Goal: Information Seeking & Learning: Find specific fact

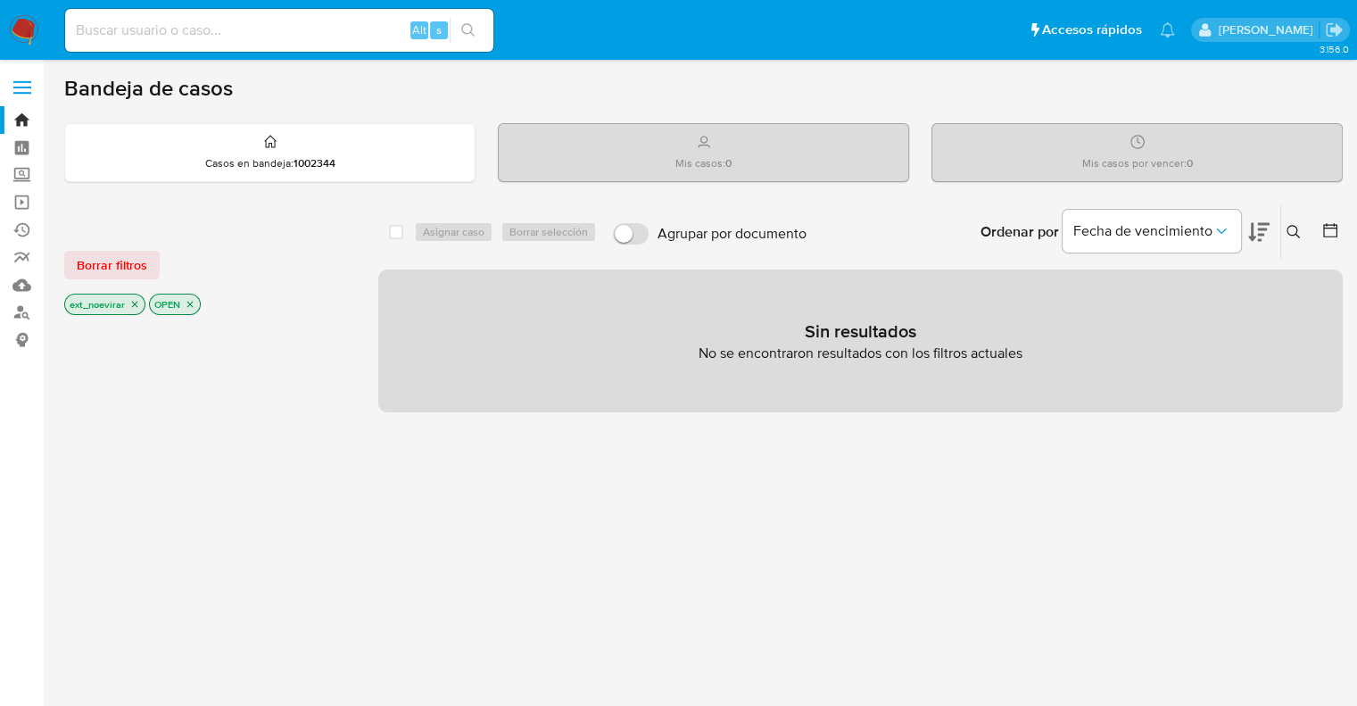
click at [95, 259] on span "Borrar filtros" at bounding box center [112, 265] width 71 height 25
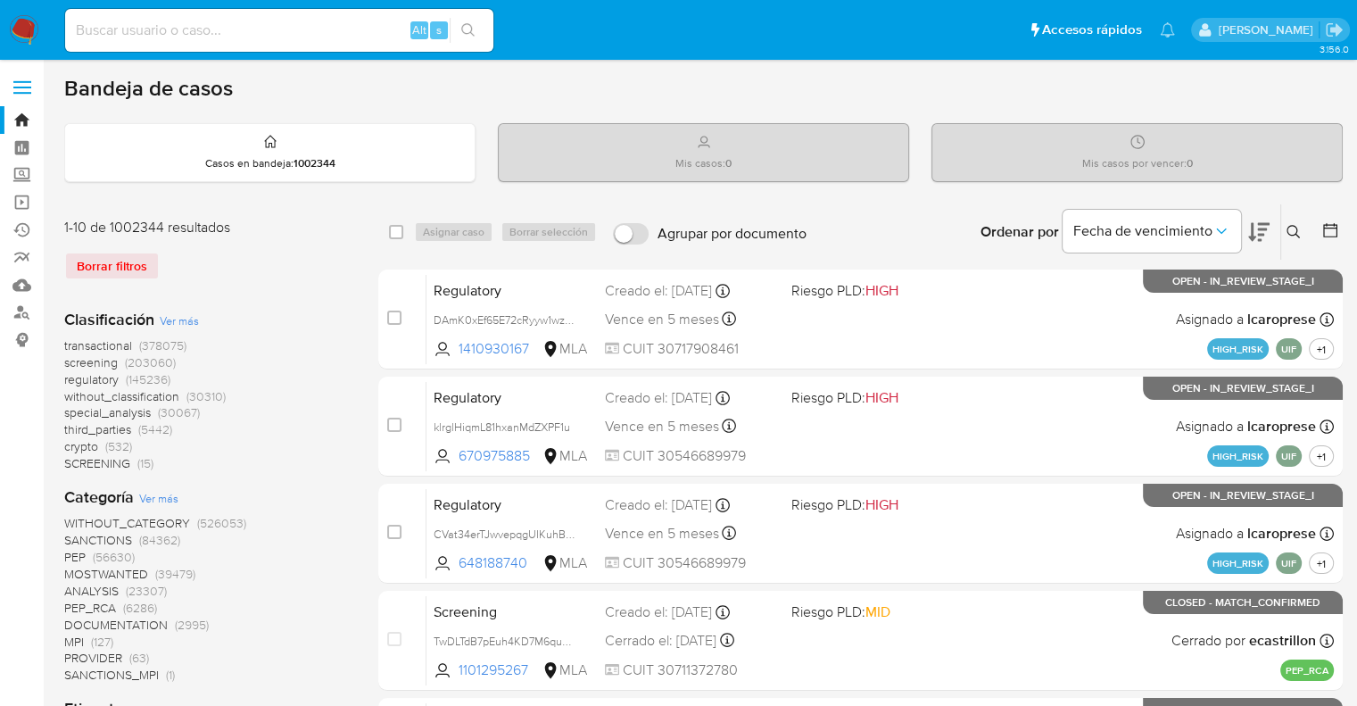
click at [175, 36] on input at bounding box center [279, 30] width 428 height 23
click at [21, 317] on link "Buscador de personas" at bounding box center [106, 313] width 212 height 28
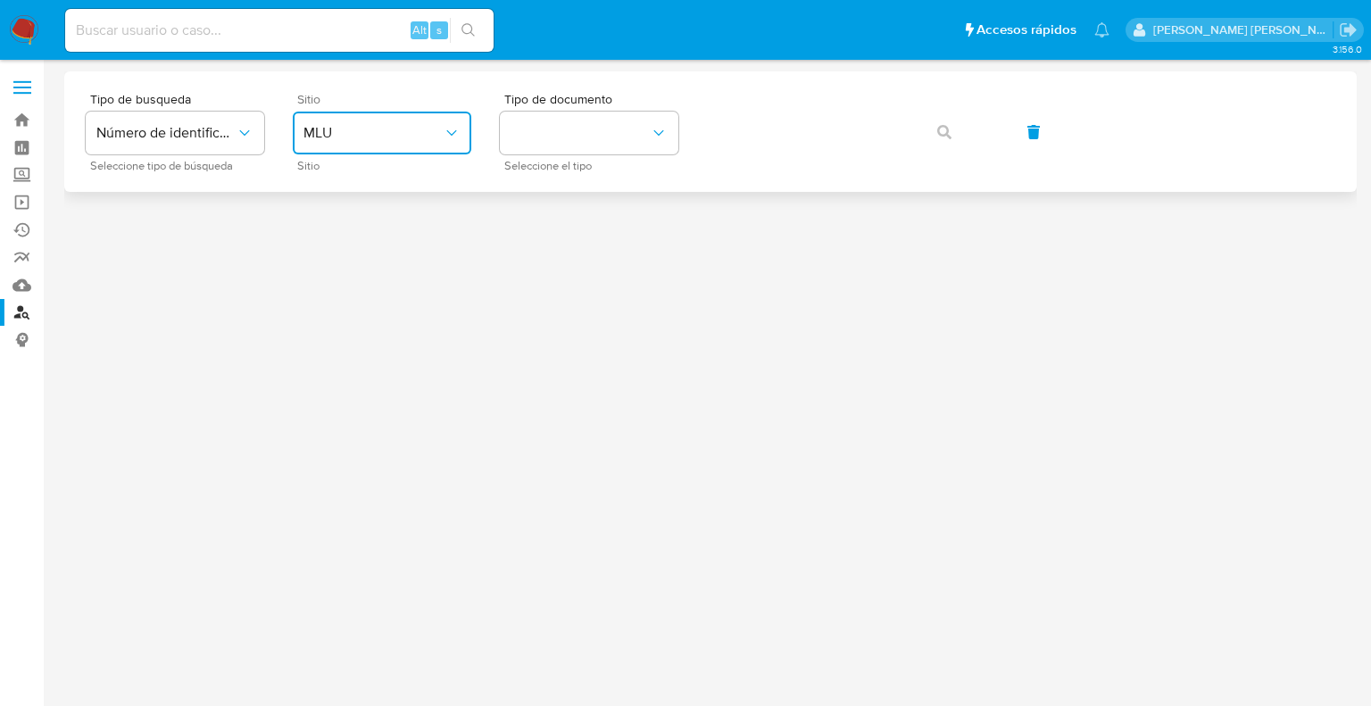
click at [400, 120] on button "MLU" at bounding box center [382, 133] width 179 height 43
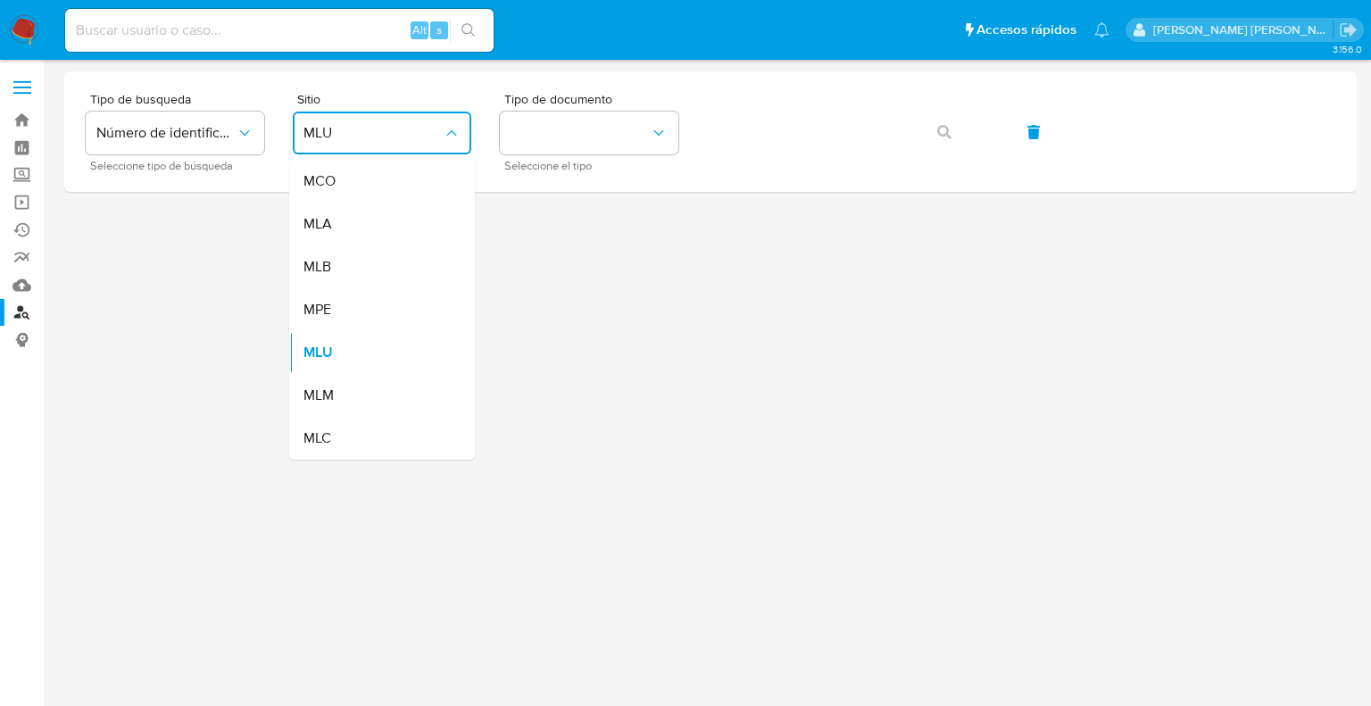
drag, startPoint x: 343, startPoint y: 228, endPoint x: 368, endPoint y: 209, distance: 31.2
click at [342, 228] on div "MLA" at bounding box center [376, 224] width 146 height 43
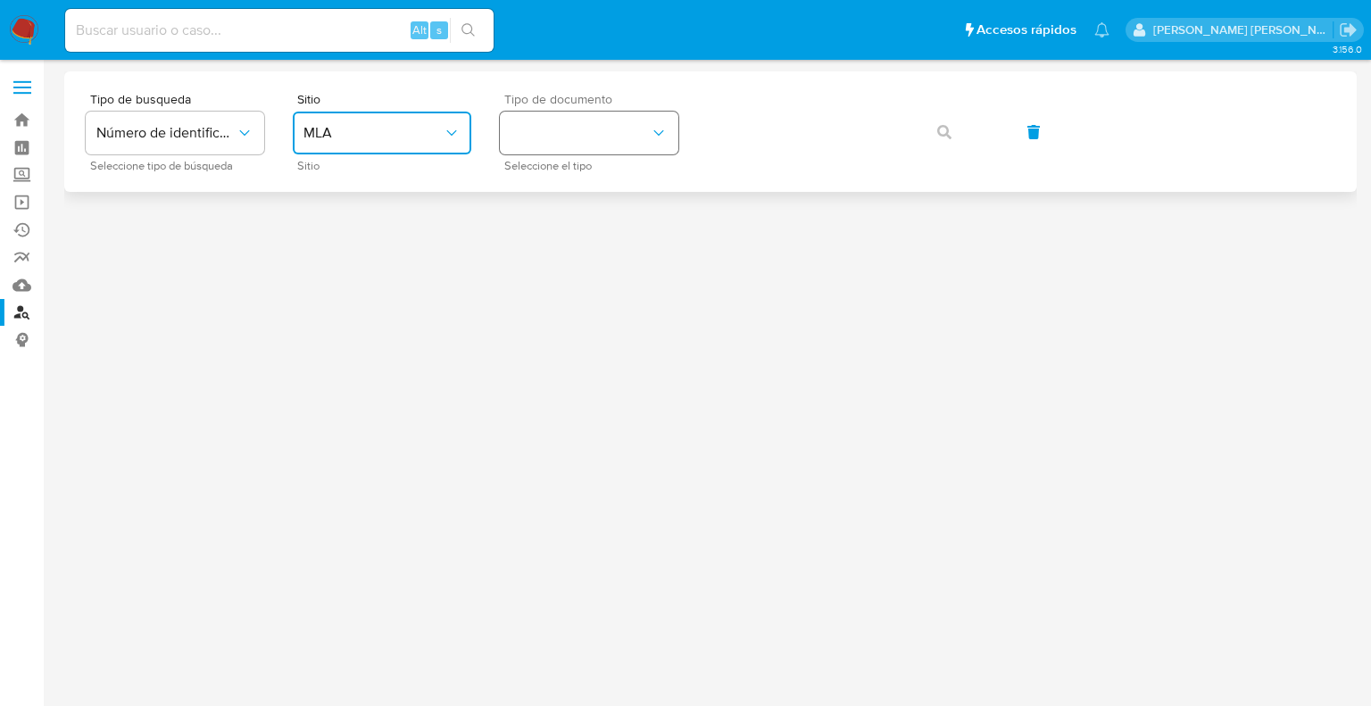
click at [552, 124] on button "identificationType" at bounding box center [589, 133] width 179 height 43
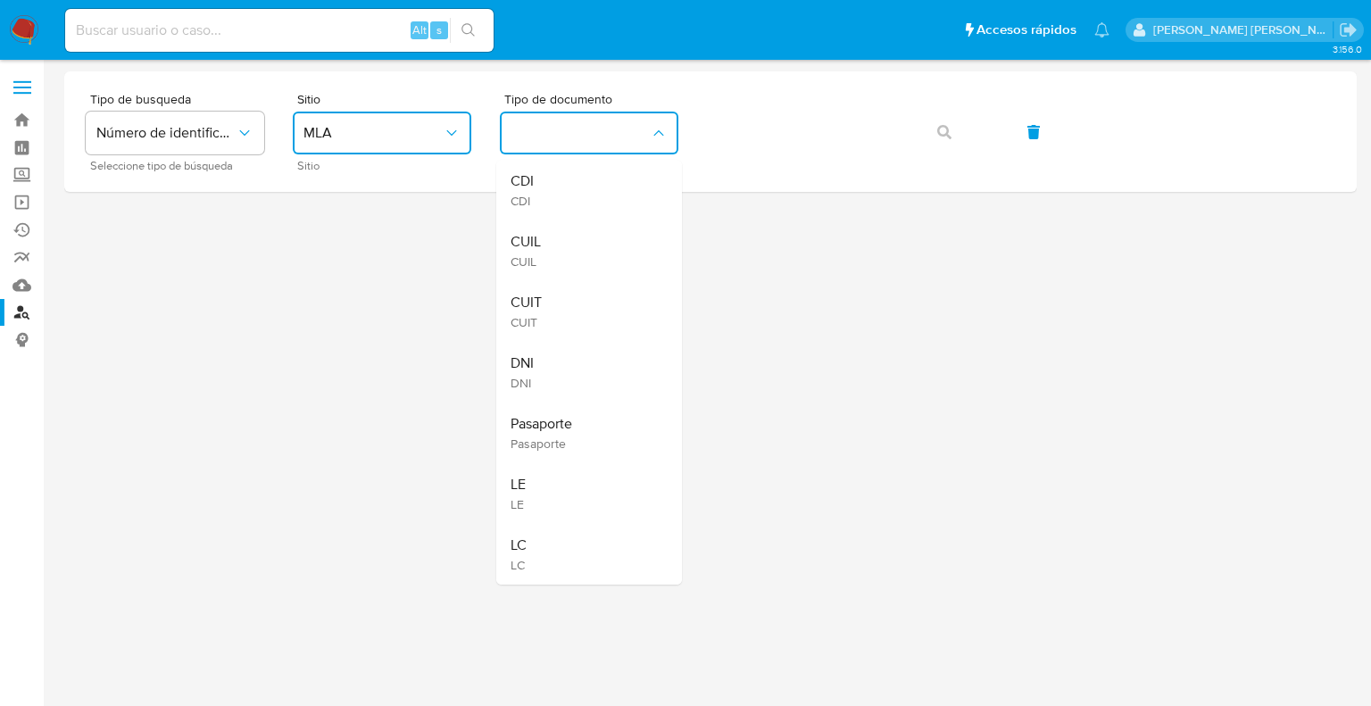
drag, startPoint x: 539, startPoint y: 309, endPoint x: 660, endPoint y: 192, distance: 168.5
click at [541, 309] on span "CUIT" at bounding box center [526, 303] width 31 height 18
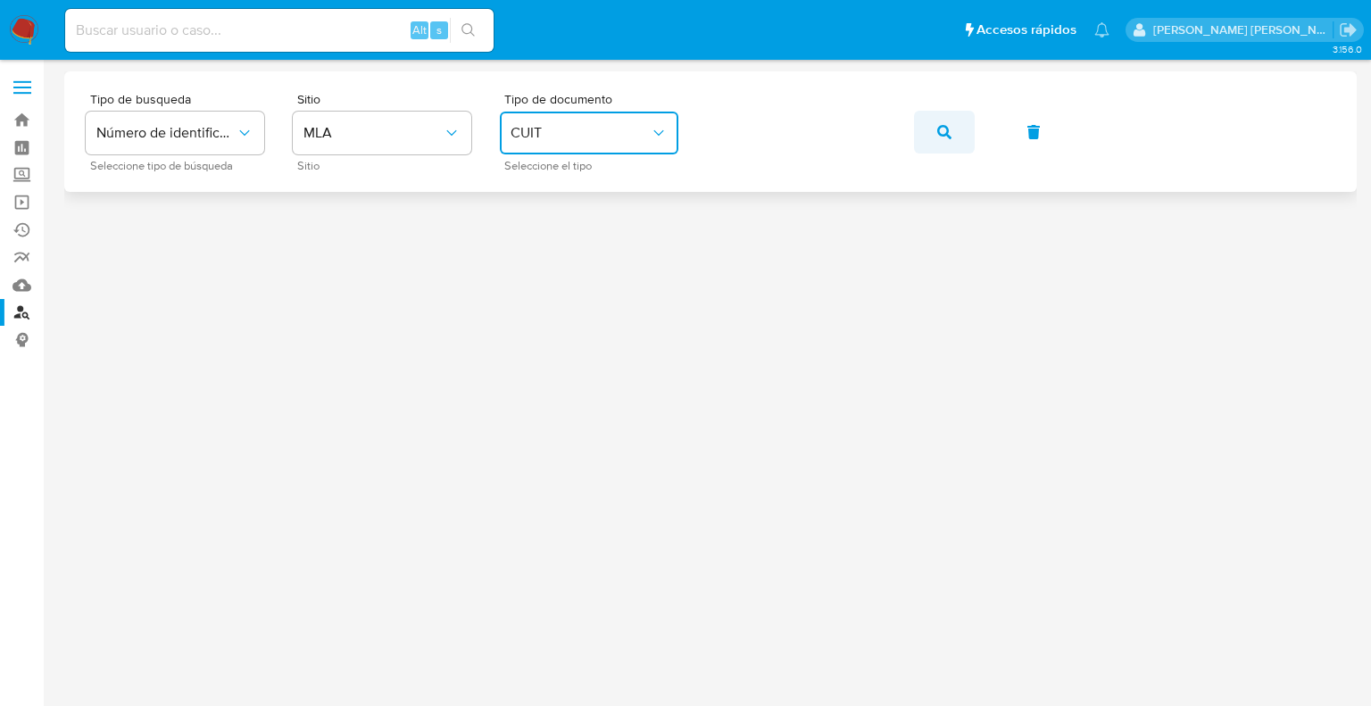
click at [937, 121] on span "button" at bounding box center [944, 131] width 14 height 39
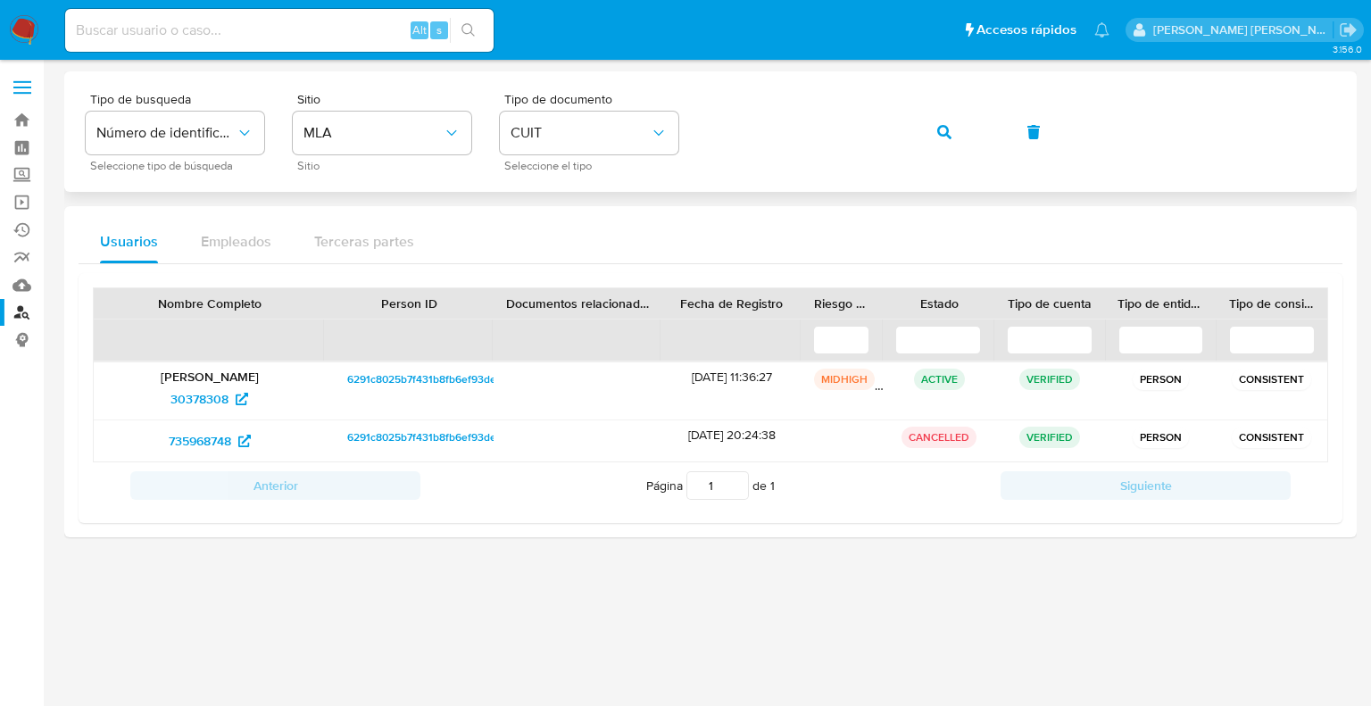
click at [696, 131] on div "Tipo de busqueda Número de identificación Seleccione tipo de búsqueda Sitio MLA…" at bounding box center [711, 132] width 1250 height 78
click at [958, 135] on button "button" at bounding box center [944, 132] width 61 height 43
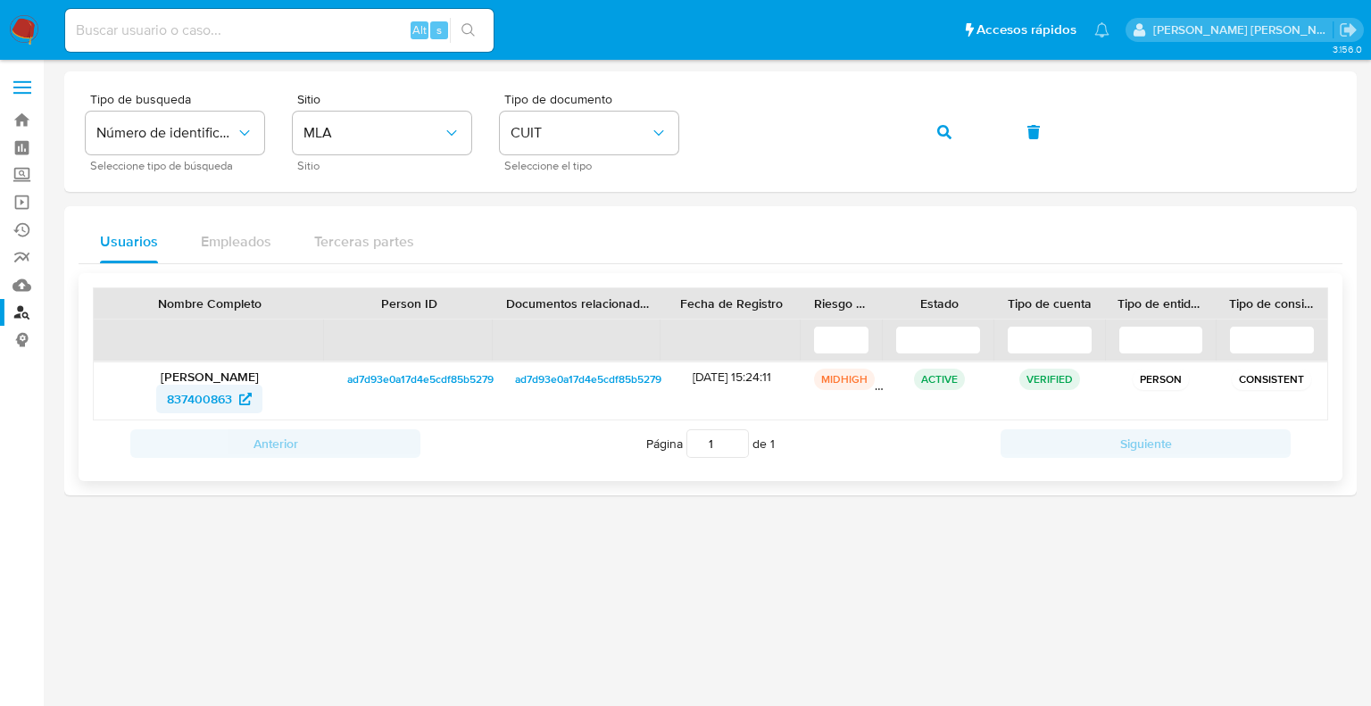
click at [208, 401] on span "837400863" at bounding box center [199, 399] width 65 height 29
click at [931, 132] on button "button" at bounding box center [944, 132] width 61 height 43
click at [212, 392] on span "717101000" at bounding box center [199, 399] width 58 height 29
click at [949, 135] on icon "button" at bounding box center [944, 132] width 14 height 14
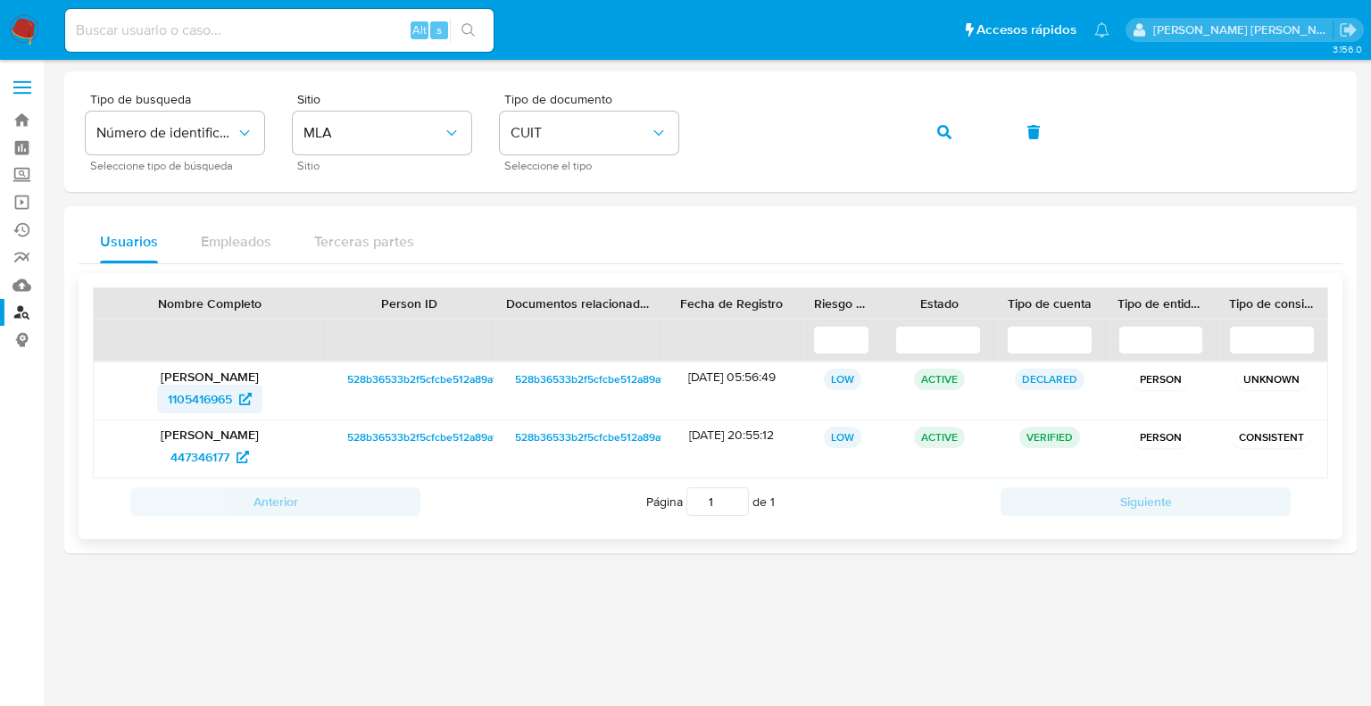
click at [218, 399] on span "1105416965" at bounding box center [200, 399] width 64 height 29
click at [218, 455] on span "447346177" at bounding box center [199, 457] width 59 height 29
click at [939, 125] on icon "button" at bounding box center [944, 132] width 14 height 14
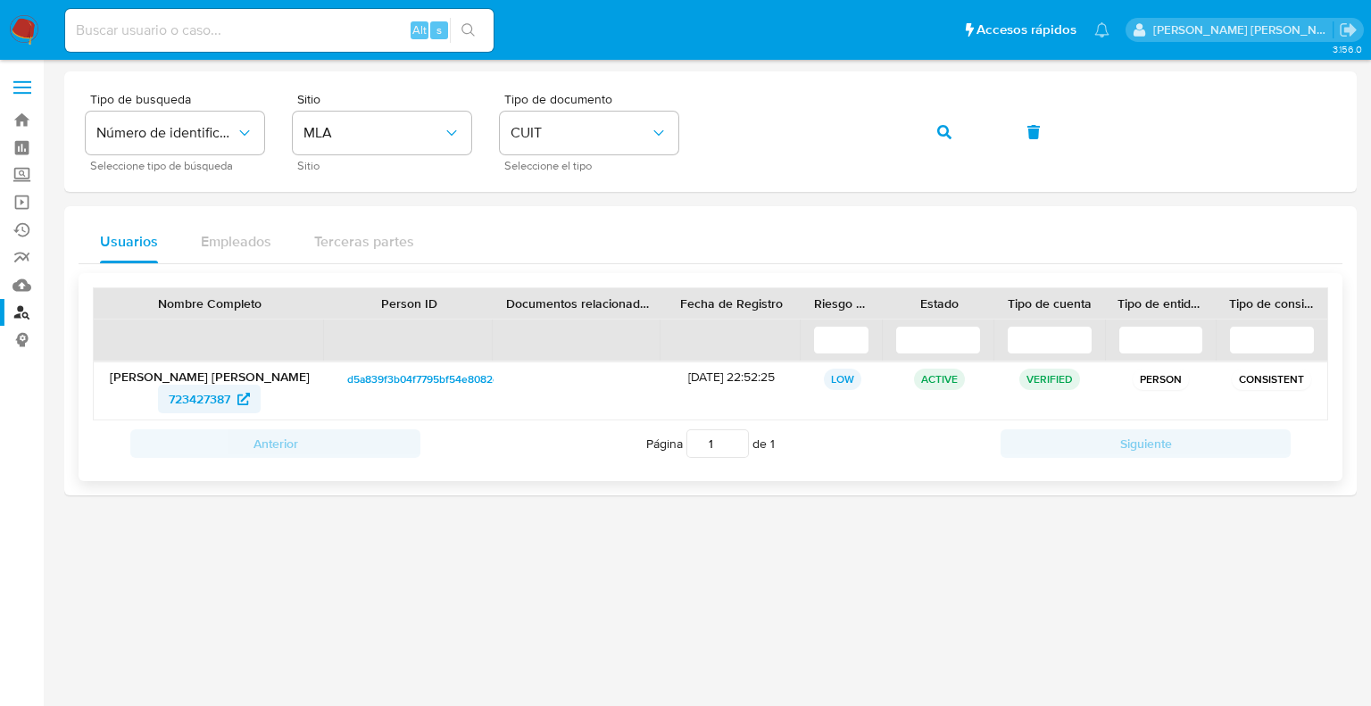
click at [193, 403] on span "723427387" at bounding box center [200, 399] width 62 height 29
click at [950, 137] on icon "button" at bounding box center [944, 132] width 14 height 14
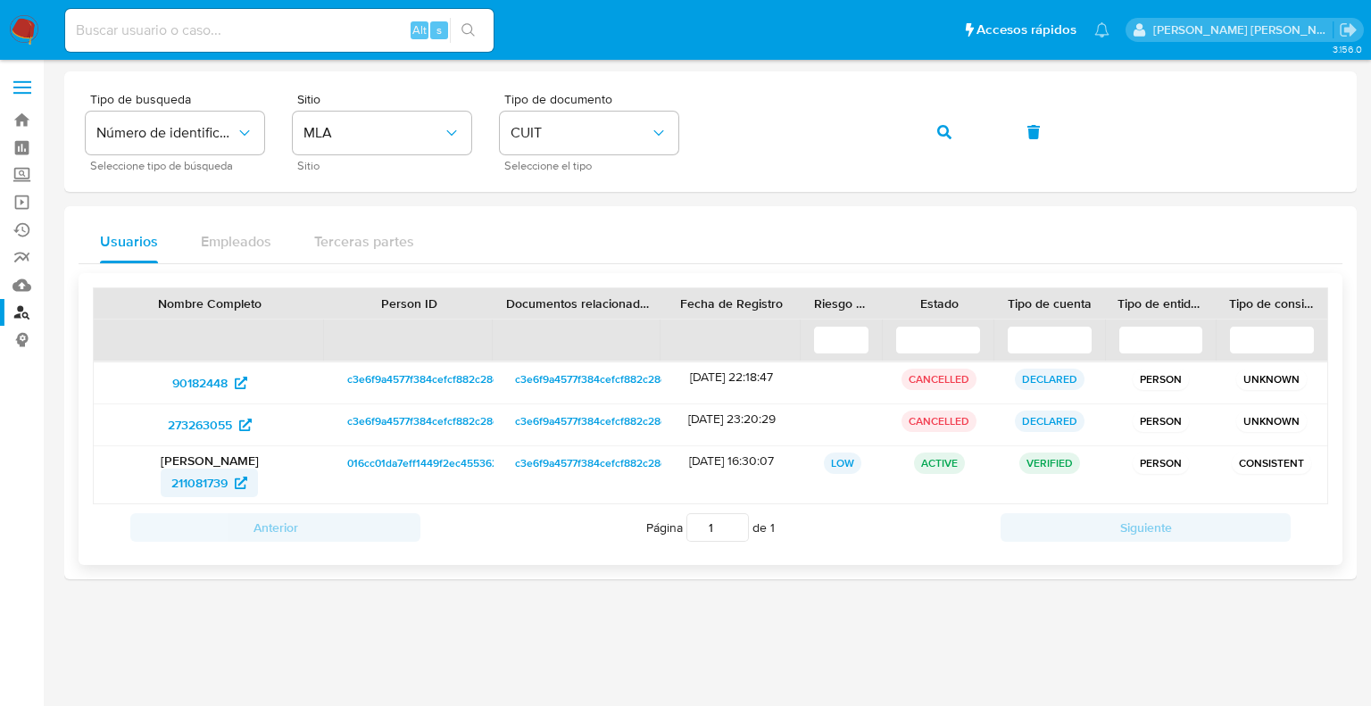
click at [198, 482] on span "211081739" at bounding box center [199, 483] width 56 height 29
click at [692, 135] on div "Tipo de busqueda Número de identificación Seleccione tipo de búsqueda Sitio MLA…" at bounding box center [711, 132] width 1250 height 78
click at [935, 134] on button "button" at bounding box center [944, 132] width 61 height 43
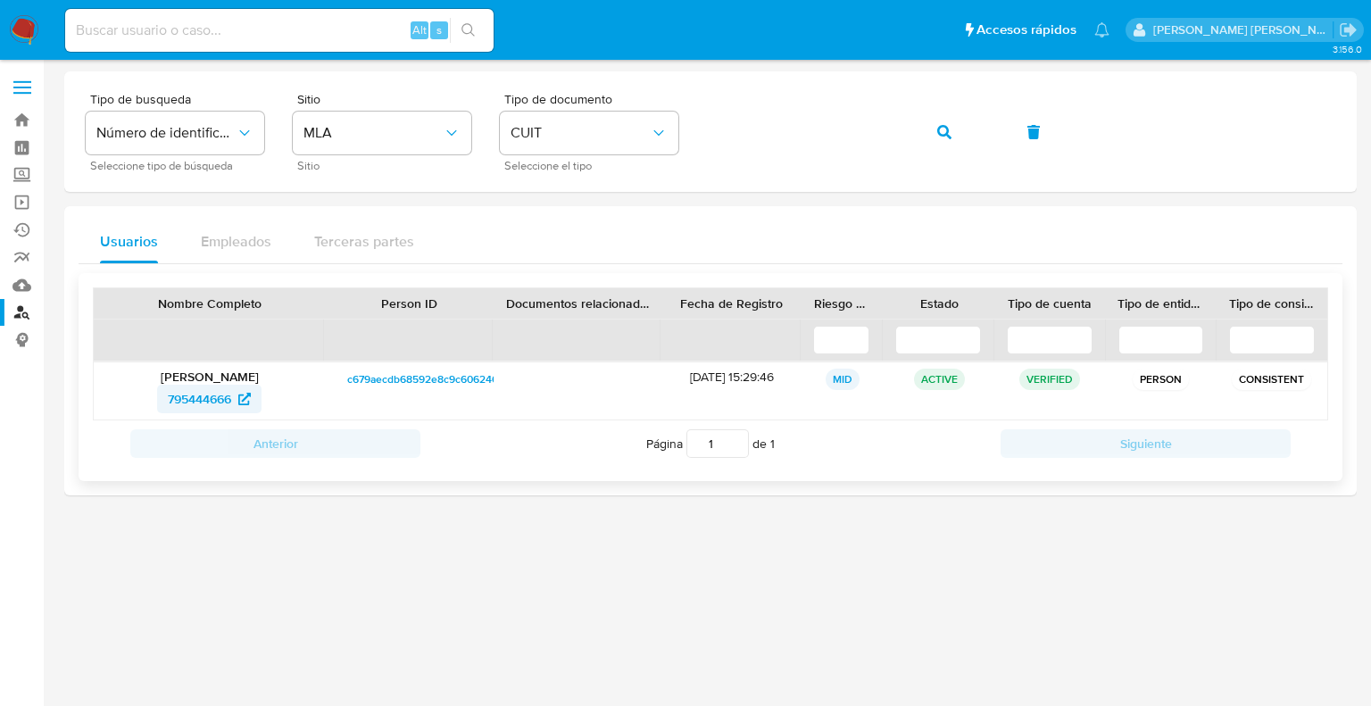
click at [203, 400] on span "795444666" at bounding box center [199, 399] width 63 height 29
click at [960, 140] on button "button" at bounding box center [944, 132] width 61 height 43
click at [214, 396] on span "492939146" at bounding box center [200, 399] width 62 height 29
click at [939, 135] on icon "button" at bounding box center [944, 132] width 14 height 14
click at [184, 403] on span "335924877" at bounding box center [200, 399] width 62 height 29
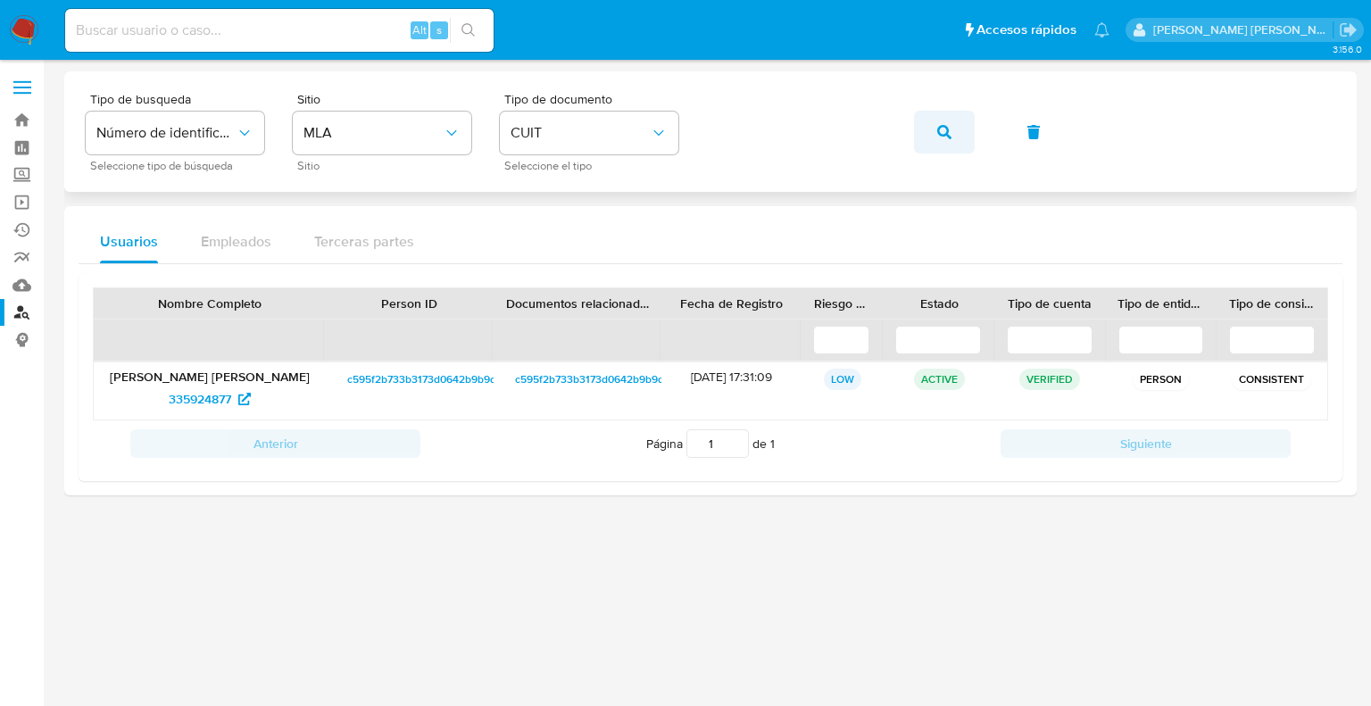
click at [939, 131] on icon "button" at bounding box center [944, 132] width 14 height 14
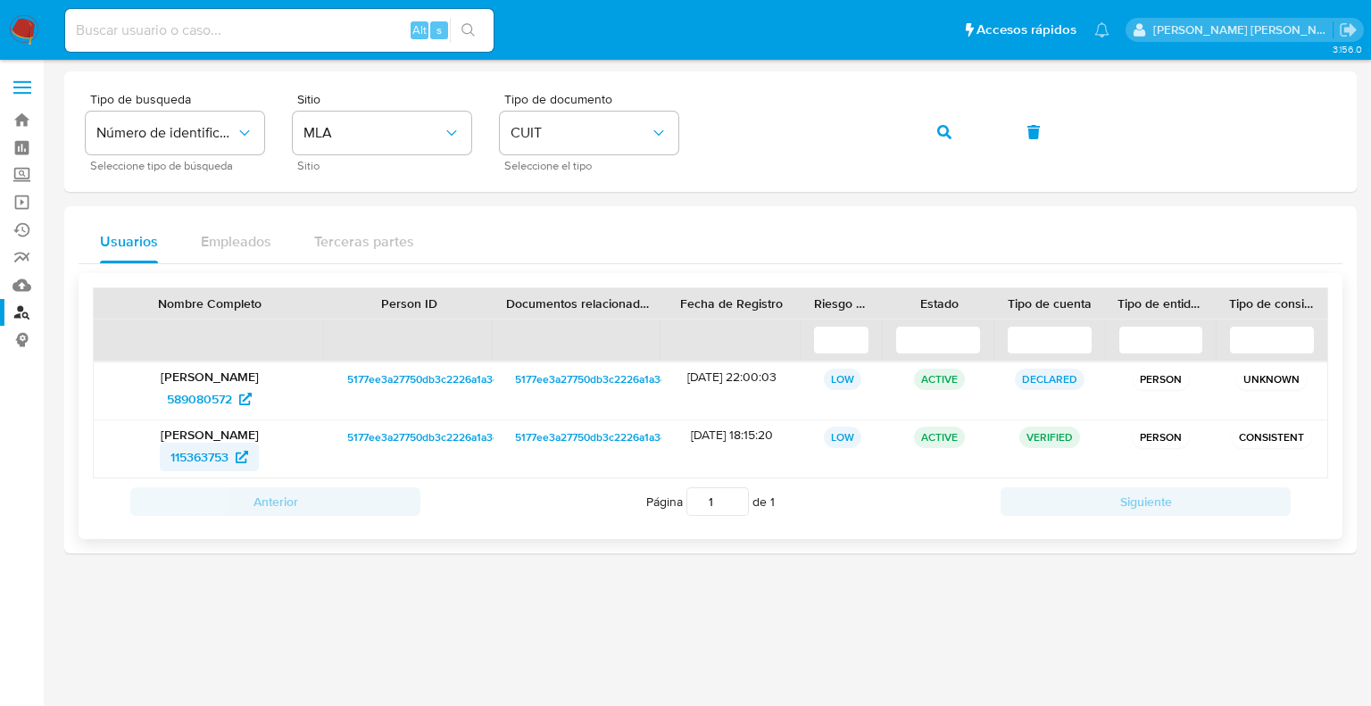
click at [195, 463] on span "115363753" at bounding box center [199, 457] width 58 height 29
click at [937, 135] on icon "button" at bounding box center [944, 132] width 14 height 14
click at [228, 456] on span "511675618" at bounding box center [199, 457] width 55 height 29
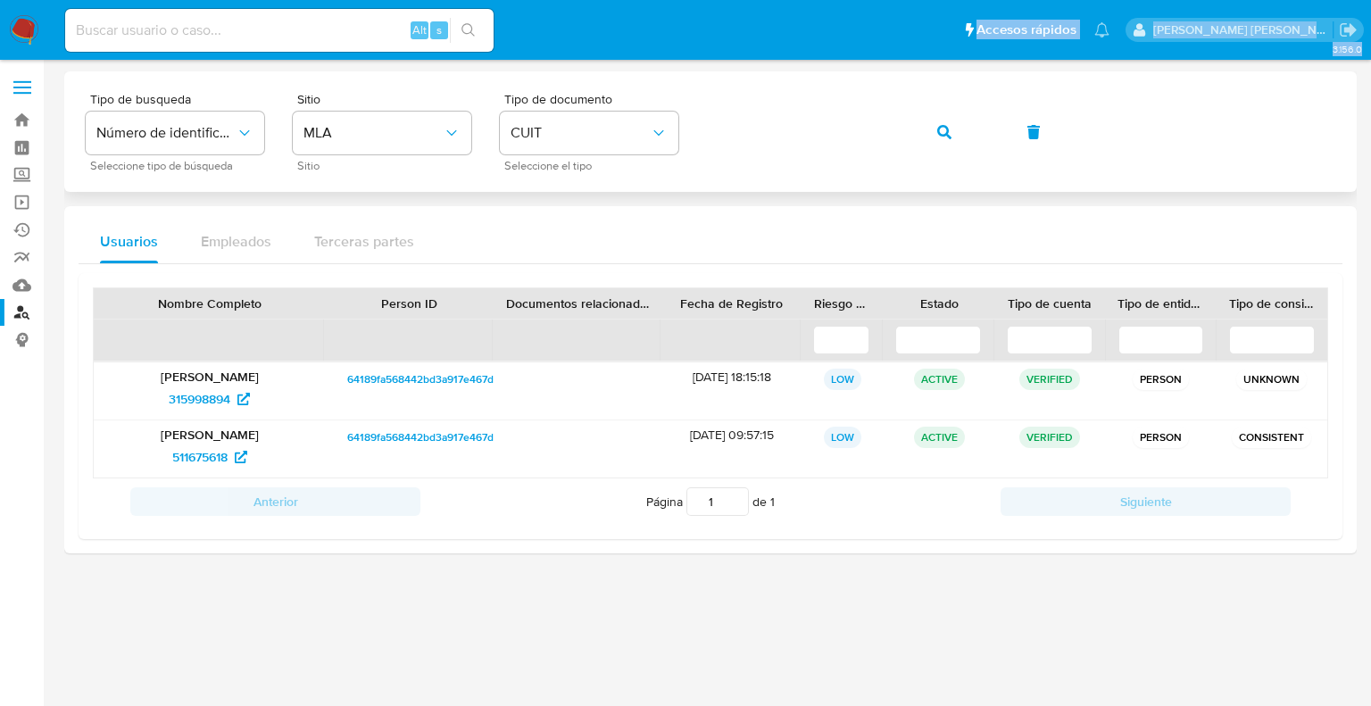
click at [853, 118] on div "Pausado Ver notificaciones Alt s Accesos rápidos Presiona las siguientes teclas…" at bounding box center [685, 353] width 1371 height 706
click at [950, 139] on span "button" at bounding box center [944, 131] width 14 height 39
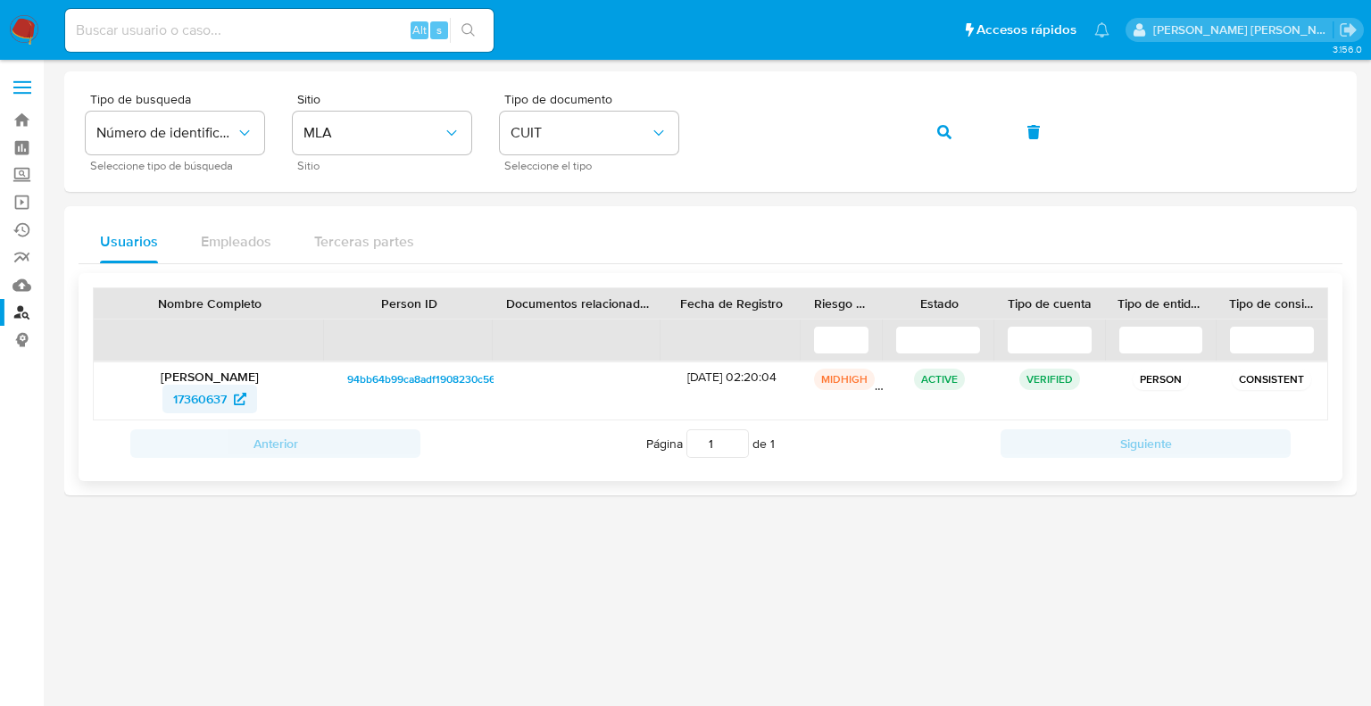
click at [199, 390] on span "17360637" at bounding box center [200, 399] width 54 height 29
click at [945, 140] on span "button" at bounding box center [944, 131] width 14 height 39
click at [200, 399] on span "13850883" at bounding box center [199, 399] width 55 height 29
click at [698, 138] on div "Tipo de busqueda Número de identificación Seleccione tipo de búsqueda Sitio MLA…" at bounding box center [711, 132] width 1250 height 78
click at [938, 126] on icon "button" at bounding box center [944, 132] width 14 height 14
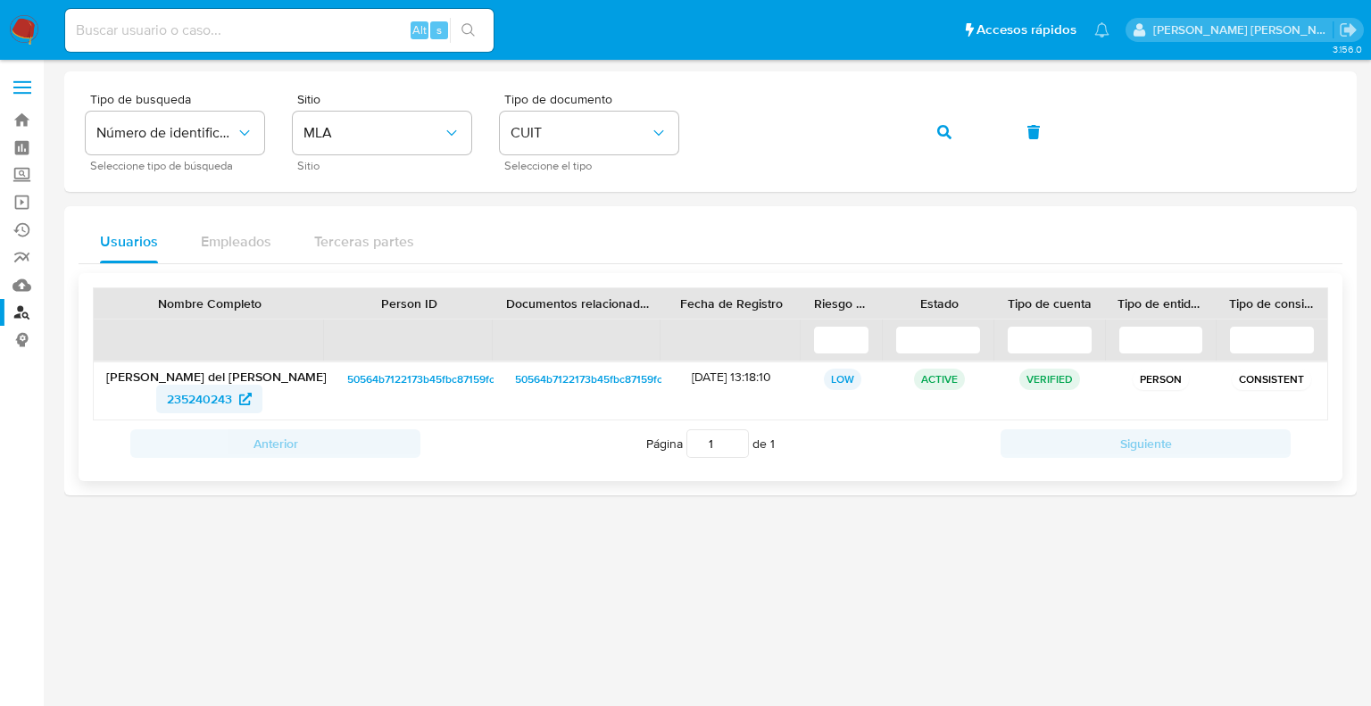
click at [202, 394] on span "235240243" at bounding box center [199, 399] width 65 height 29
click at [926, 138] on button "button" at bounding box center [944, 132] width 61 height 43
click at [202, 392] on span "795444666" at bounding box center [199, 399] width 63 height 29
click at [963, 129] on button "button" at bounding box center [944, 132] width 61 height 43
click at [208, 388] on span "492939146" at bounding box center [200, 399] width 62 height 29
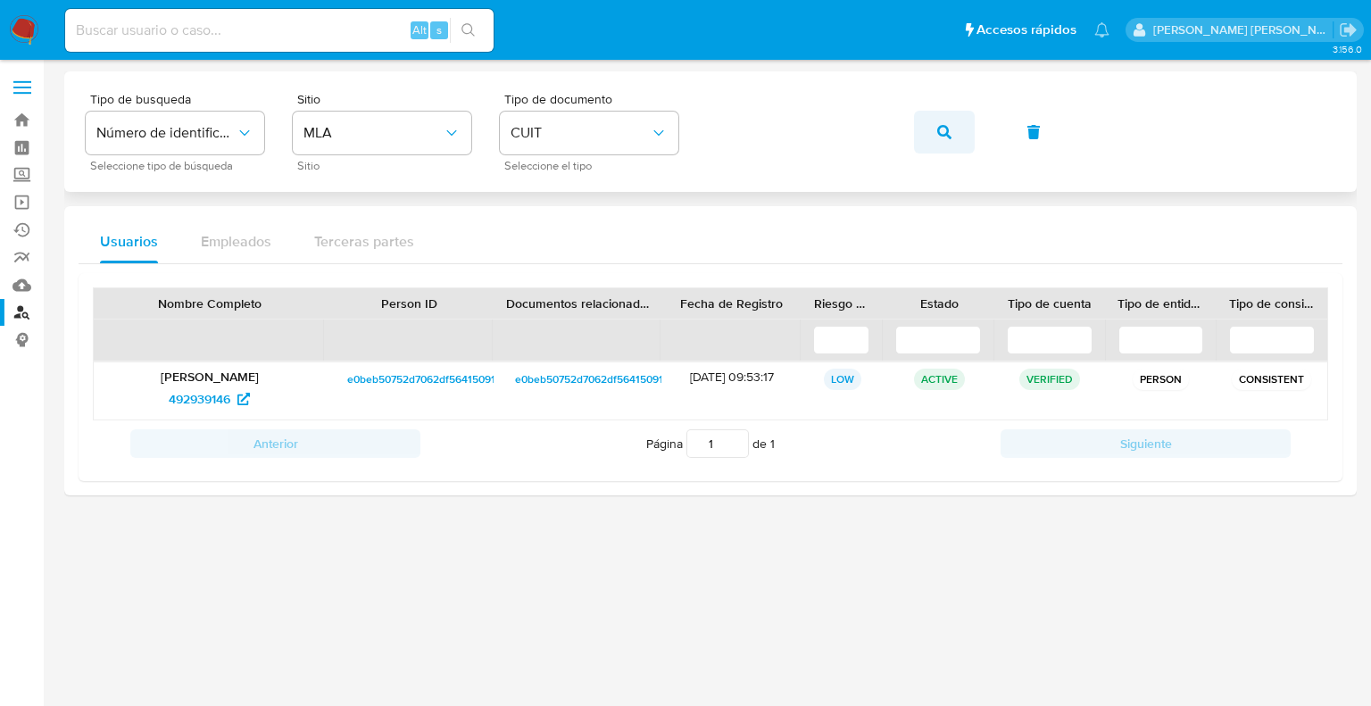
click at [960, 128] on button "button" at bounding box center [944, 132] width 61 height 43
click at [199, 403] on span "335924877" at bounding box center [200, 399] width 62 height 29
click at [933, 145] on button "button" at bounding box center [944, 132] width 61 height 43
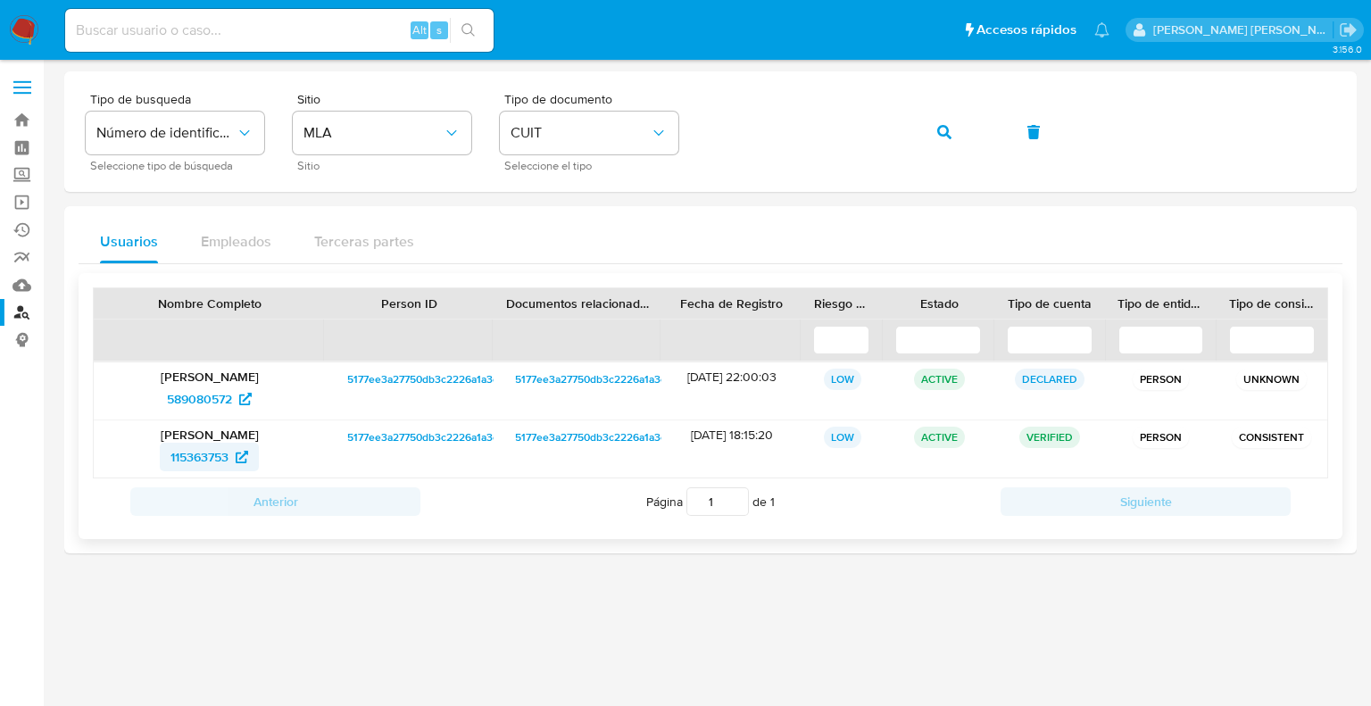
click at [228, 451] on span "115363753" at bounding box center [199, 457] width 58 height 29
drag, startPoint x: 958, startPoint y: 138, endPoint x: 928, endPoint y: 138, distance: 29.5
click at [947, 138] on button "button" at bounding box center [944, 132] width 61 height 43
click at [213, 455] on span "511675618" at bounding box center [199, 457] width 55 height 29
click at [939, 136] on icon "button" at bounding box center [944, 132] width 14 height 14
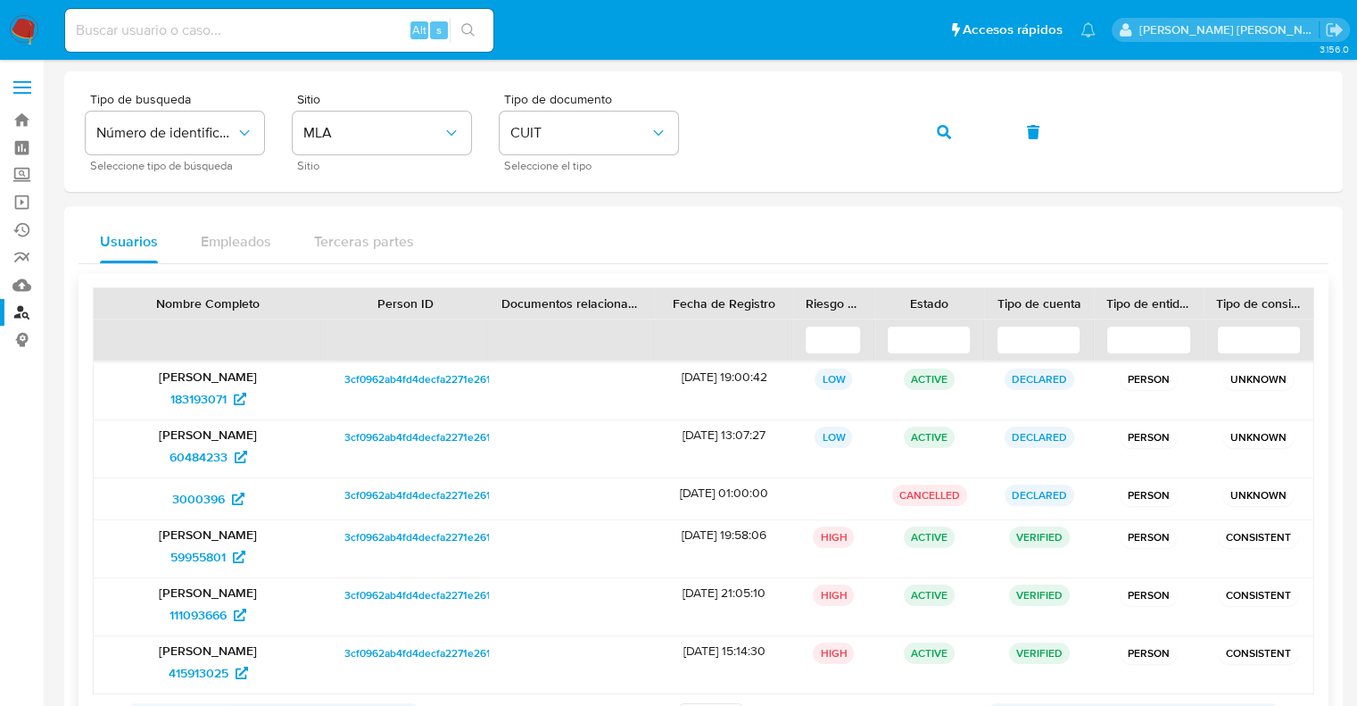
scroll to position [87, 0]
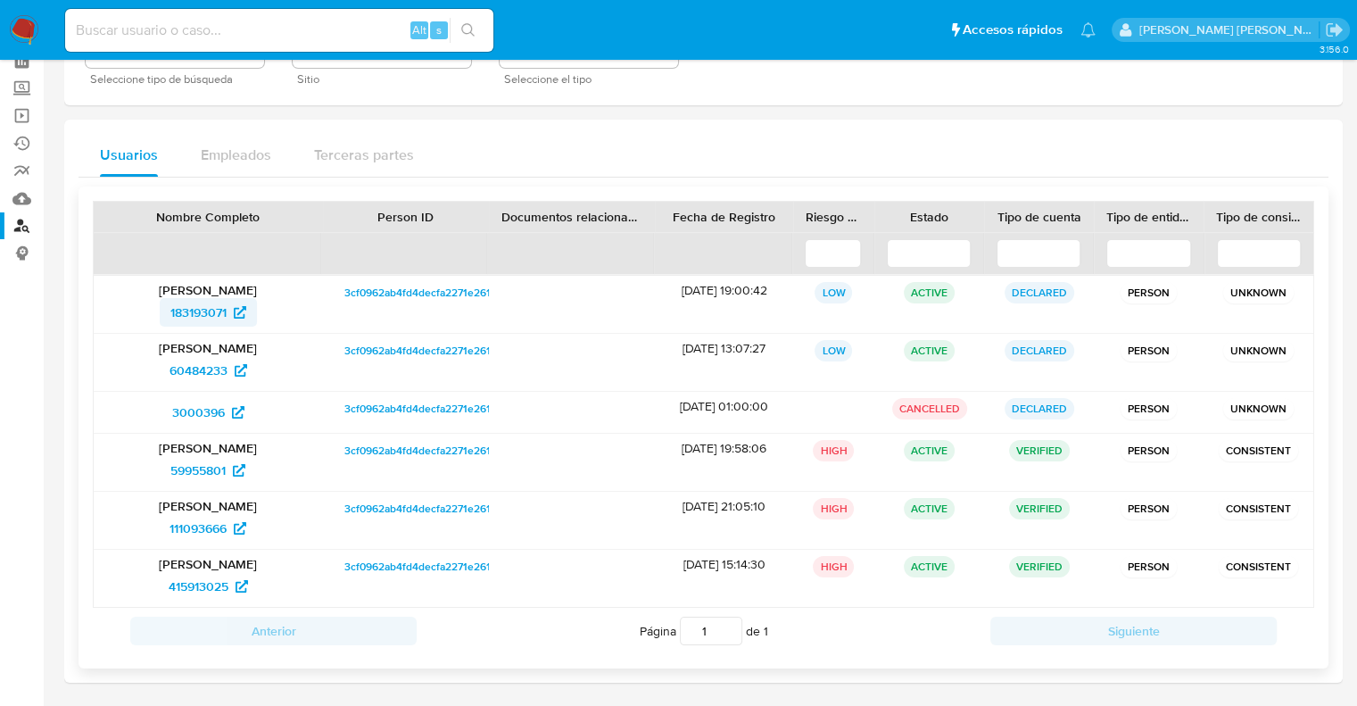
click at [202, 317] on span "183193071" at bounding box center [198, 312] width 56 height 29
click at [182, 372] on span "60484233" at bounding box center [199, 370] width 58 height 29
click at [196, 410] on span "3000396" at bounding box center [198, 412] width 53 height 29
click at [195, 456] on span "59955801" at bounding box center [197, 470] width 55 height 29
click at [200, 522] on span "111093666" at bounding box center [198, 528] width 57 height 29
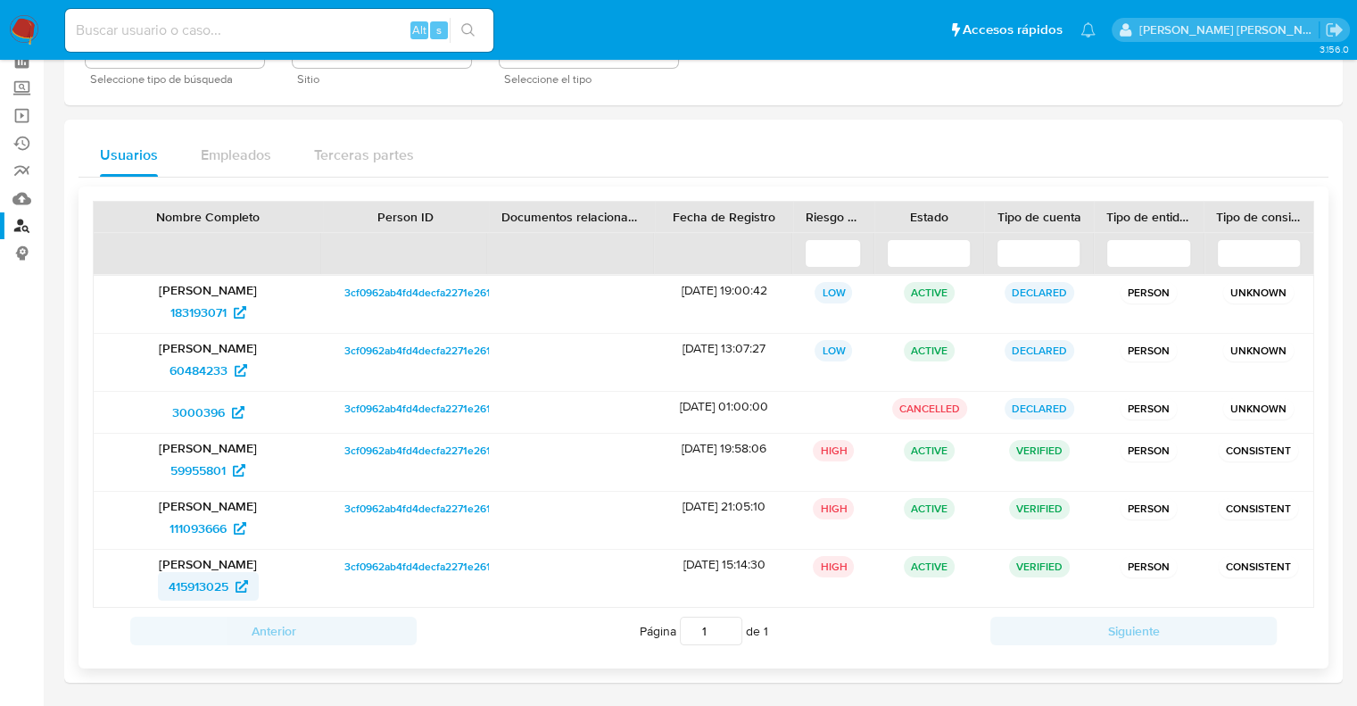
click at [179, 588] on span "415913025" at bounding box center [199, 586] width 60 height 29
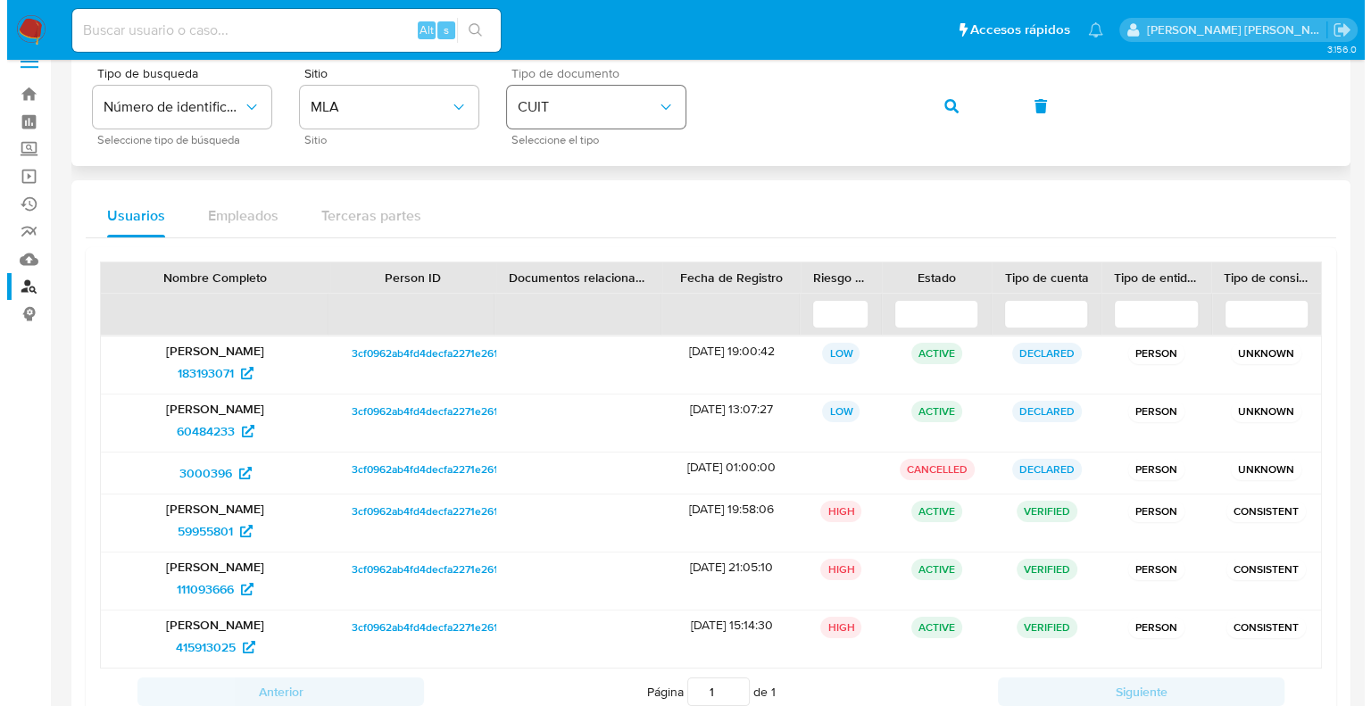
scroll to position [0, 0]
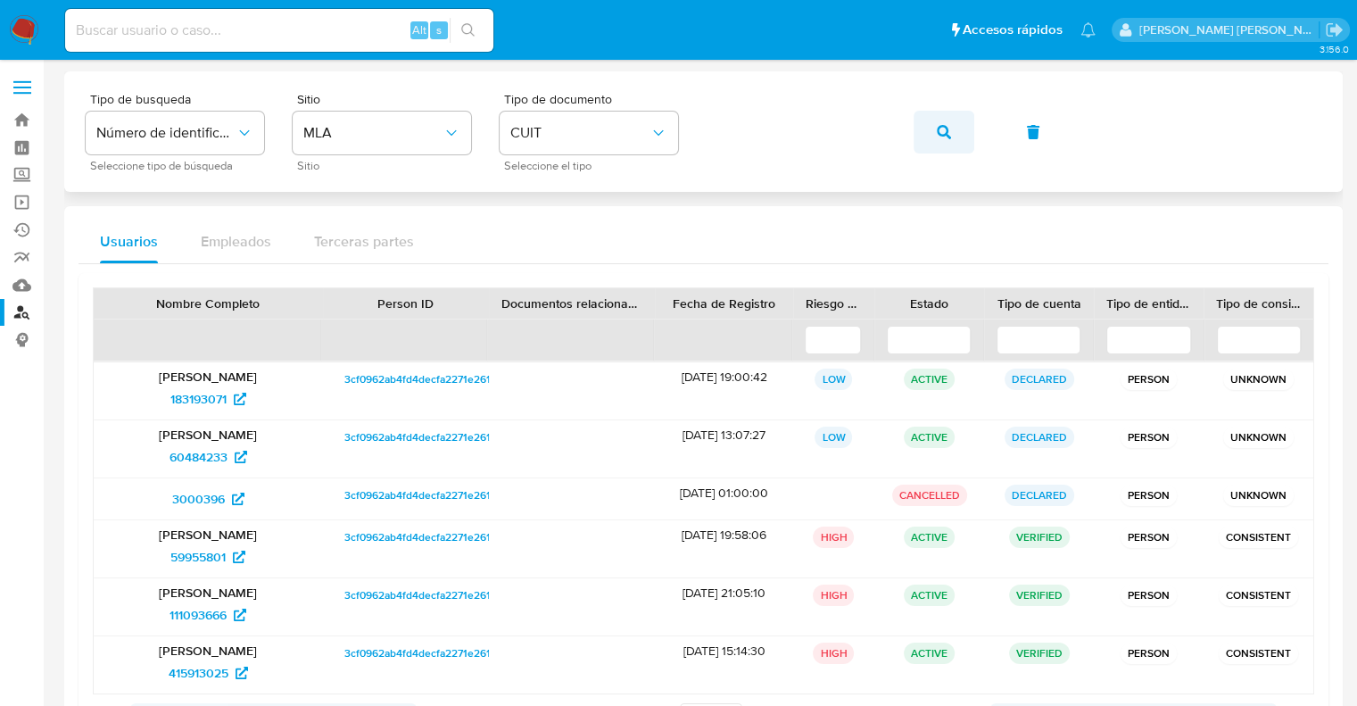
click at [953, 141] on button "button" at bounding box center [944, 132] width 61 height 43
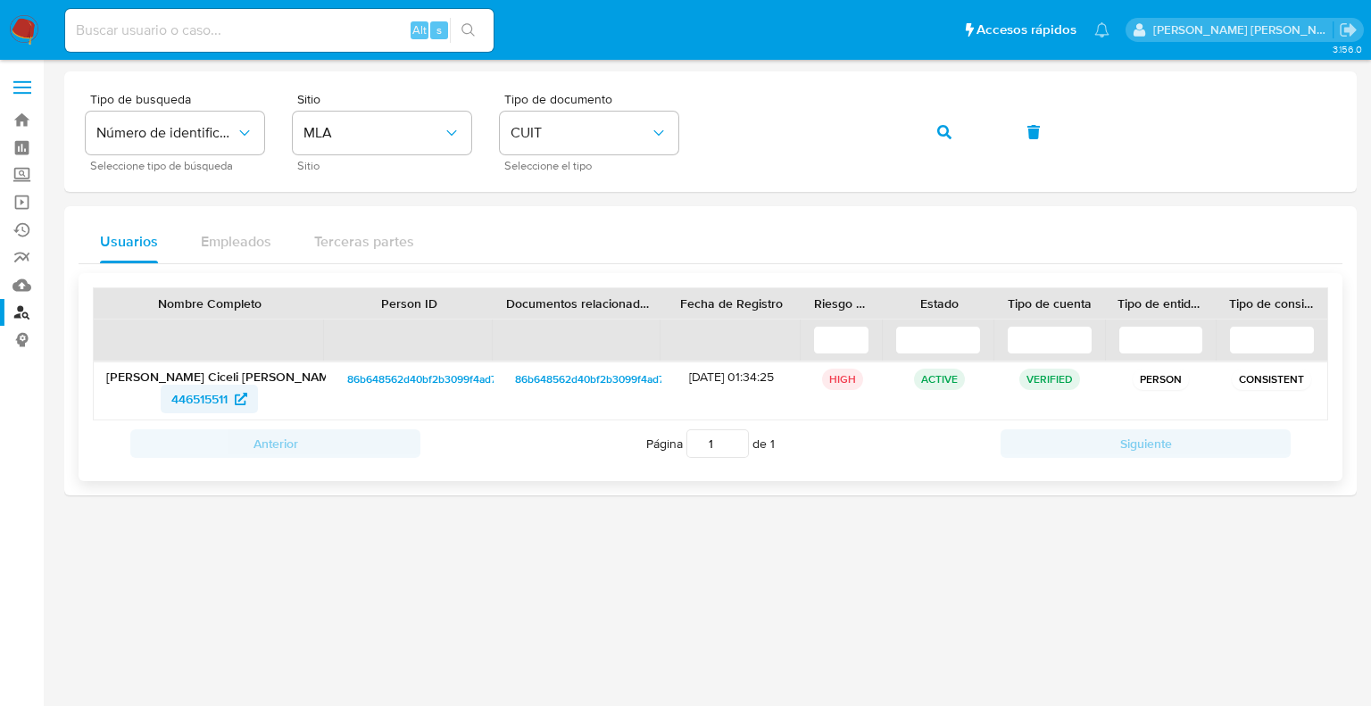
click at [214, 401] on span "446515511" at bounding box center [199, 399] width 56 height 29
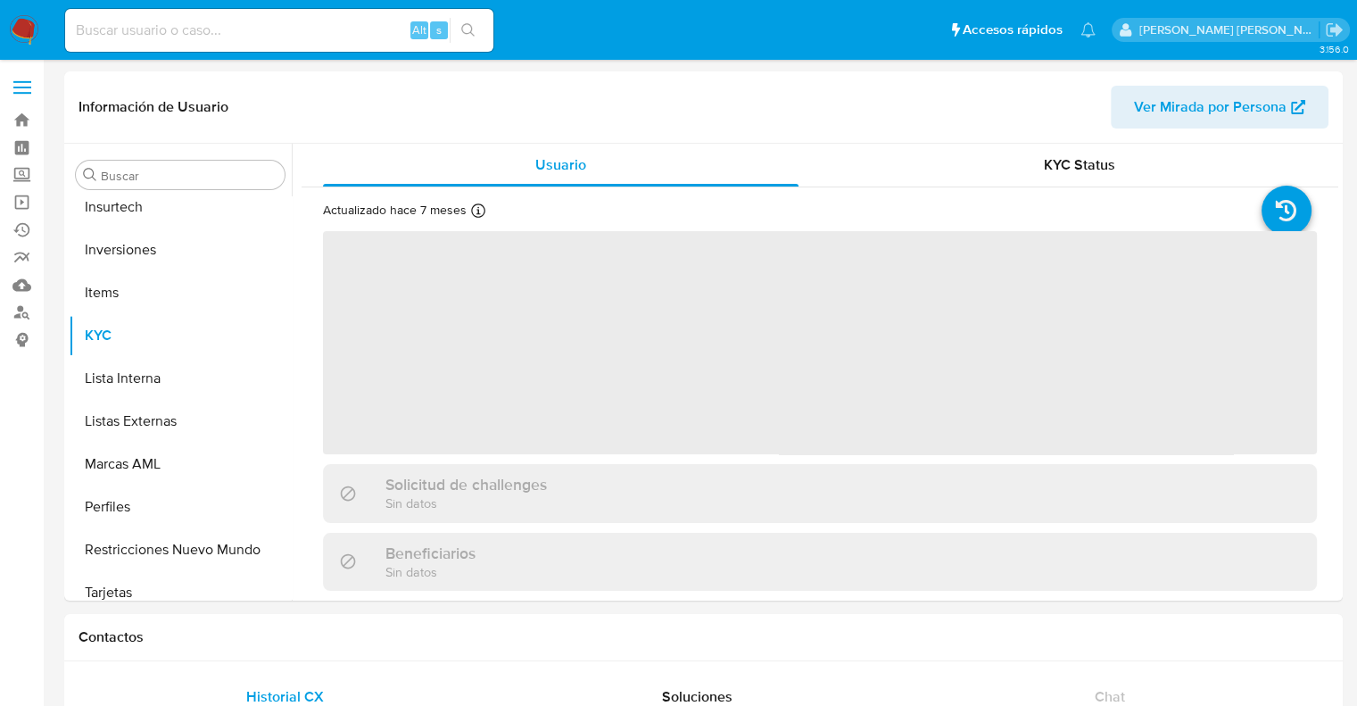
scroll to position [839, 0]
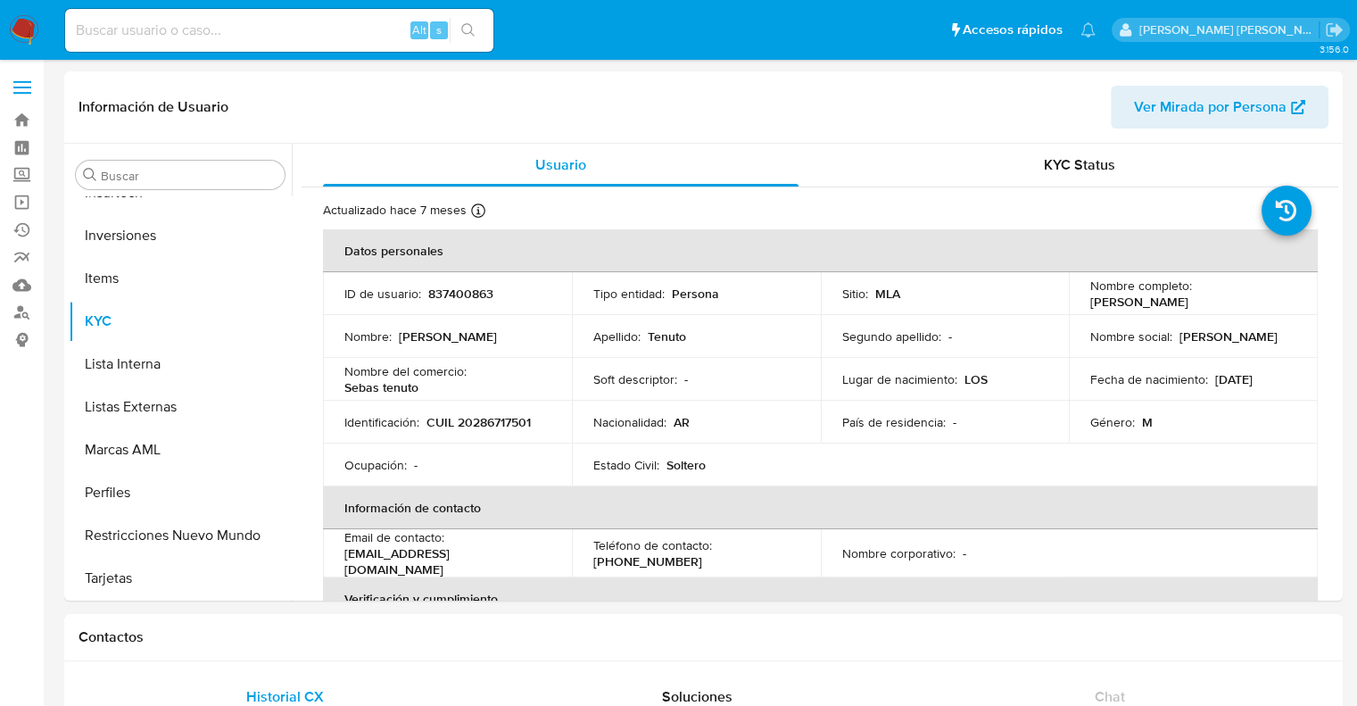
select select "10"
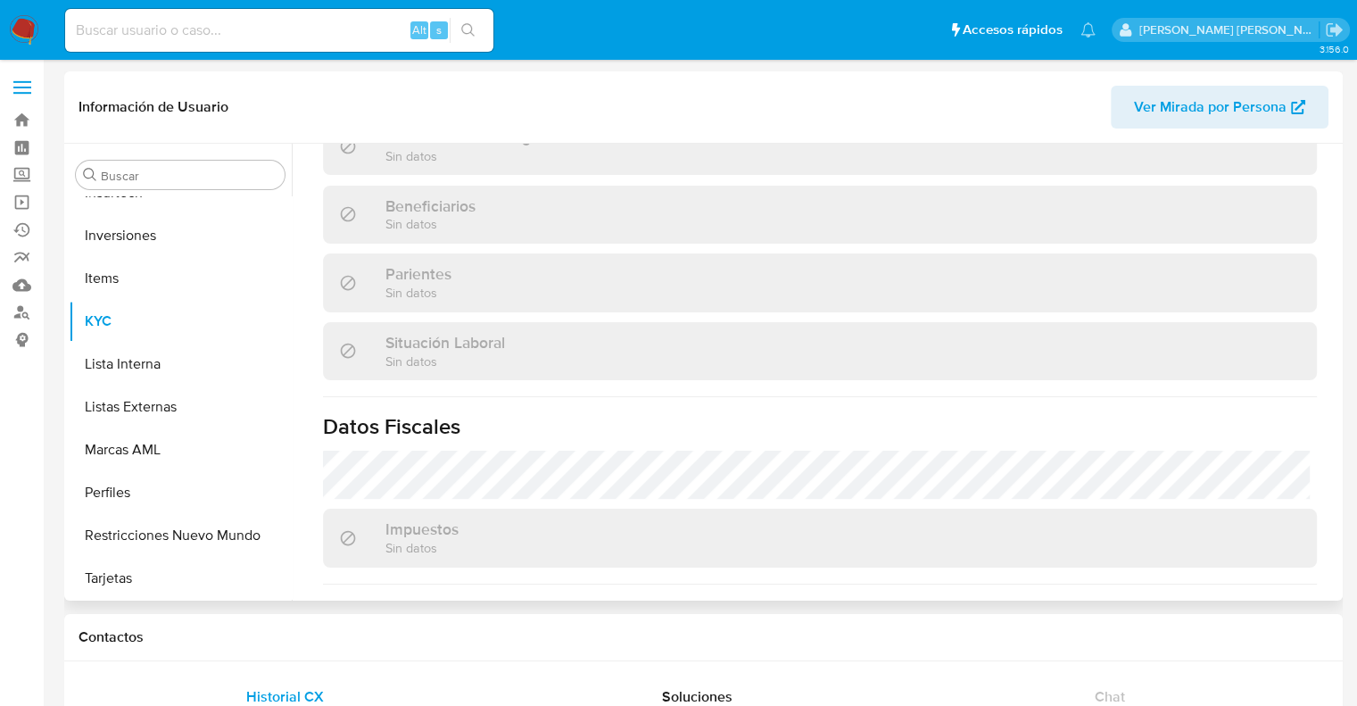
scroll to position [510, 0]
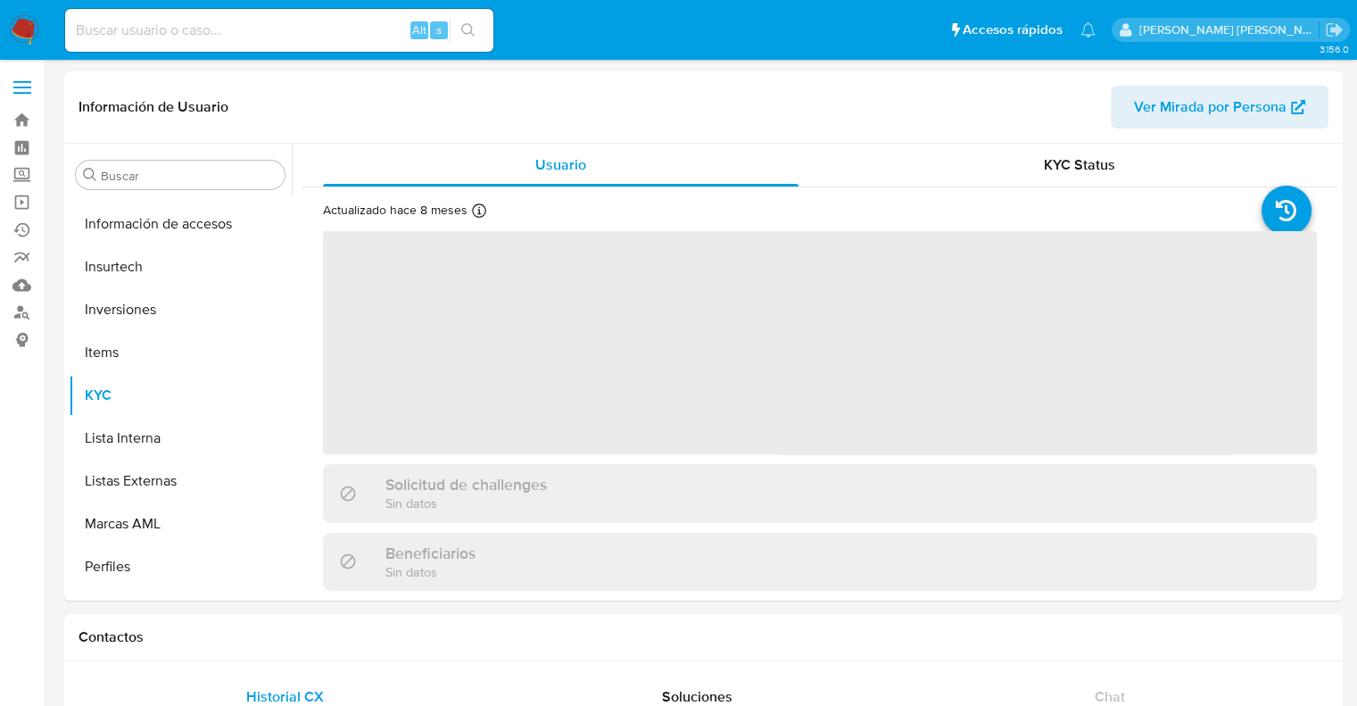
scroll to position [882, 0]
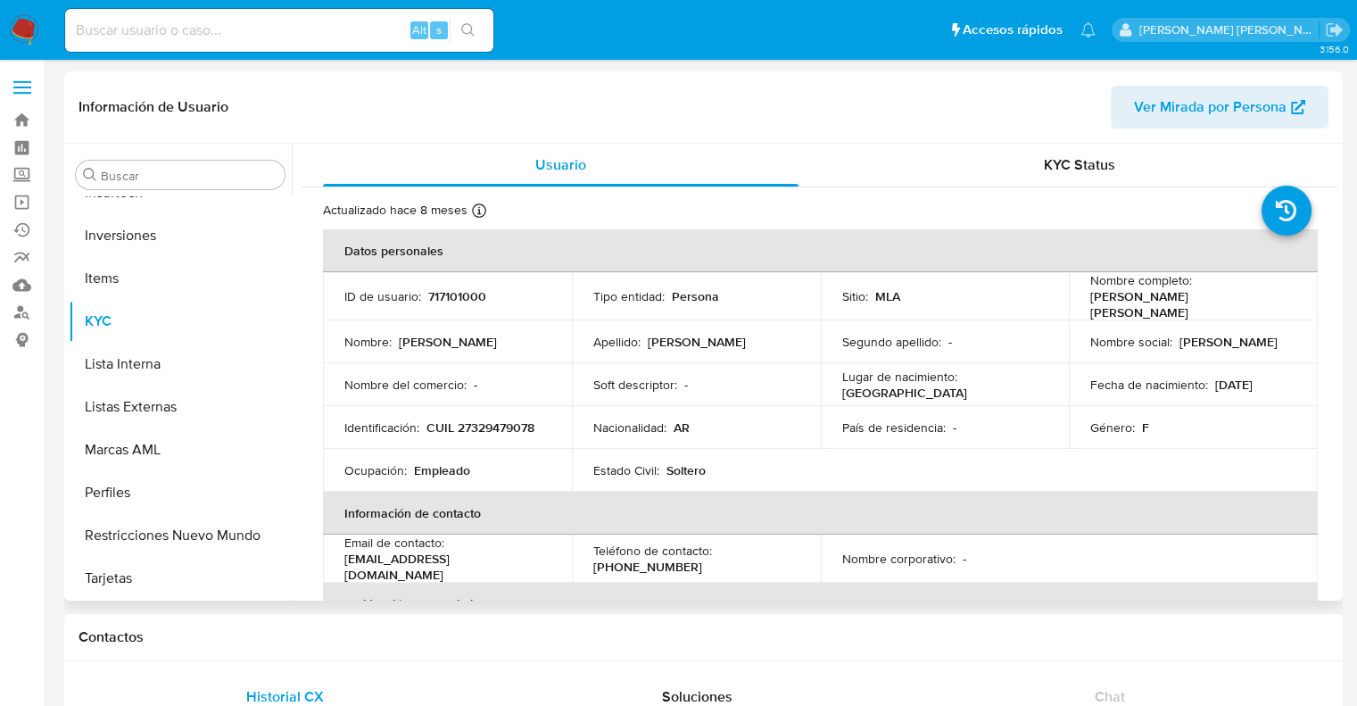
select select "10"
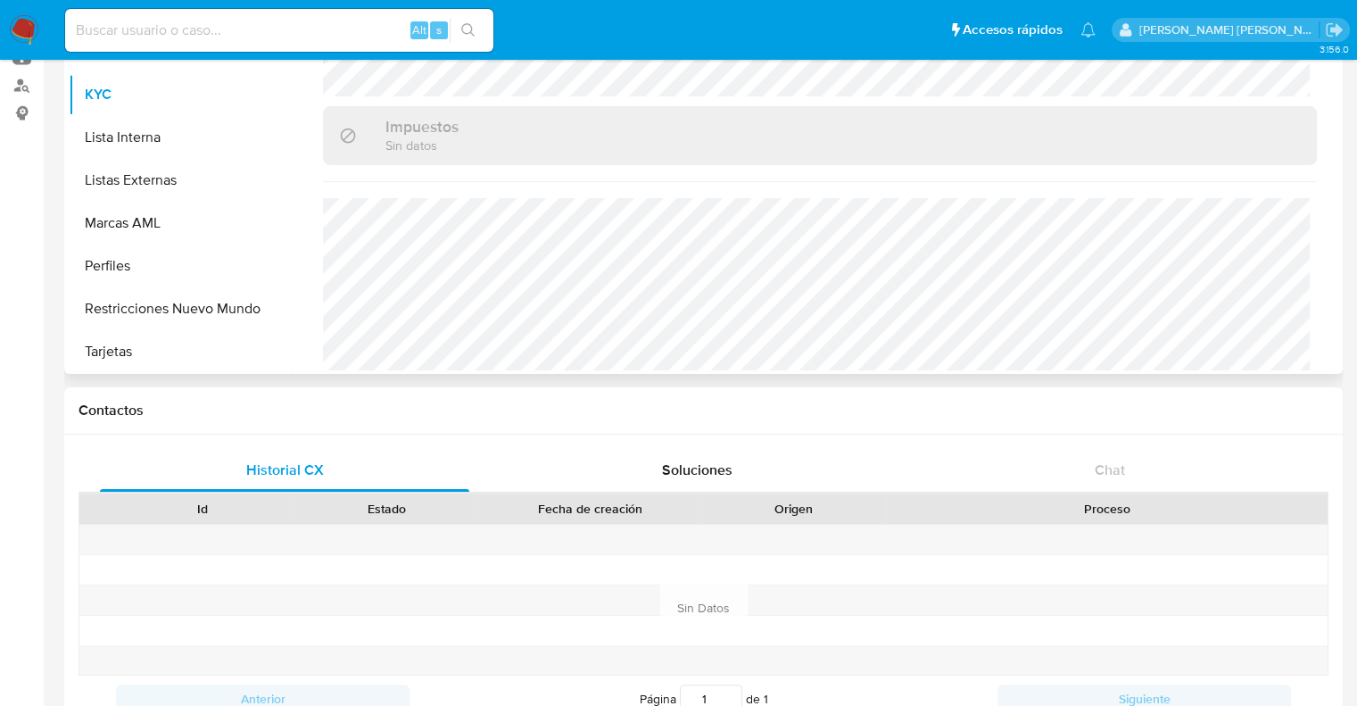
scroll to position [268, 0]
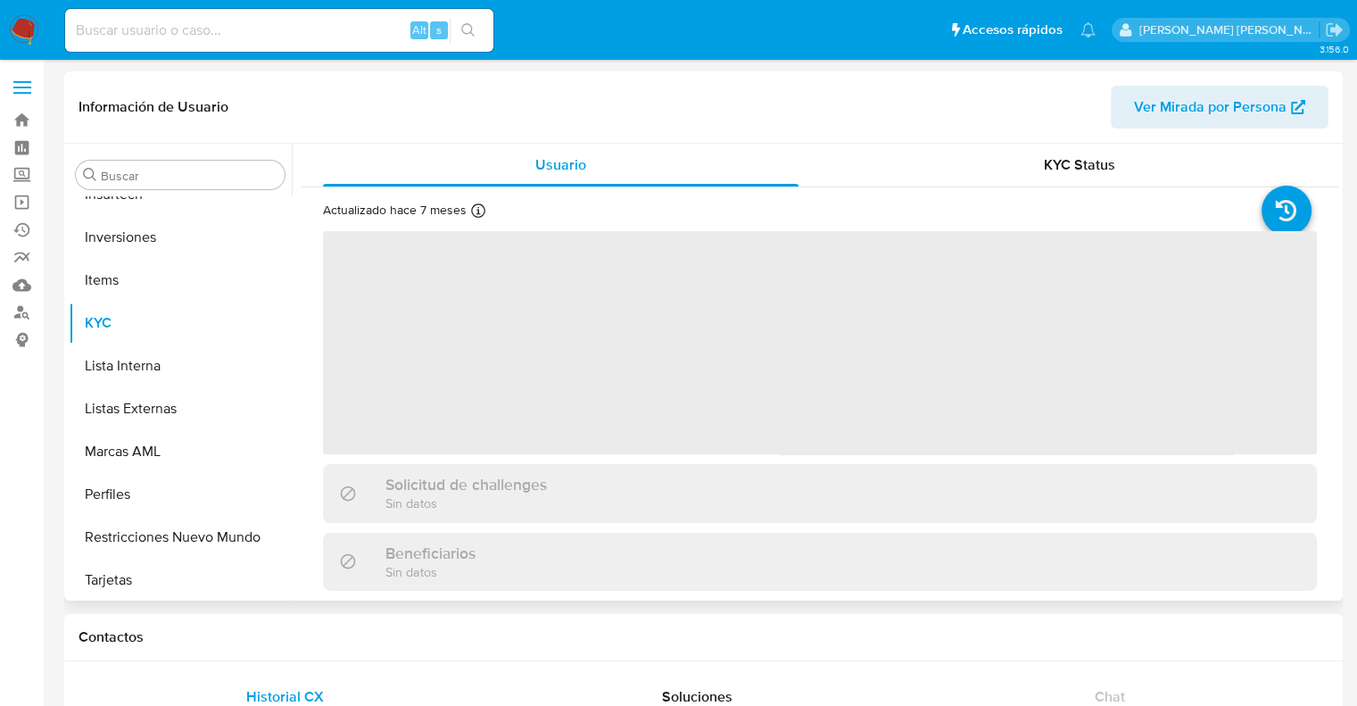
scroll to position [839, 0]
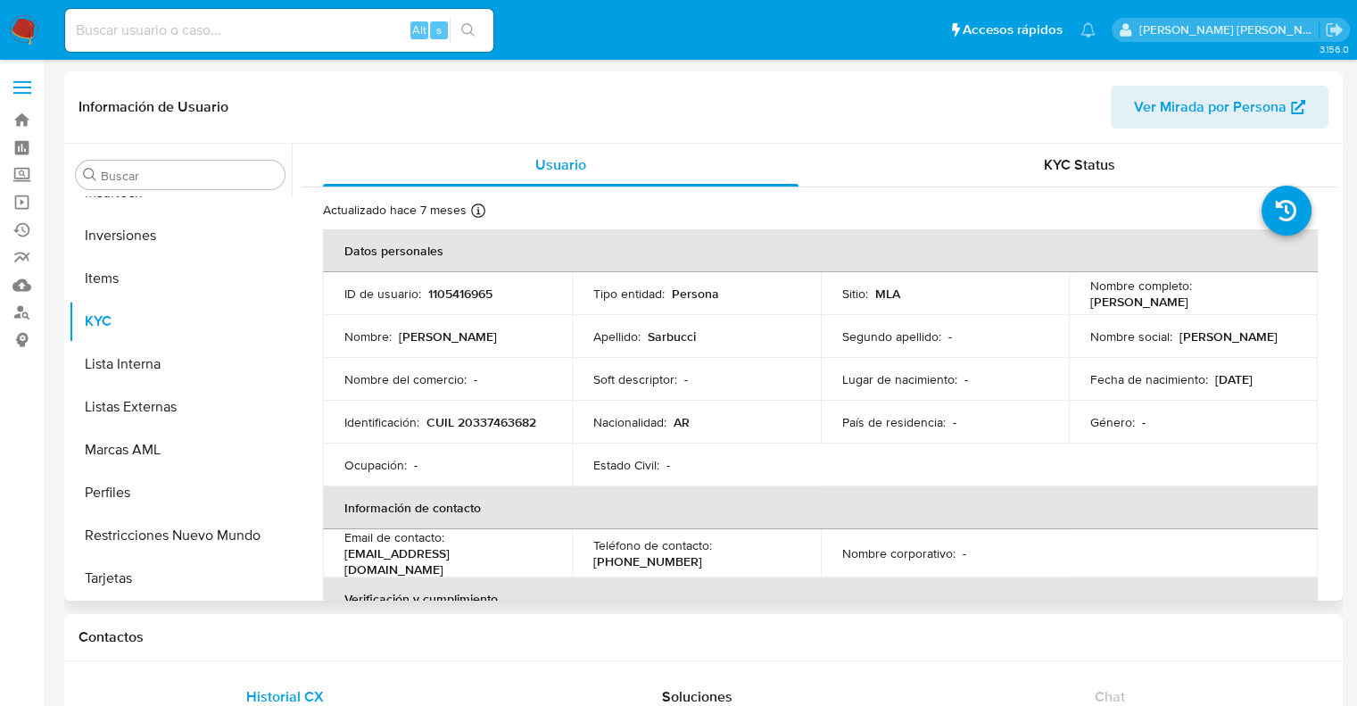
select select "10"
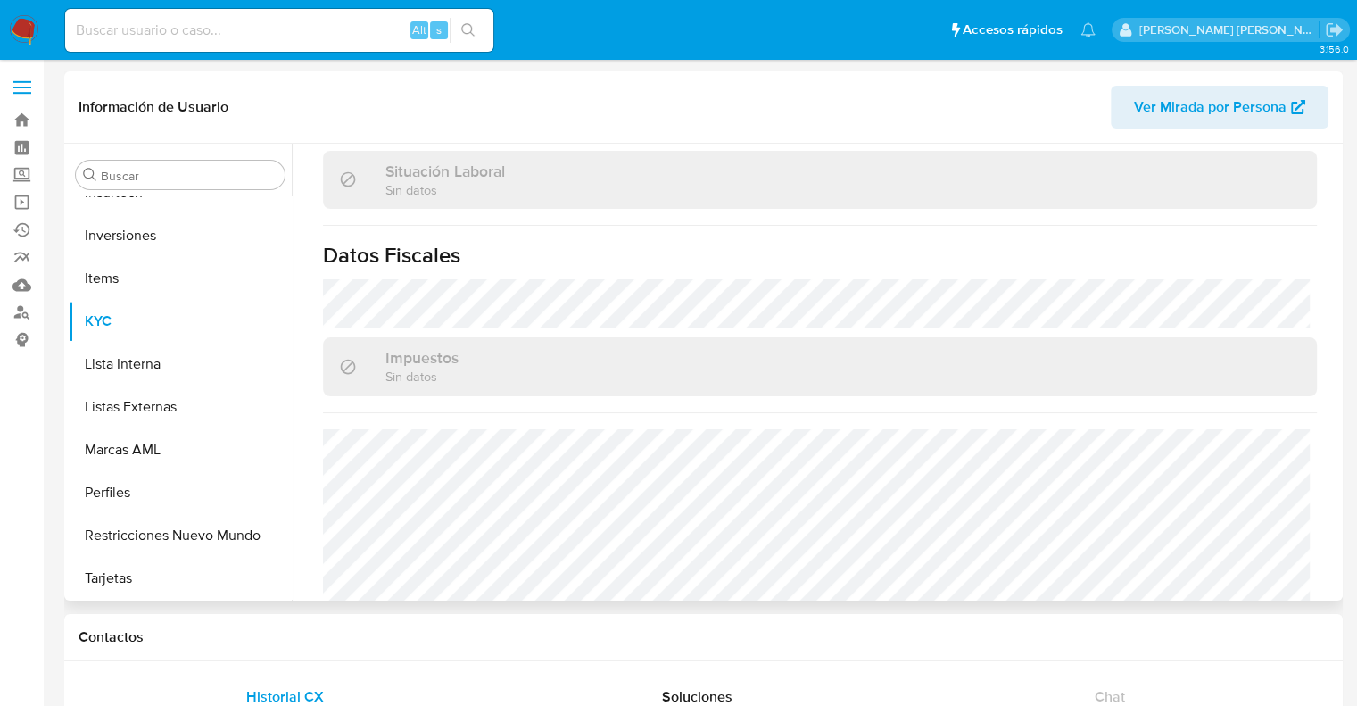
scroll to position [956, 0]
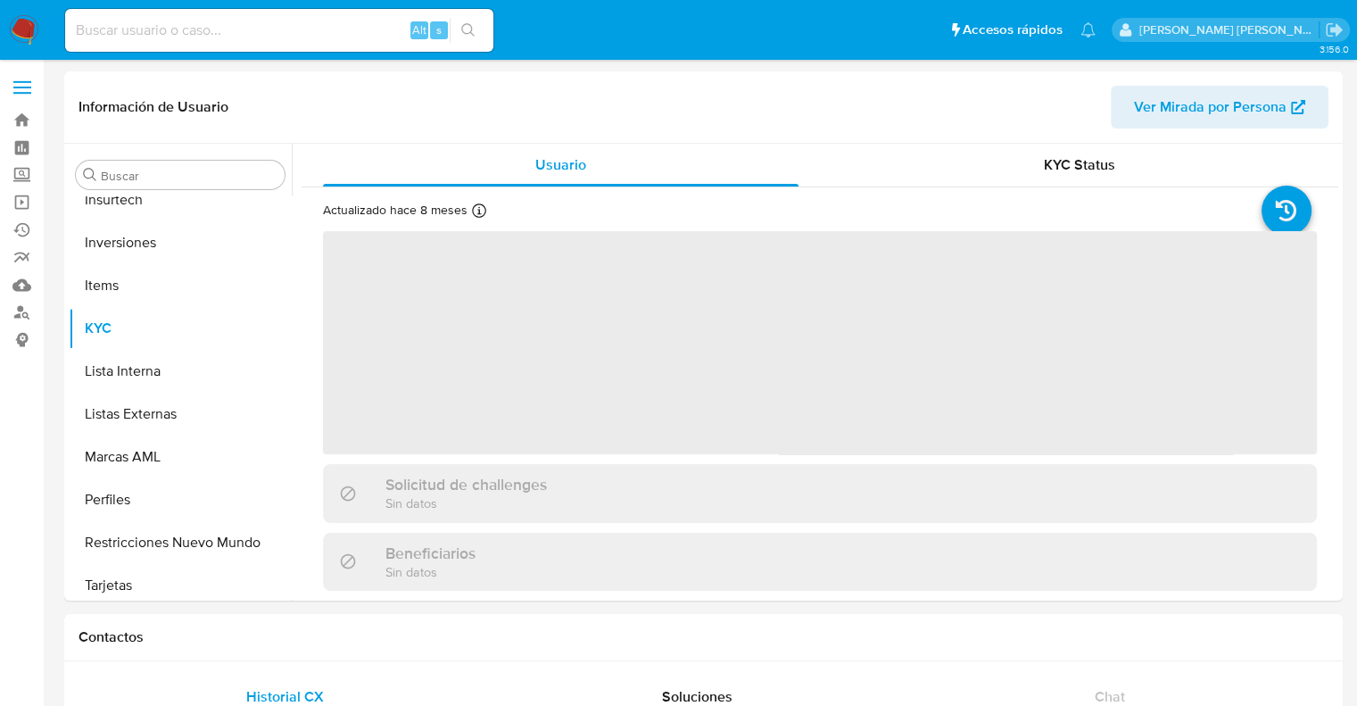
scroll to position [839, 0]
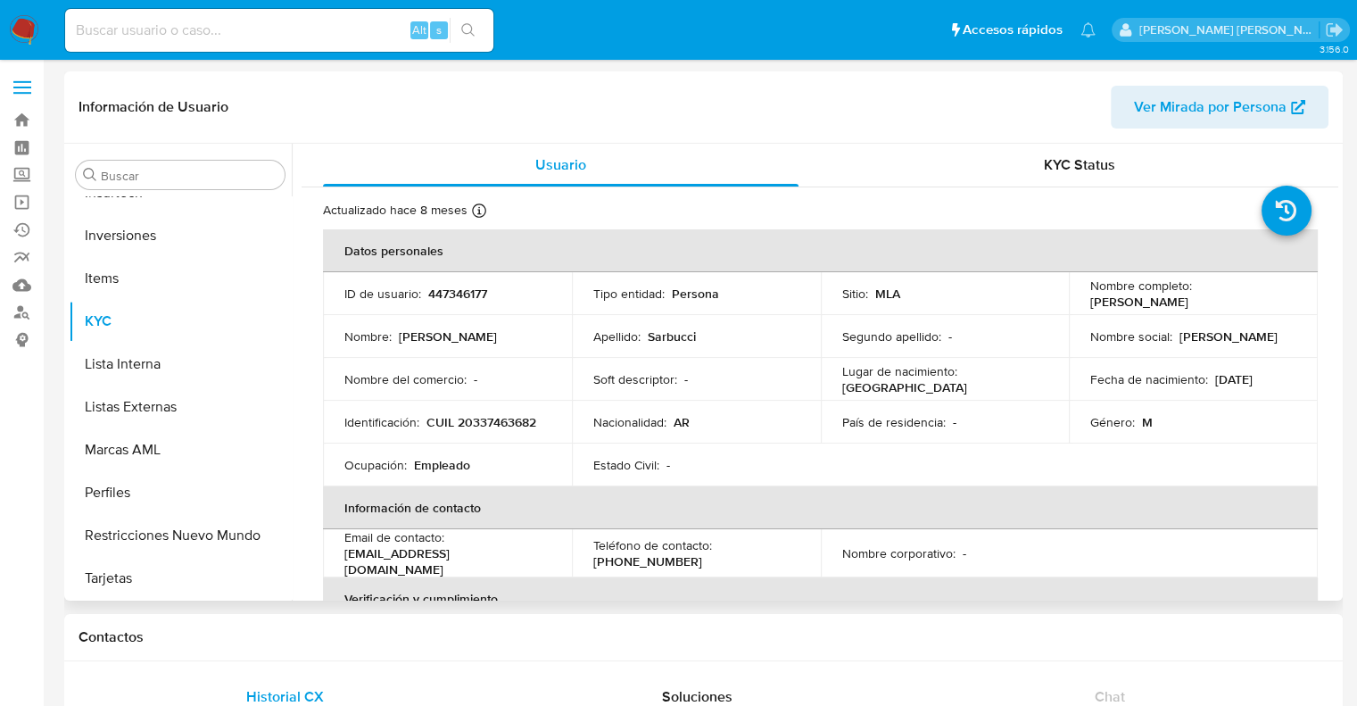
select select "10"
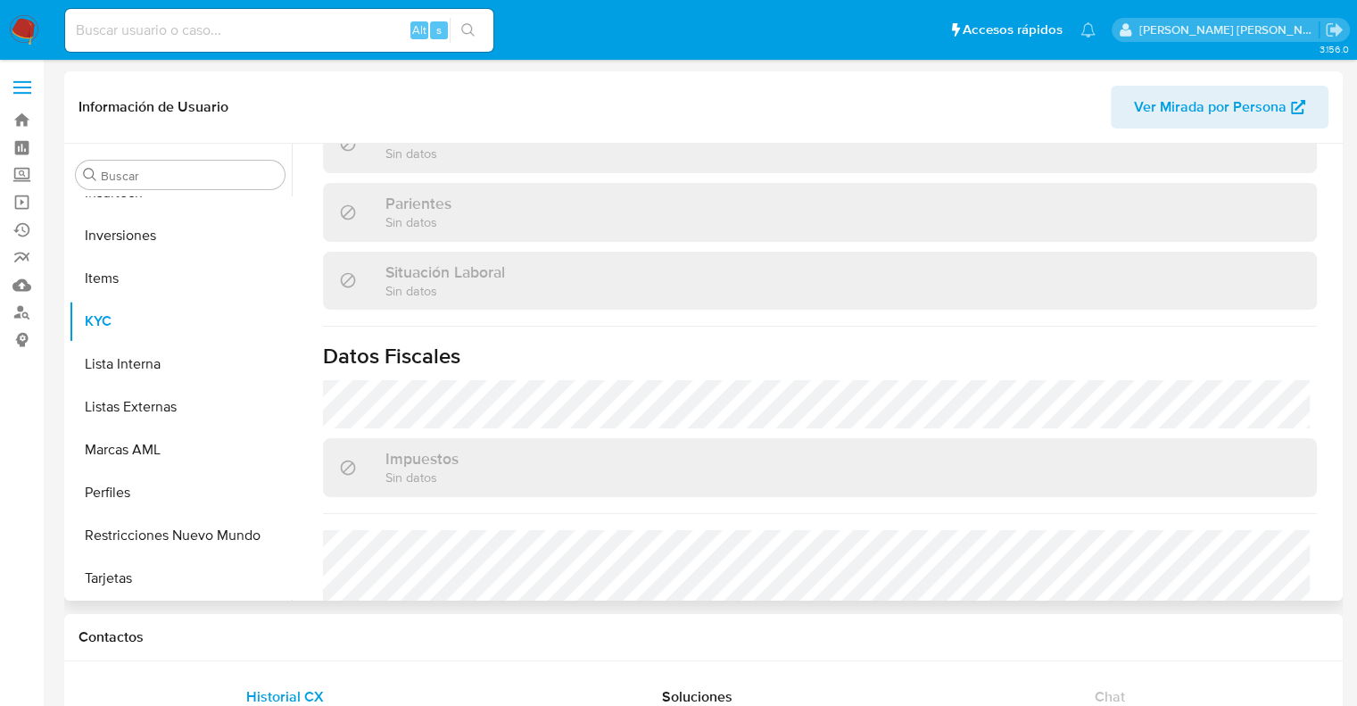
scroll to position [956, 0]
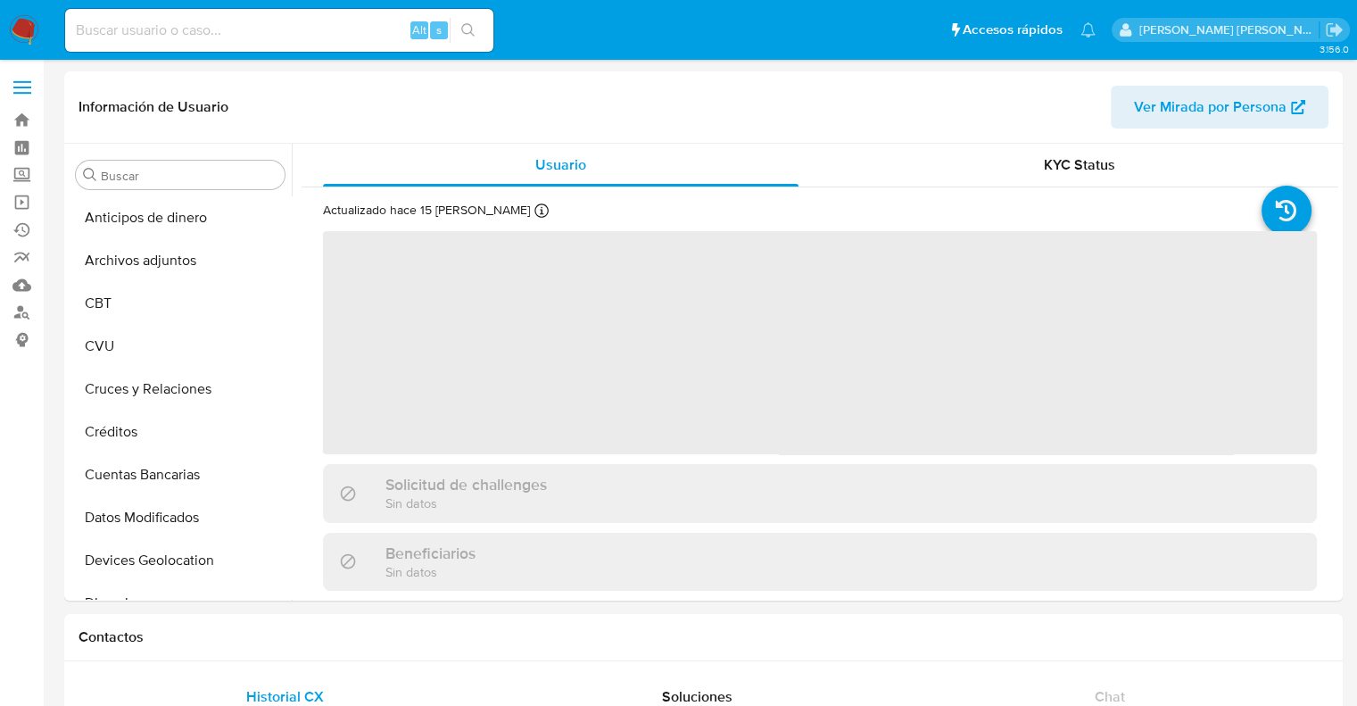
select select "10"
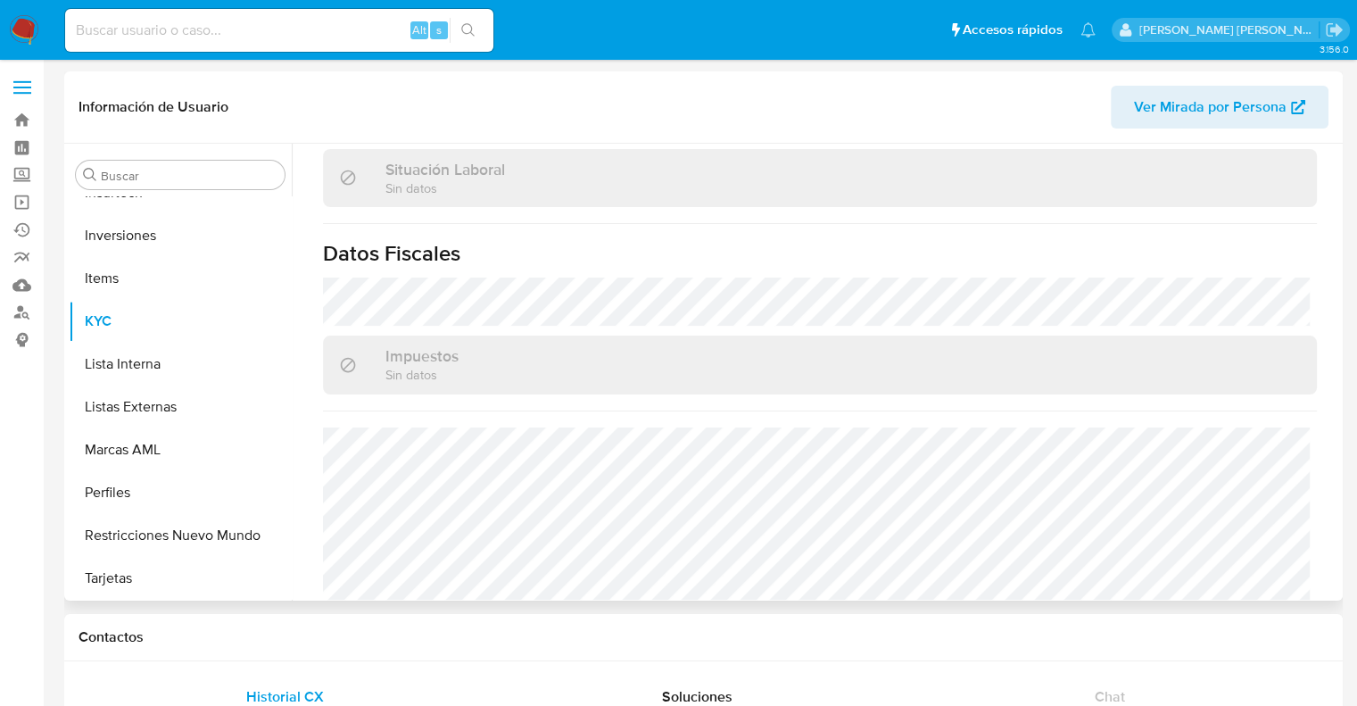
scroll to position [956, 0]
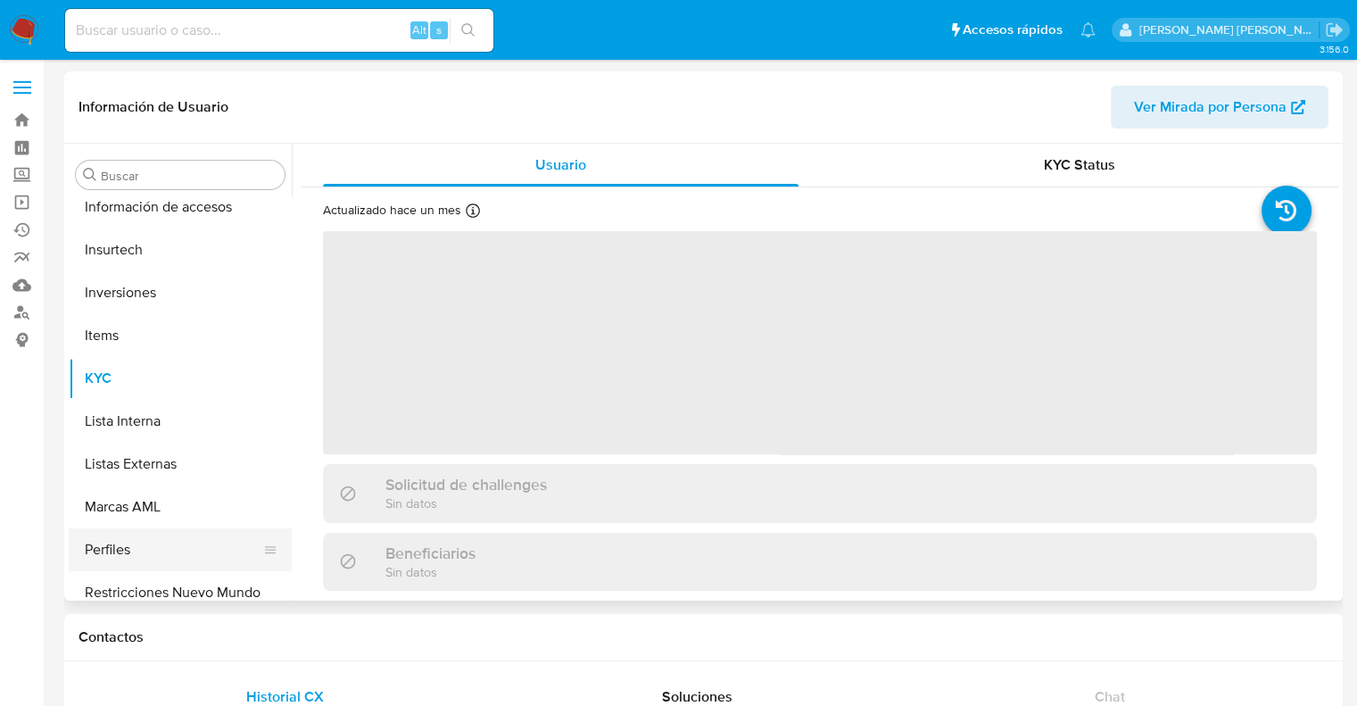
scroll to position [839, 0]
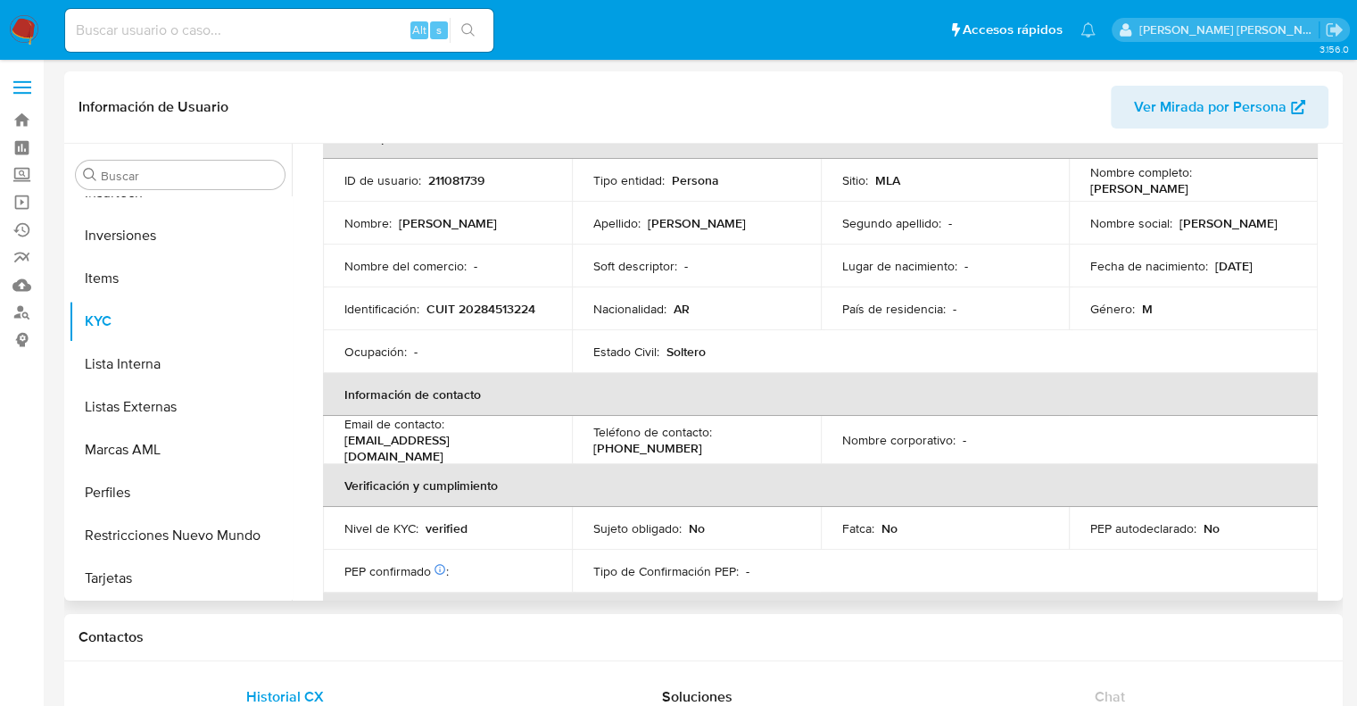
select select "10"
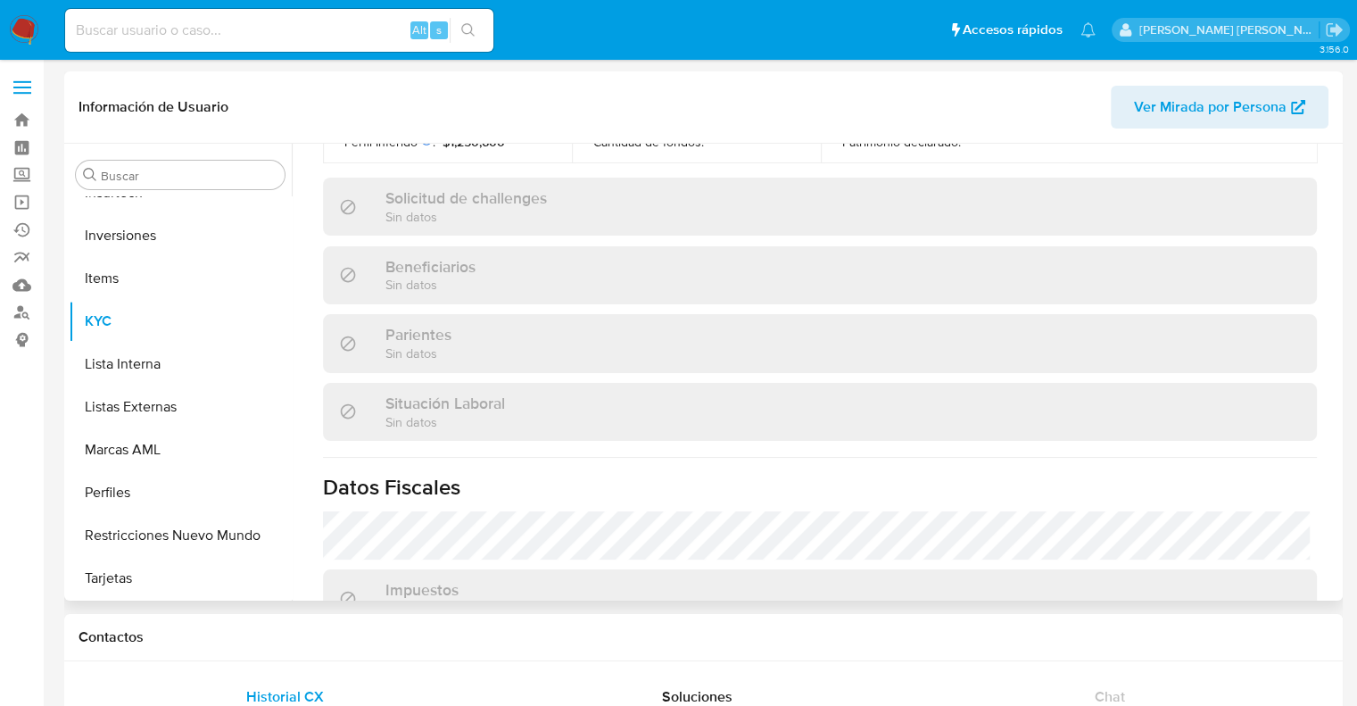
scroll to position [956, 0]
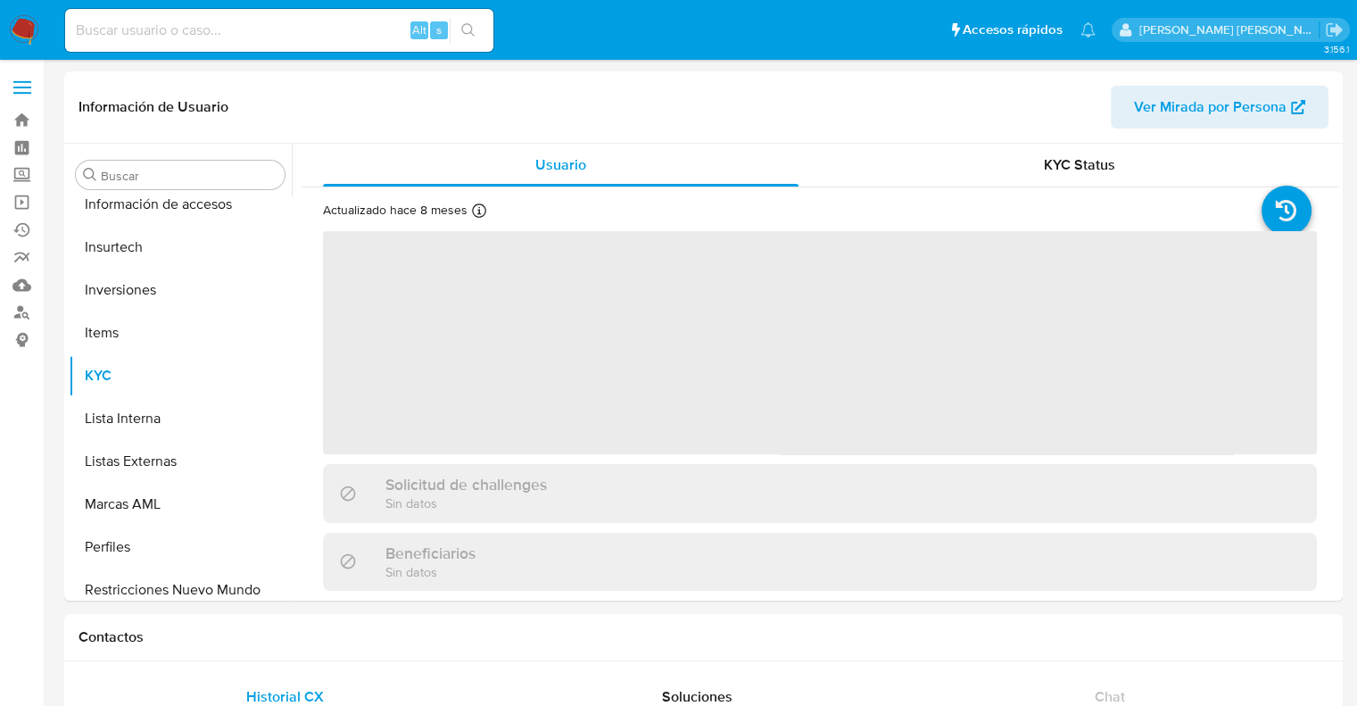
scroll to position [882, 0]
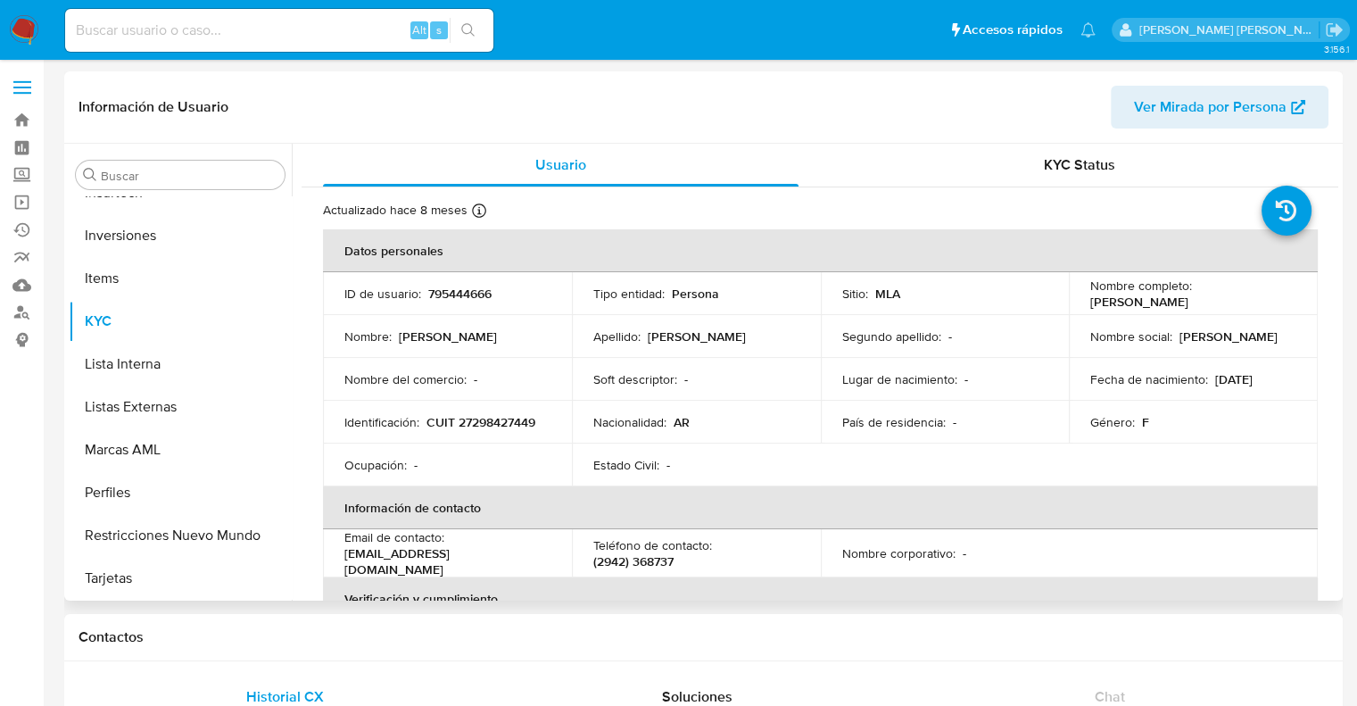
select select "10"
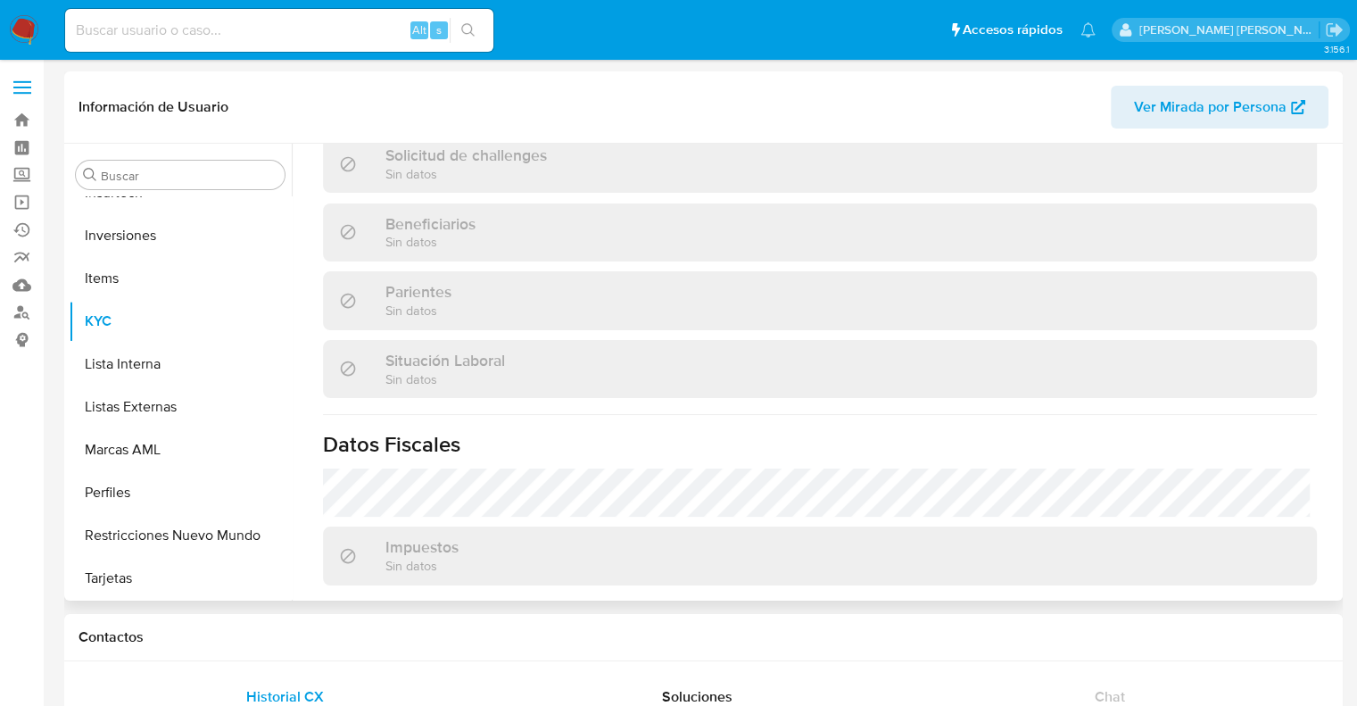
scroll to position [956, 0]
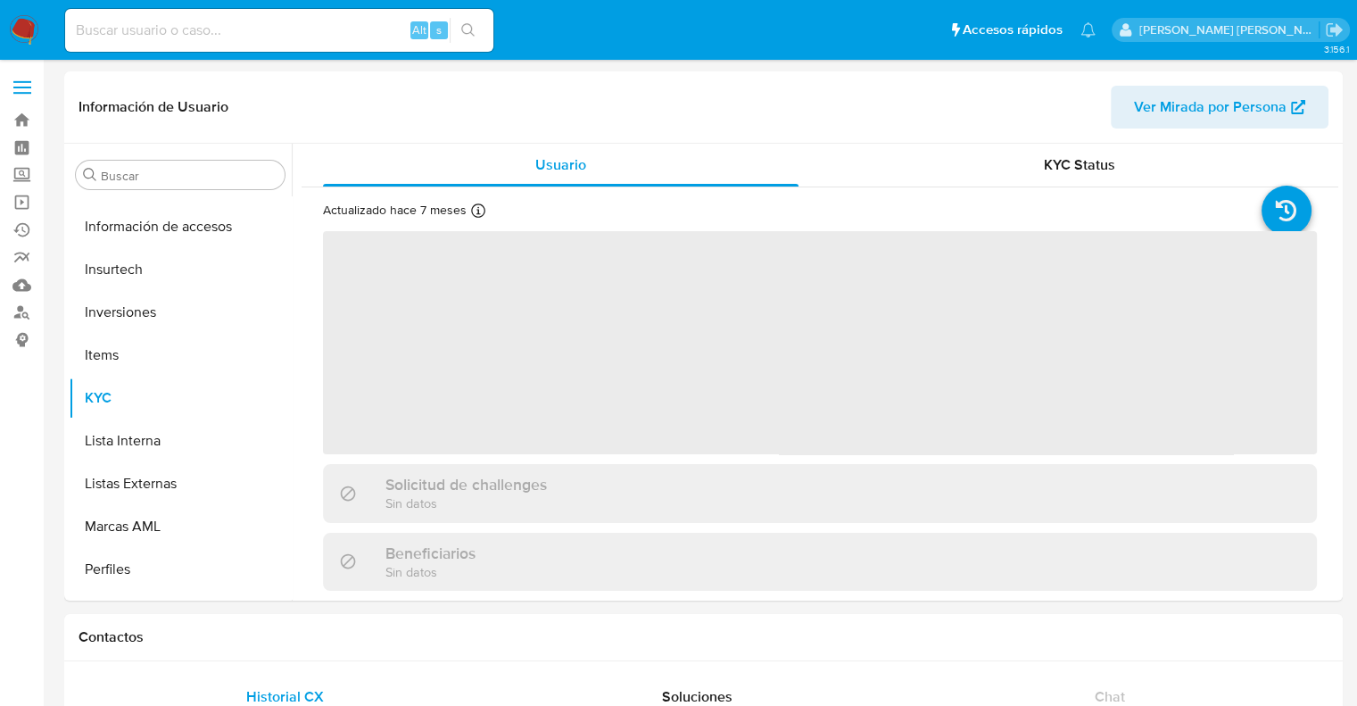
scroll to position [839, 0]
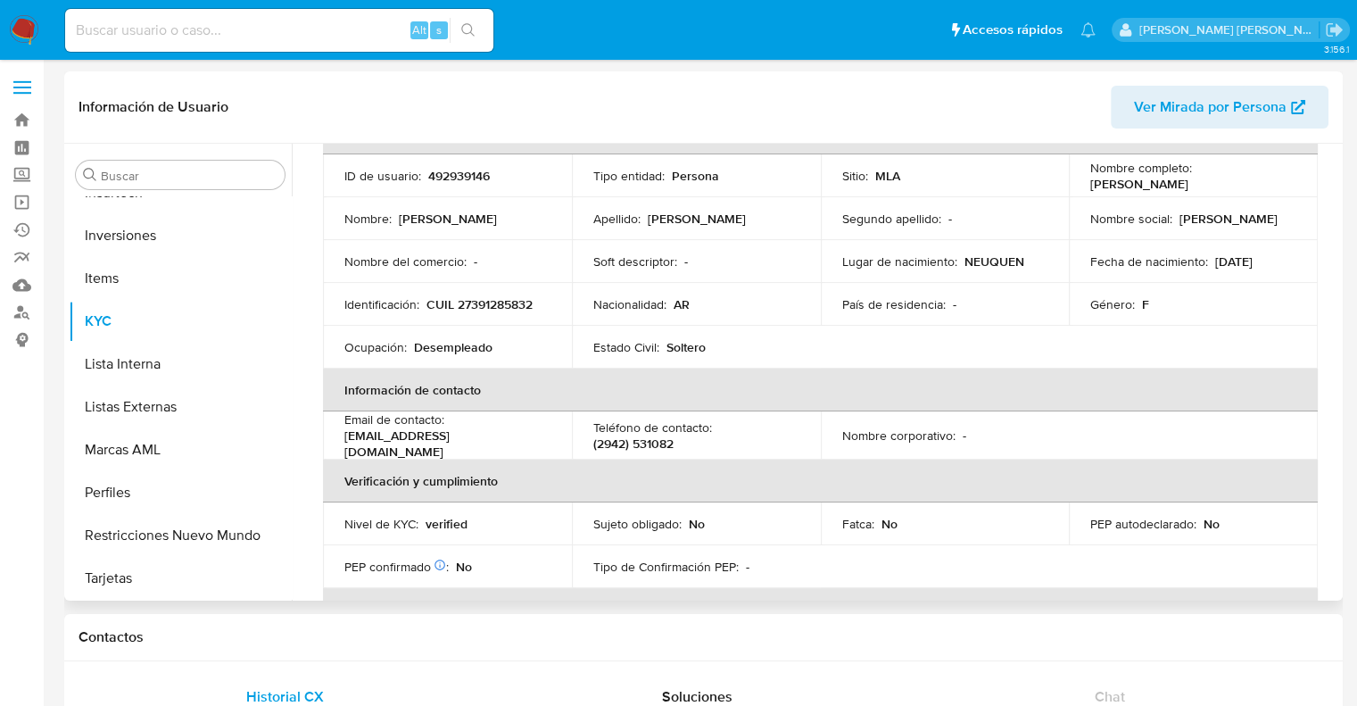
select select "10"
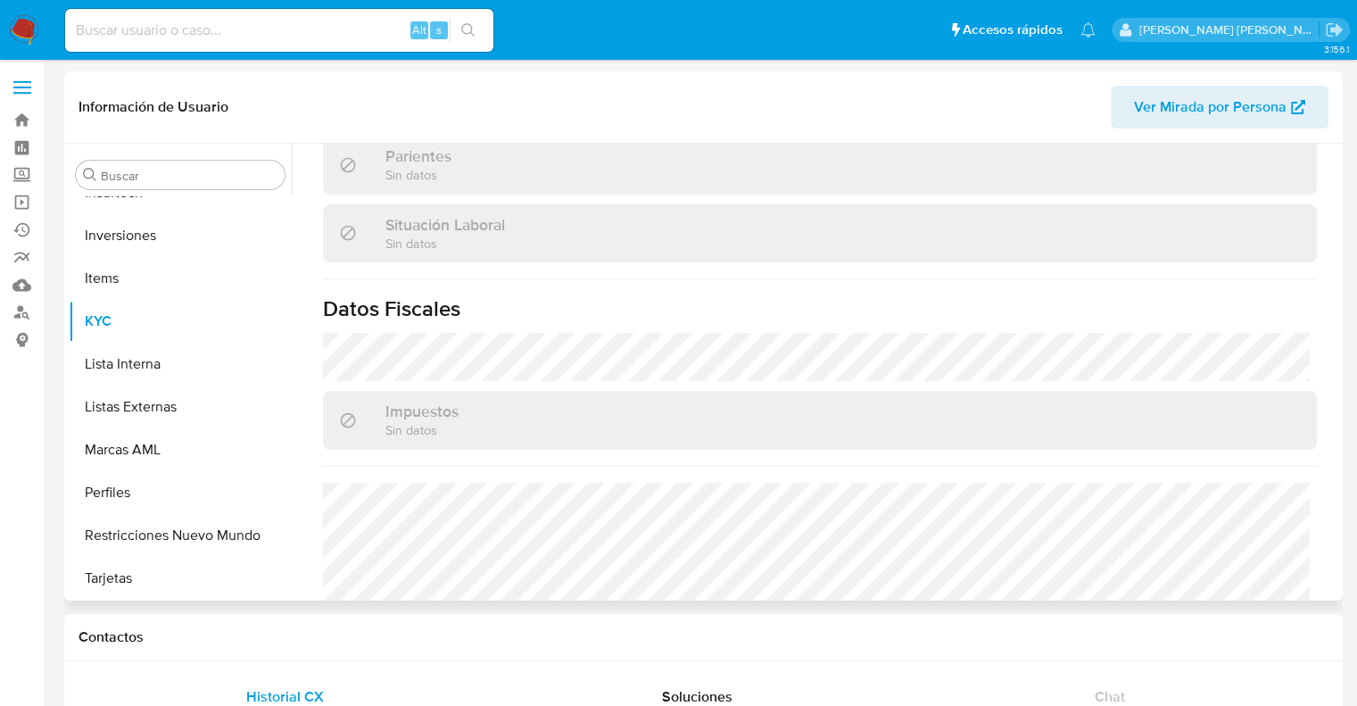
scroll to position [956, 0]
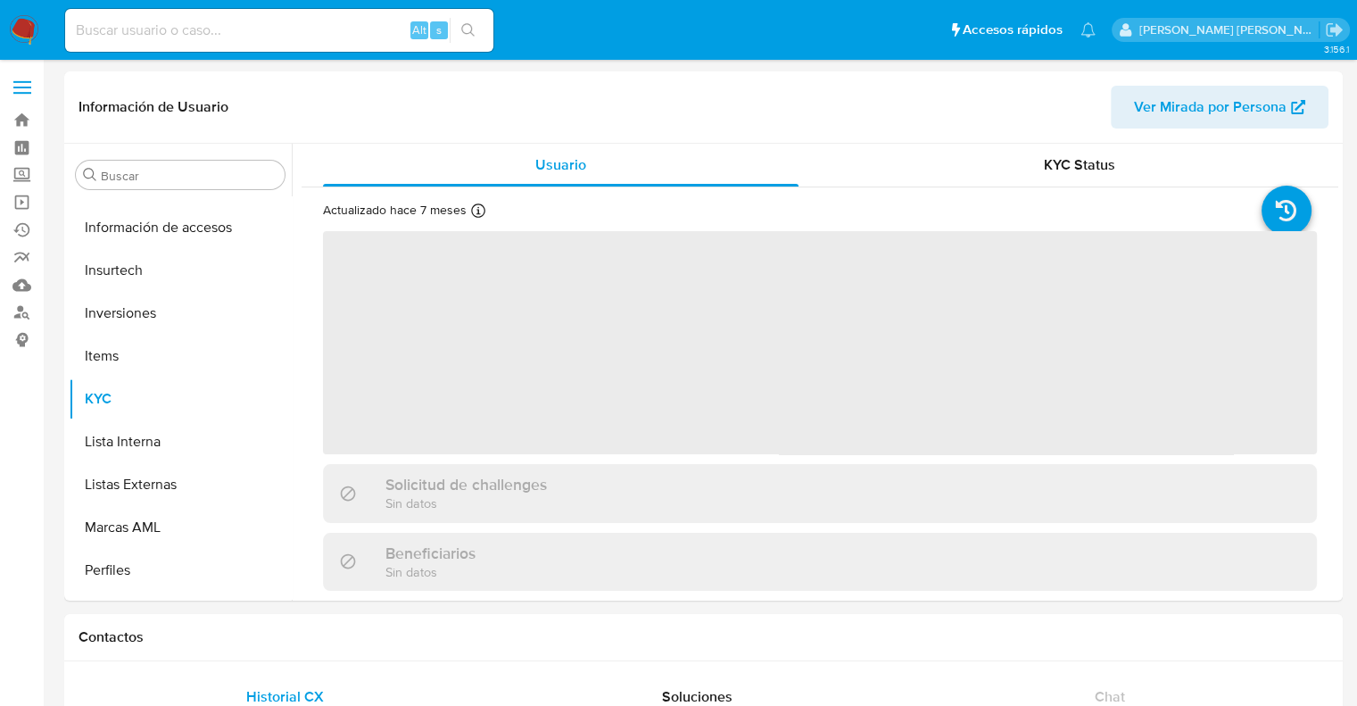
scroll to position [839, 0]
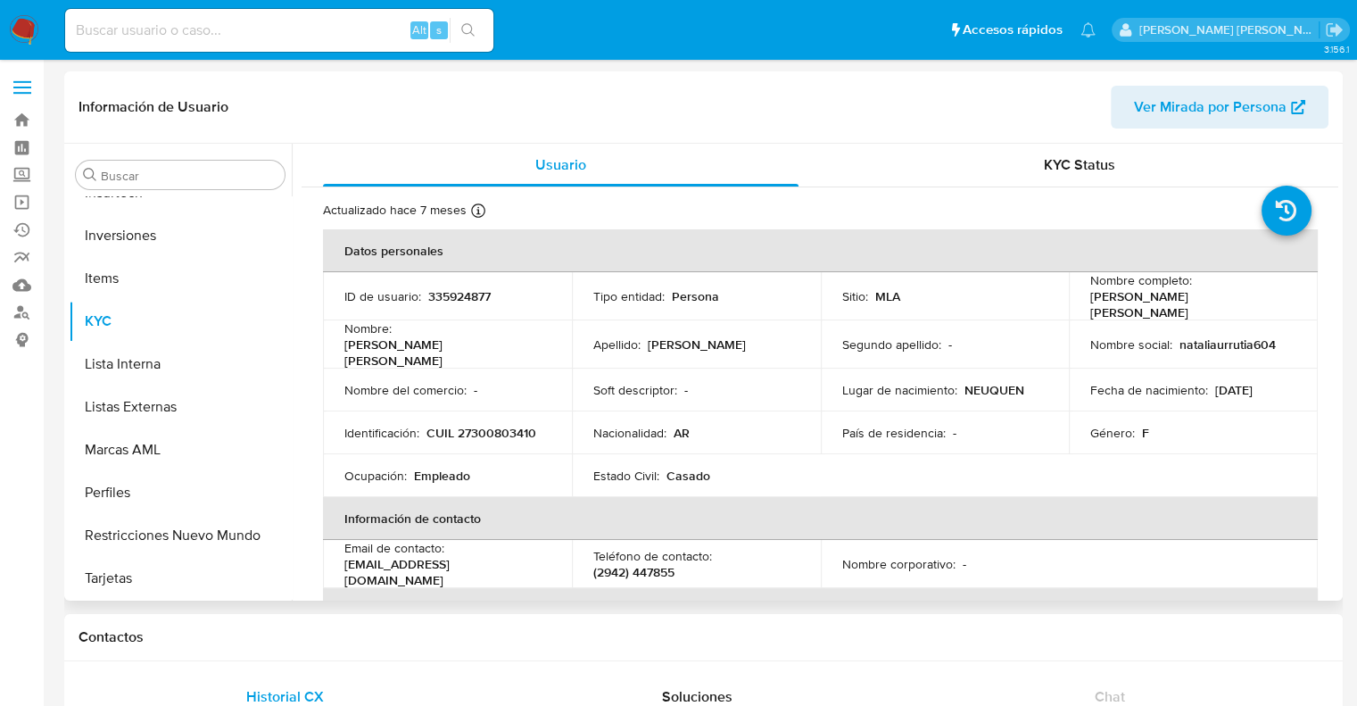
select select "10"
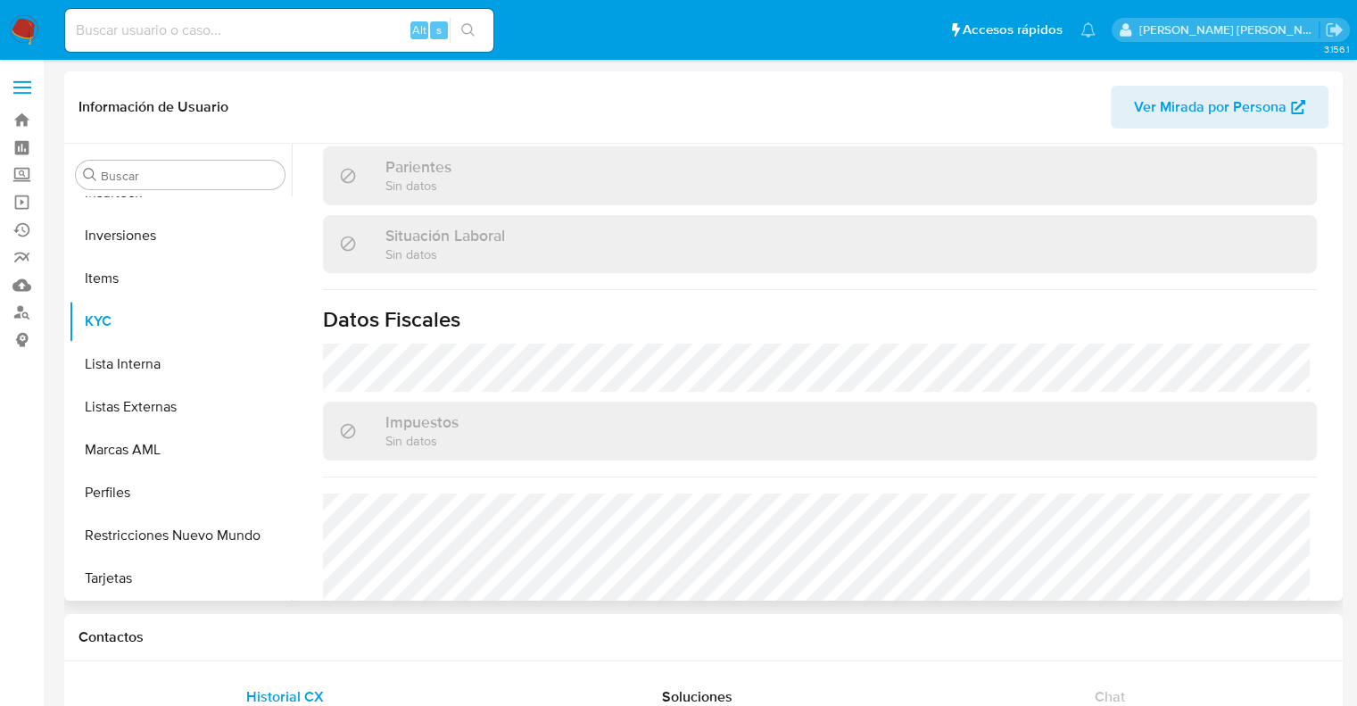
scroll to position [956, 0]
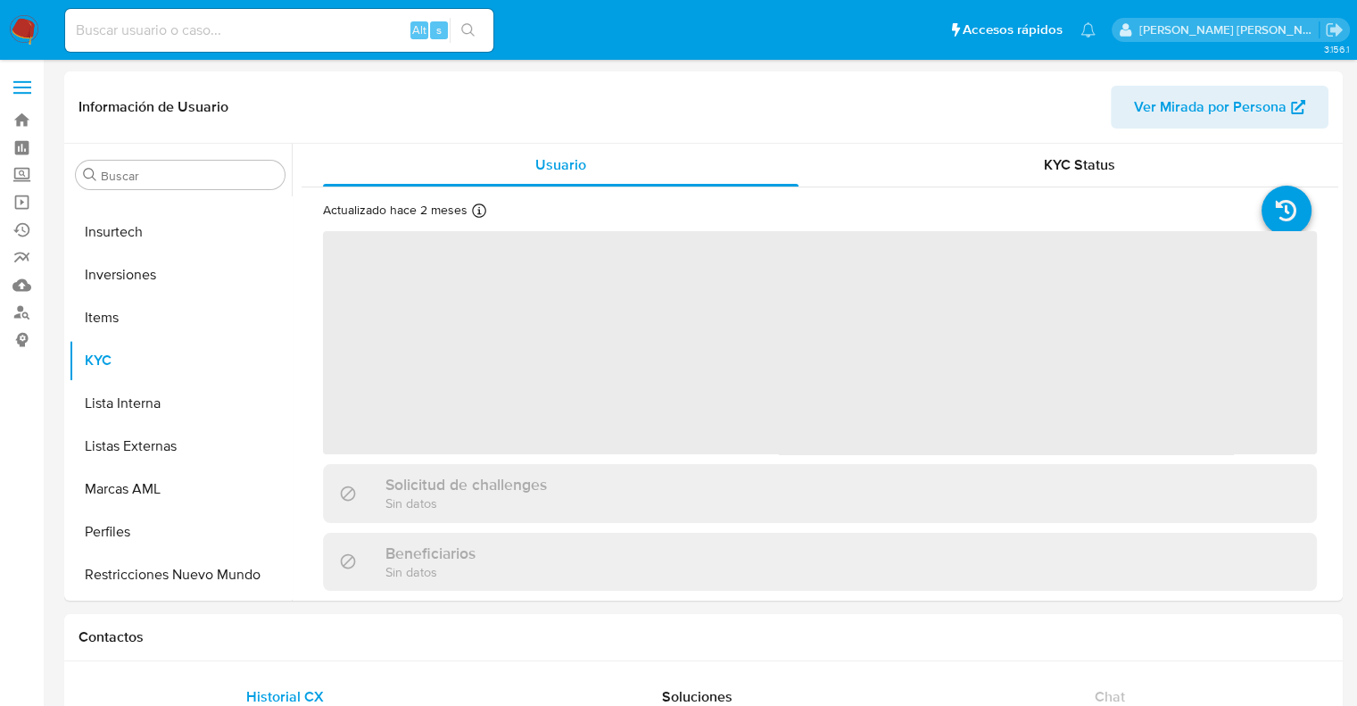
scroll to position [839, 0]
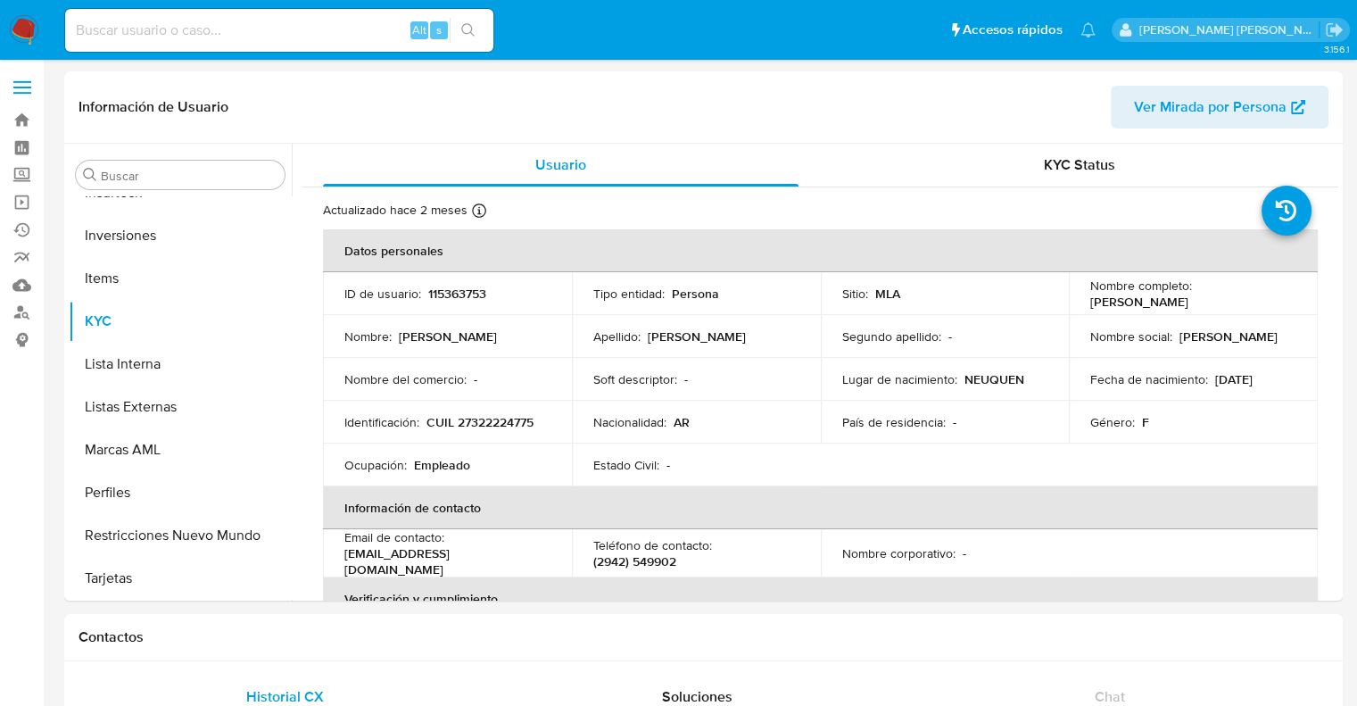
select select "10"
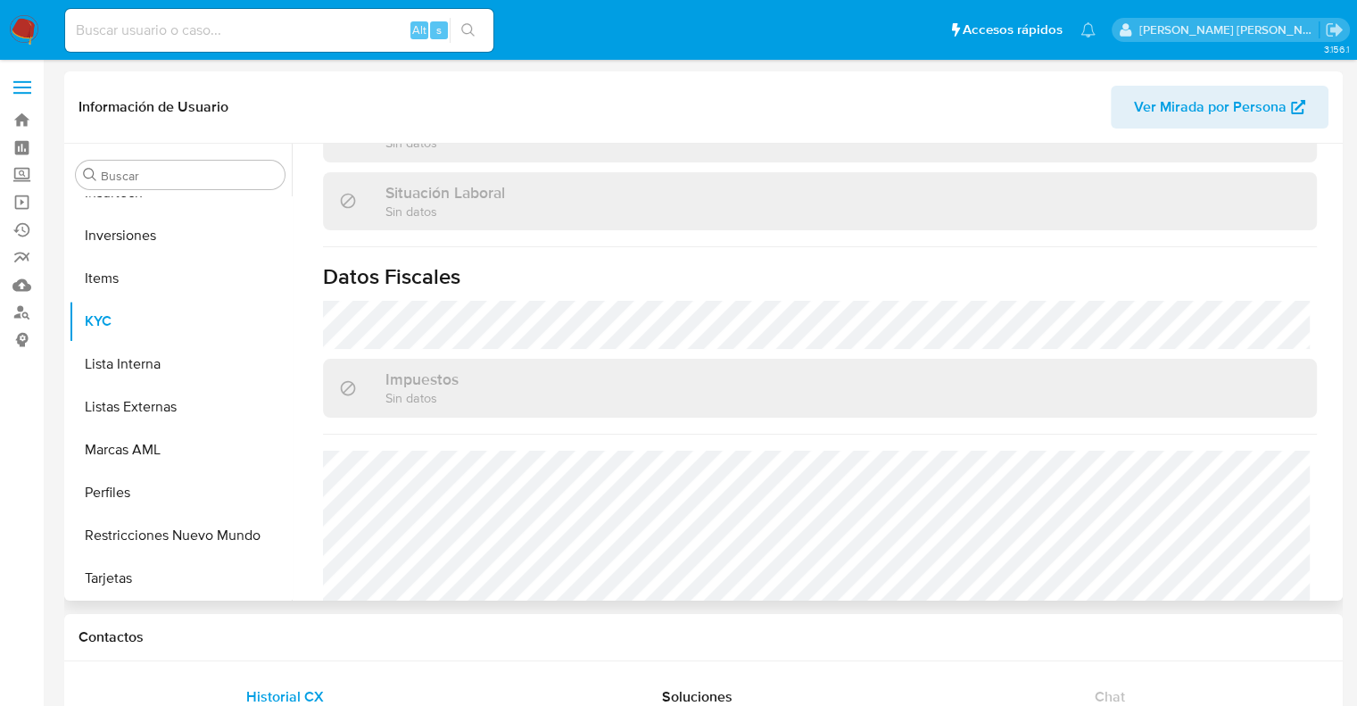
scroll to position [956, 0]
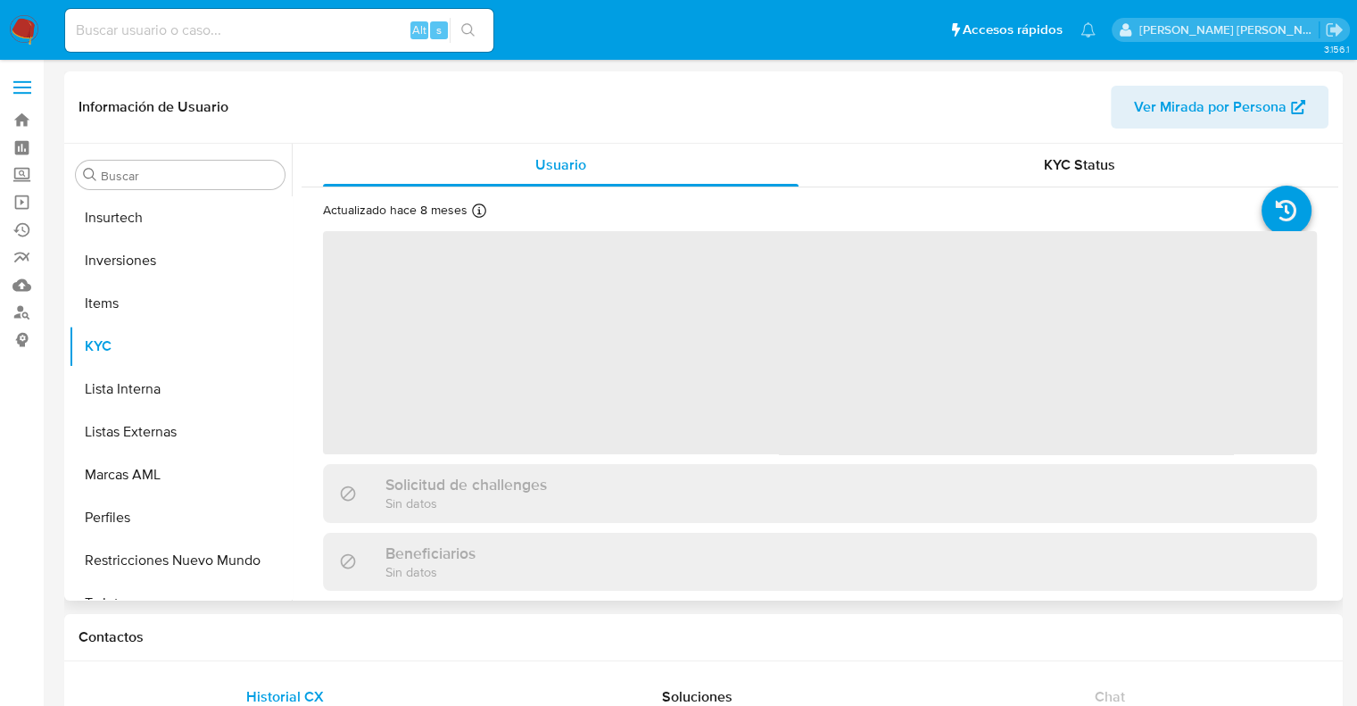
scroll to position [839, 0]
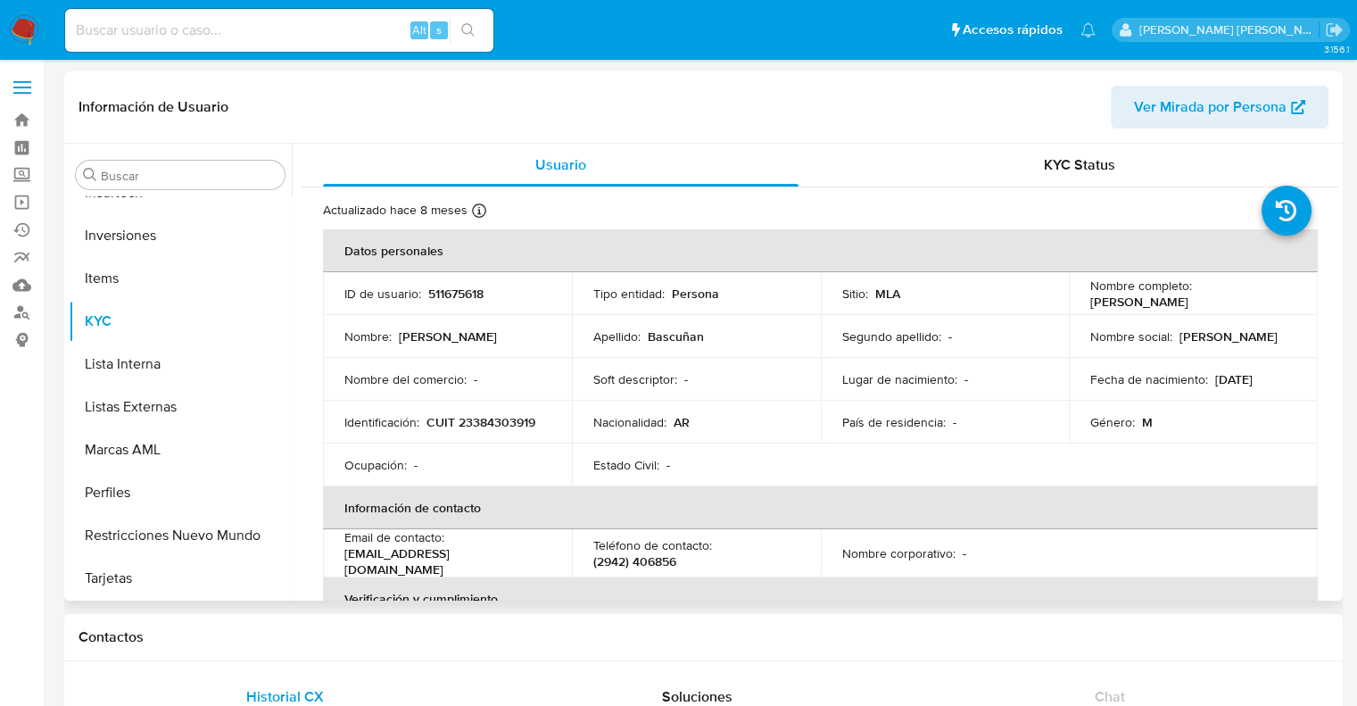
select select "10"
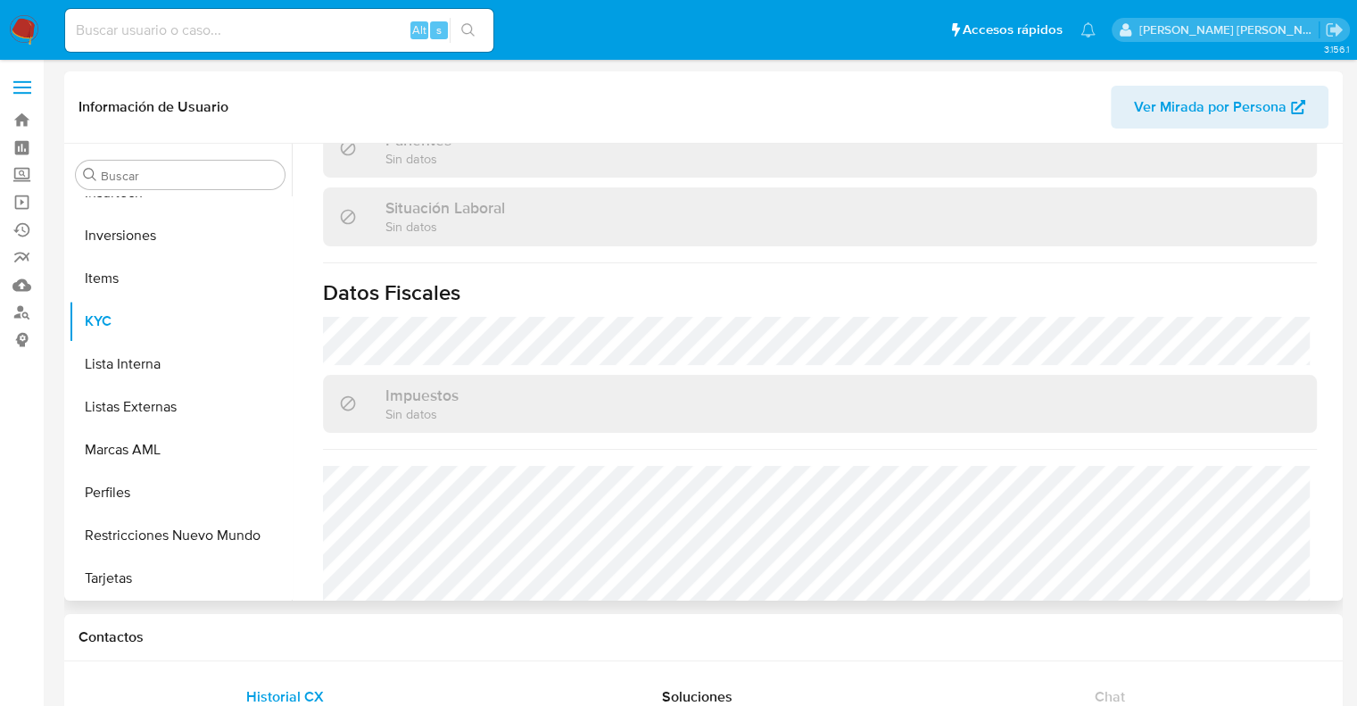
scroll to position [938, 0]
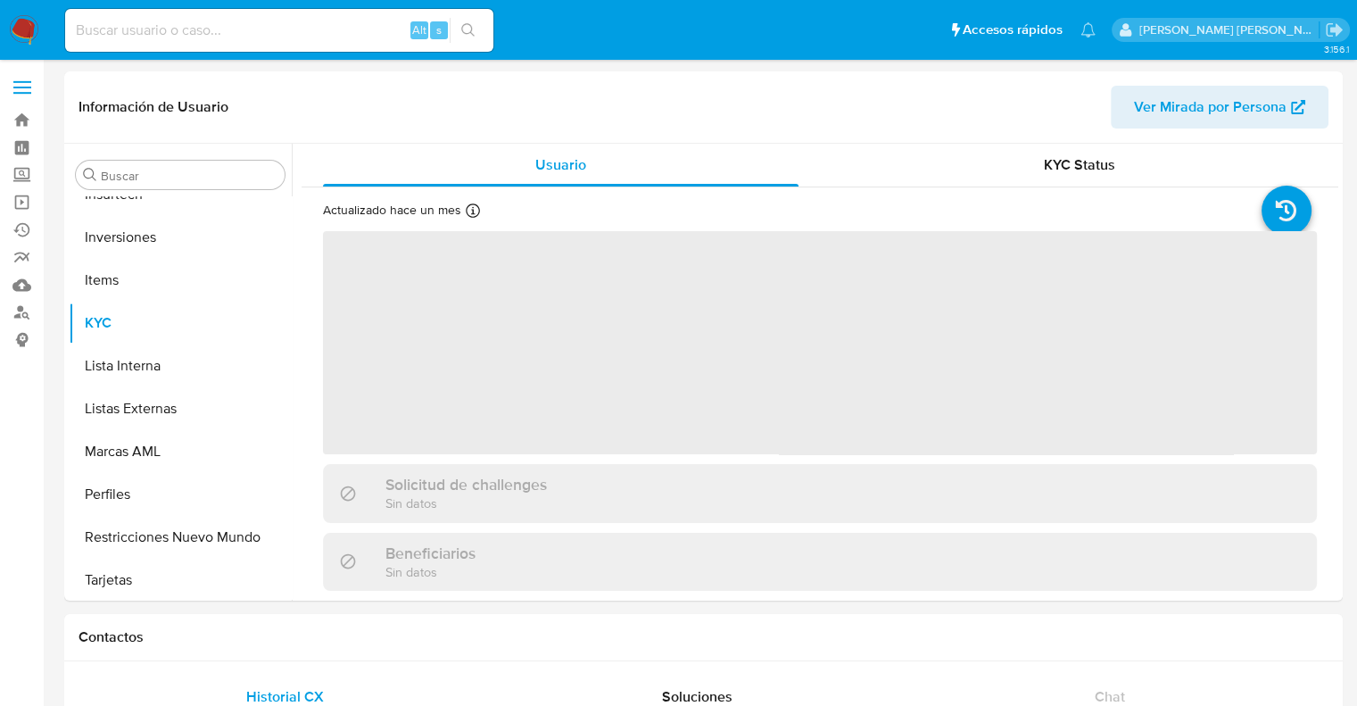
scroll to position [839, 0]
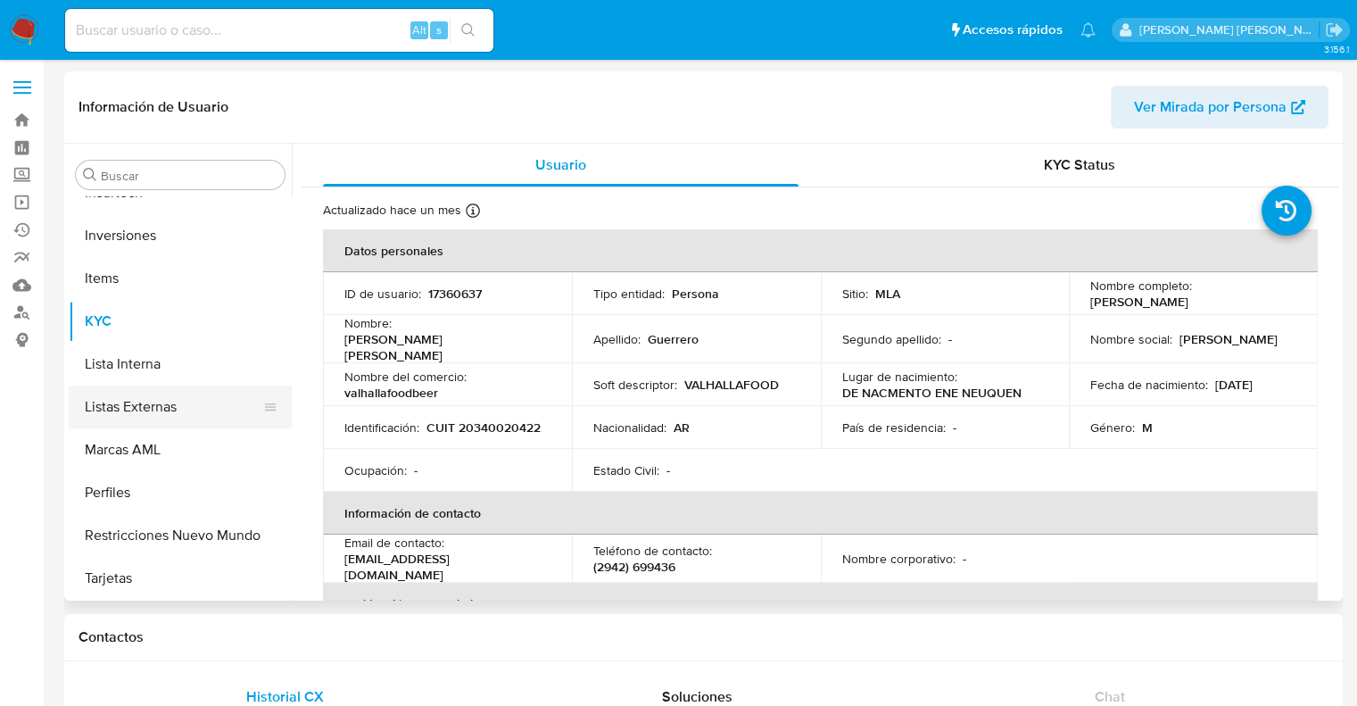
select select "10"
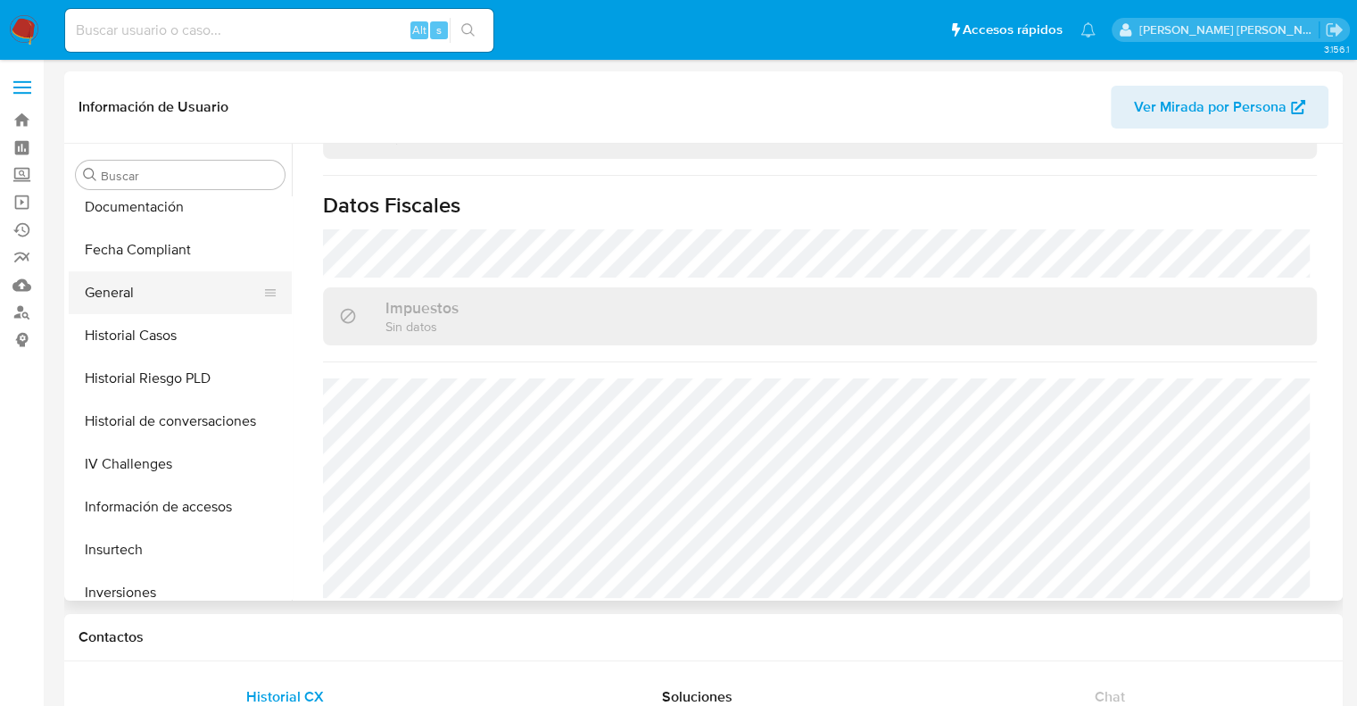
scroll to position [482, 0]
click at [154, 341] on button "Historial Casos" at bounding box center [173, 335] width 209 height 43
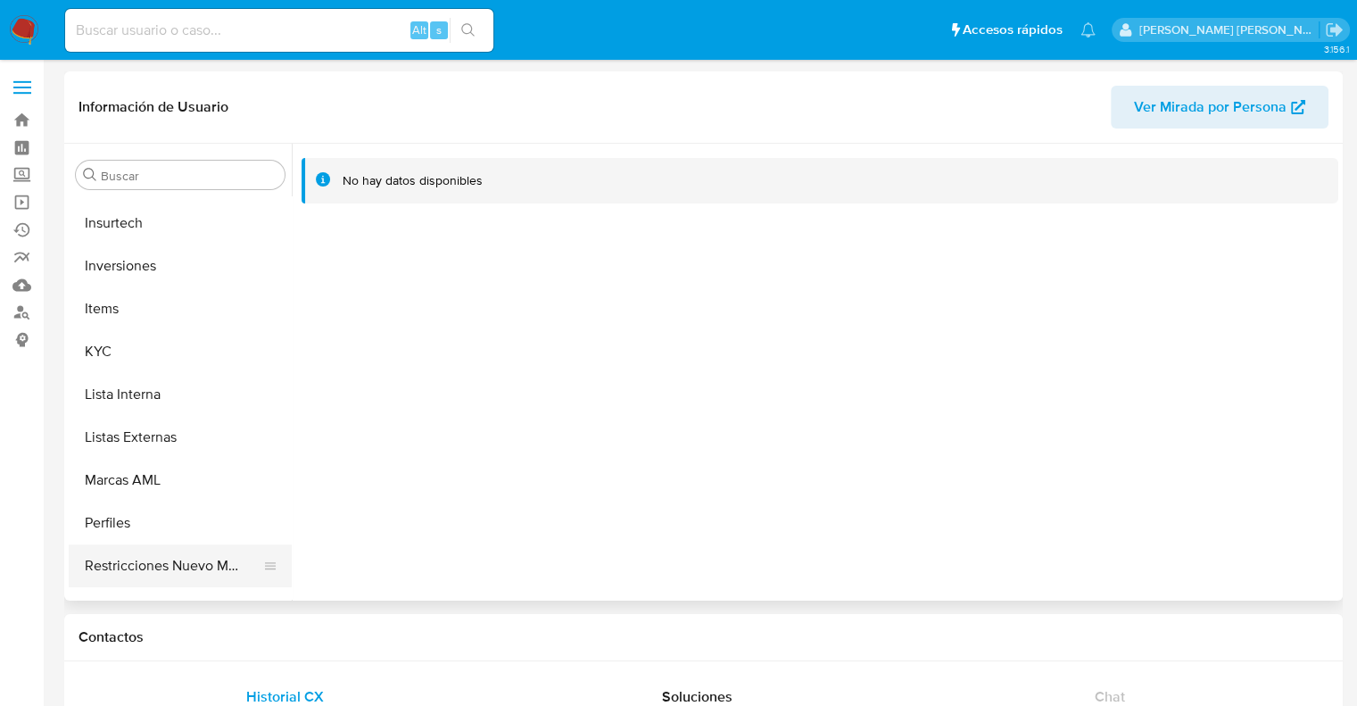
scroll to position [839, 0]
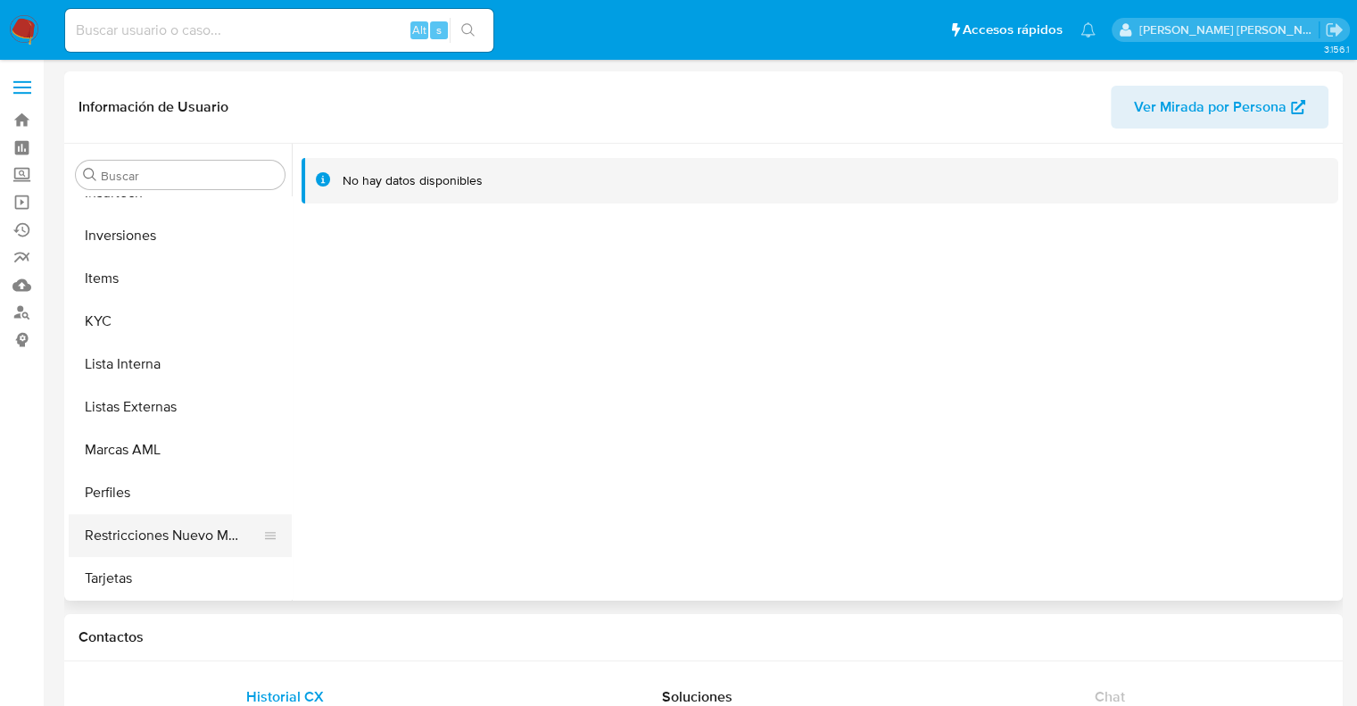
click at [143, 545] on button "Restricciones Nuevo Mundo" at bounding box center [173, 535] width 209 height 43
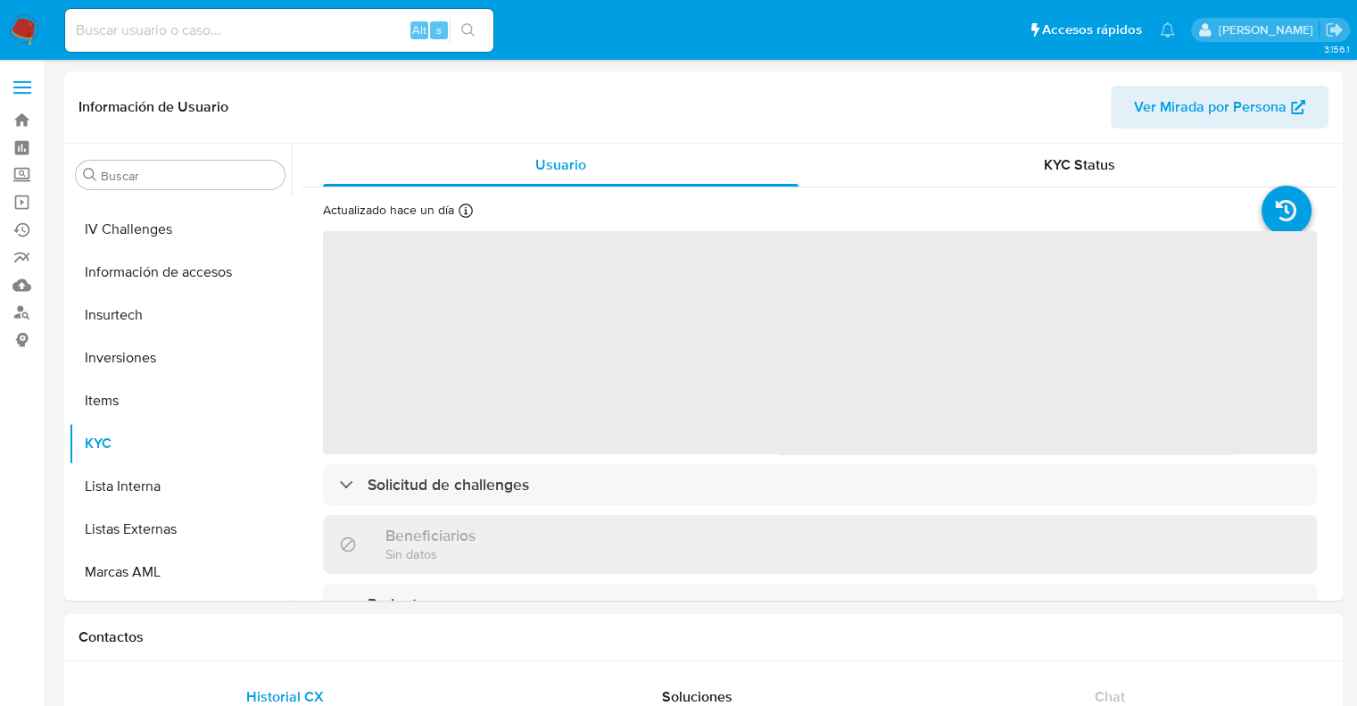
scroll to position [882, 0]
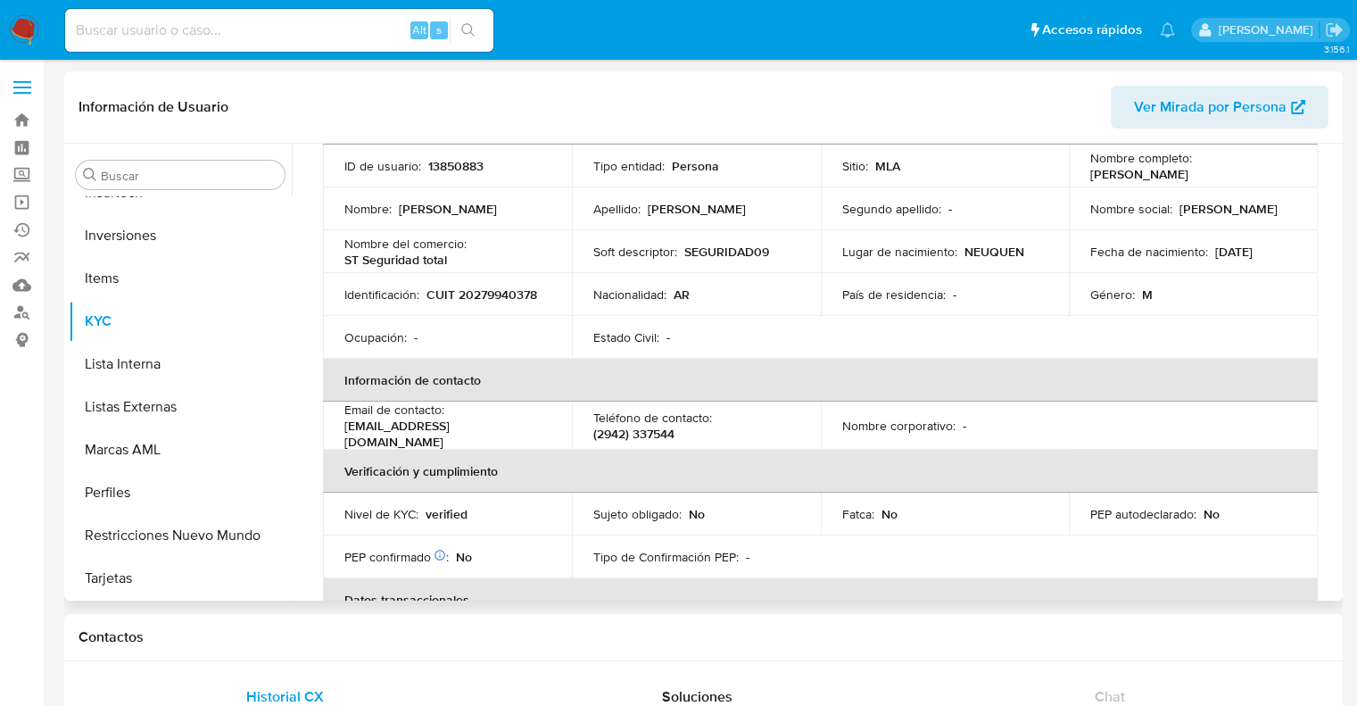
select select "10"
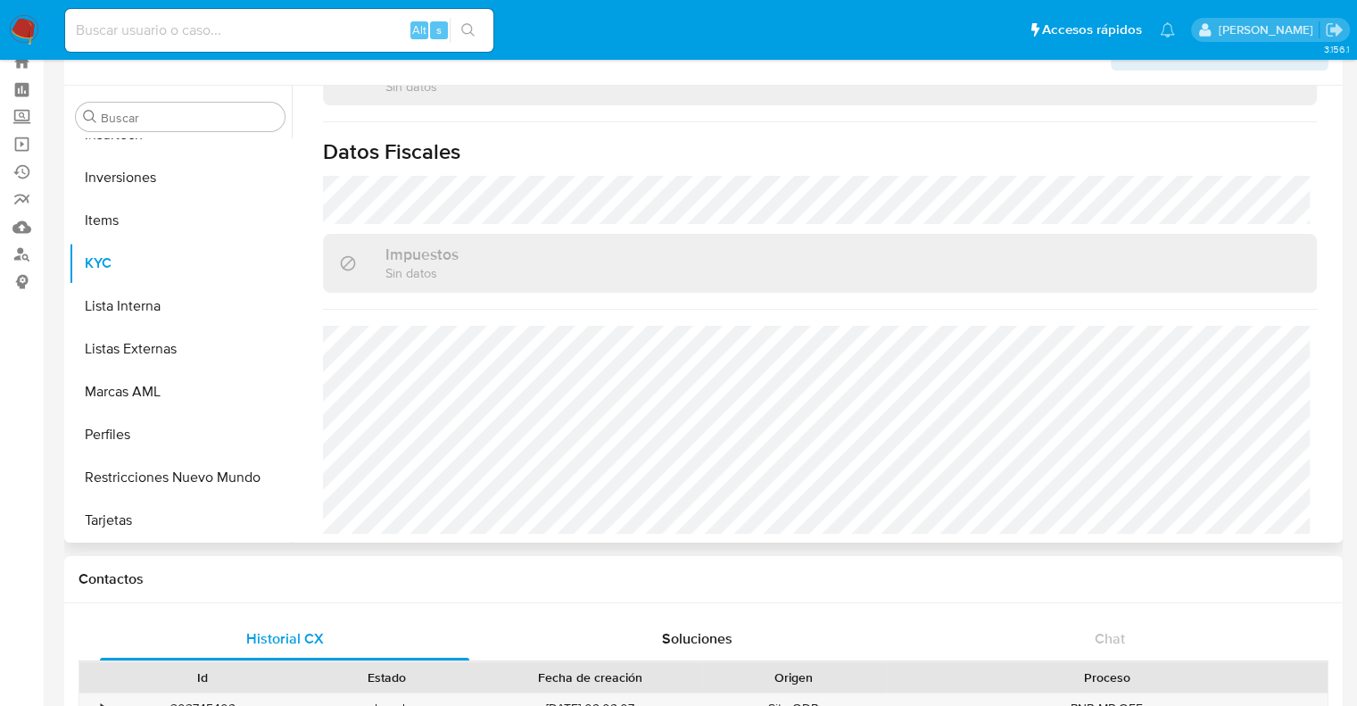
scroll to position [89, 0]
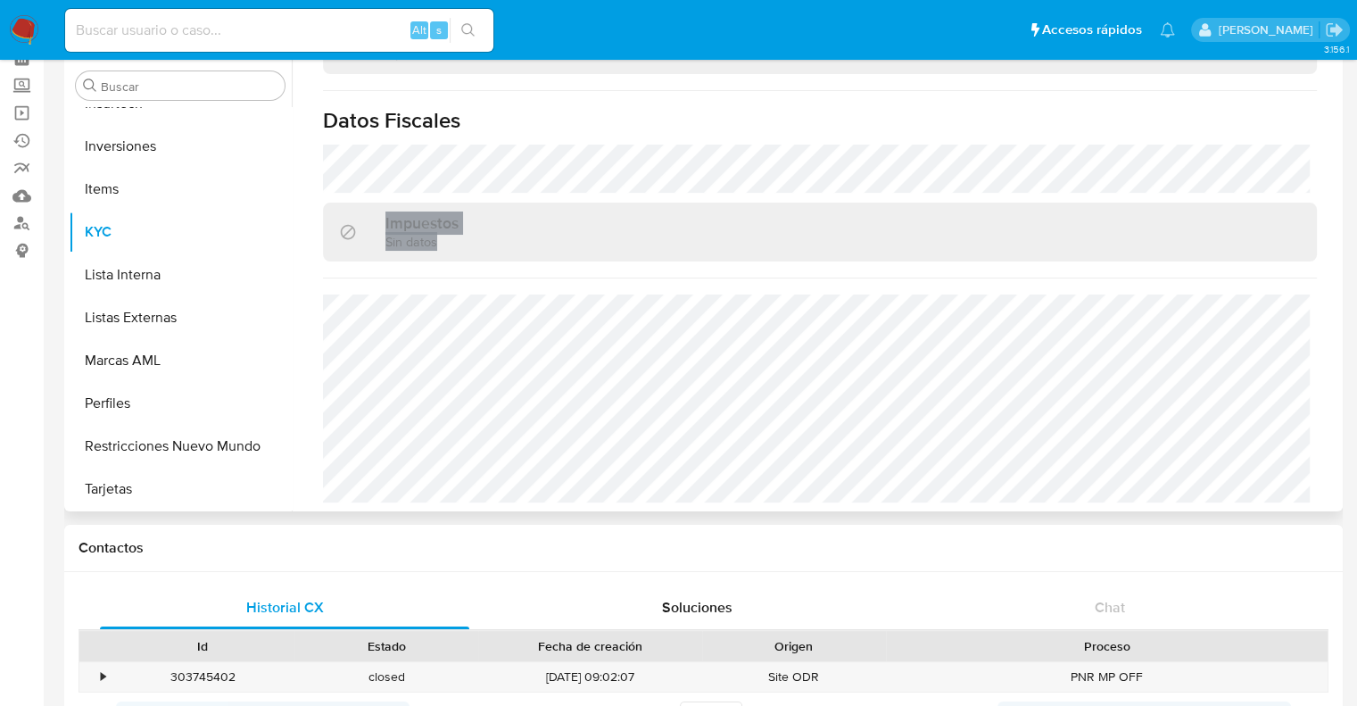
drag, startPoint x: 570, startPoint y: 263, endPoint x: 368, endPoint y: 264, distance: 202.6
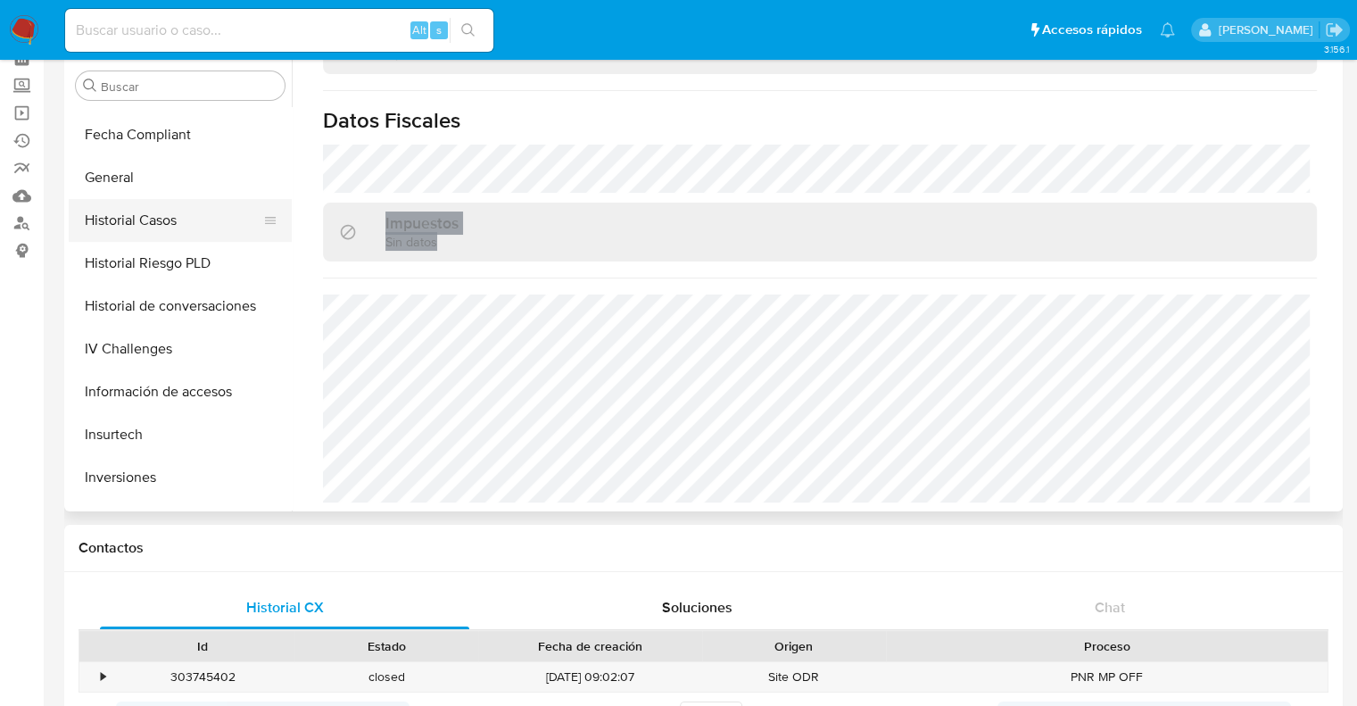
scroll to position [525, 0]
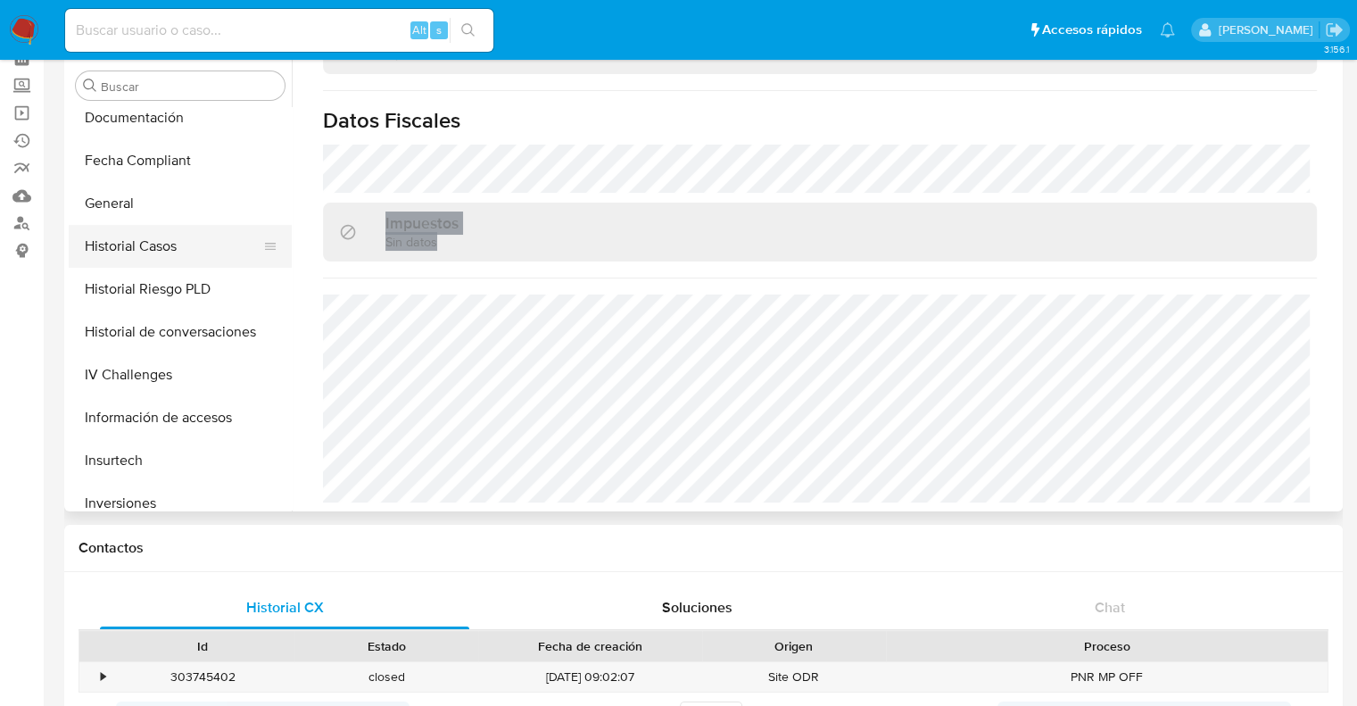
click at [147, 253] on button "Historial Casos" at bounding box center [173, 246] width 209 height 43
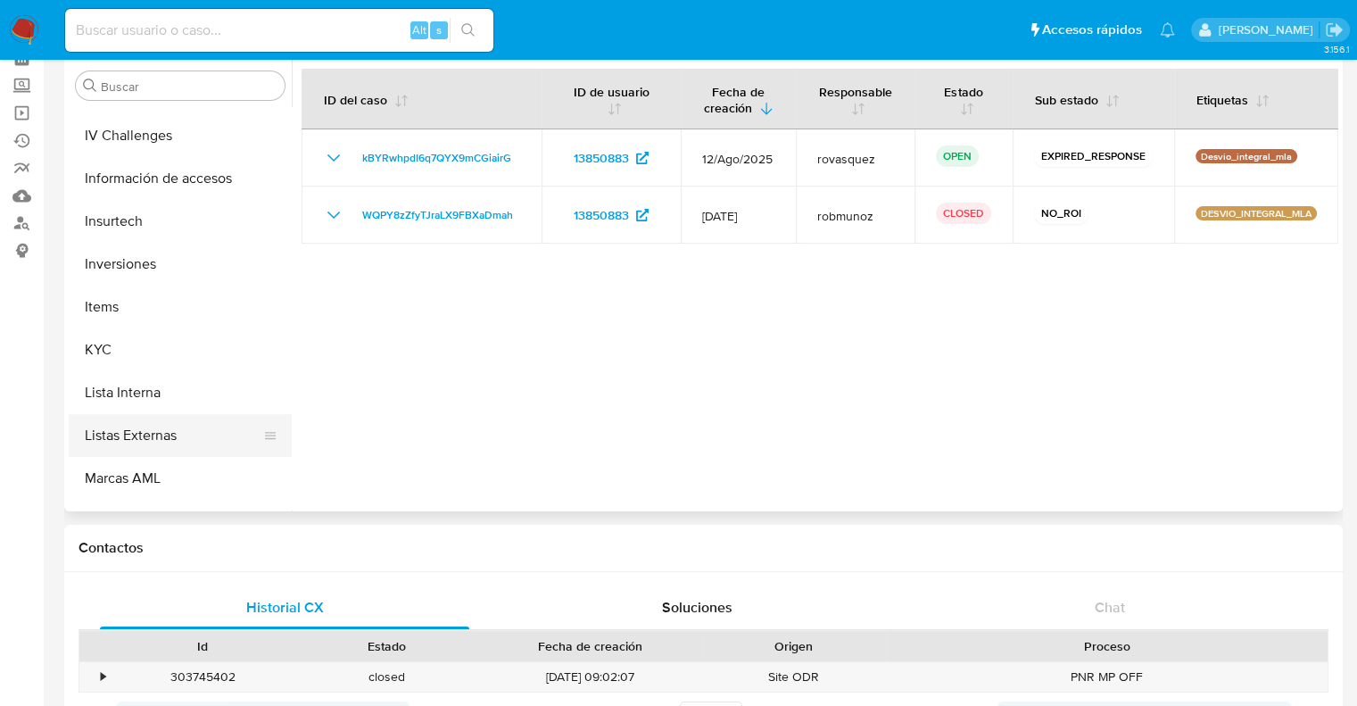
scroll to position [882, 0]
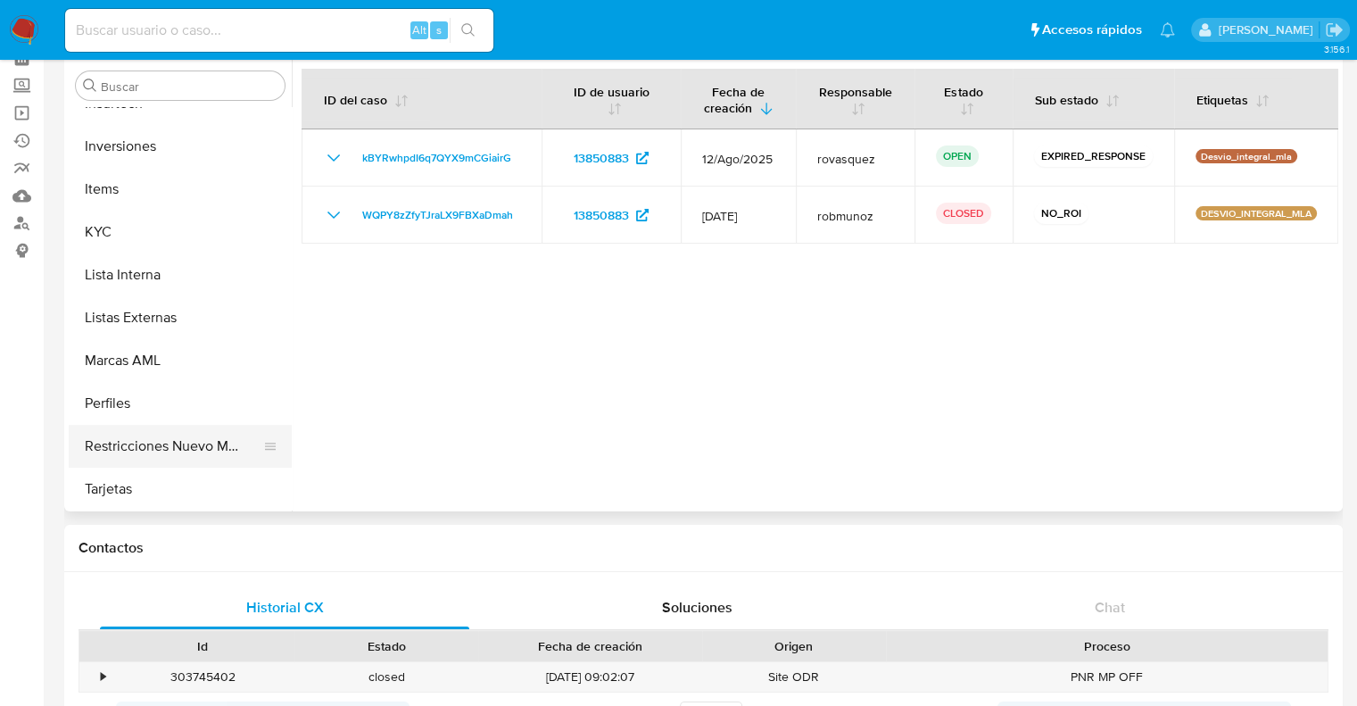
click at [161, 450] on button "Restricciones Nuevo Mundo" at bounding box center [173, 446] width 209 height 43
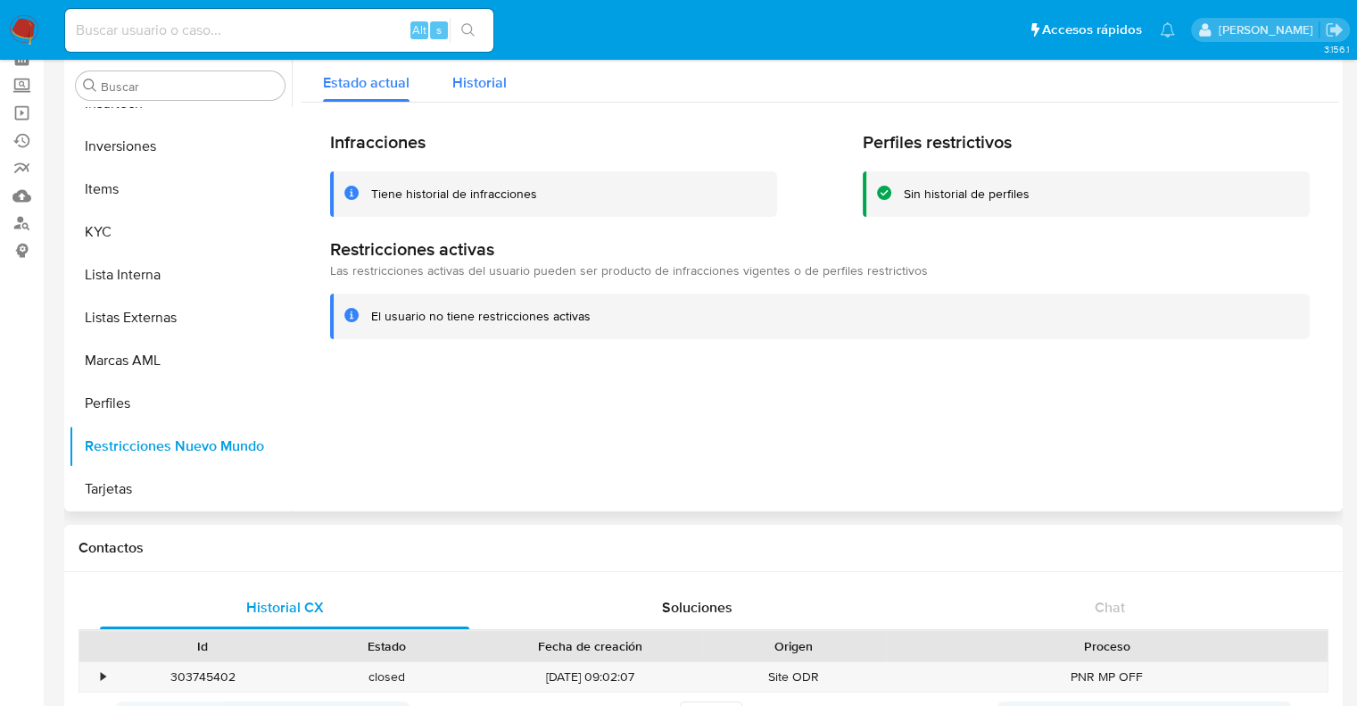
click at [482, 92] on span "Historial" at bounding box center [479, 82] width 54 height 21
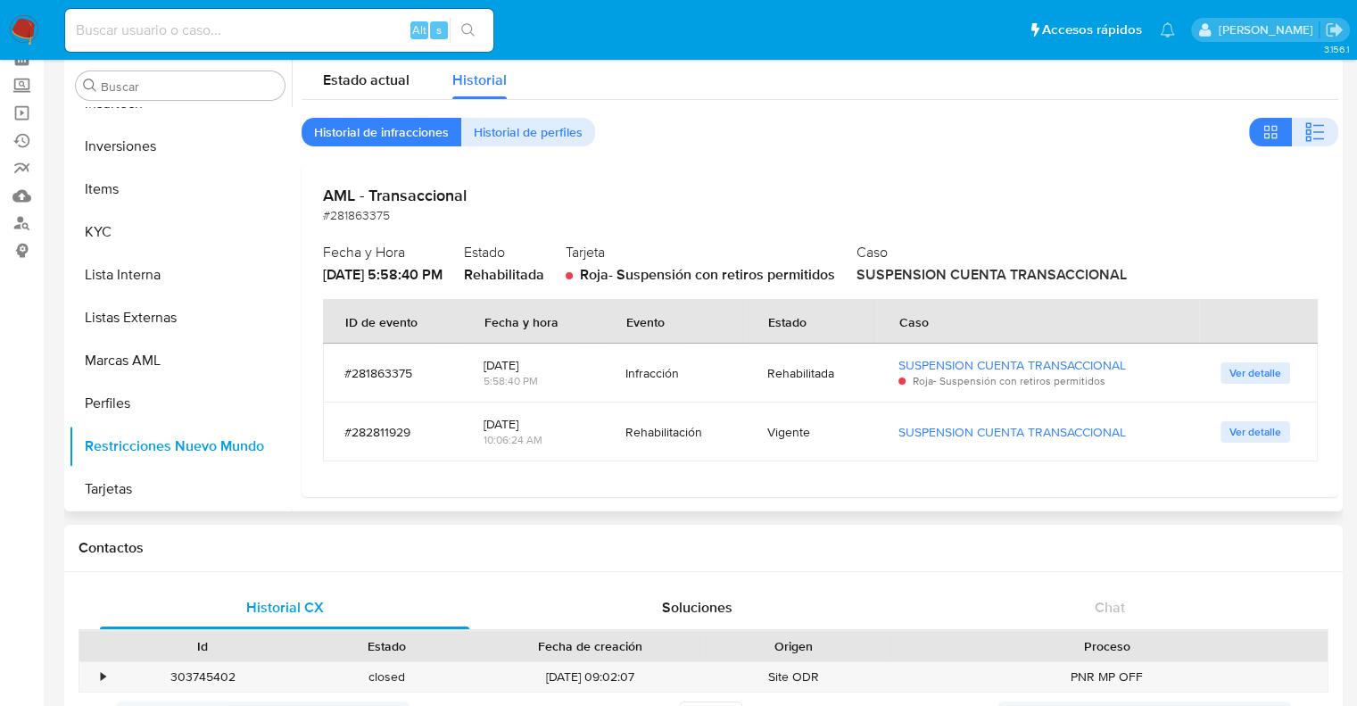
scroll to position [0, 0]
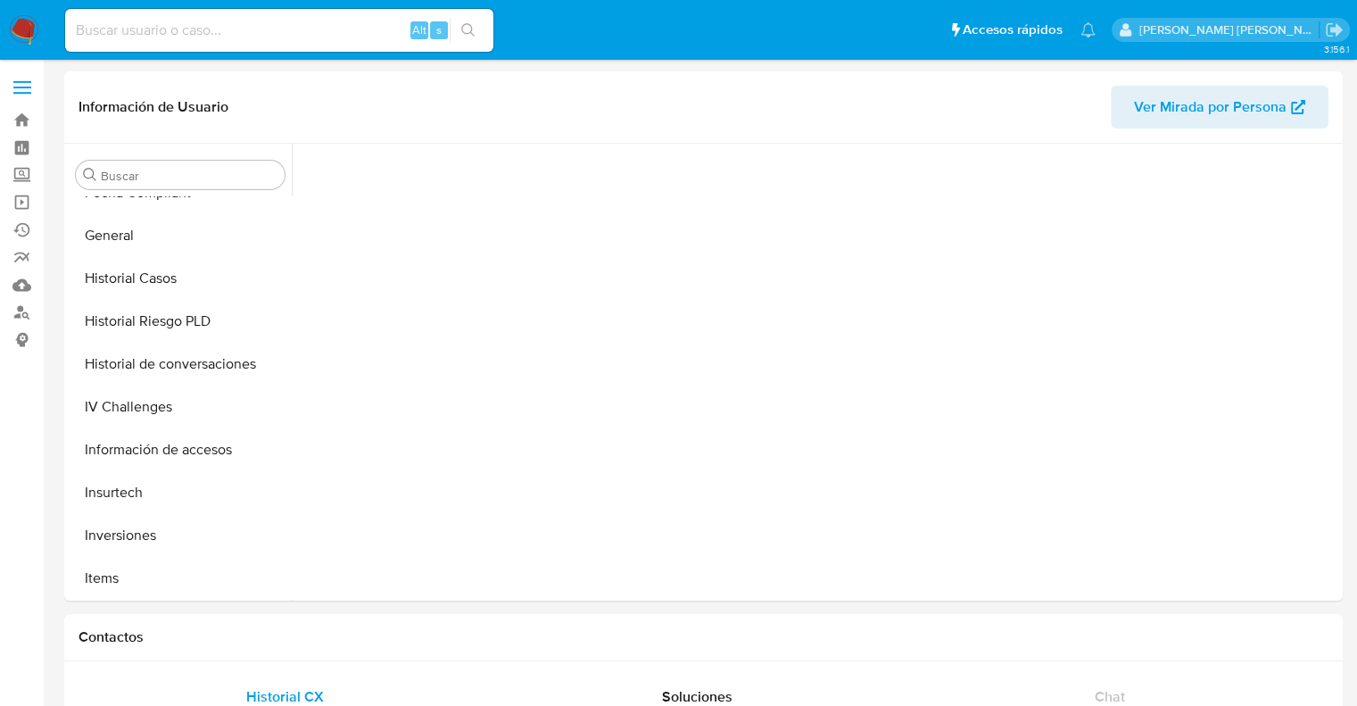
scroll to position [839, 0]
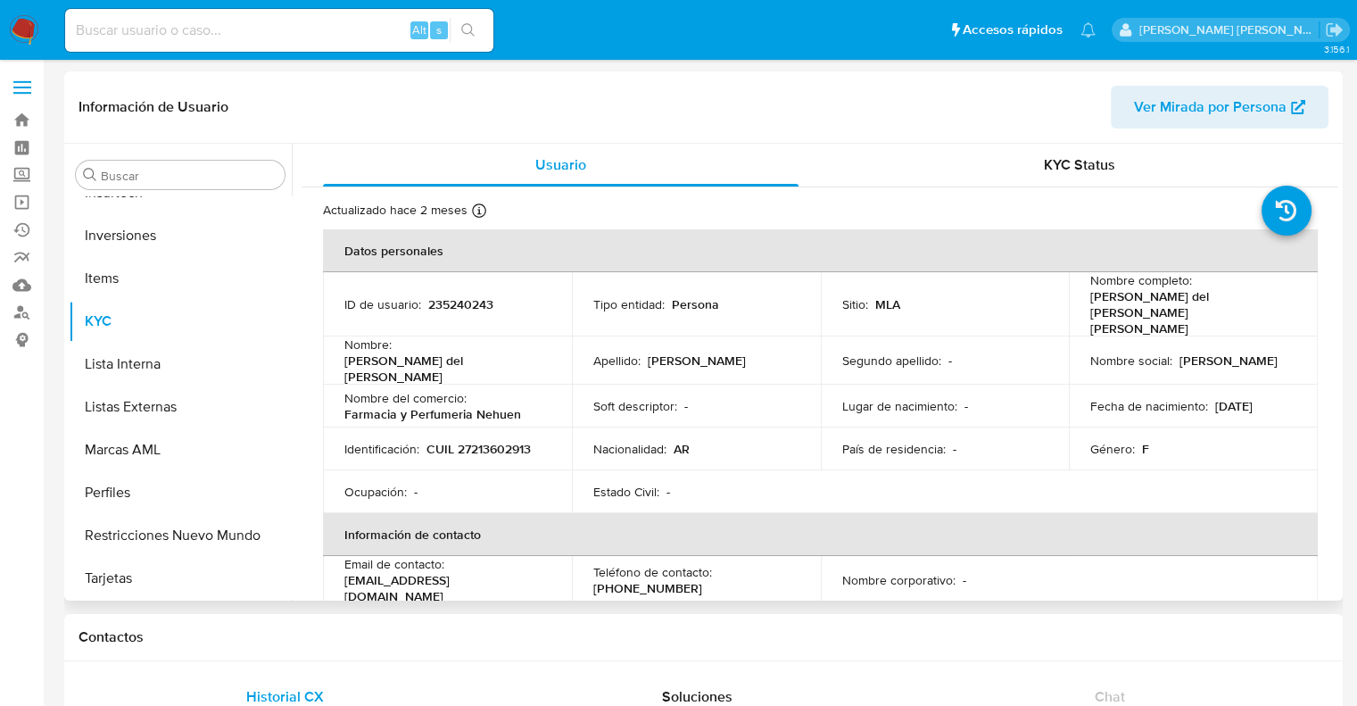
select select "10"
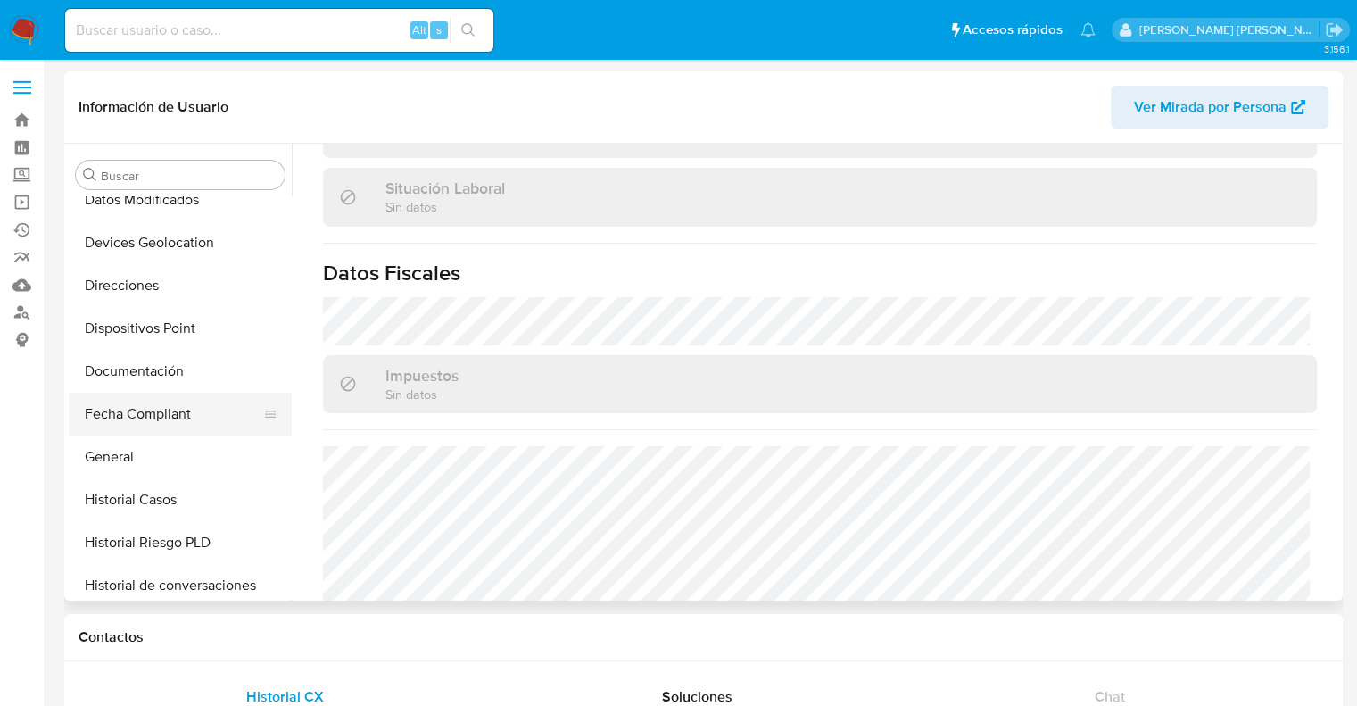
scroll to position [357, 0]
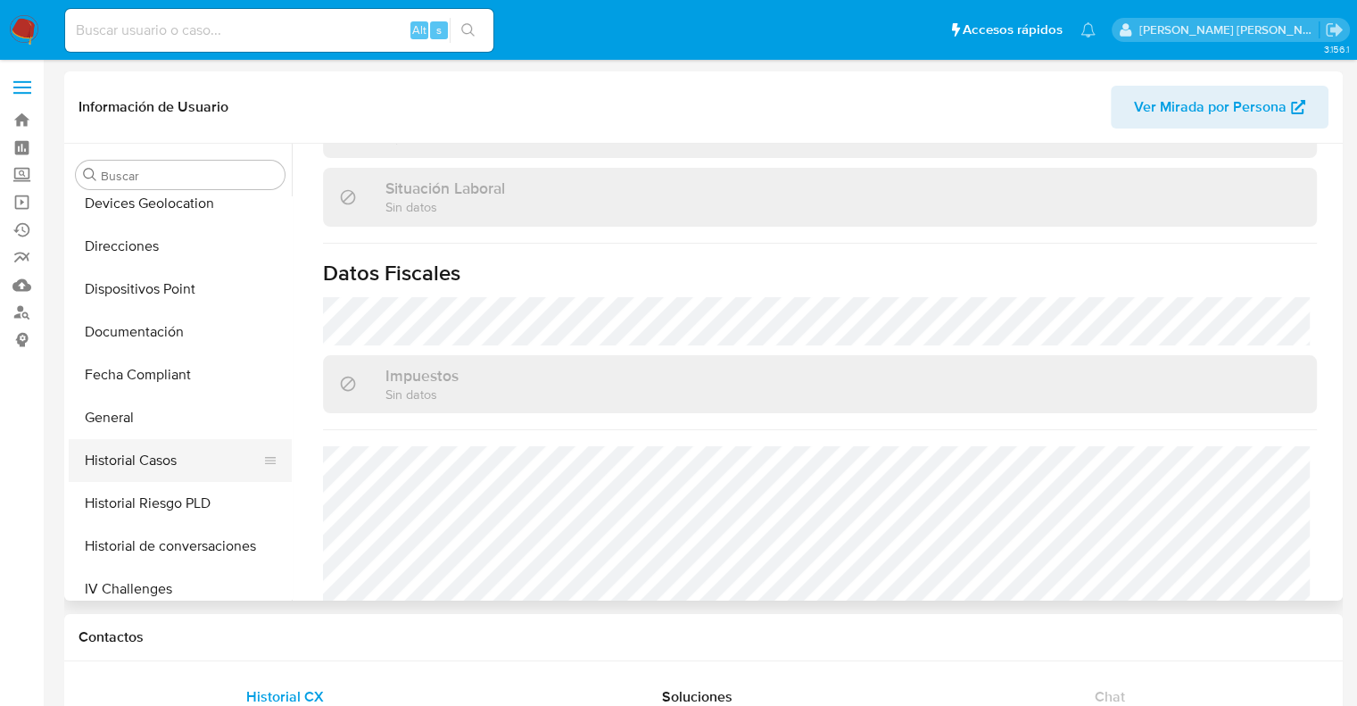
click at [152, 467] on button "Historial Casos" at bounding box center [173, 460] width 209 height 43
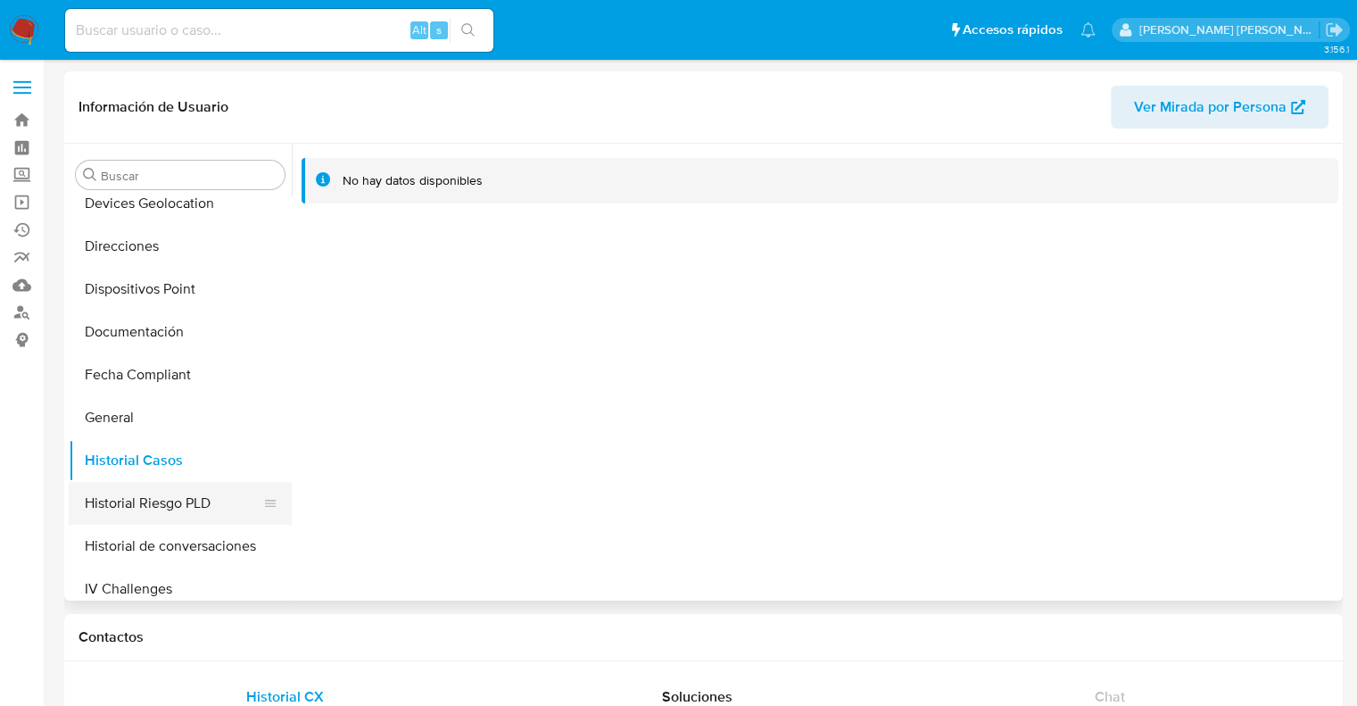
click at [156, 502] on button "Historial Riesgo PLD" at bounding box center [173, 503] width 209 height 43
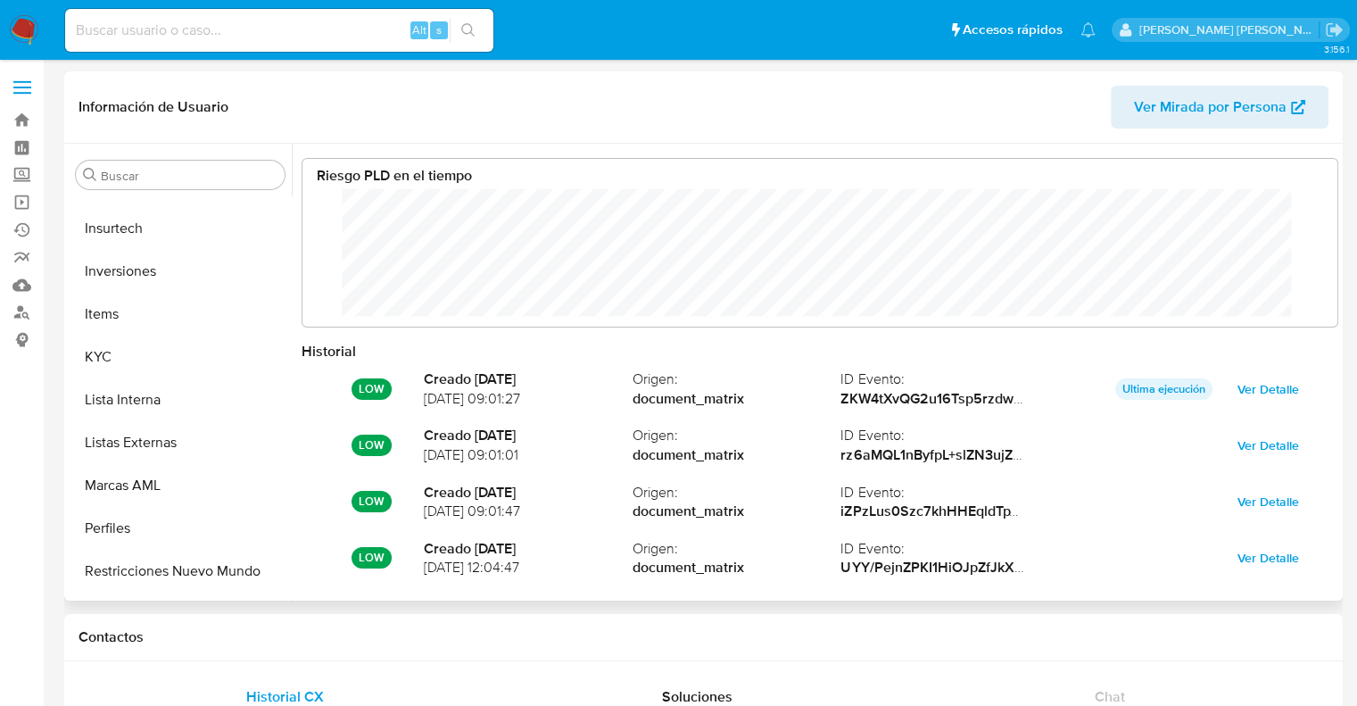
scroll to position [839, 0]
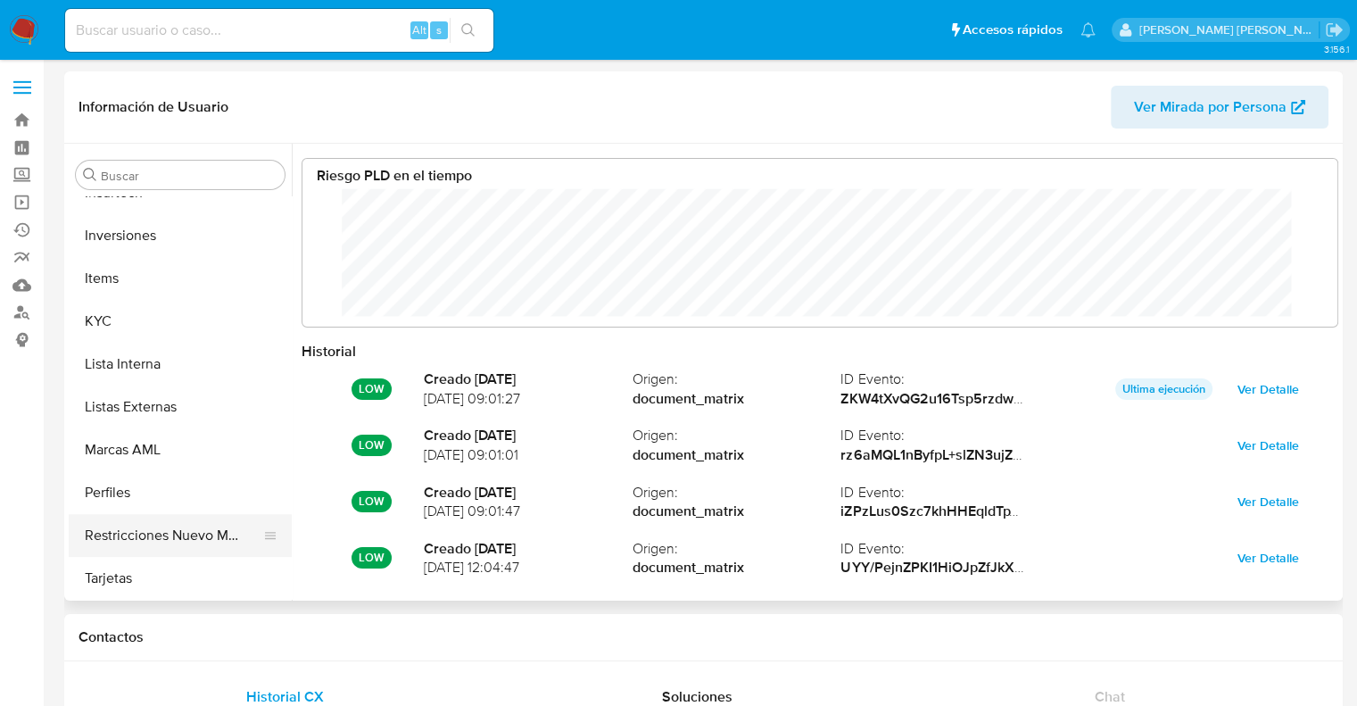
click at [187, 545] on button "Restricciones Nuevo Mundo" at bounding box center [173, 535] width 209 height 43
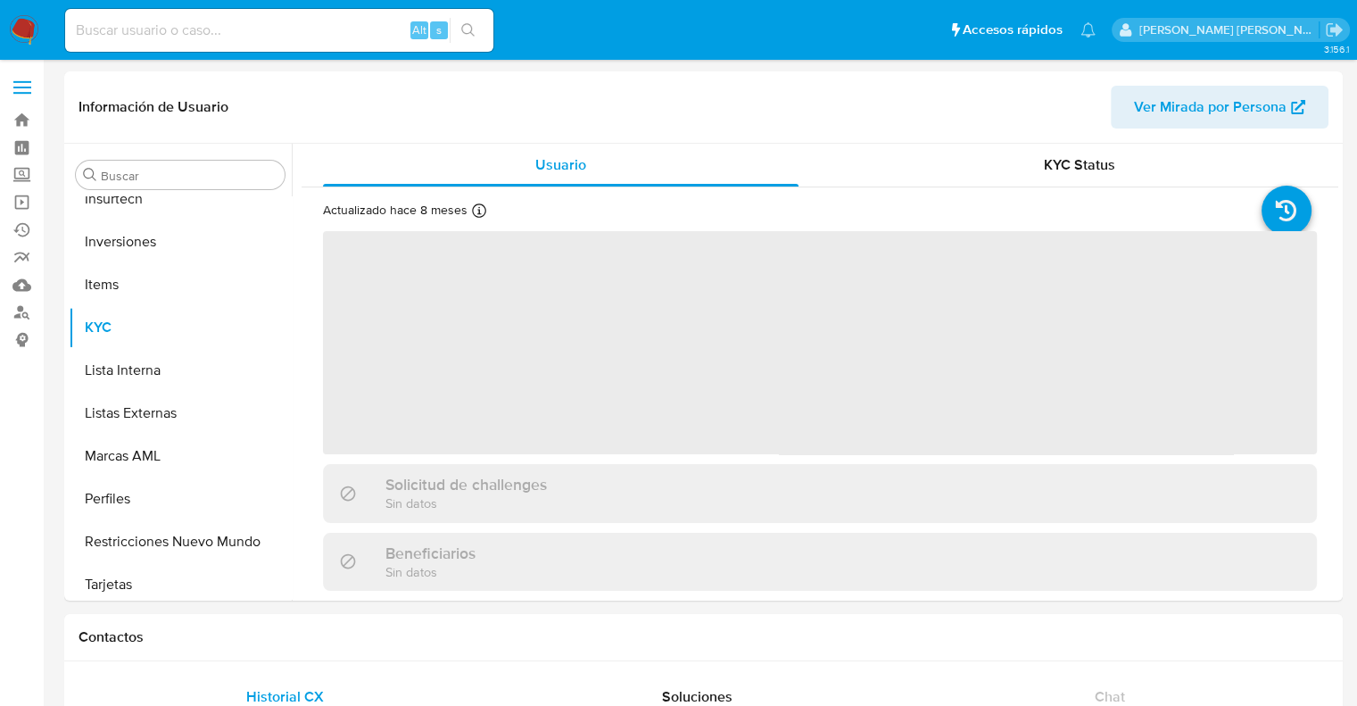
scroll to position [882, 0]
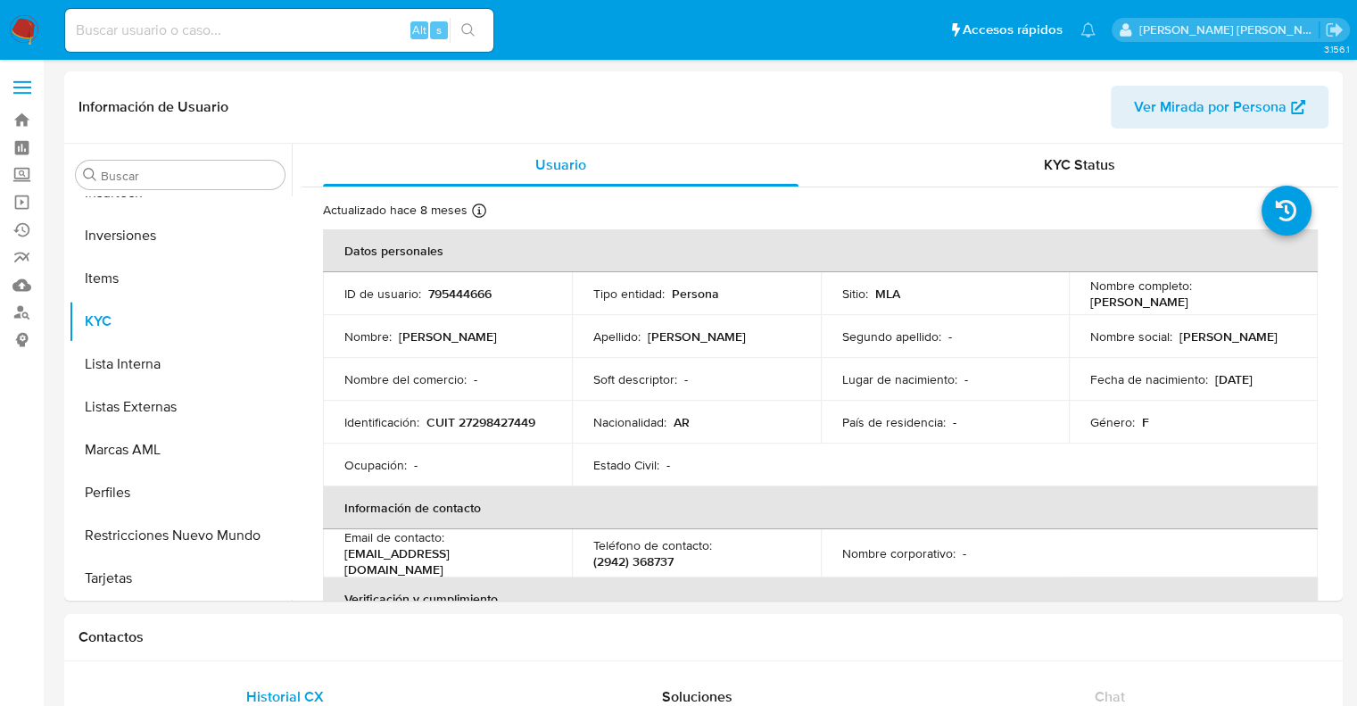
select select "10"
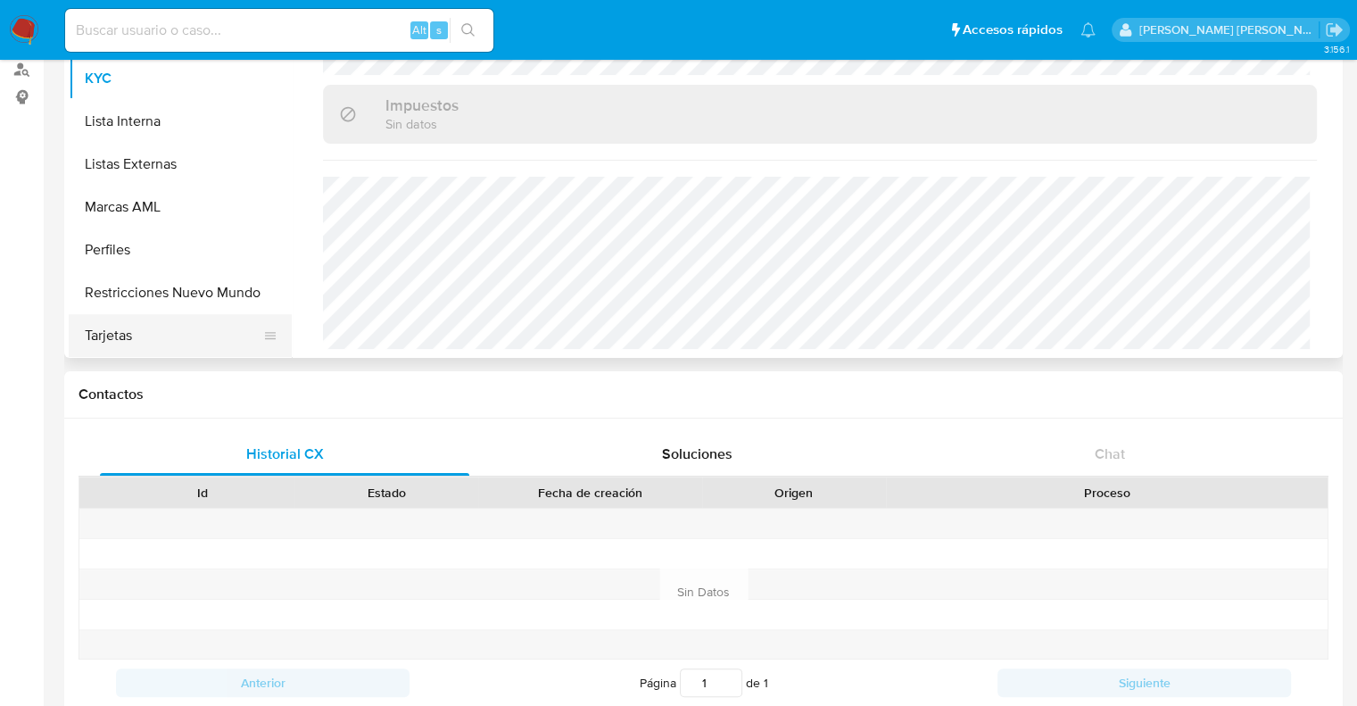
scroll to position [268, 0]
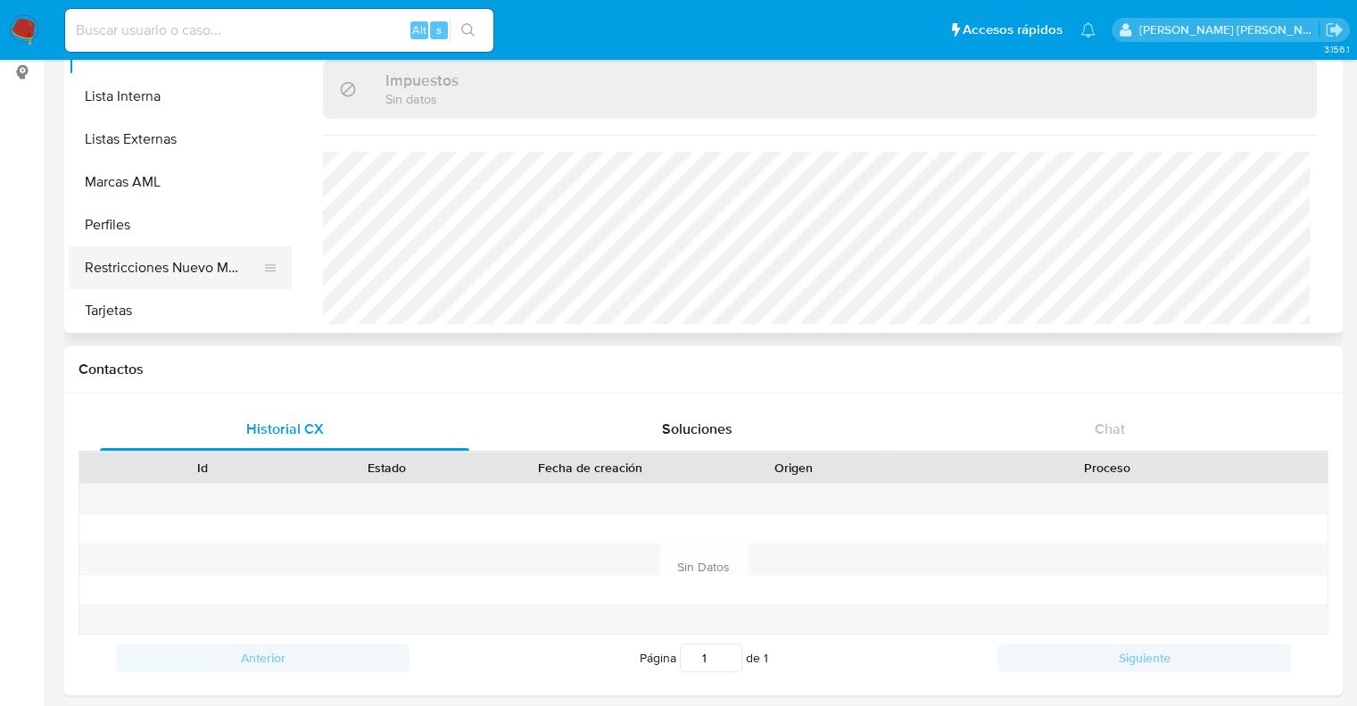
click at [189, 269] on button "Restricciones Nuevo Mundo" at bounding box center [173, 267] width 209 height 43
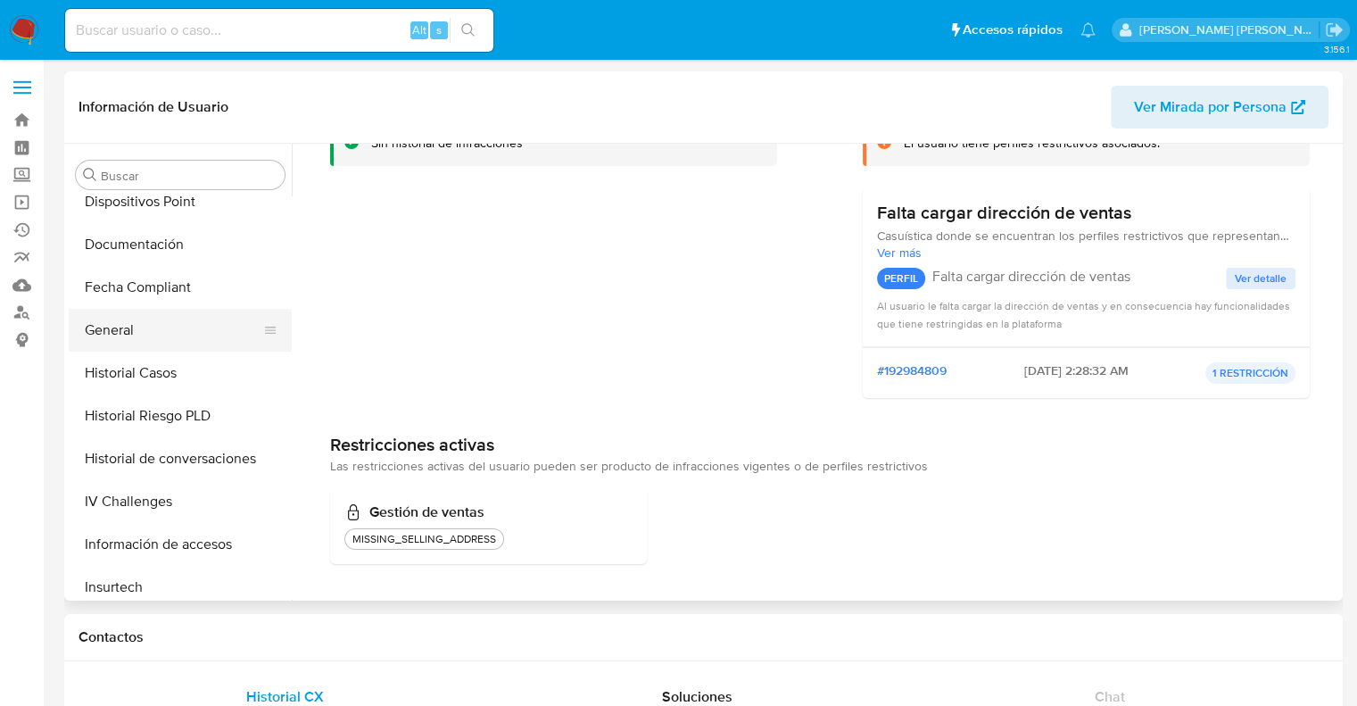
scroll to position [436, 0]
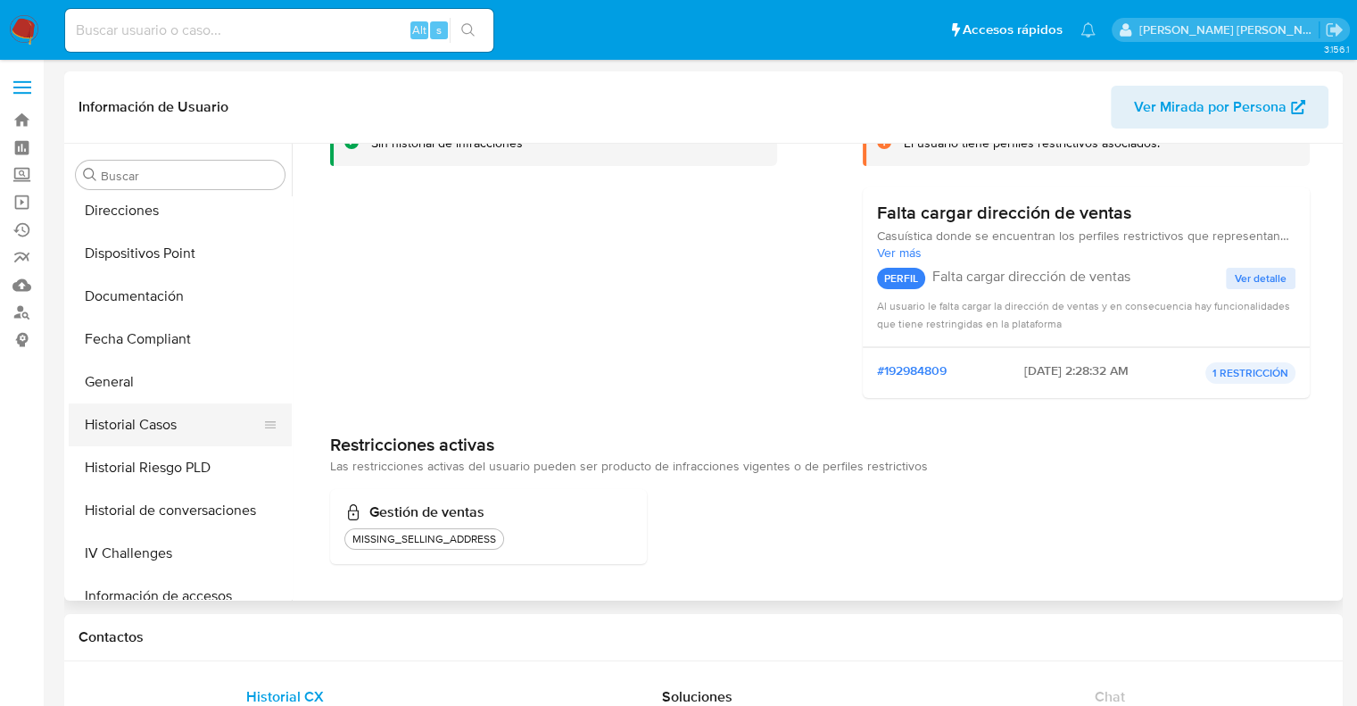
click at [163, 429] on button "Historial Casos" at bounding box center [173, 424] width 209 height 43
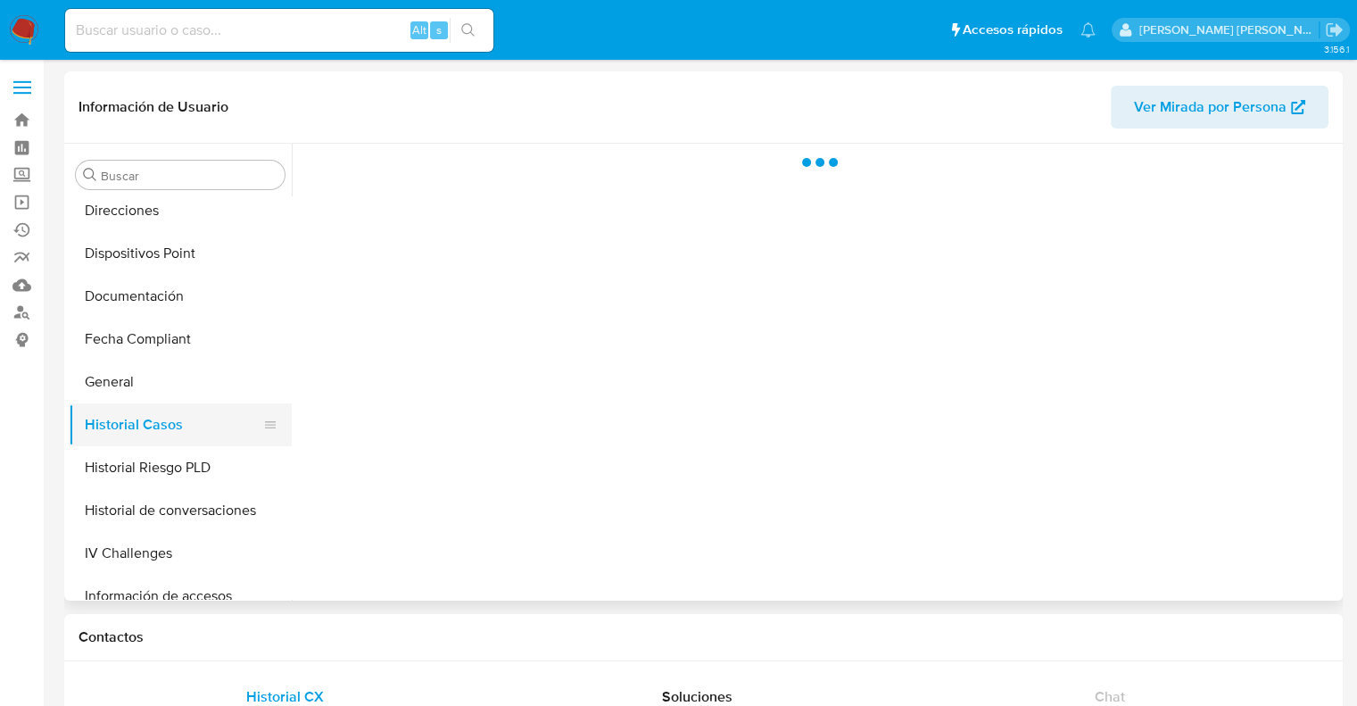
scroll to position [0, 0]
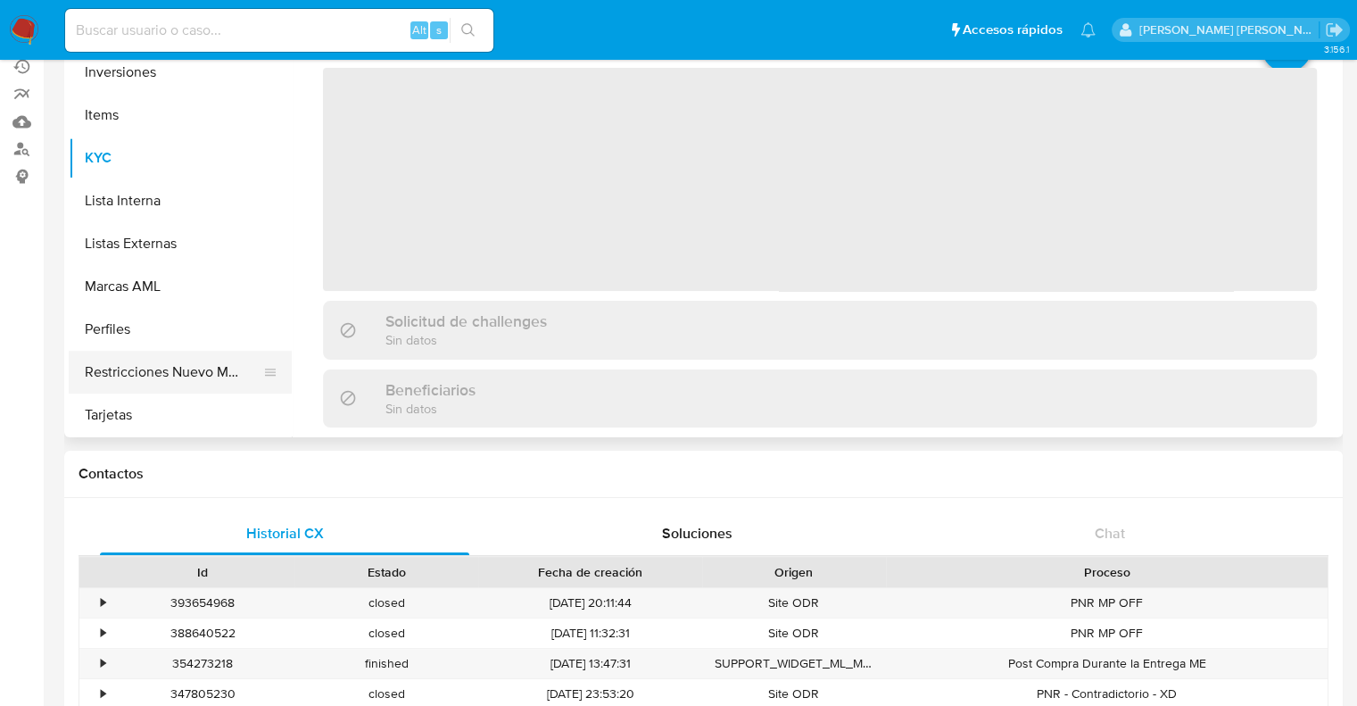
scroll to position [179, 0]
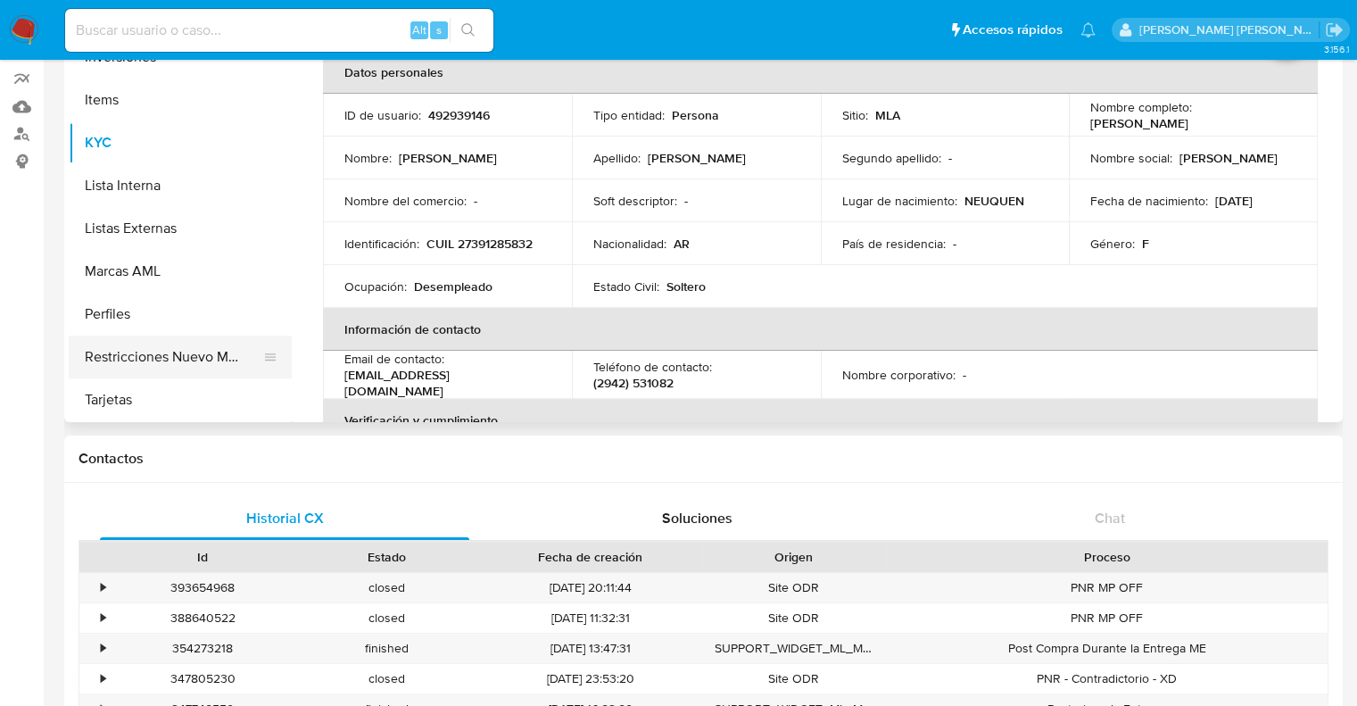
select select "10"
click at [179, 363] on button "Restricciones Nuevo Mundo" at bounding box center [173, 357] width 209 height 43
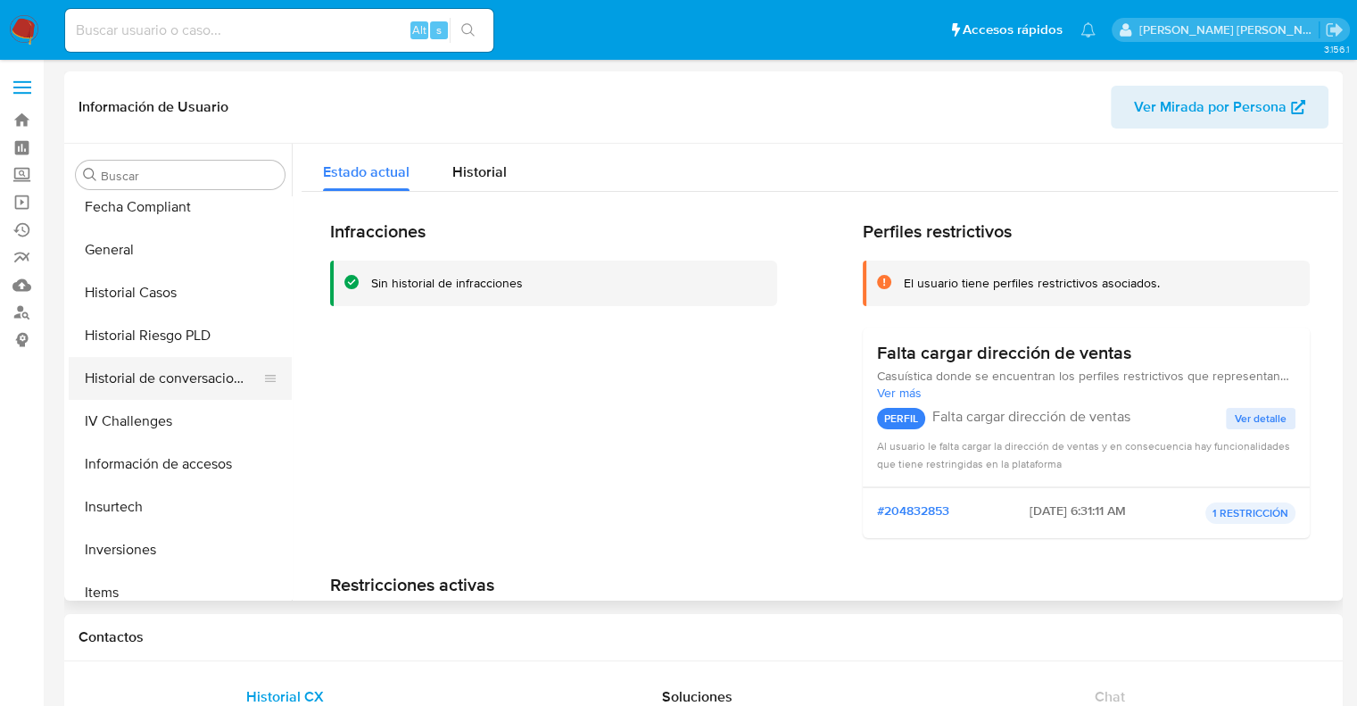
scroll to position [482, 0]
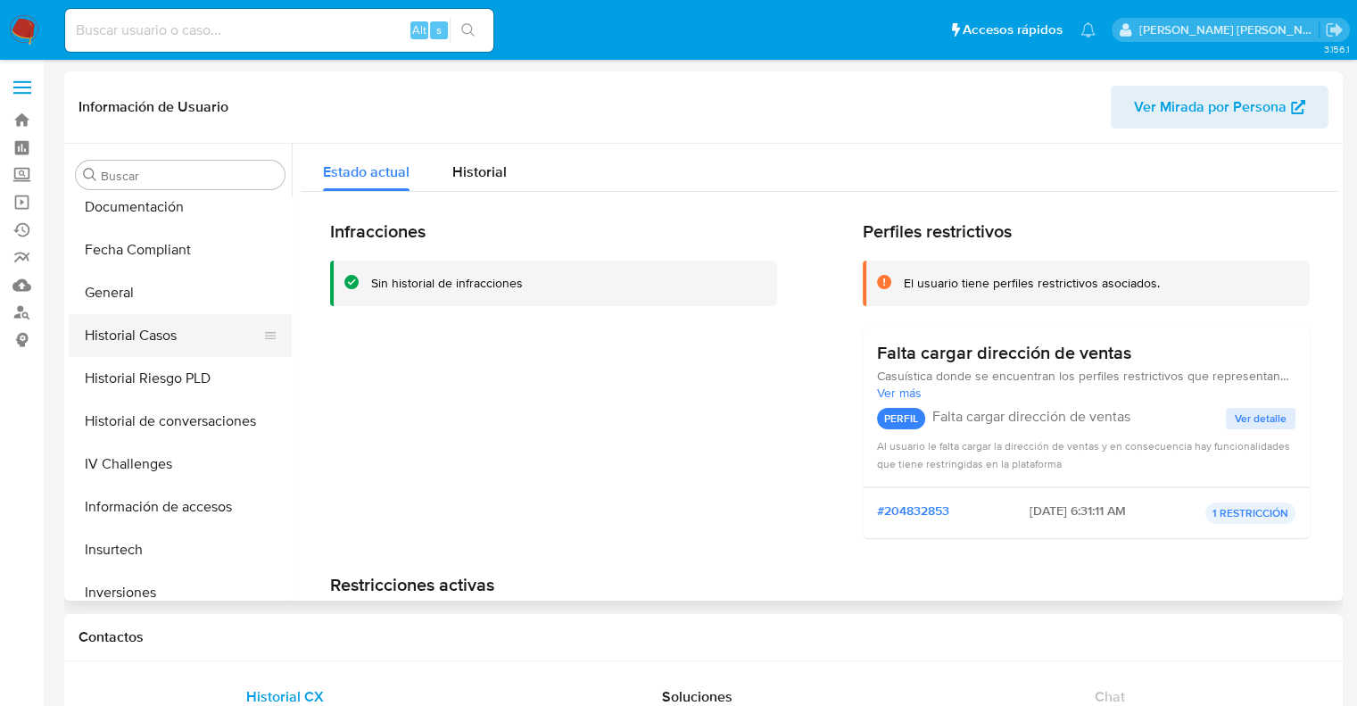
click at [174, 338] on button "Historial Casos" at bounding box center [173, 335] width 209 height 43
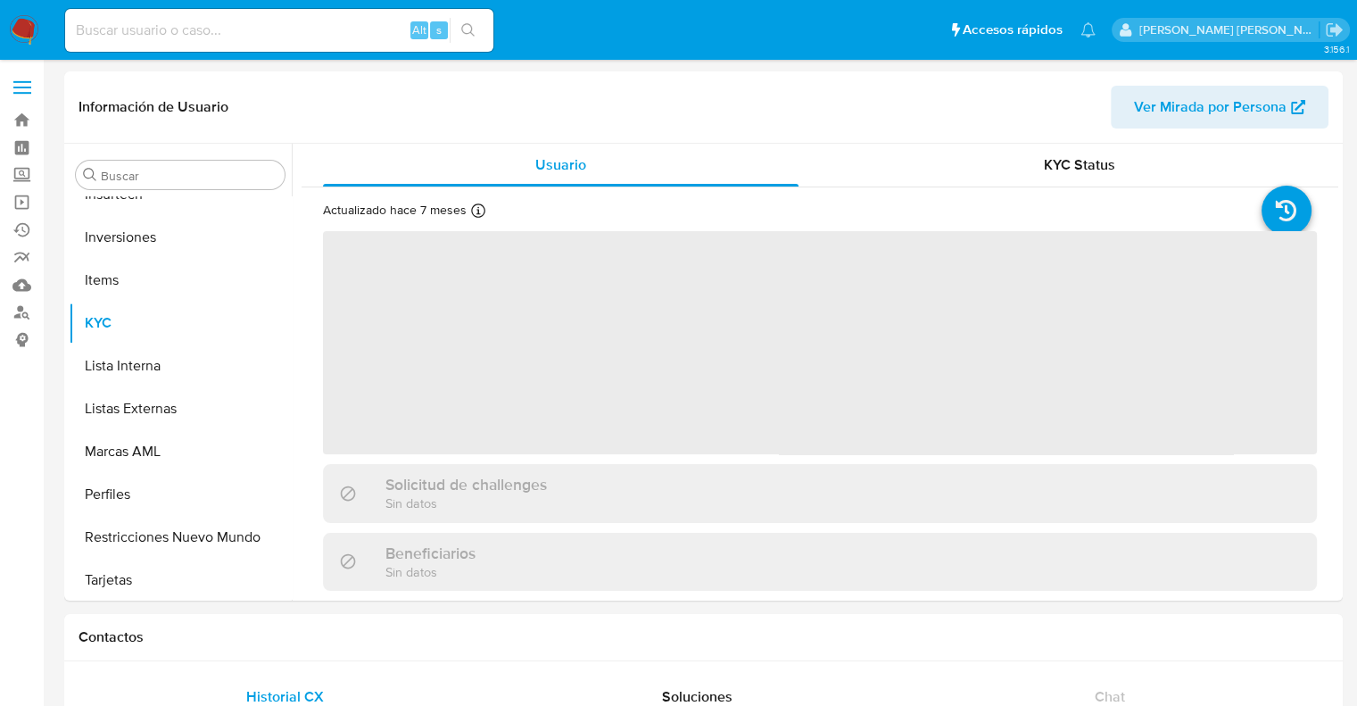
scroll to position [839, 0]
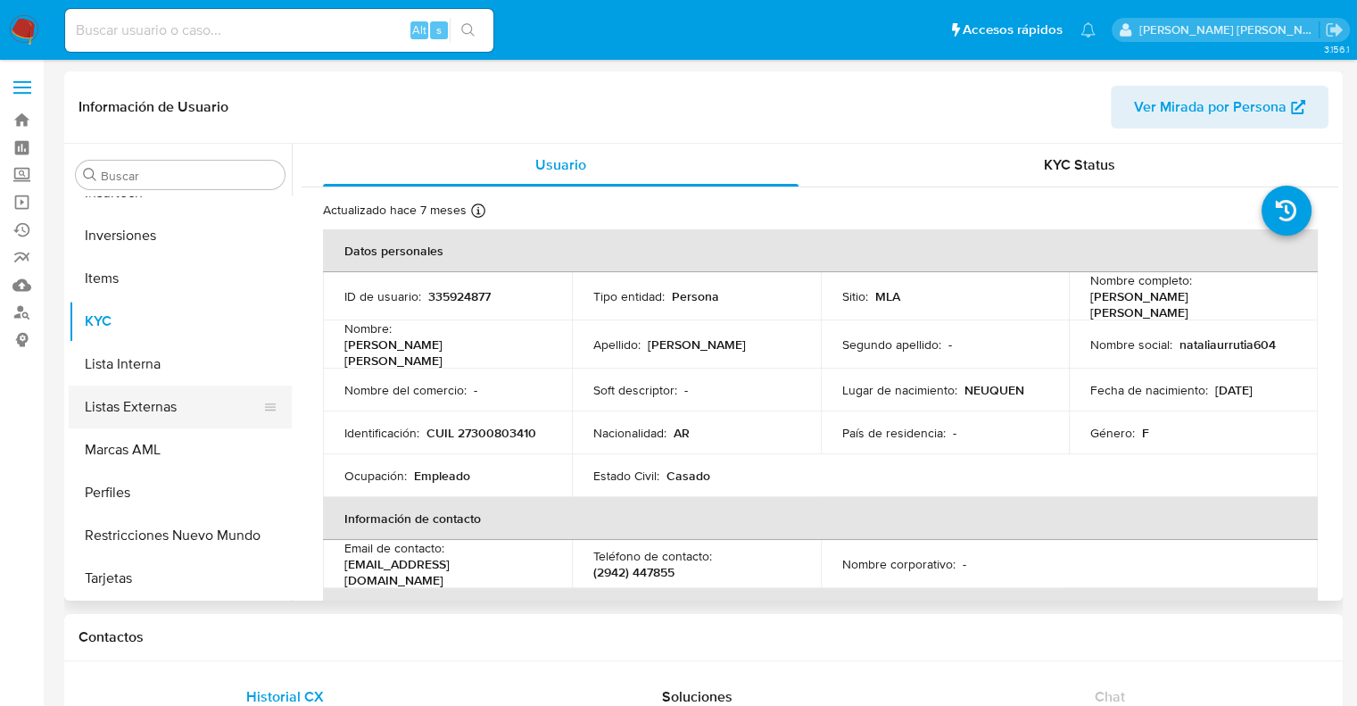
select select "10"
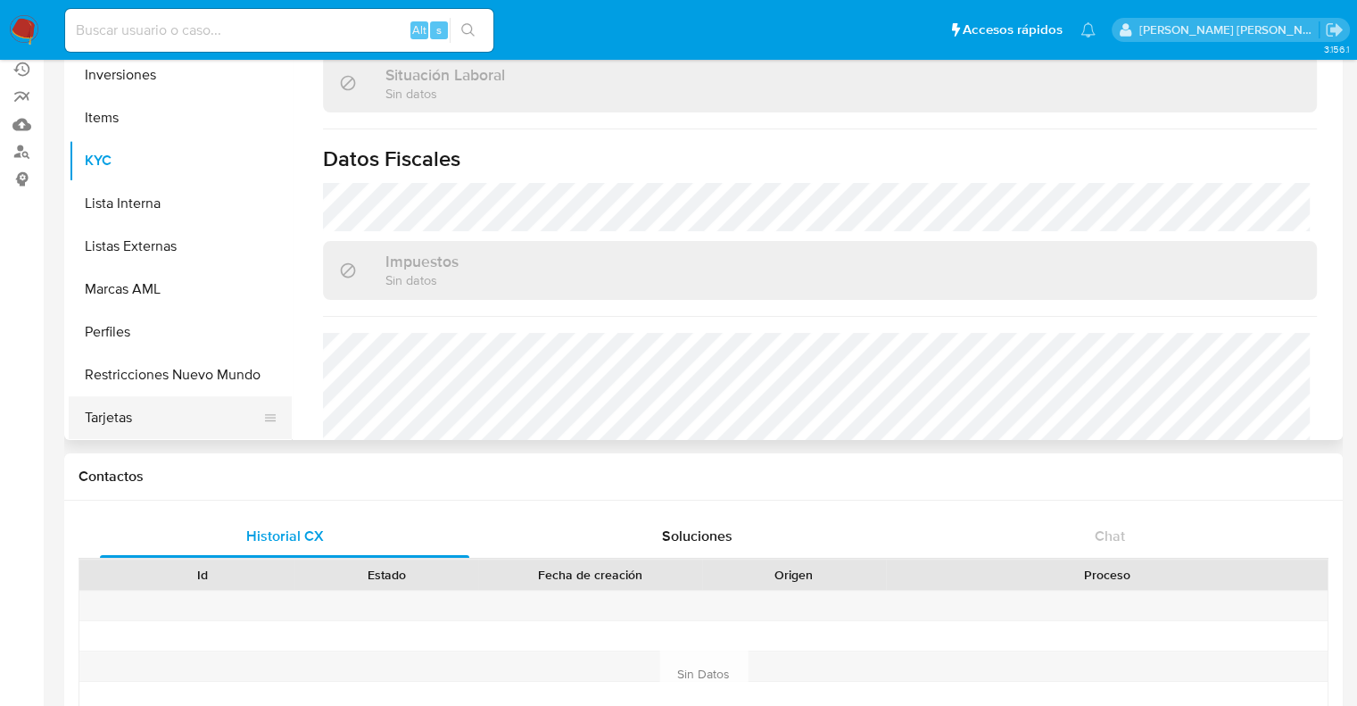
scroll to position [179, 0]
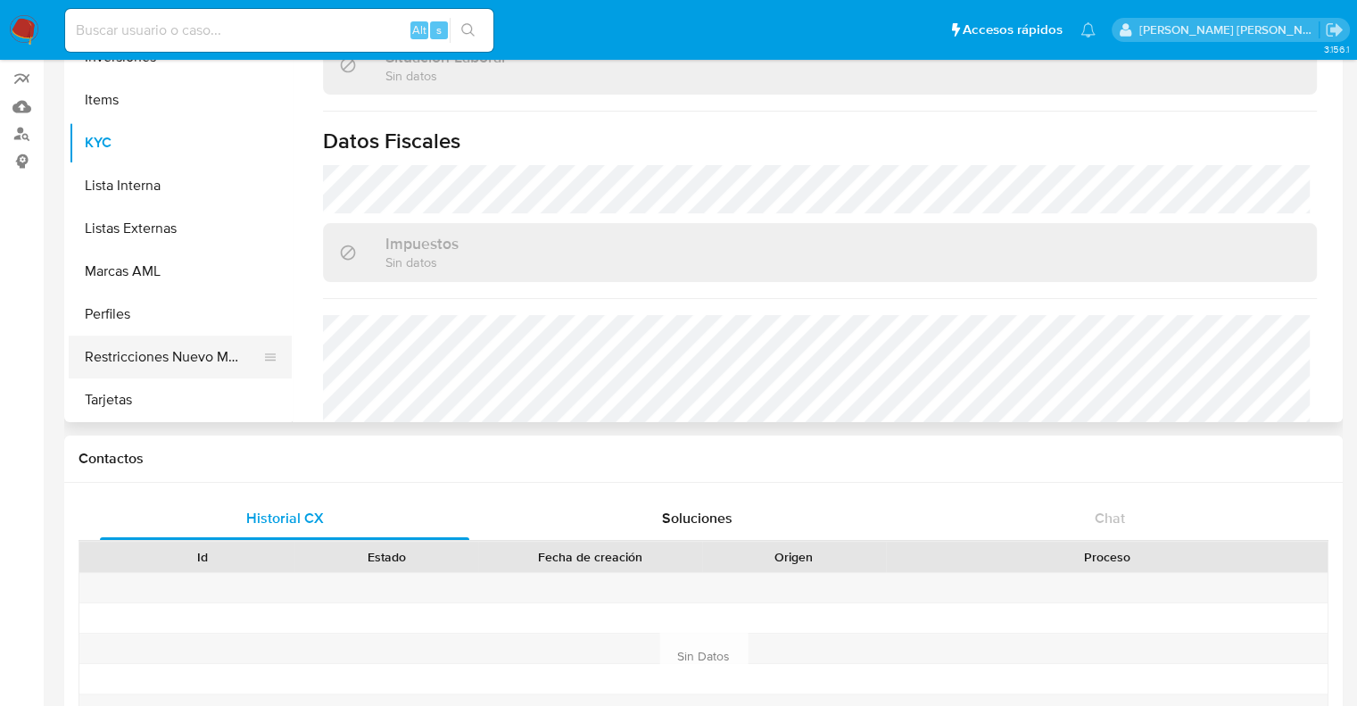
click at [198, 368] on button "Restricciones Nuevo Mundo" at bounding box center [173, 357] width 209 height 43
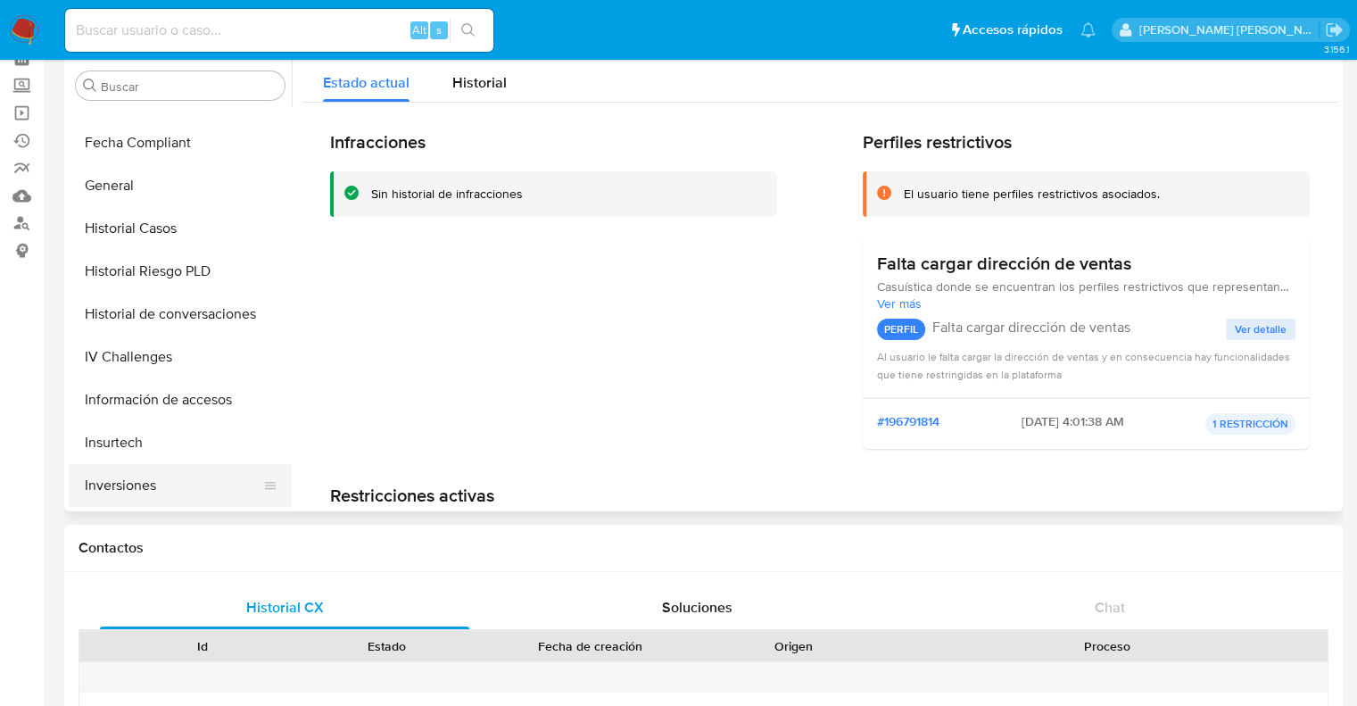
scroll to position [482, 0]
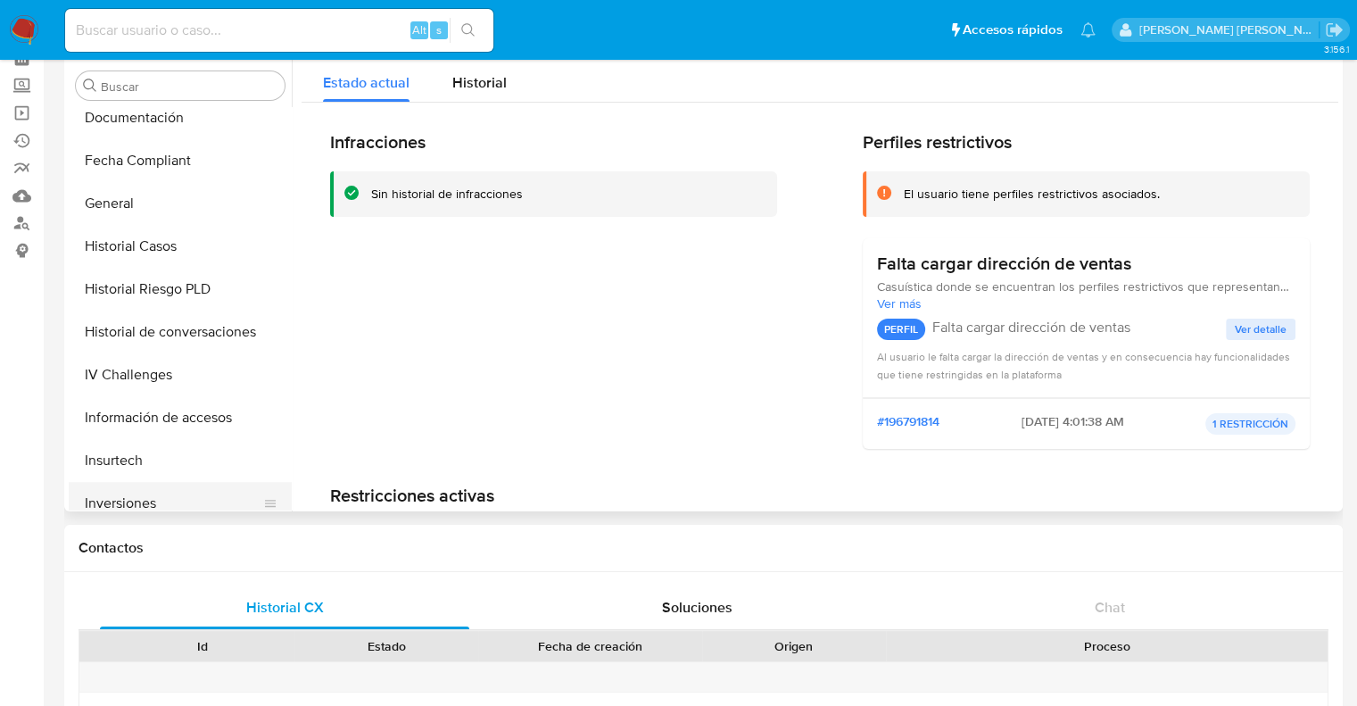
click at [146, 251] on button "Historial Casos" at bounding box center [180, 246] width 223 height 43
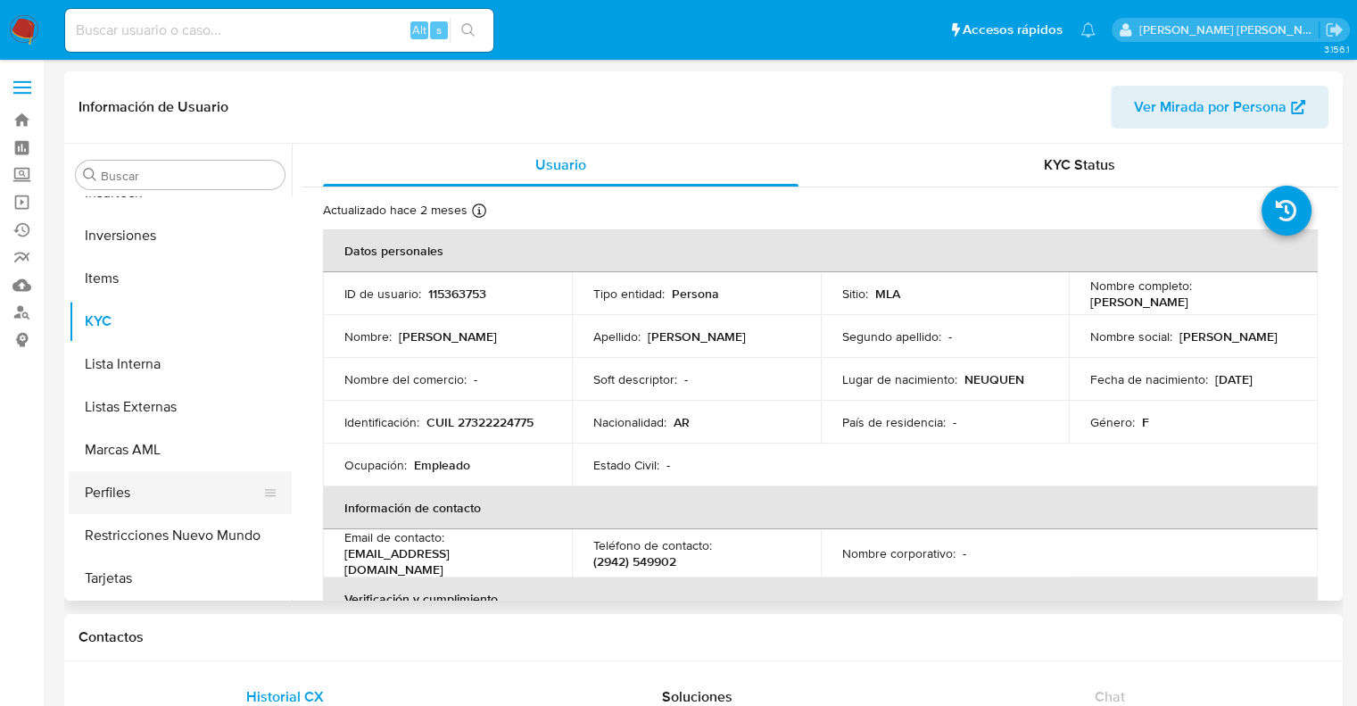
scroll to position [89, 0]
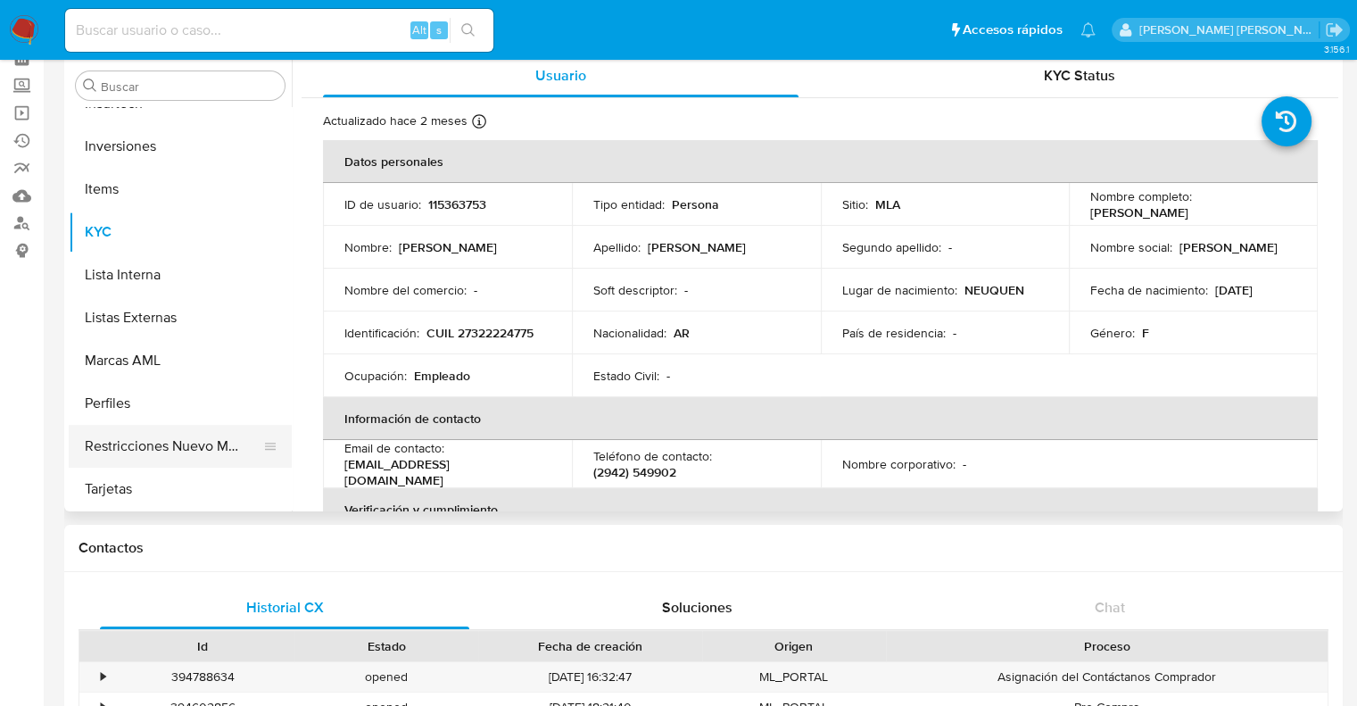
select select "10"
click at [194, 453] on button "Restricciones Nuevo Mundo" at bounding box center [173, 446] width 209 height 43
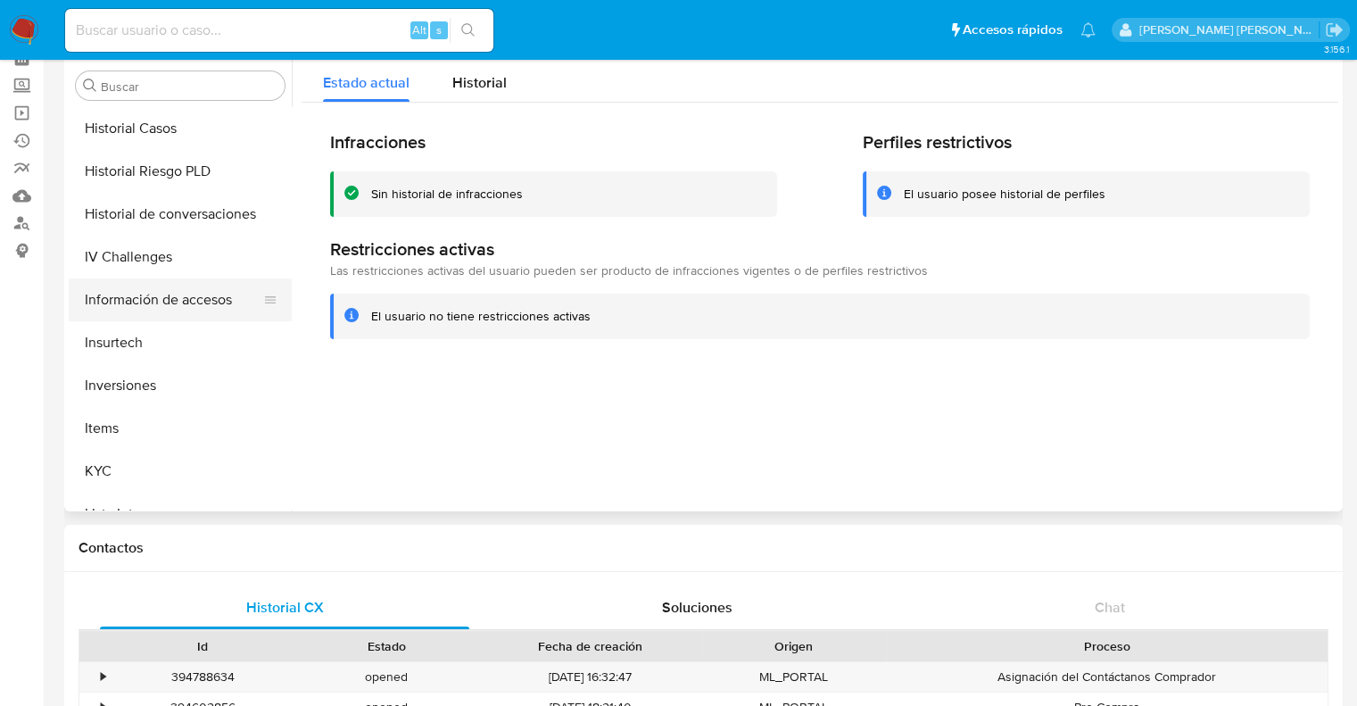
scroll to position [571, 0]
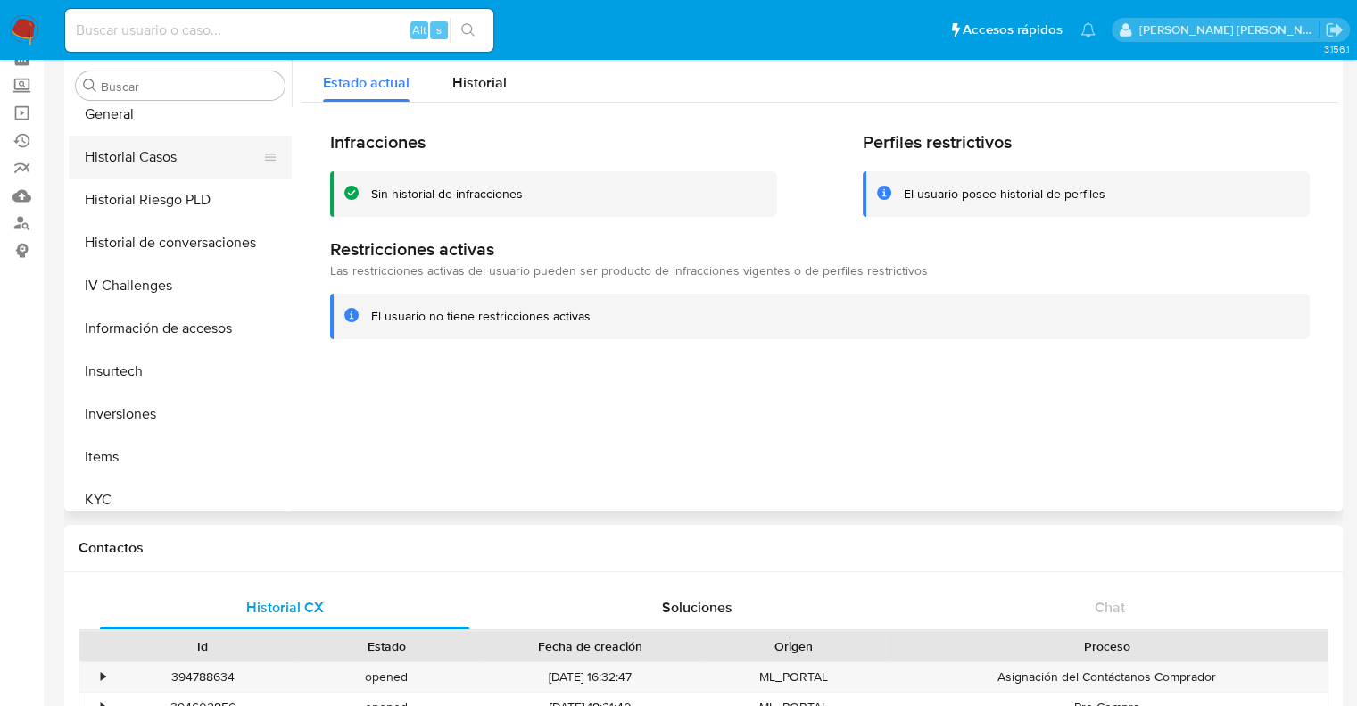
click at [168, 163] on button "Historial Casos" at bounding box center [173, 157] width 209 height 43
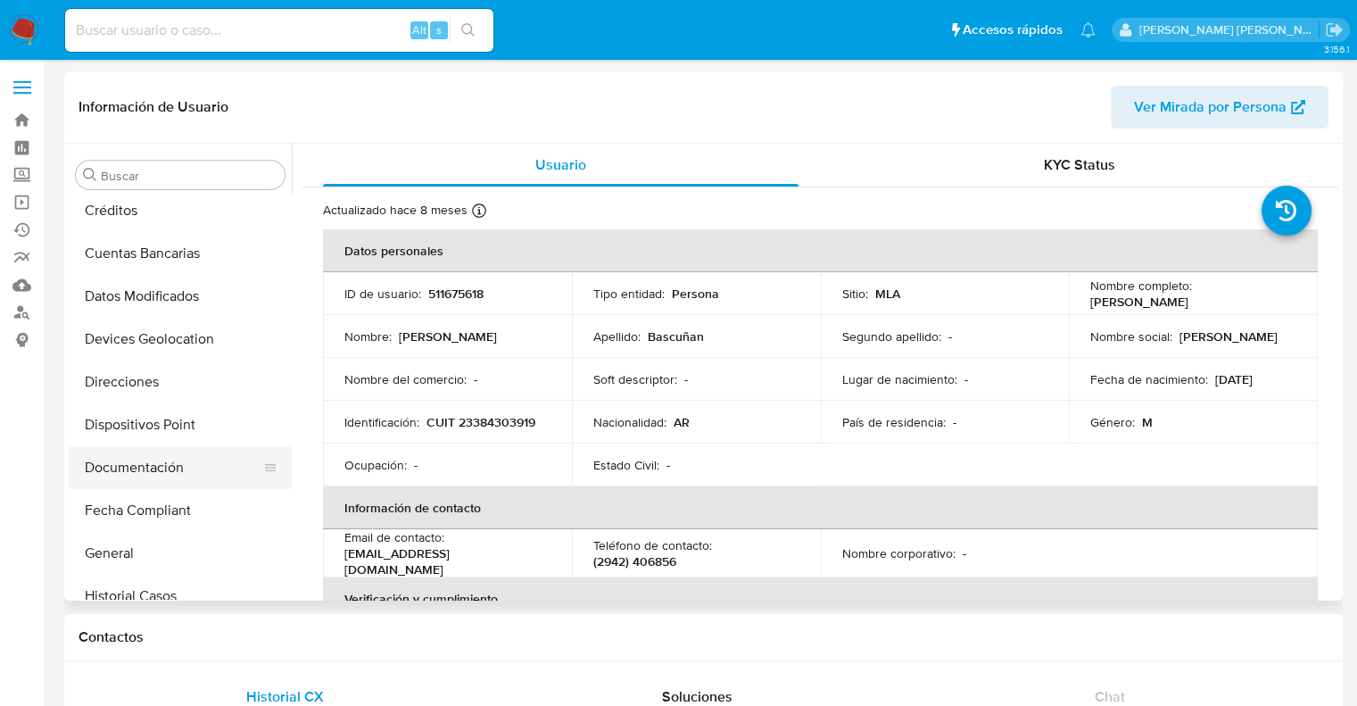
select select "10"
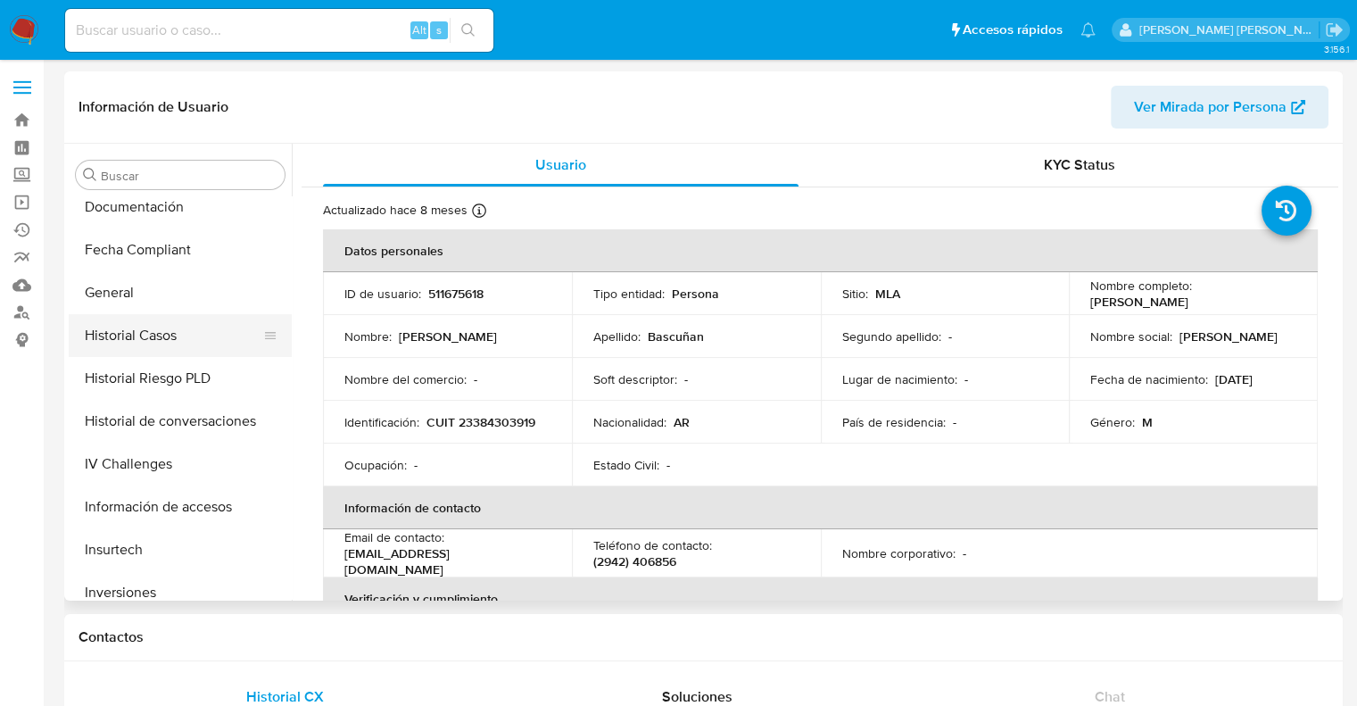
click at [161, 342] on button "Historial Casos" at bounding box center [173, 335] width 209 height 43
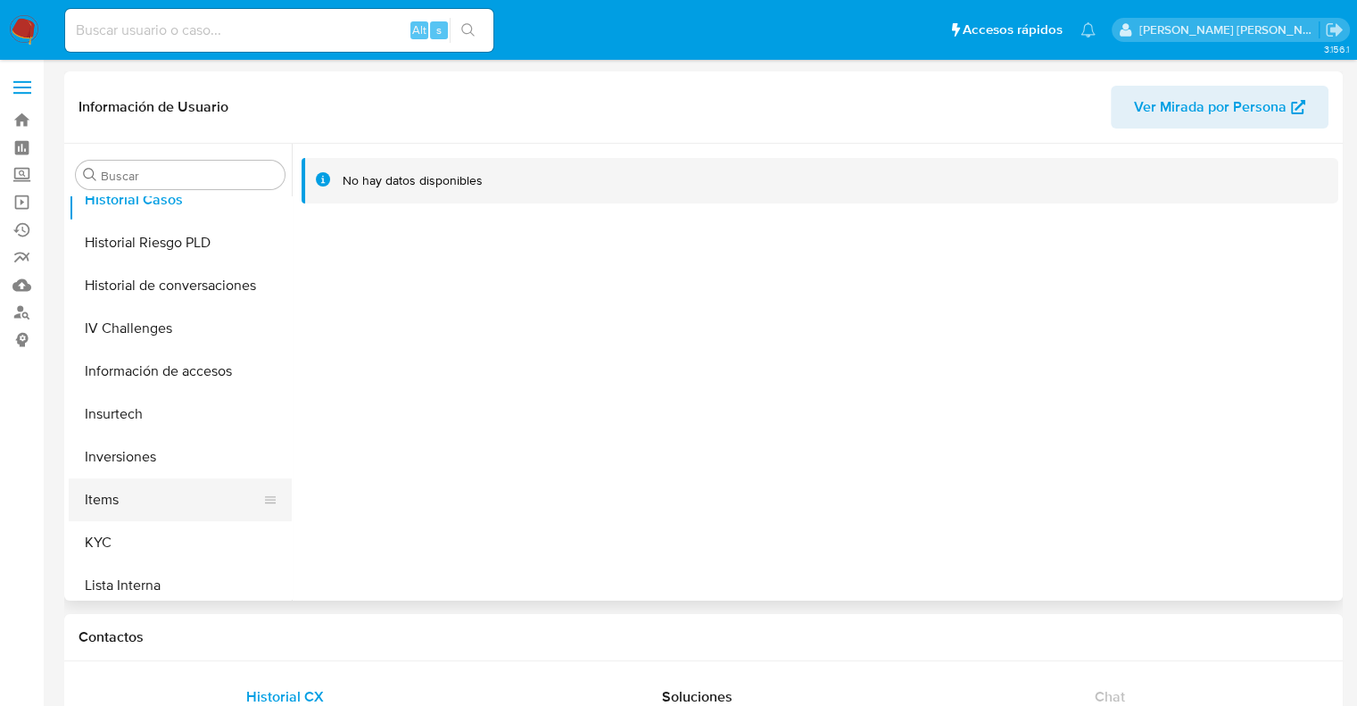
scroll to position [660, 0]
click at [93, 502] on button "KYC" at bounding box center [173, 499] width 209 height 43
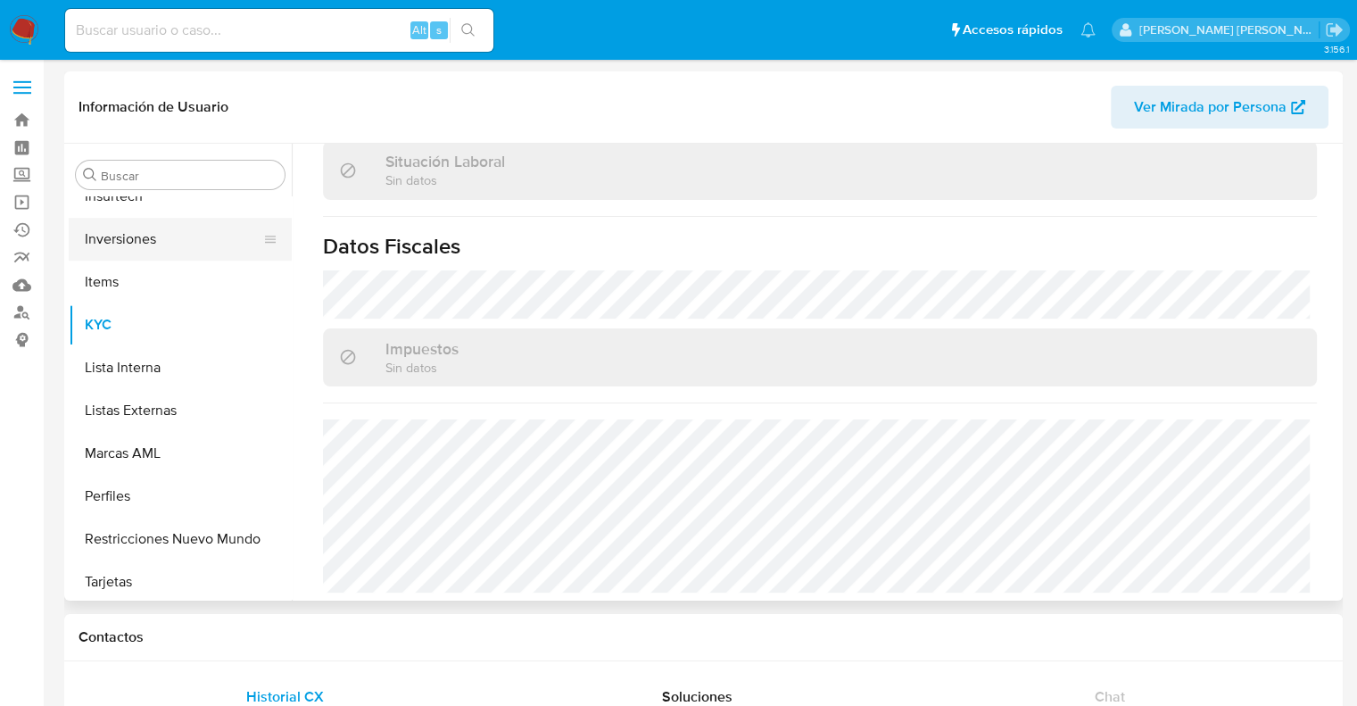
scroll to position [839, 0]
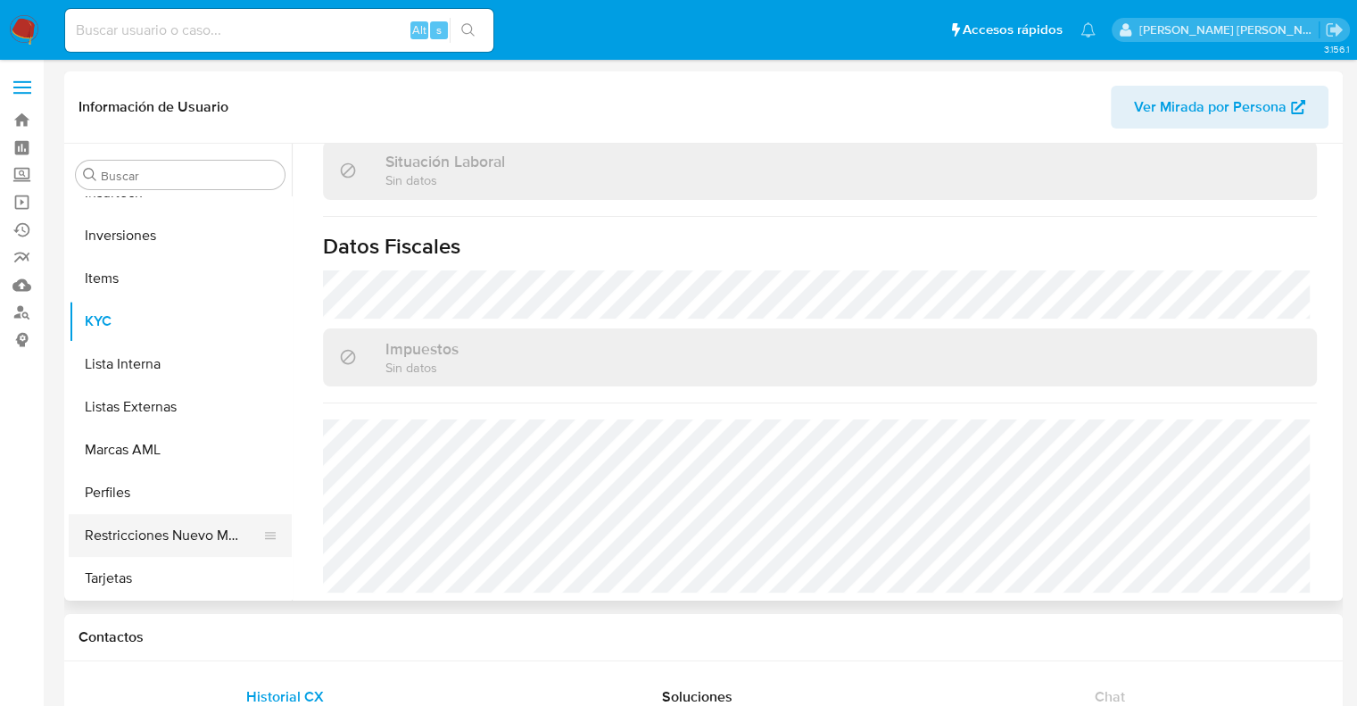
click at [171, 535] on button "Restricciones Nuevo Mundo" at bounding box center [173, 535] width 209 height 43
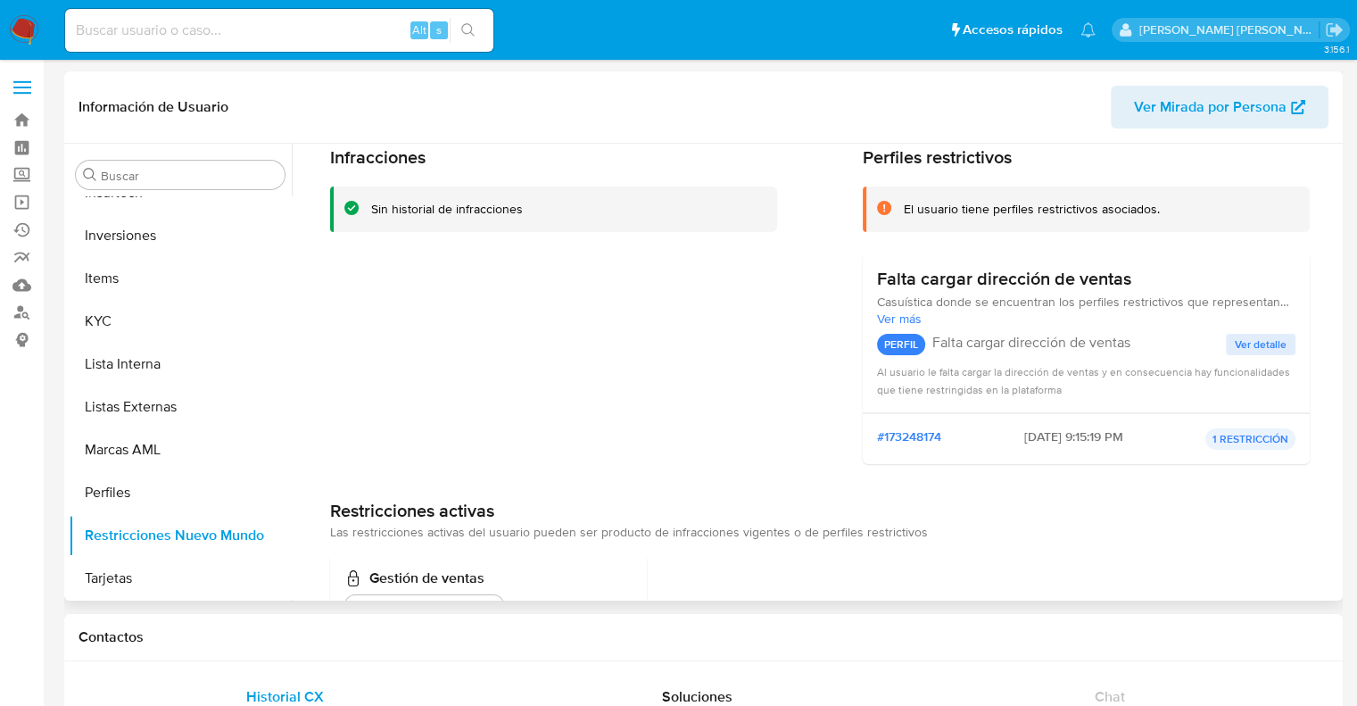
scroll to position [0, 0]
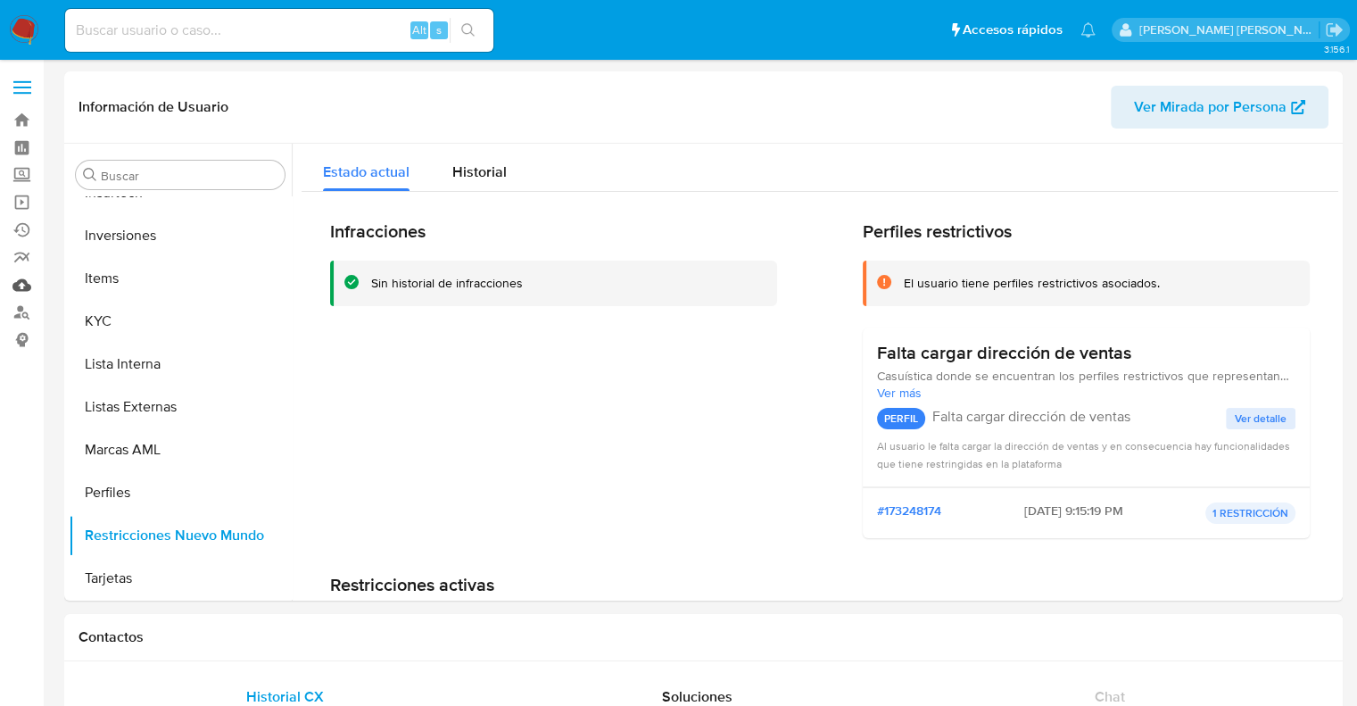
click at [24, 290] on link "Mulan" at bounding box center [106, 285] width 212 height 28
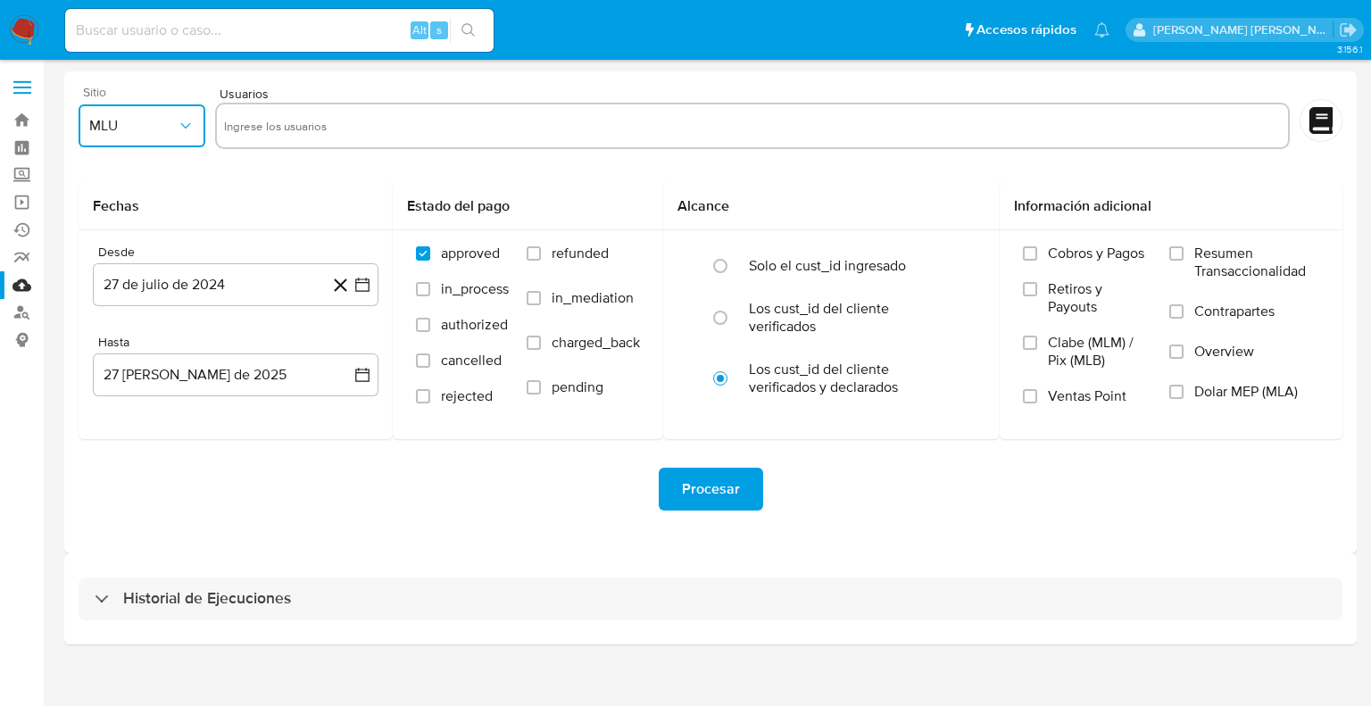
click at [169, 128] on span "MLU" at bounding box center [132, 126] width 87 height 18
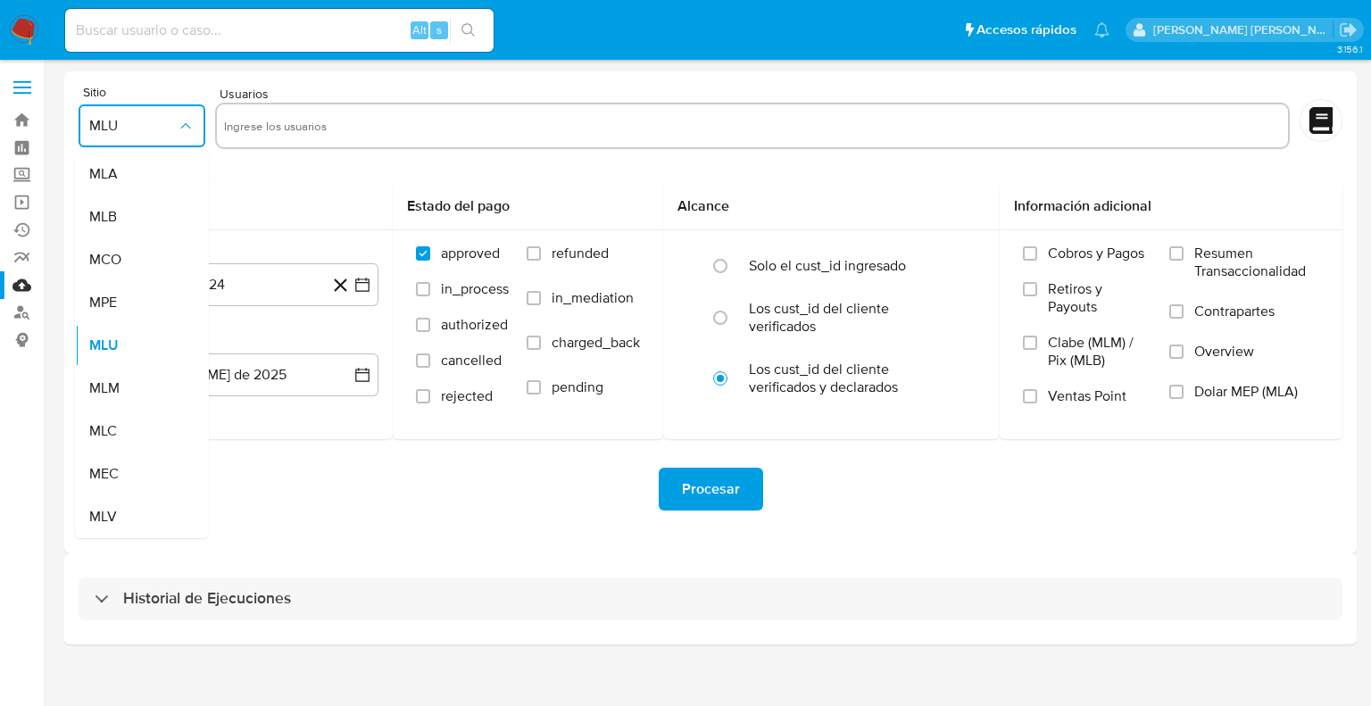
drag, startPoint x: 125, startPoint y: 178, endPoint x: 253, endPoint y: 163, distance: 129.3
click at [125, 178] on div "MLA" at bounding box center [136, 174] width 95 height 43
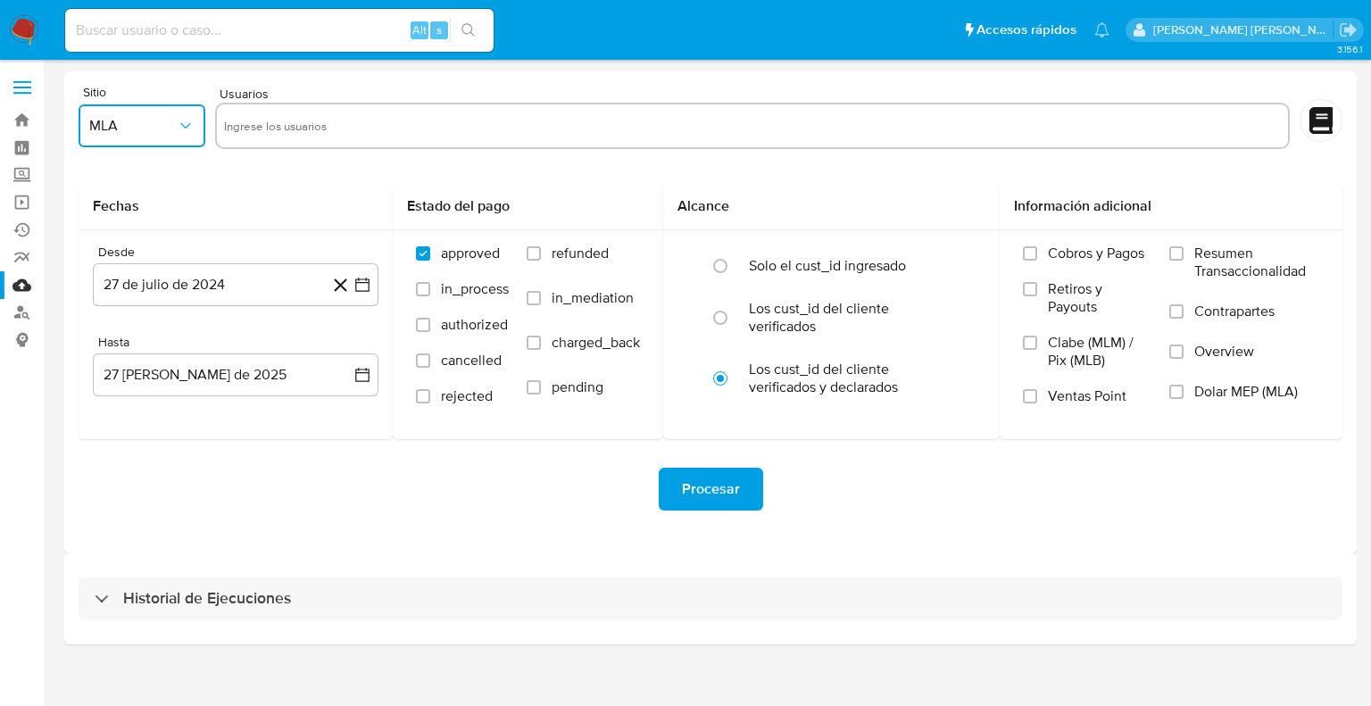
click at [274, 135] on input "text" at bounding box center [752, 126] width 1057 height 29
type input "415913025"
click at [282, 187] on div "Fechas" at bounding box center [236, 206] width 314 height 47
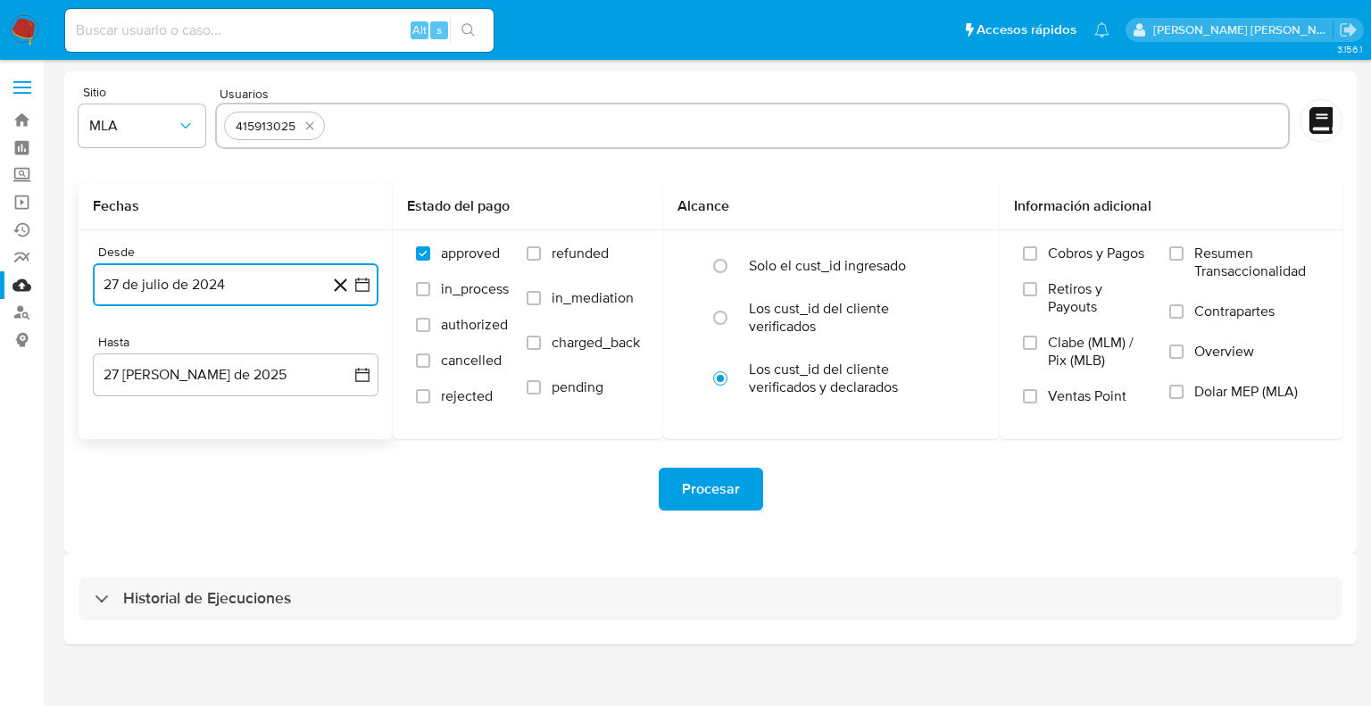
click at [356, 286] on icon "button" at bounding box center [362, 285] width 14 height 14
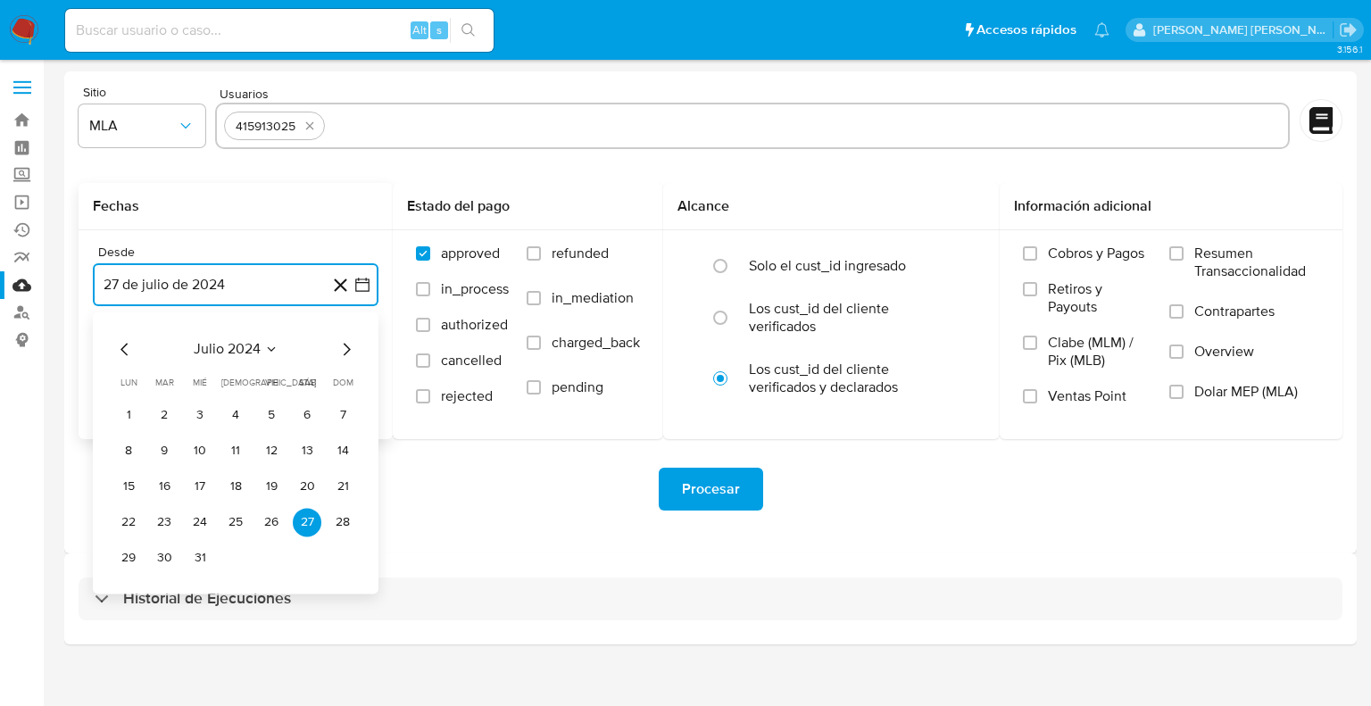
click at [344, 346] on icon "Mes siguiente" at bounding box center [346, 348] width 21 height 21
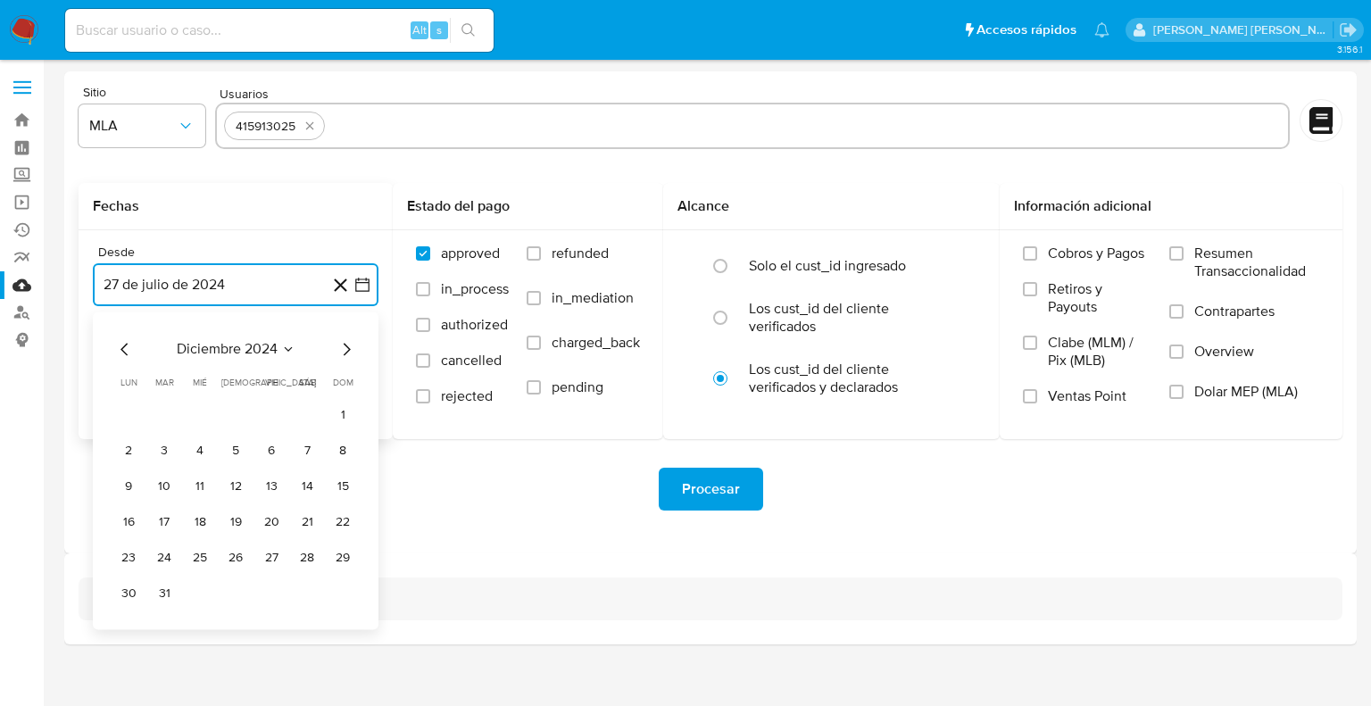
click at [344, 346] on icon "Mes siguiente" at bounding box center [346, 348] width 21 height 21
click at [210, 413] on button "1" at bounding box center [200, 415] width 29 height 29
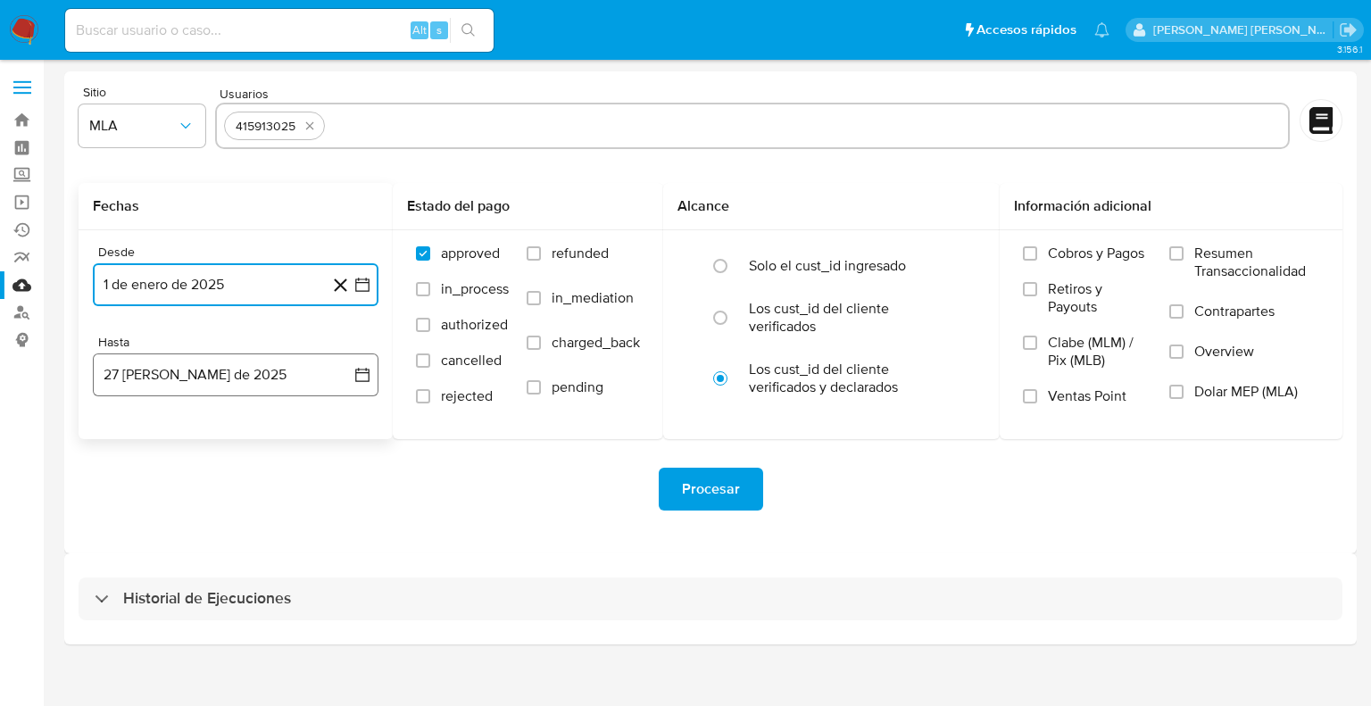
click at [362, 383] on icon "button" at bounding box center [362, 375] width 18 height 18
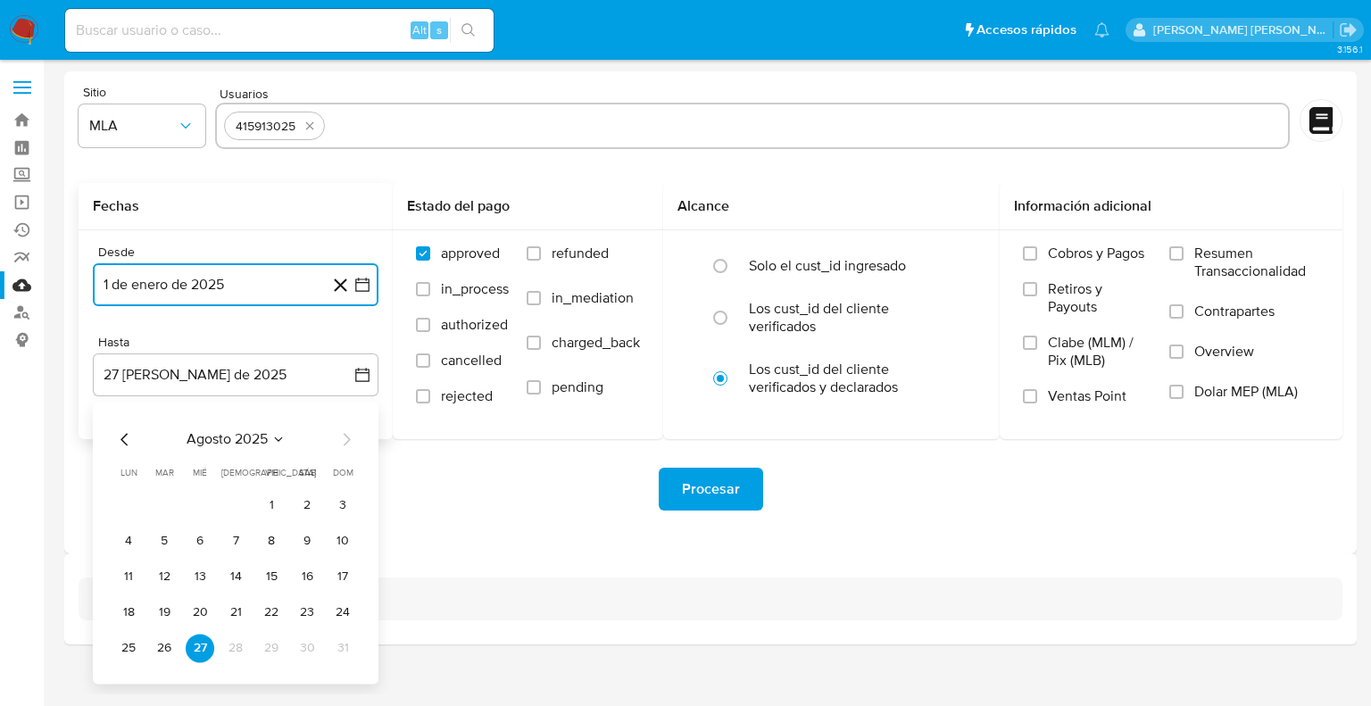
click at [123, 446] on icon "Mes anterior" at bounding box center [124, 438] width 21 height 21
click at [127, 685] on button "30" at bounding box center [128, 683] width 29 height 29
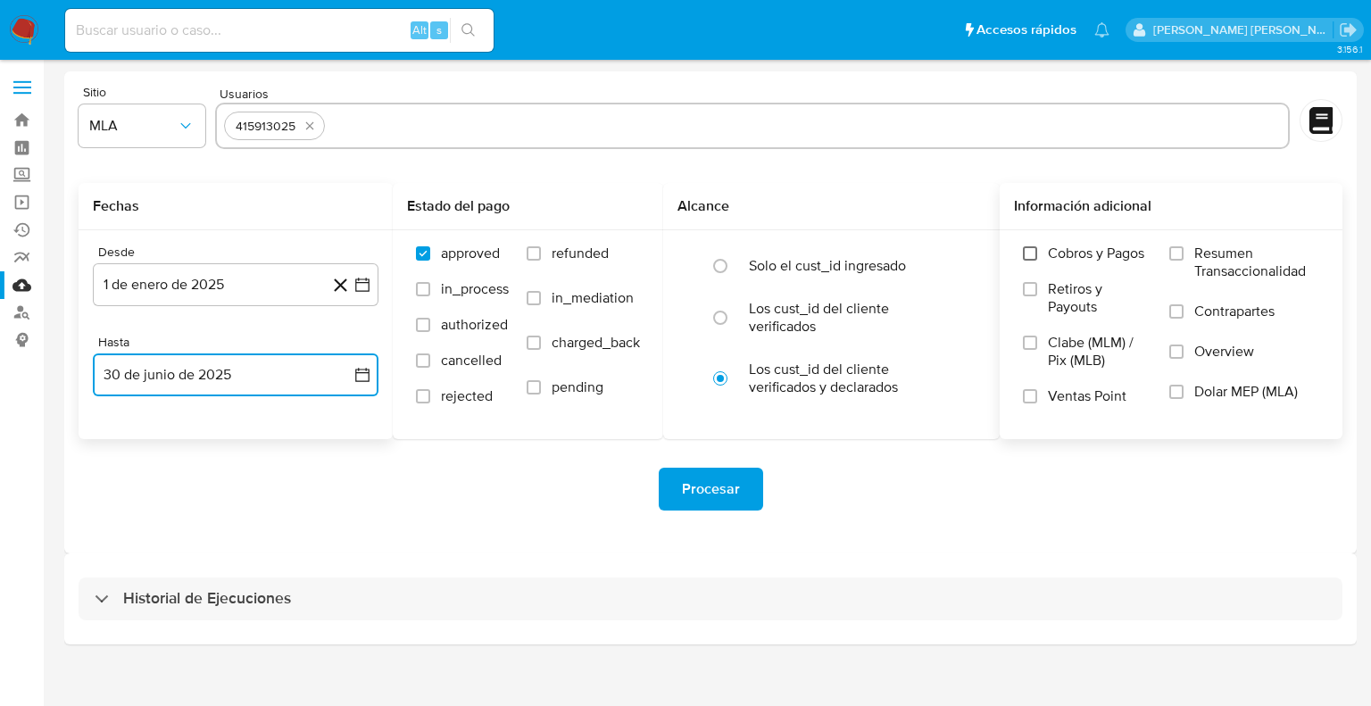
click at [1035, 259] on input "Cobros y Pagos" at bounding box center [1030, 253] width 14 height 14
click at [1025, 288] on input "Retiros y Payouts" at bounding box center [1030, 289] width 14 height 14
click at [1030, 404] on label "Ventas Point" at bounding box center [1087, 405] width 129 height 36
click at [1030, 403] on input "Ventas Point" at bounding box center [1030, 396] width 14 height 14
click at [1185, 258] on label "Resumen Transaccionalidad" at bounding box center [1244, 274] width 150 height 58
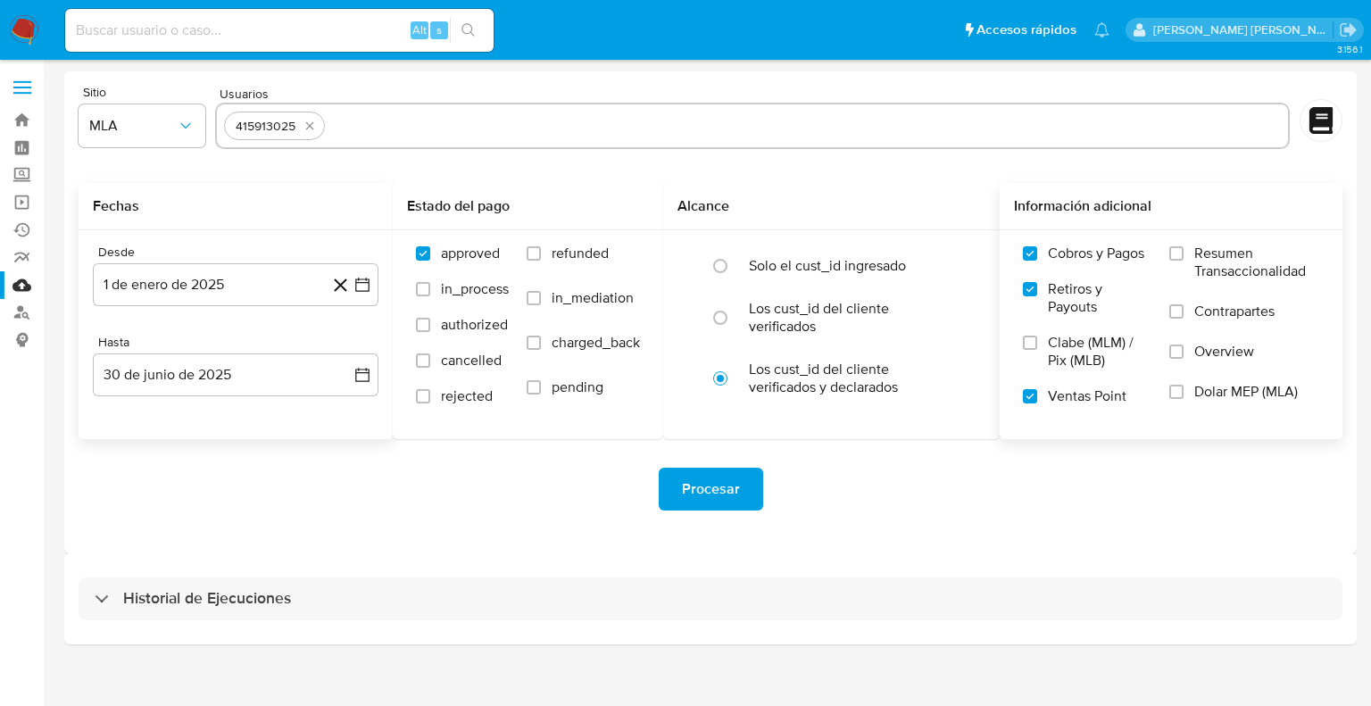
click at [1183, 258] on input "Resumen Transaccionalidad" at bounding box center [1176, 253] width 14 height 14
click at [1178, 305] on input "Contrapartes" at bounding box center [1176, 311] width 14 height 14
click at [1175, 355] on input "Overview" at bounding box center [1176, 352] width 14 height 14
click at [1175, 397] on input "Dolar MEP (MLA)" at bounding box center [1176, 392] width 14 height 14
click at [719, 495] on span "Procesar" at bounding box center [711, 488] width 58 height 39
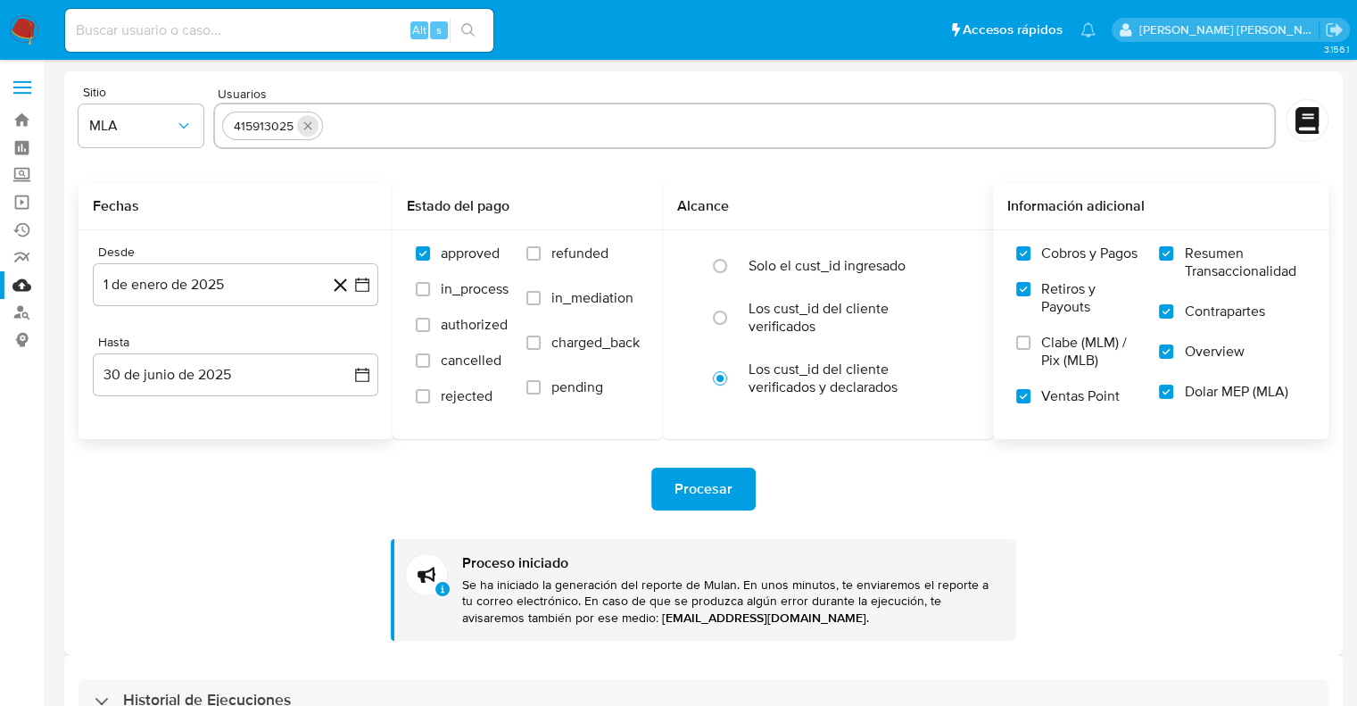
click at [311, 124] on icon "quitar 415913025" at bounding box center [308, 126] width 14 height 14
click at [271, 124] on input "text" at bounding box center [744, 126] width 1045 height 29
paste input "27942645339"
type input "27942645339"
click at [274, 192] on div "Fechas" at bounding box center [236, 206] width 314 height 47
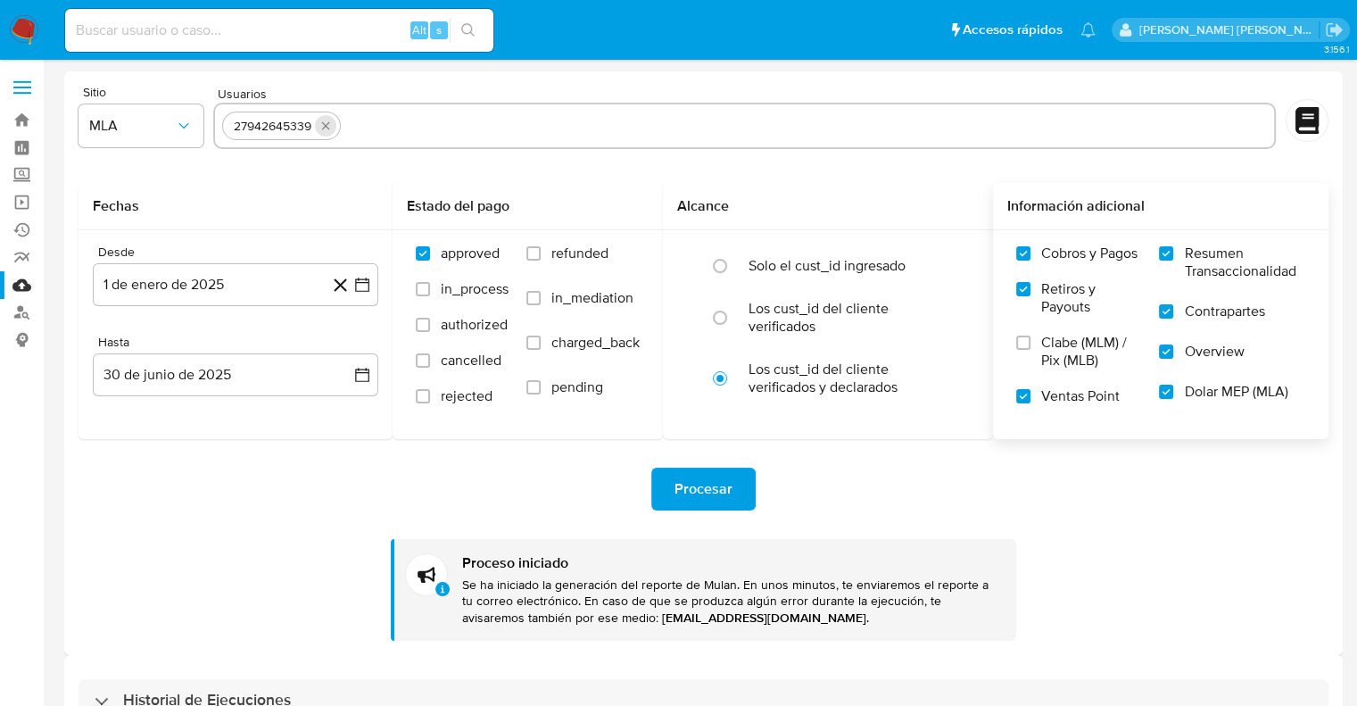
click at [325, 128] on icon "quitar 27942645339" at bounding box center [326, 126] width 8 height 8
click at [285, 132] on input "text" at bounding box center [744, 126] width 1045 height 29
paste input "446515511"
type input "446515511"
click at [268, 198] on h2 "Fechas" at bounding box center [236, 206] width 286 height 18
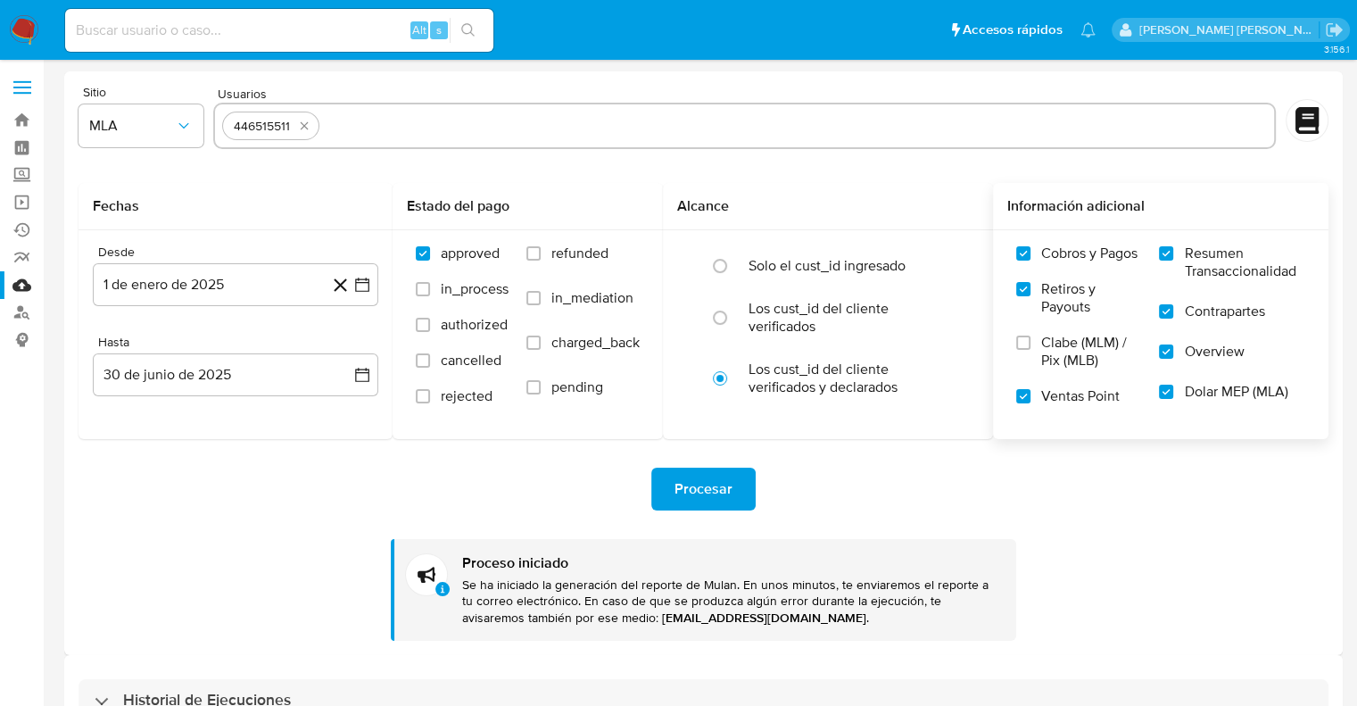
click at [681, 486] on span "Procesar" at bounding box center [704, 488] width 58 height 39
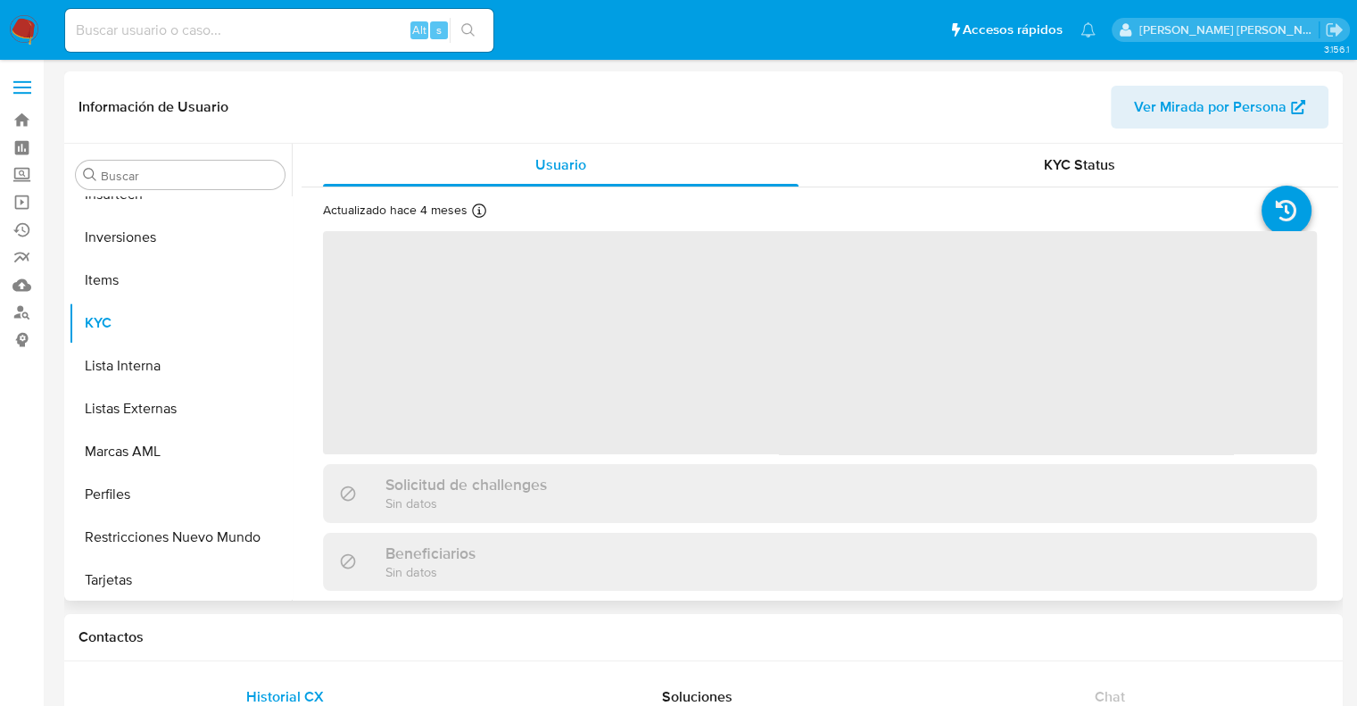
scroll to position [839, 0]
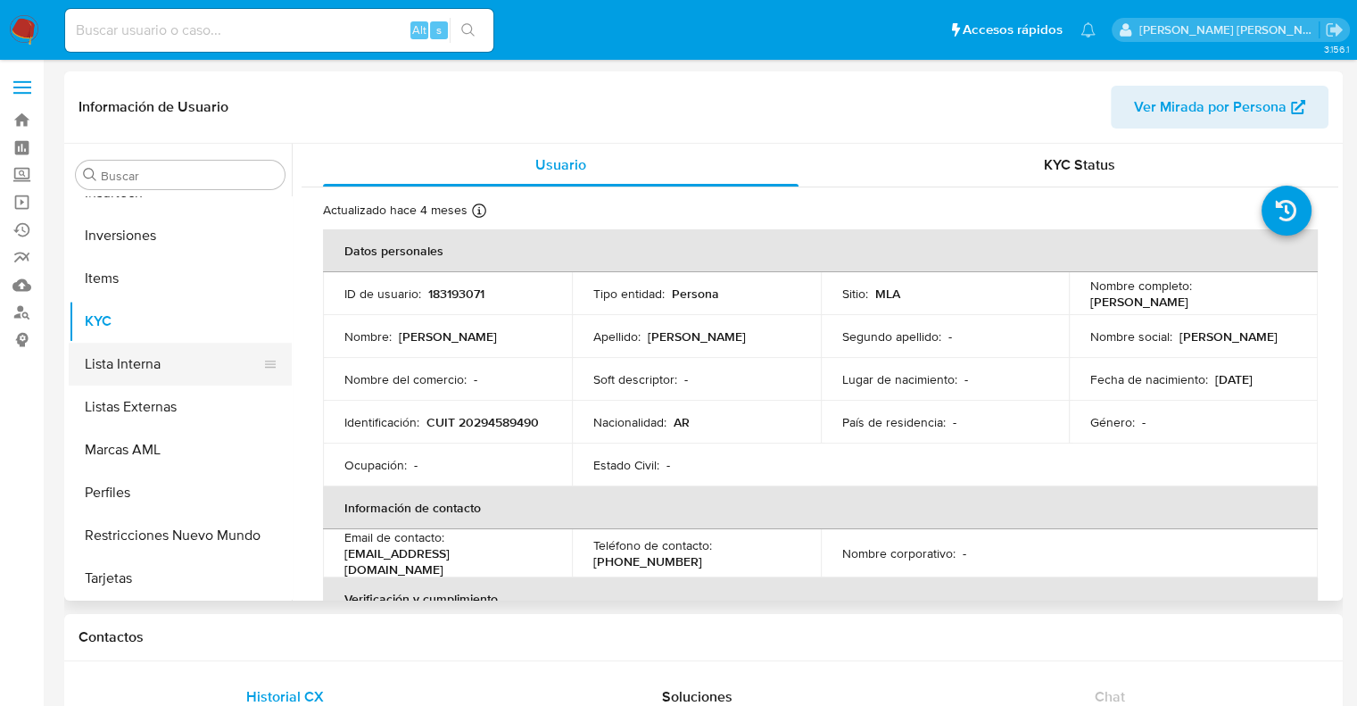
select select "10"
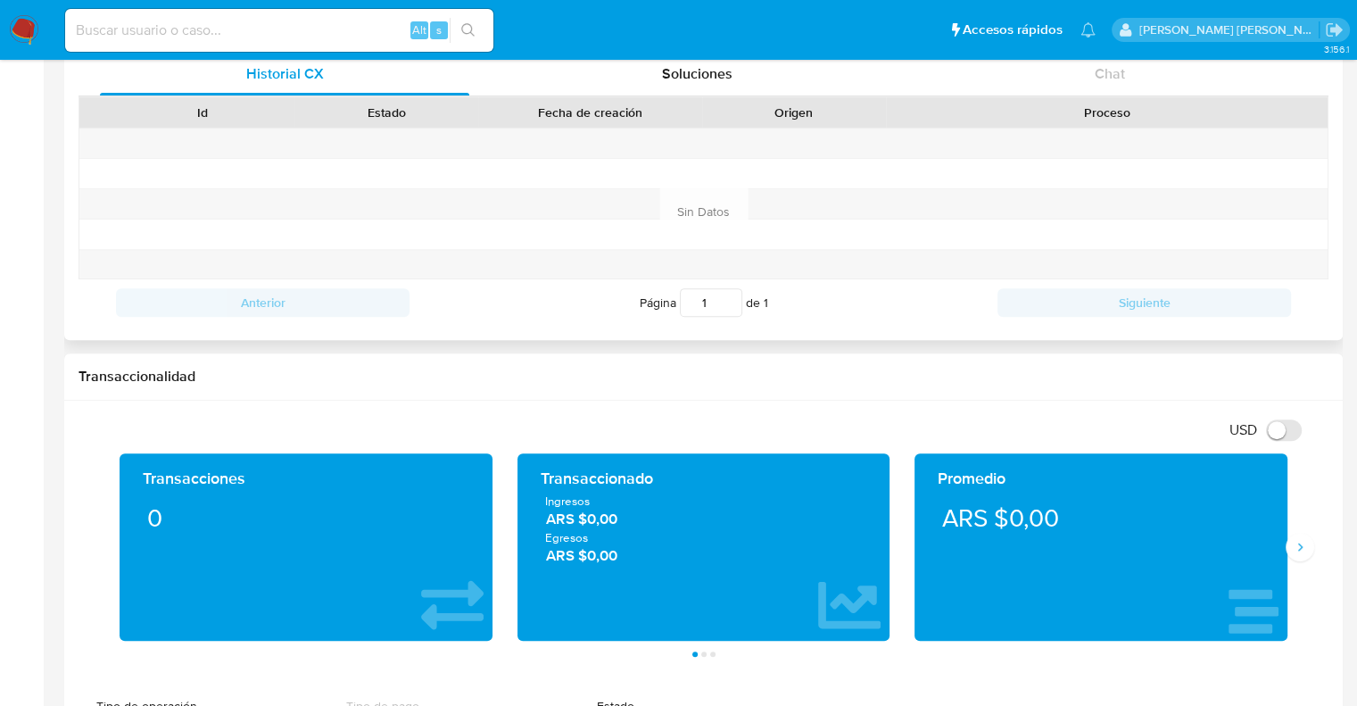
scroll to position [625, 0]
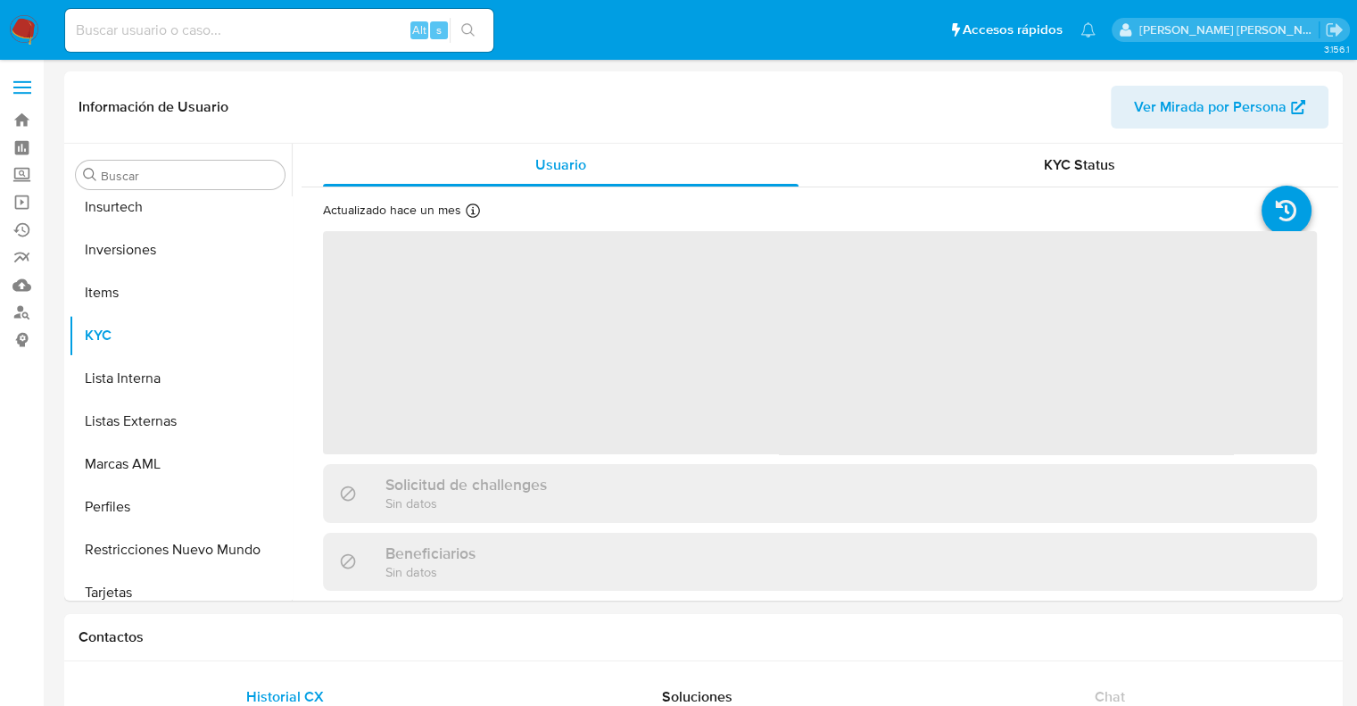
scroll to position [839, 0]
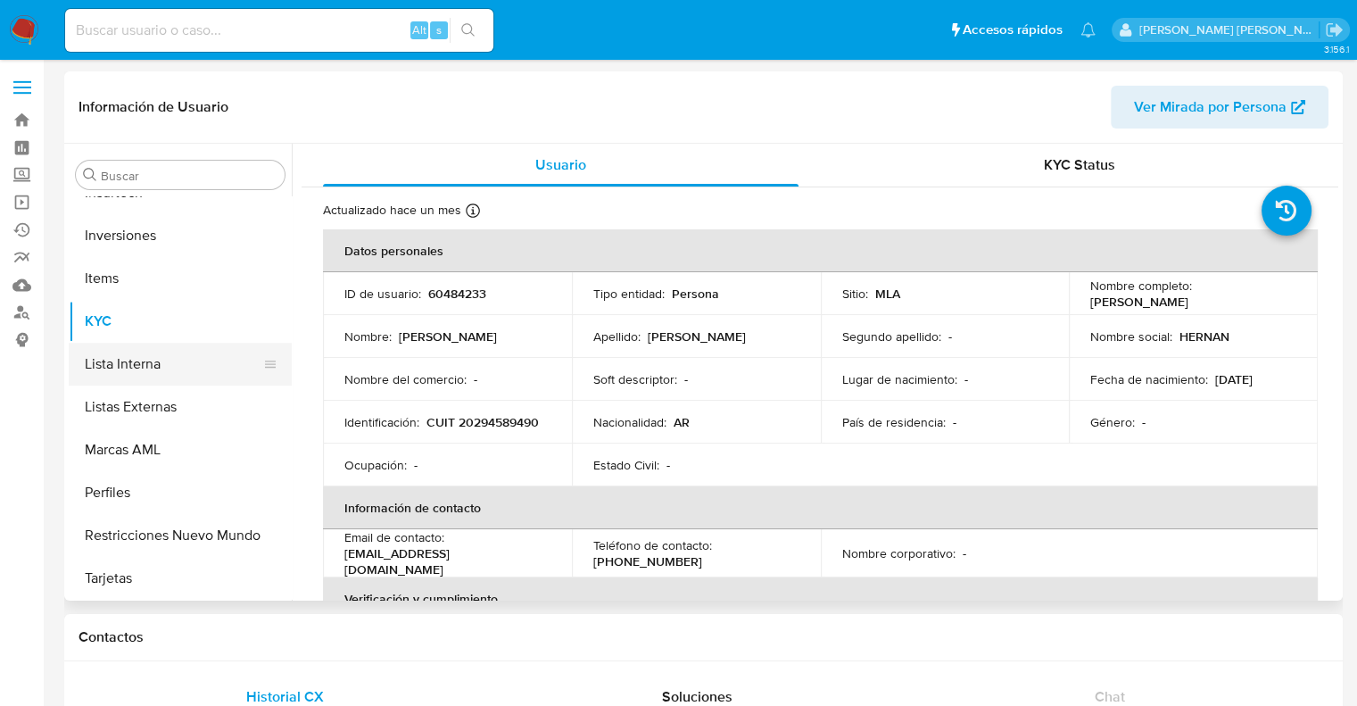
select select "10"
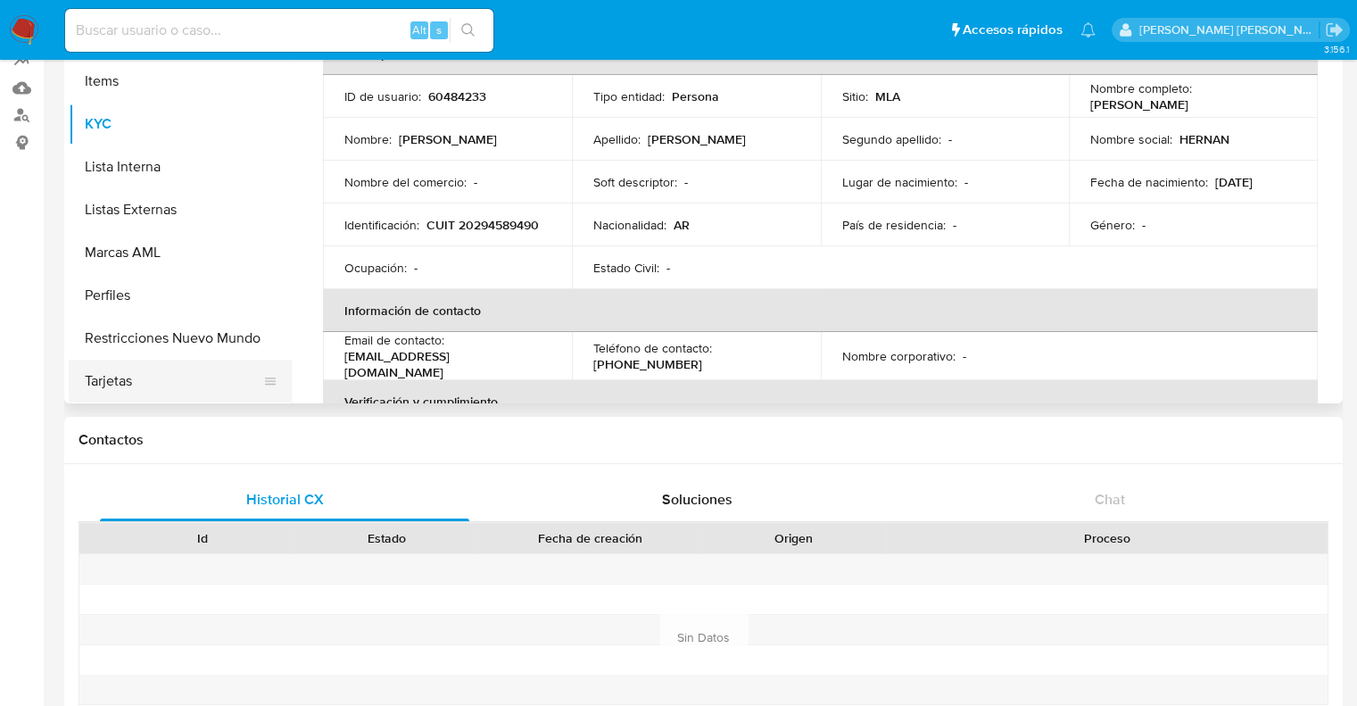
scroll to position [446, 0]
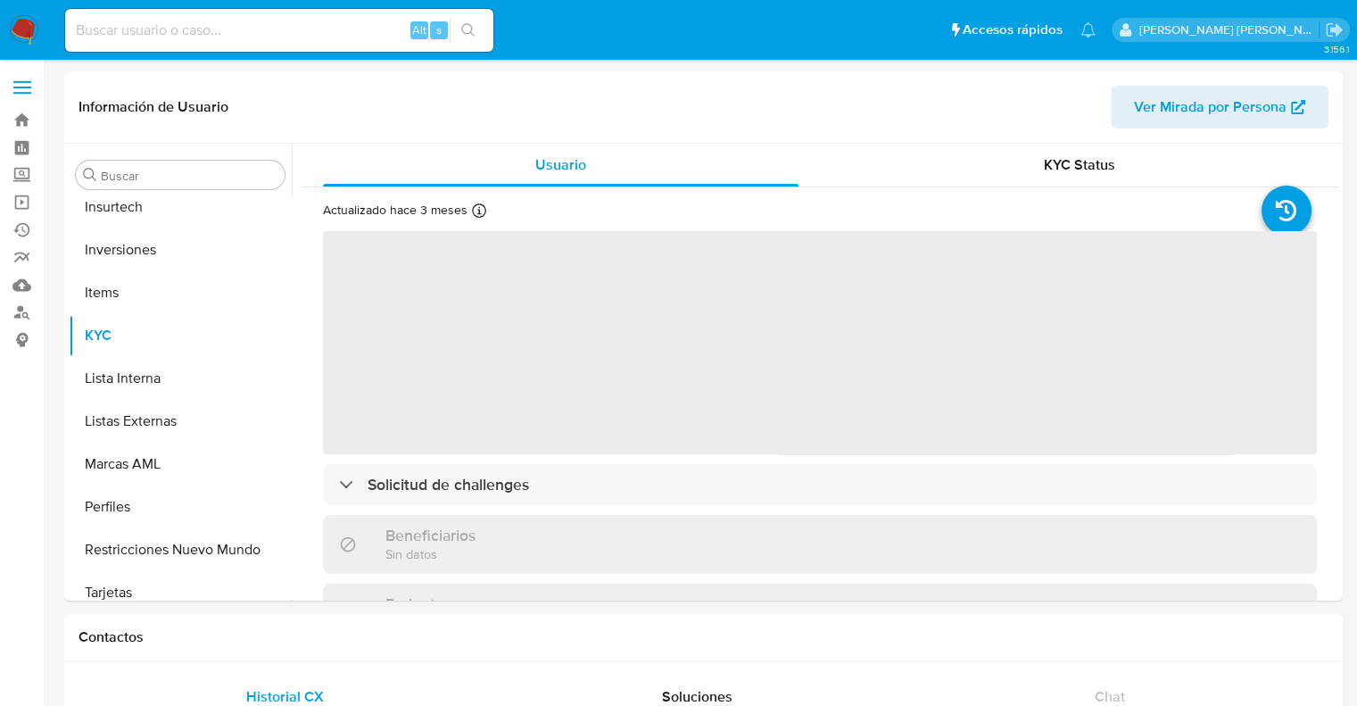
scroll to position [839, 0]
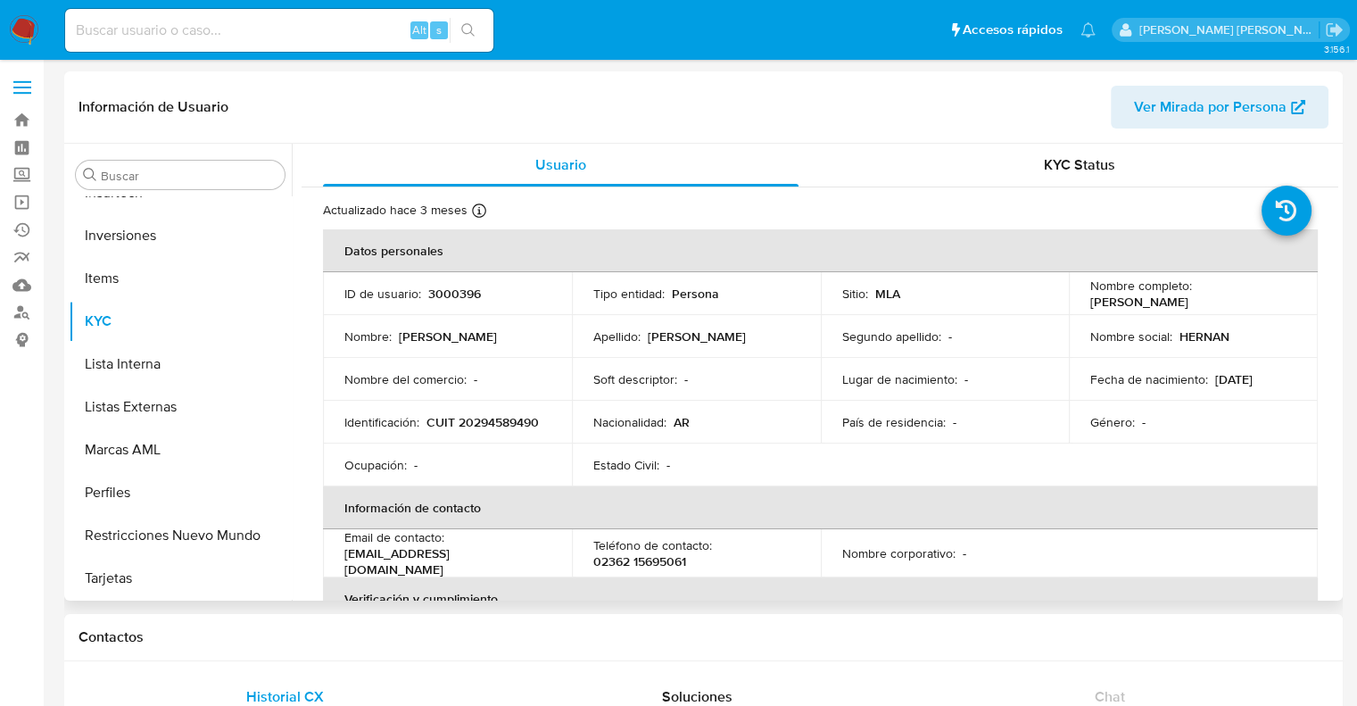
select select "10"
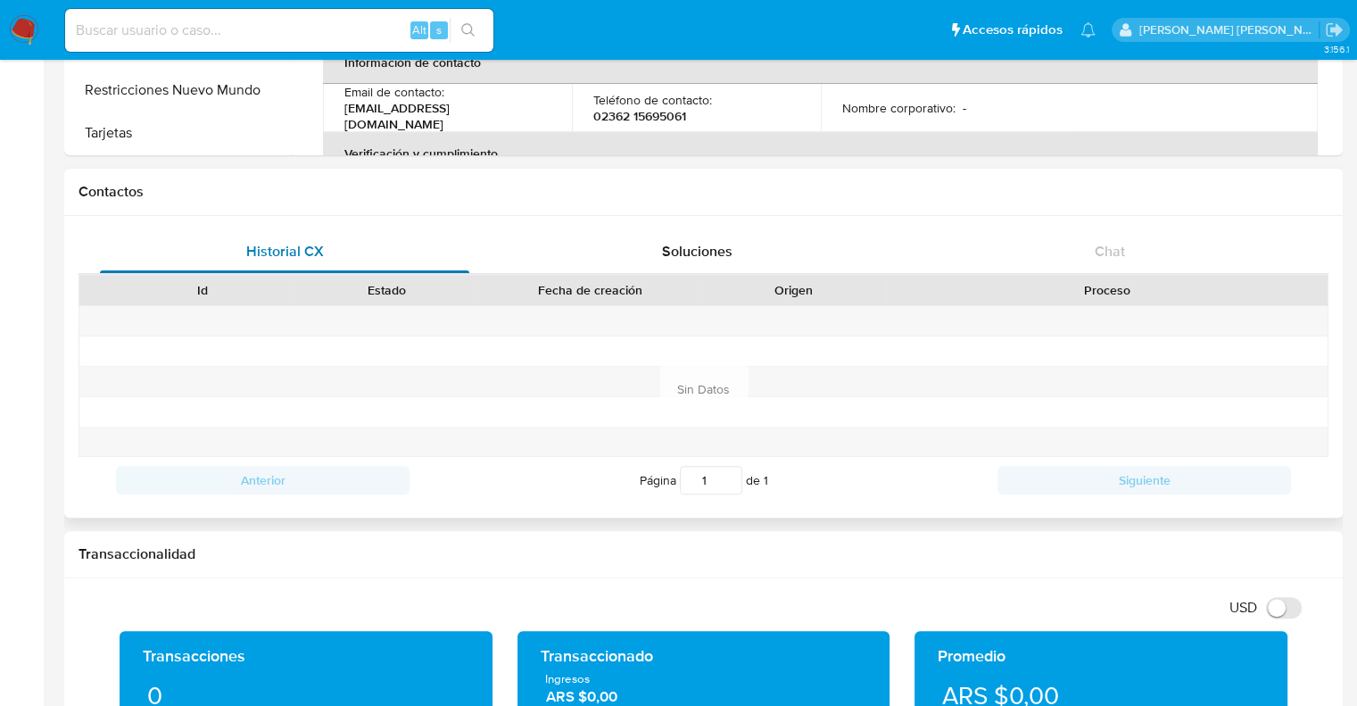
scroll to position [625, 0]
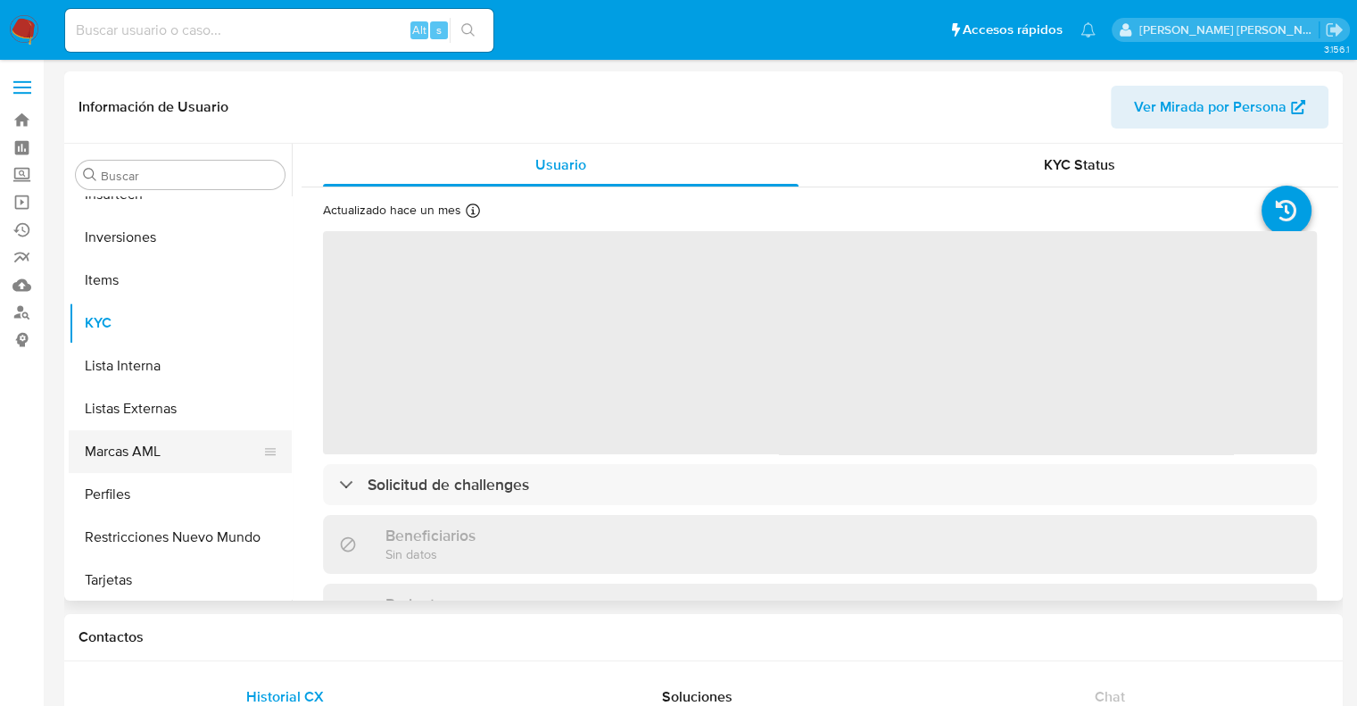
scroll to position [839, 0]
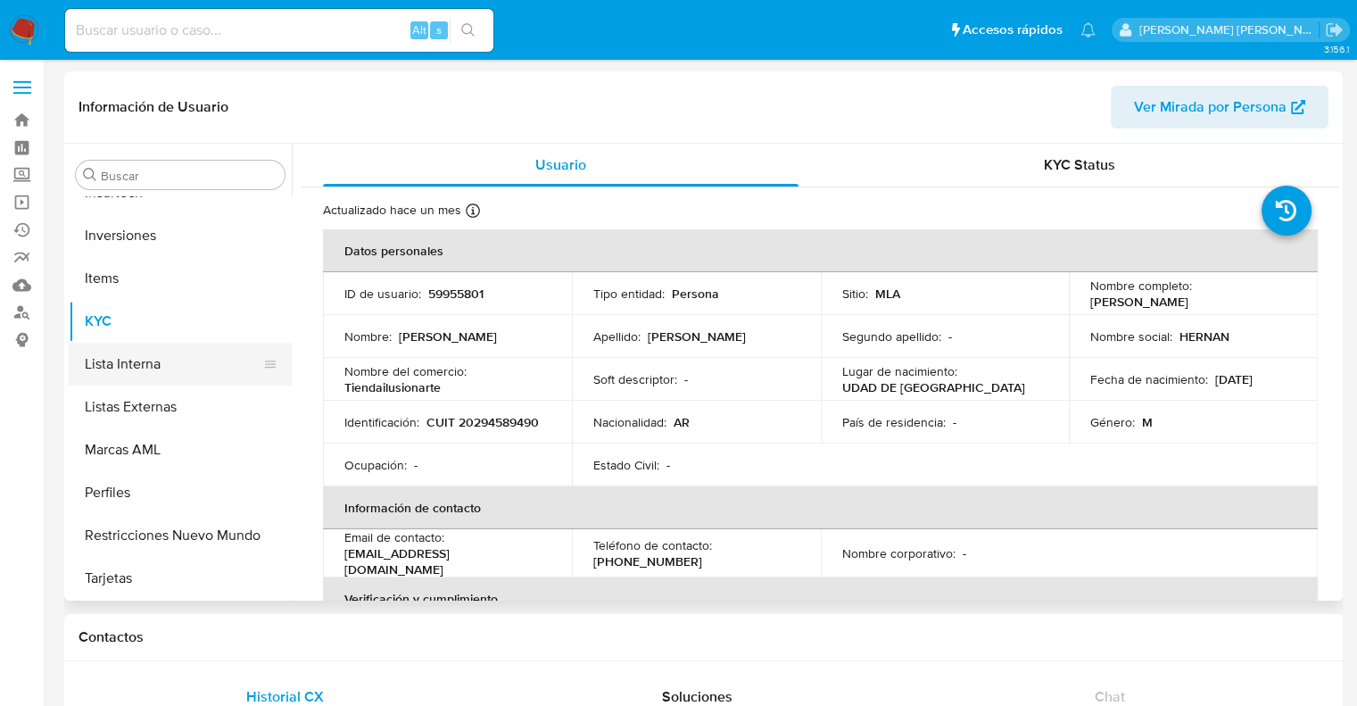
select select "10"
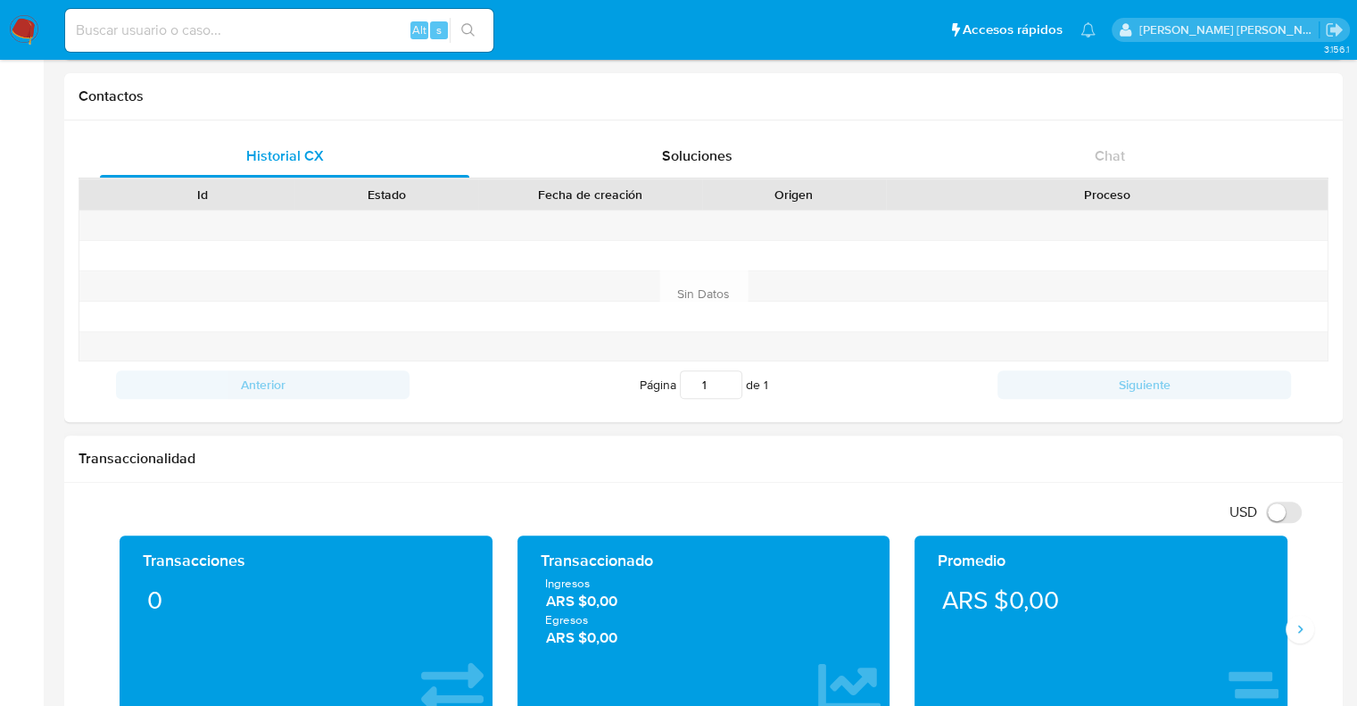
scroll to position [625, 0]
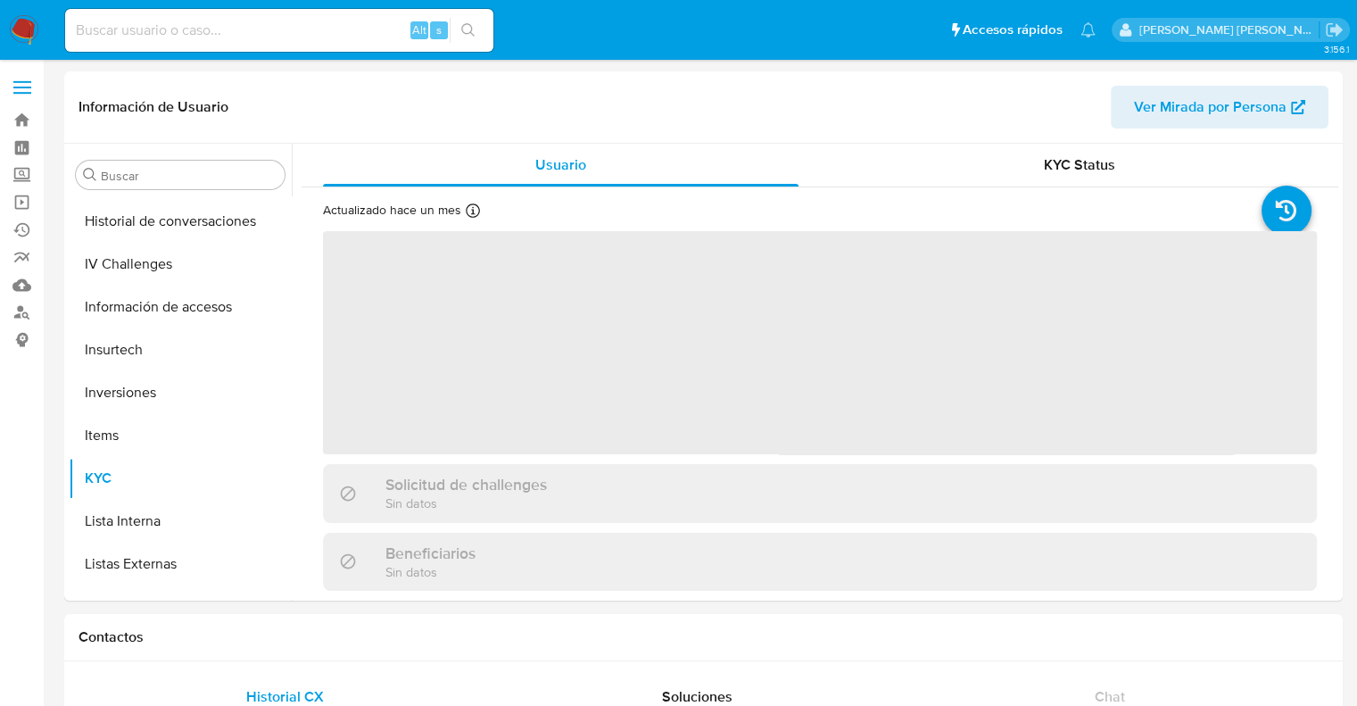
scroll to position [839, 0]
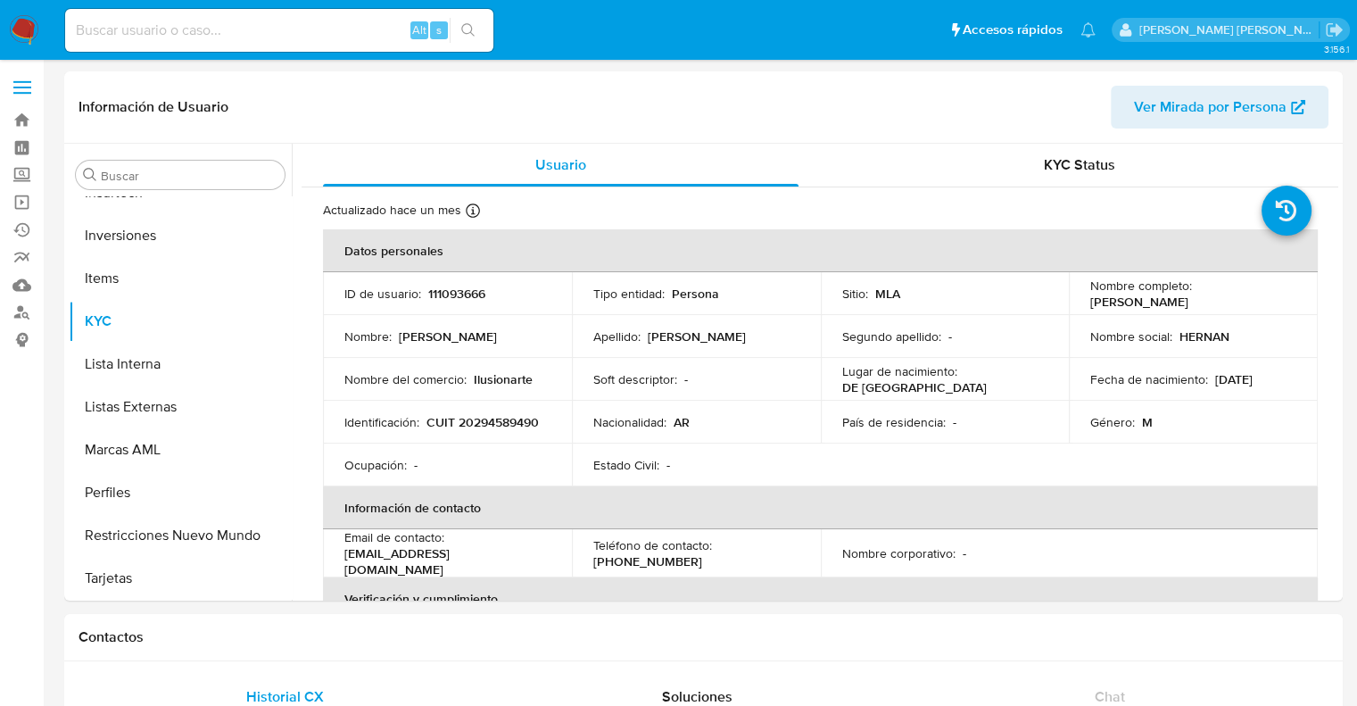
select select "10"
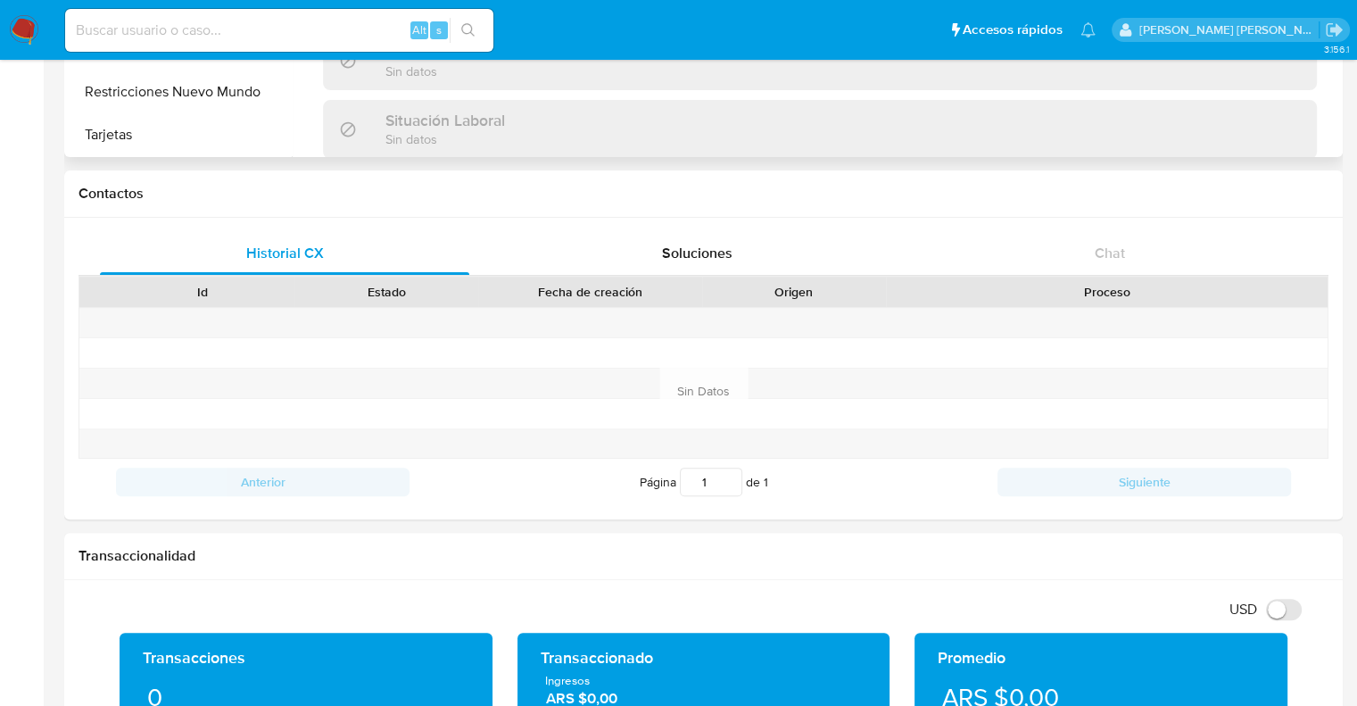
scroll to position [446, 0]
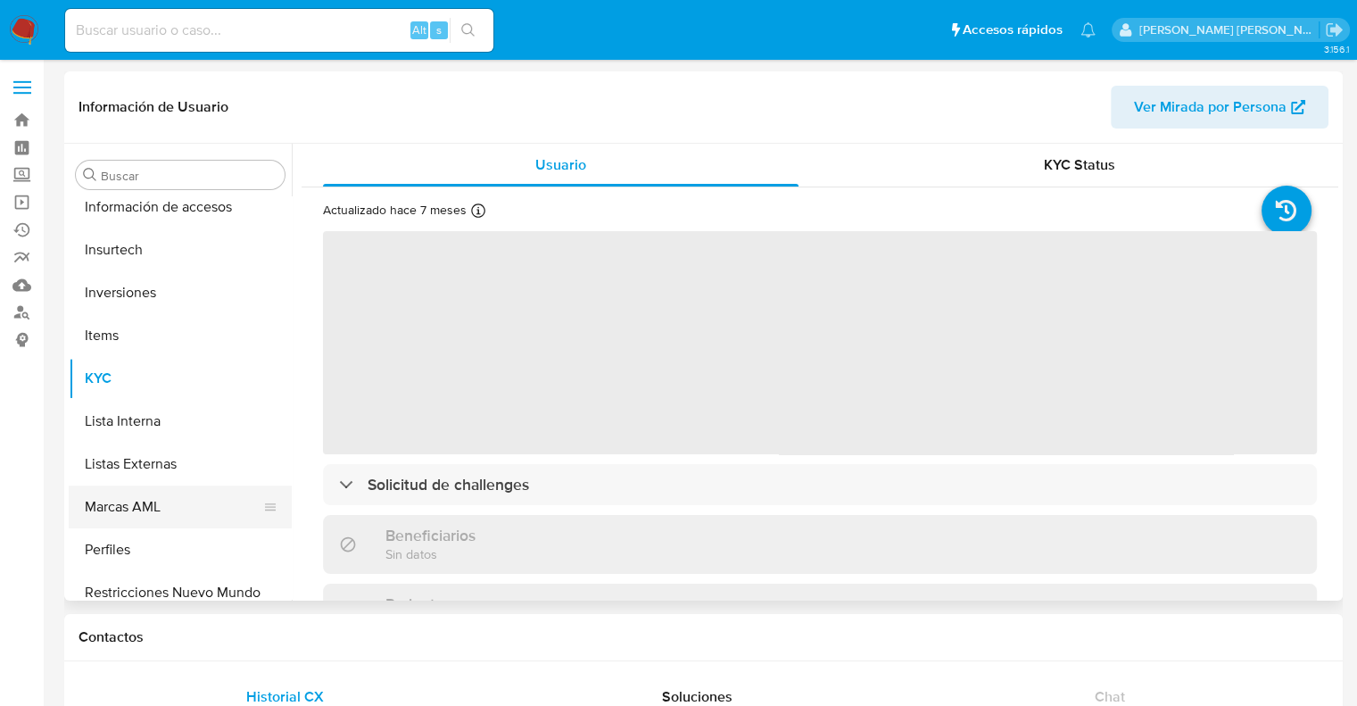
scroll to position [839, 0]
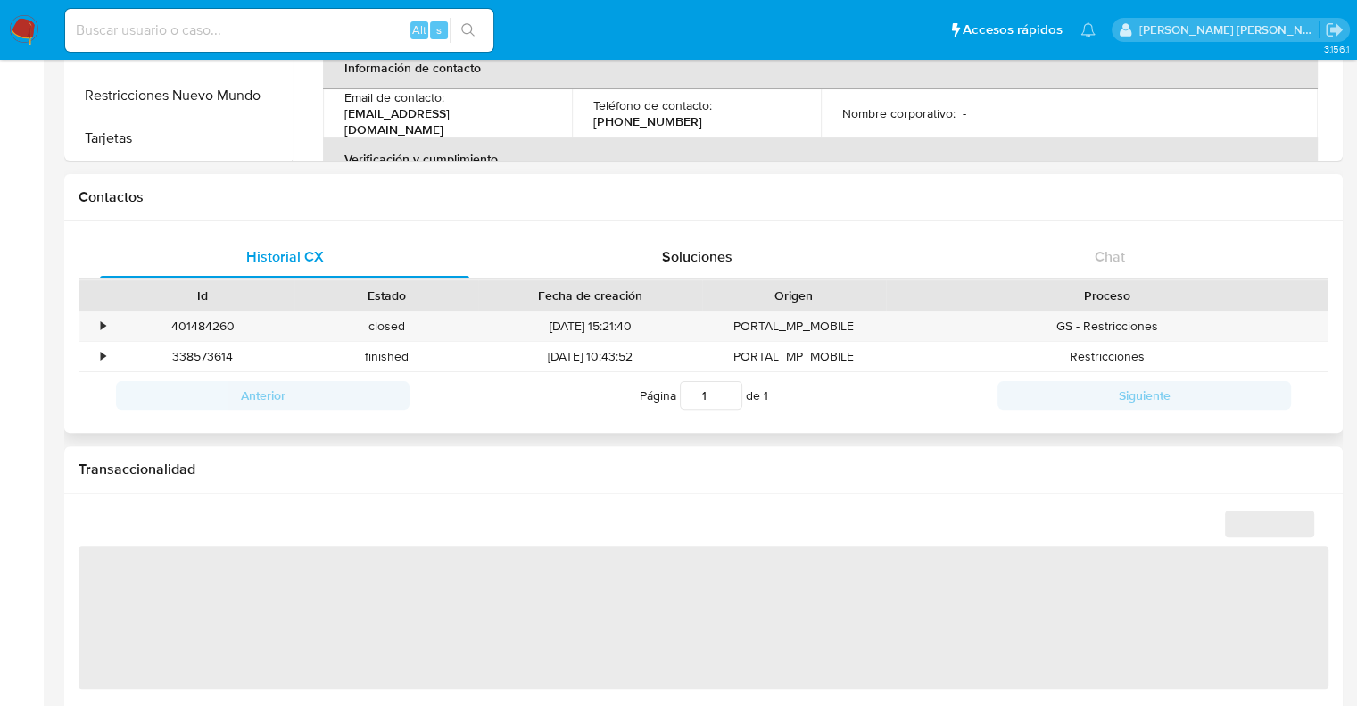
select select "10"
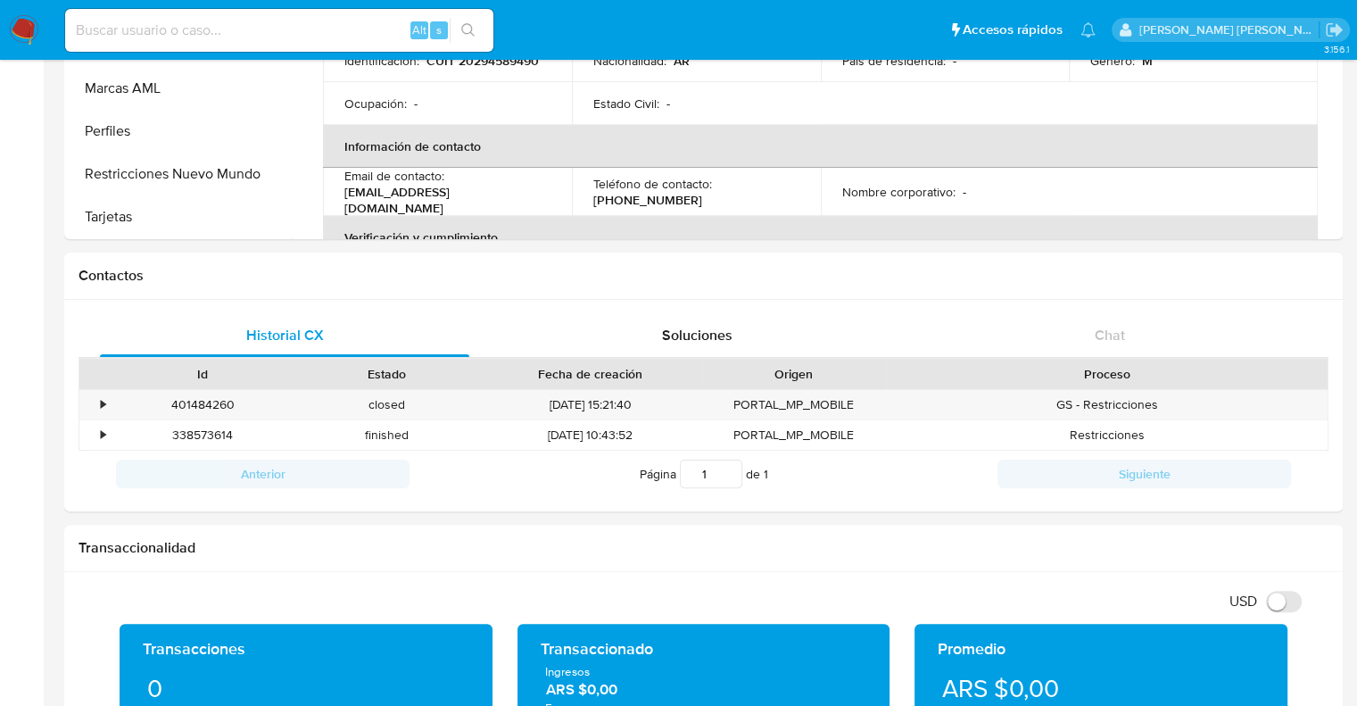
scroll to position [357, 0]
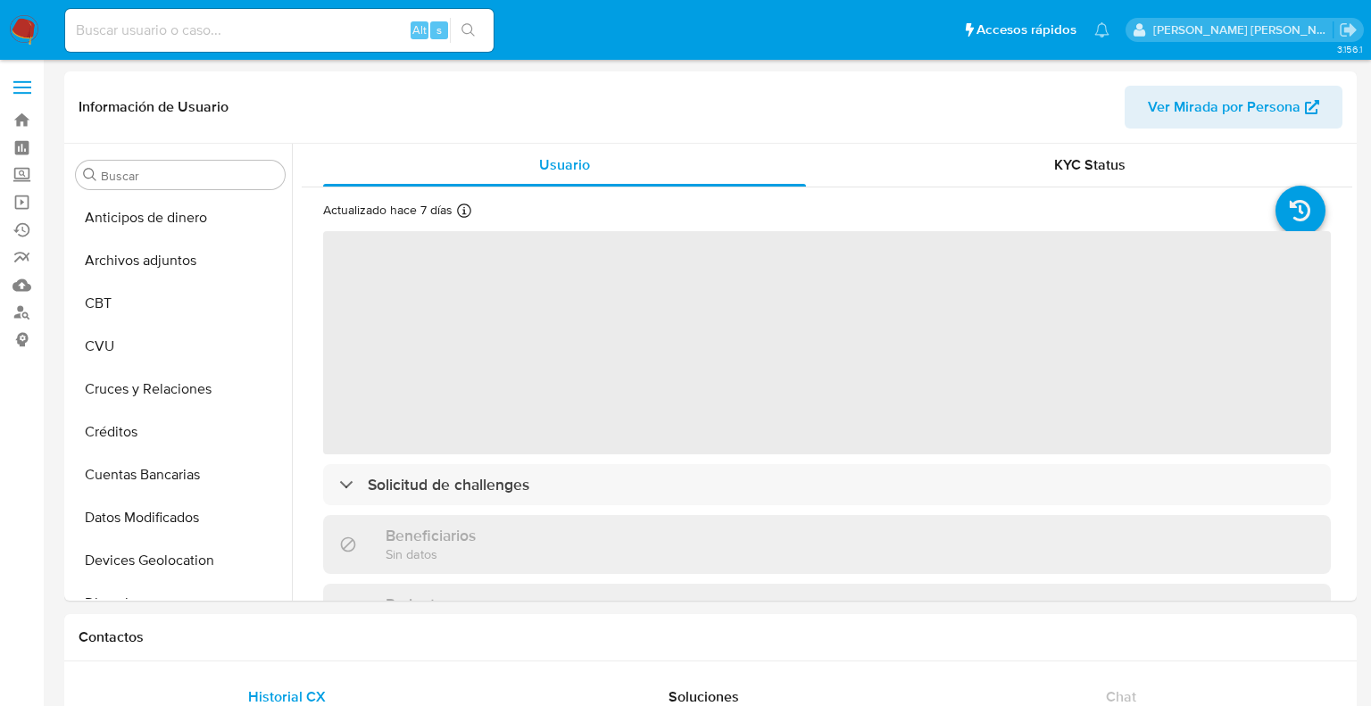
select select "10"
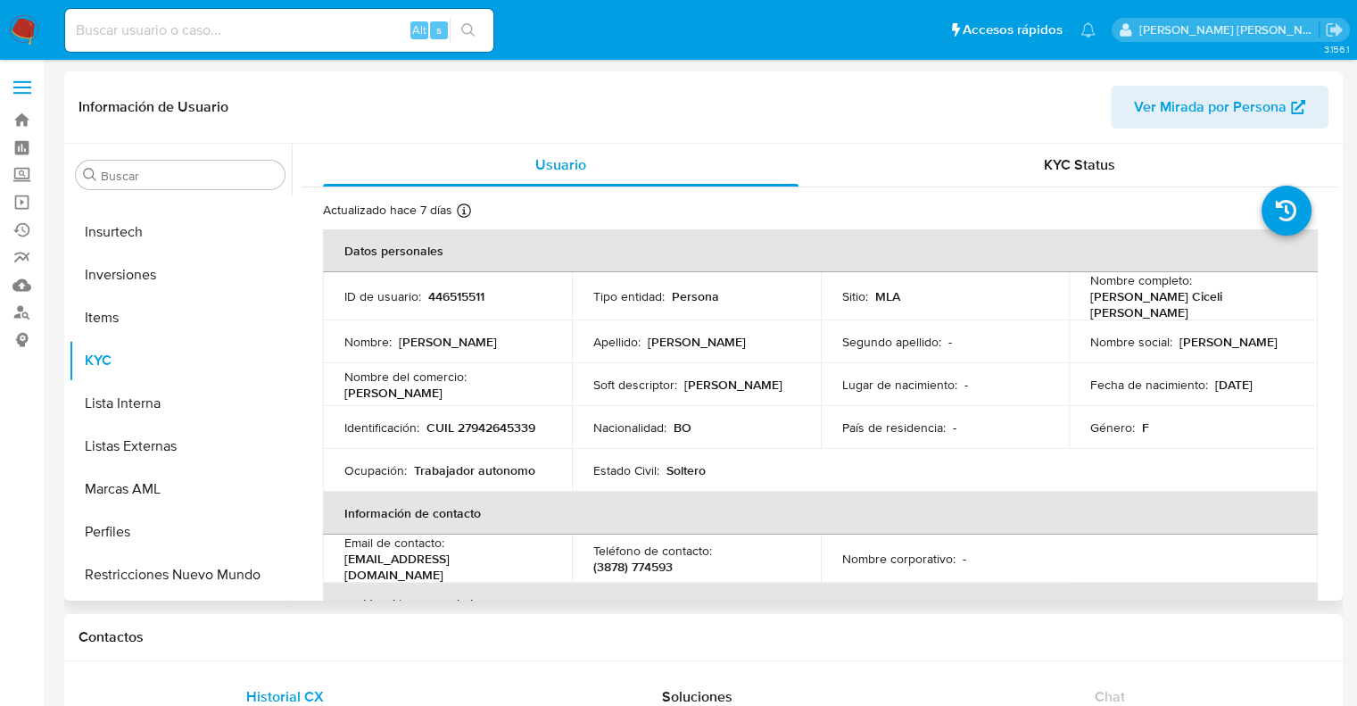
scroll to position [839, 0]
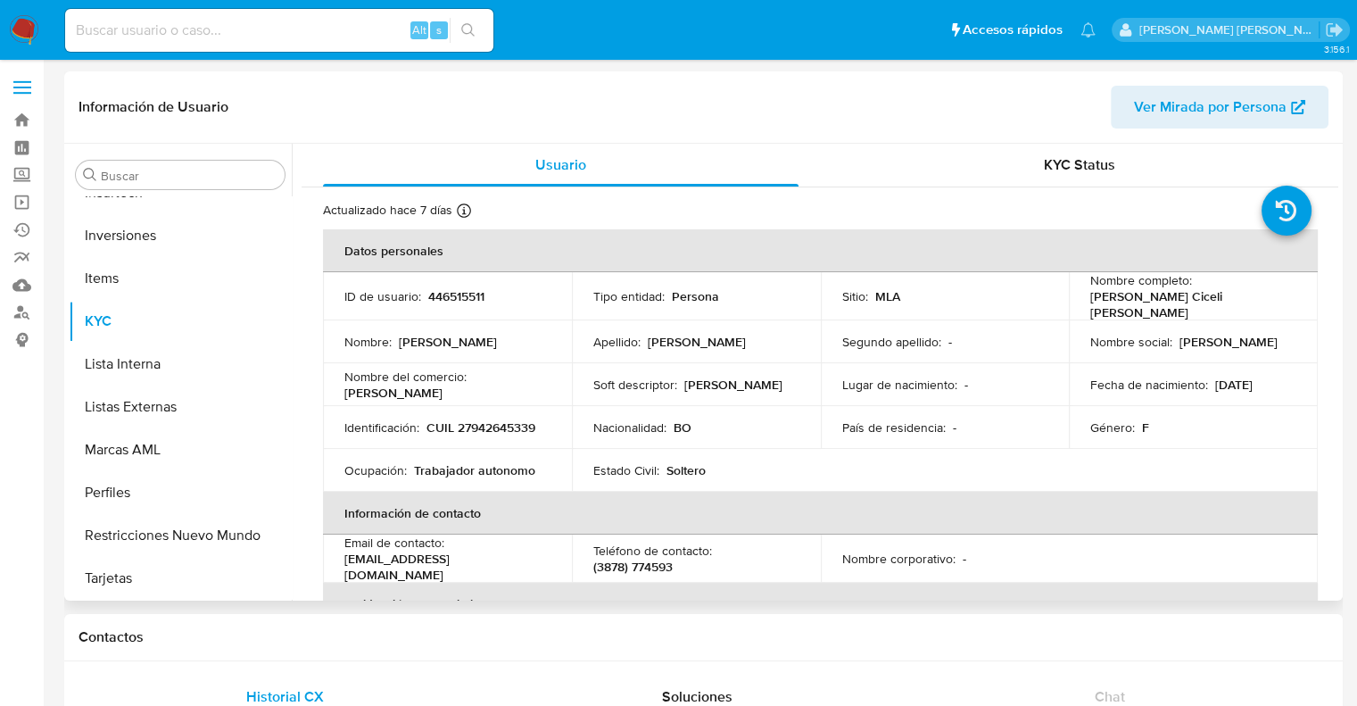
click at [455, 288] on p "446515511" at bounding box center [456, 296] width 56 height 16
copy p "446515511"
